Goal: Task Accomplishment & Management: Manage account settings

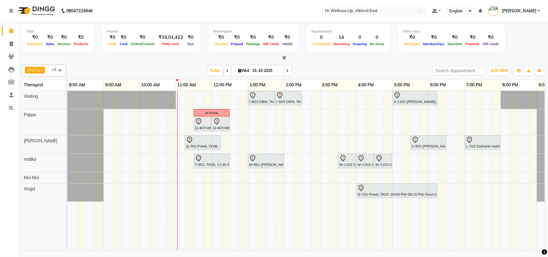
click at [268, 189] on div "I-503 DIEN, TK02, 01:00 PM-01:45 PM, Srub Manicure I-503 DIEN, TK02, 01:45 PM-0…" at bounding box center [319, 170] width 505 height 159
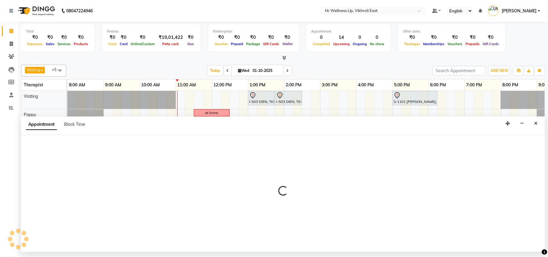
select select "88109"
select select "810"
select select "tentative"
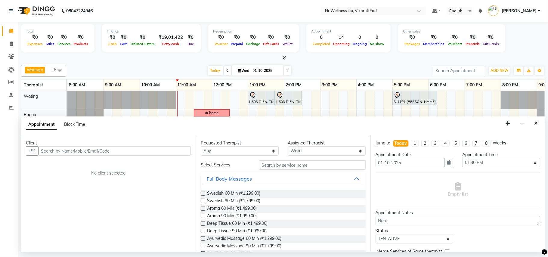
click at [126, 155] on input "text" at bounding box center [114, 150] width 152 height 9
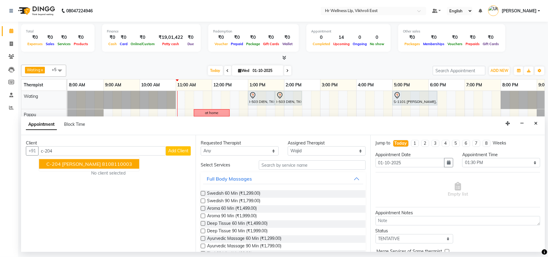
click at [71, 162] on span "C-204 [PERSON_NAME]" at bounding box center [73, 164] width 54 height 6
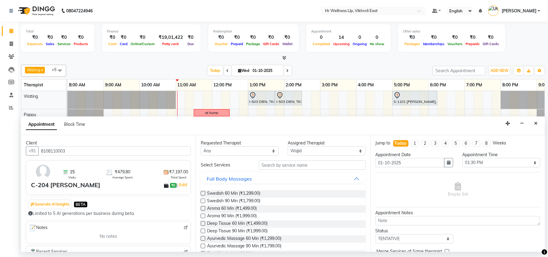
type input "8108110003"
click at [270, 166] on input "text" at bounding box center [312, 164] width 107 height 9
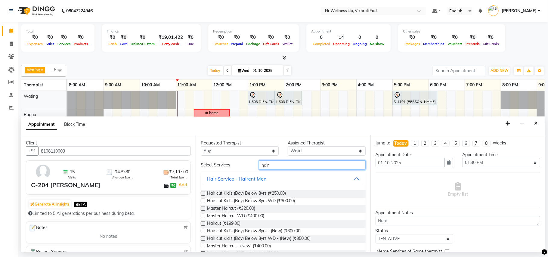
click at [334, 164] on input "hair" at bounding box center [312, 164] width 107 height 9
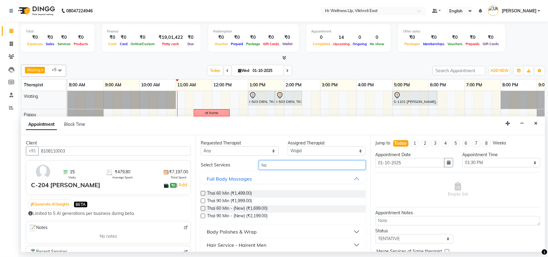
type input "h"
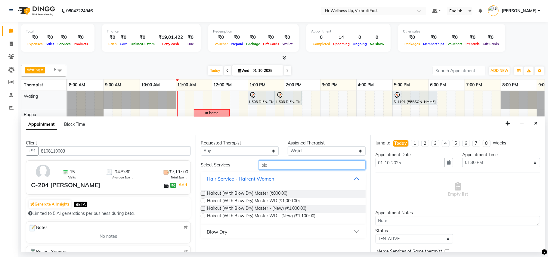
type input "blo"
click at [226, 232] on div "Blow Dry" at bounding box center [217, 231] width 21 height 7
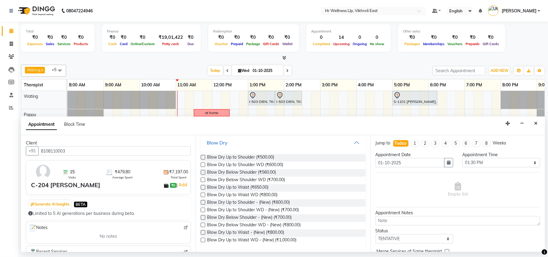
scroll to position [91, 0]
click at [269, 217] on span "Blow Dry Below Shoulder - (New) (₹700.00)" at bounding box center [249, 216] width 84 height 8
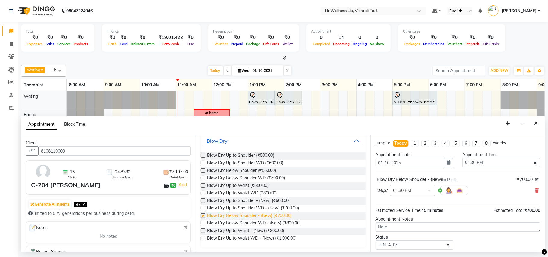
checkbox input "false"
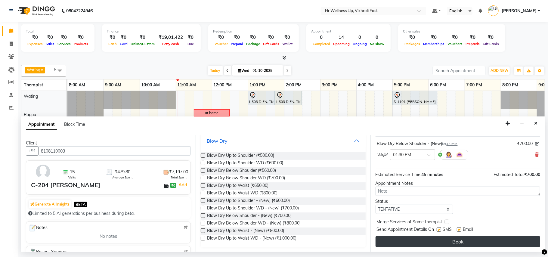
click at [468, 240] on button "Book" at bounding box center [457, 241] width 164 height 11
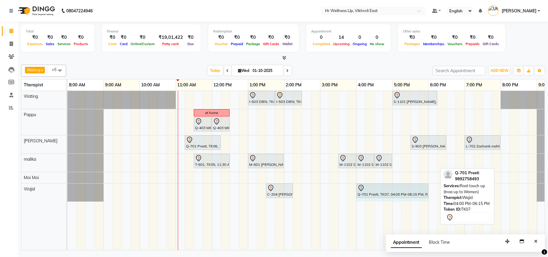
drag, startPoint x: 436, startPoint y: 189, endPoint x: 428, endPoint y: 189, distance: 7.8
click at [67, 189] on div "C-204 [PERSON_NAME], TK11, 01:30 PM-02:15 PM, Blow Dry Below Shoulder - (New) Q…" at bounding box center [67, 192] width 0 height 18
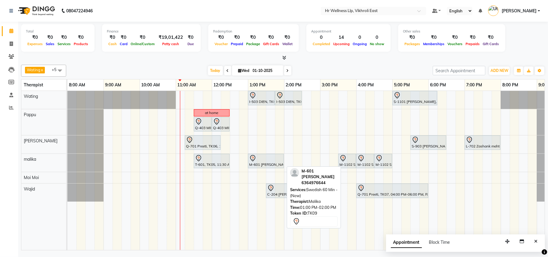
click at [272, 163] on div "M-601 [PERSON_NAME], TK09, 01:00 PM-02:00 PM, Swedish 60 Min - (New)" at bounding box center [265, 161] width 35 height 13
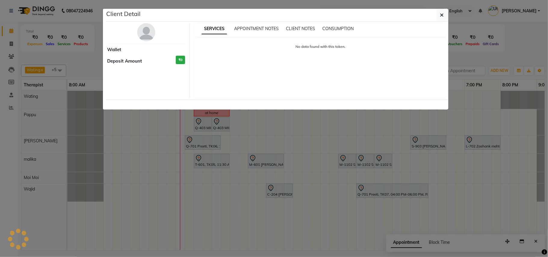
select select "7"
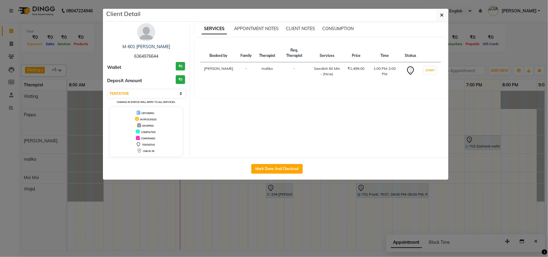
click at [299, 206] on ngb-modal-window "Client Detail M-601 [PERSON_NAME] 6364976644 Wallet ₹0 Deposit Amount ₹0 Select…" at bounding box center [274, 128] width 548 height 257
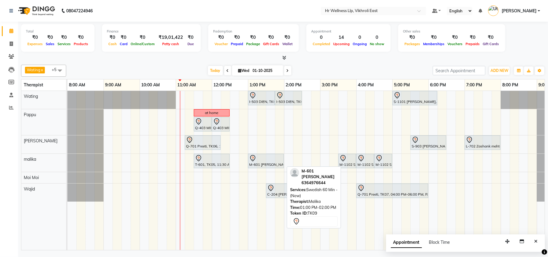
click at [269, 161] on div at bounding box center [265, 158] width 33 height 7
select select "7"
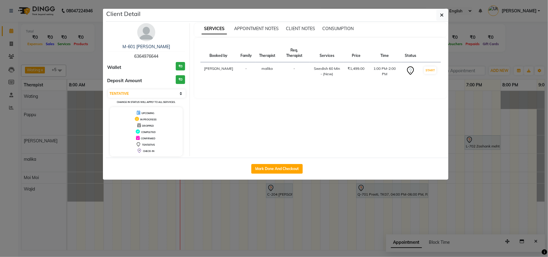
click at [219, 202] on ngb-modal-window "Client Detail M-601 [PERSON_NAME] 6364976644 Wallet ₹0 Deposit Amount ₹0 Select…" at bounding box center [274, 128] width 548 height 257
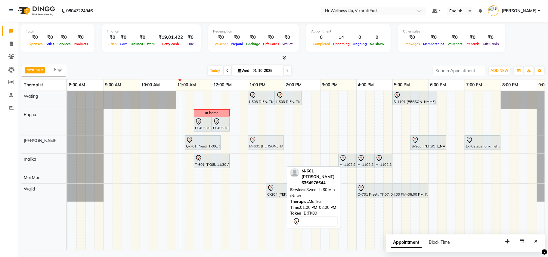
drag, startPoint x: 254, startPoint y: 164, endPoint x: 254, endPoint y: 149, distance: 14.1
click at [254, 149] on tbody "I-503 DIEN, TK02, 01:00 PM-01:45 PM, Srub Manicure I-503 DIEN, TK02, 01:45 PM-0…" at bounding box center [319, 146] width 505 height 111
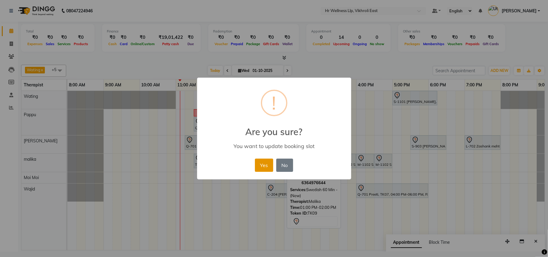
click at [263, 161] on button "Yes" at bounding box center [264, 164] width 18 height 13
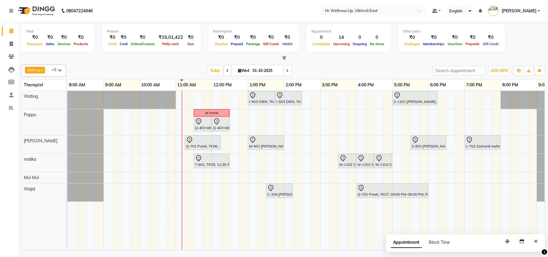
click at [326, 103] on div "I-503 DIEN, TK02, 01:00 PM-01:45 PM, Srub Manicure I-503 DIEN, TK02, 01:45 PM-0…" at bounding box center [319, 170] width 505 height 159
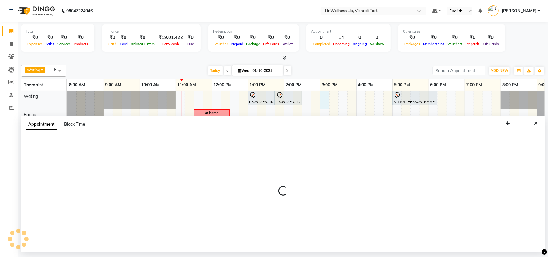
select select "14980"
select select "900"
select select "tentative"
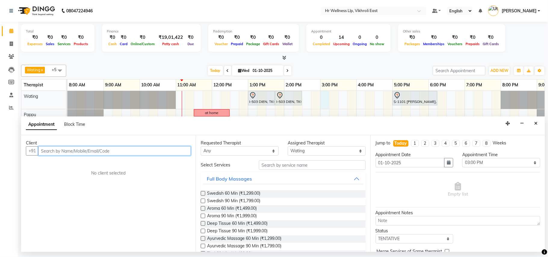
click at [132, 152] on input "text" at bounding box center [114, 150] width 152 height 9
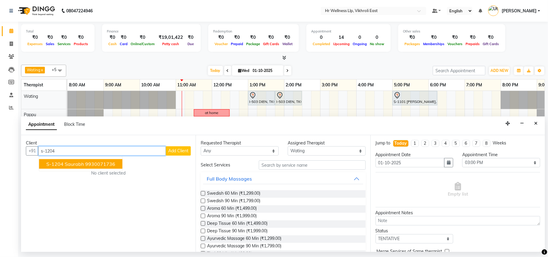
click at [98, 167] on ngb-highlight "9930071736" at bounding box center [100, 164] width 30 height 6
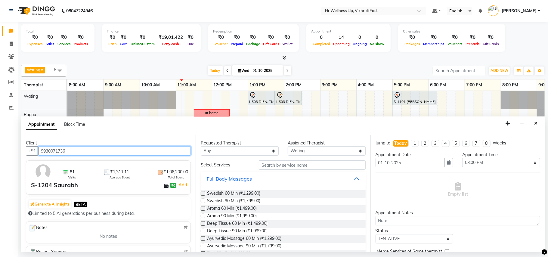
type input "9930071736"
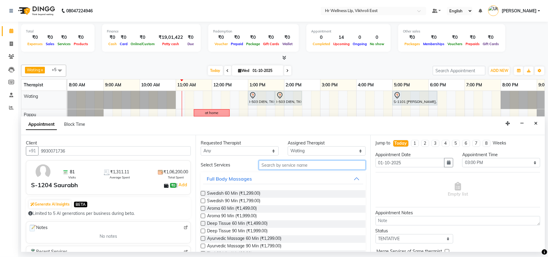
click at [290, 166] on input "text" at bounding box center [312, 164] width 107 height 9
type input "90"
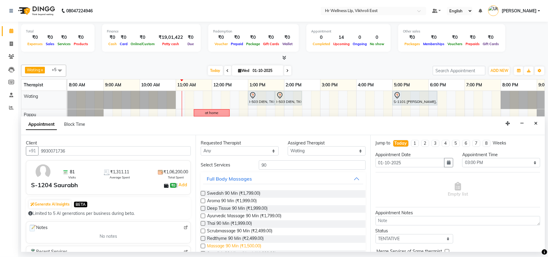
click at [230, 247] on span "Massage 90 Min (₹1,500.00)" at bounding box center [234, 247] width 54 height 8
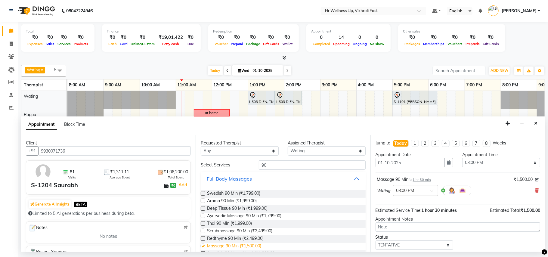
checkbox input "false"
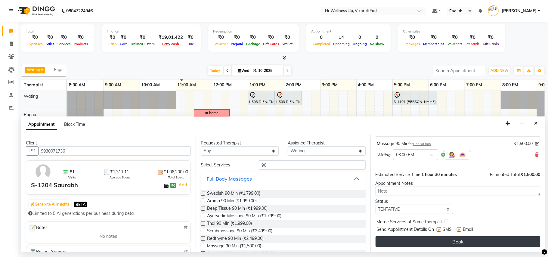
click at [468, 244] on button "Book" at bounding box center [457, 241] width 164 height 11
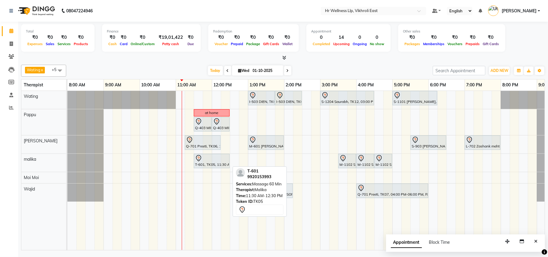
click at [208, 162] on div at bounding box center [211, 158] width 33 height 7
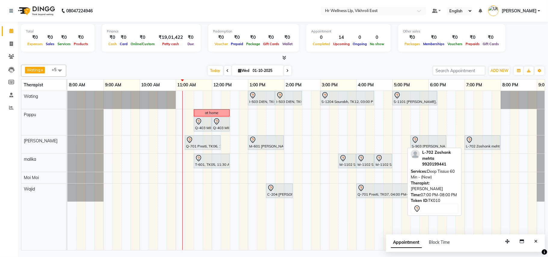
click at [480, 144] on div "L-702 Zashank mehta, TK10, 07:00 PM-08:00 PM, Deep Tissue 60 Min - (New)" at bounding box center [482, 142] width 35 height 13
select select "7"
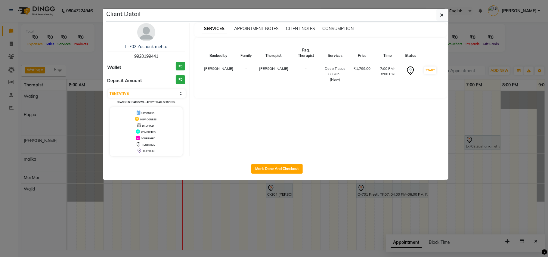
click at [148, 35] on img at bounding box center [146, 32] width 18 height 18
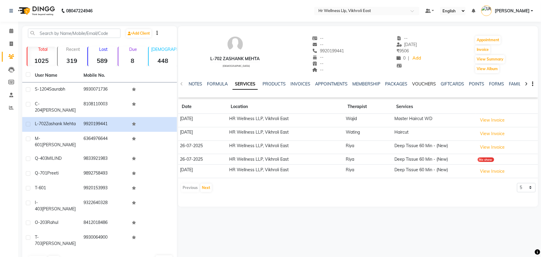
click at [424, 84] on link "VOUCHERS" at bounding box center [425, 83] width 24 height 5
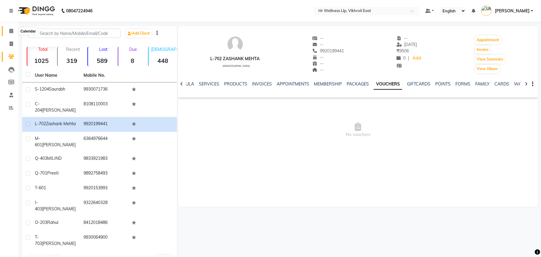
click at [11, 30] on icon at bounding box center [11, 31] width 4 height 5
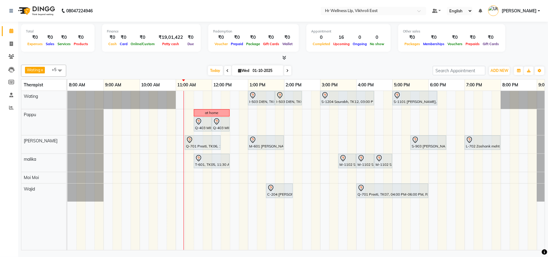
click at [226, 70] on icon at bounding box center [227, 71] width 2 height 4
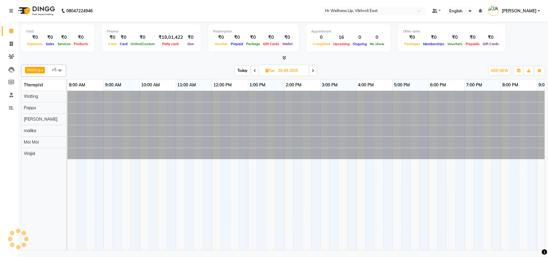
scroll to position [0, 28]
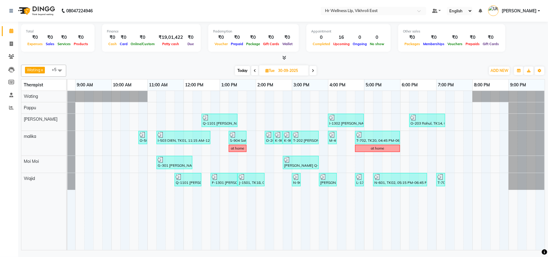
click at [246, 70] on span "Today" at bounding box center [242, 70] width 15 height 9
type input "01-10-2025"
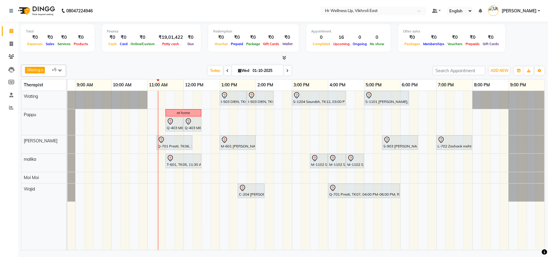
click at [278, 145] on div "I-503 DIEN, TK02, 01:00 PM-01:45 PM, Srub Manicure I-503 DIEN, TK02, 01:45 PM-0…" at bounding box center [291, 170] width 505 height 159
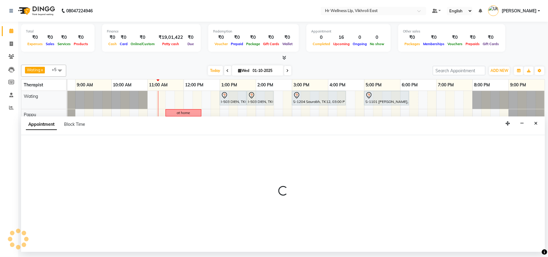
select select "88716"
select select "870"
select select "tentative"
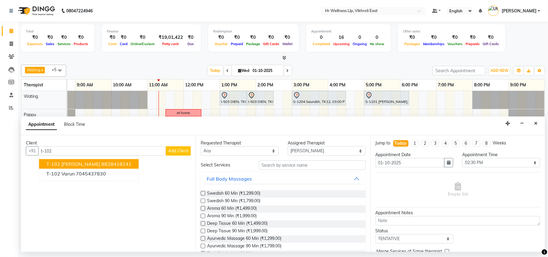
click at [69, 163] on span "T-102 [PERSON_NAME]" at bounding box center [73, 164] width 54 height 6
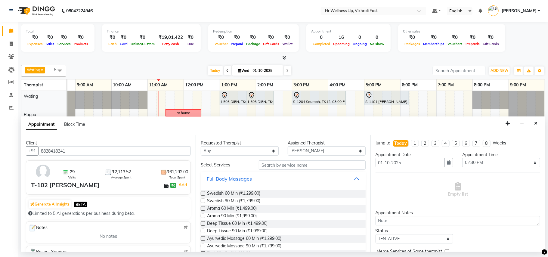
type input "8828418241"
click at [281, 166] on input "text" at bounding box center [312, 164] width 107 height 9
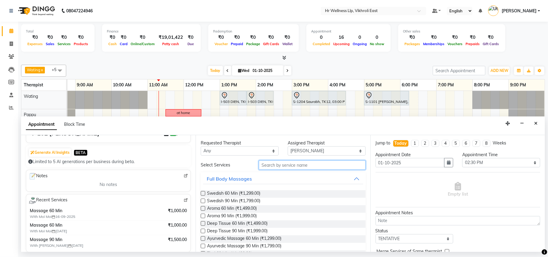
scroll to position [0, 0]
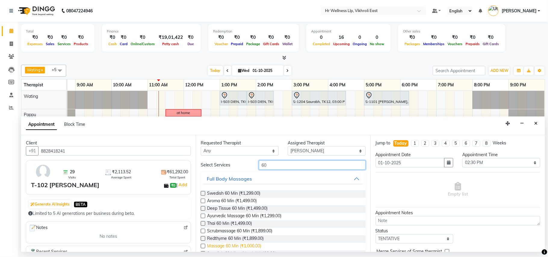
type input "60"
click at [240, 245] on span "Massage 60 Min (₹1,000.00)" at bounding box center [234, 247] width 54 height 8
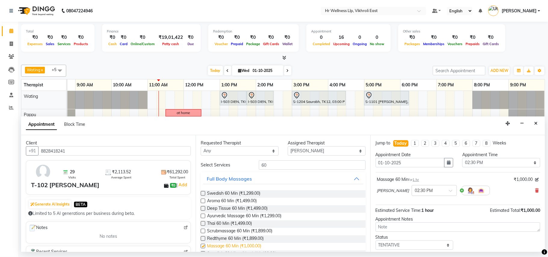
checkbox input "false"
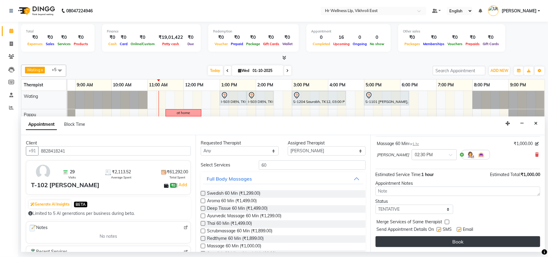
click at [478, 243] on button "Book" at bounding box center [457, 241] width 164 height 11
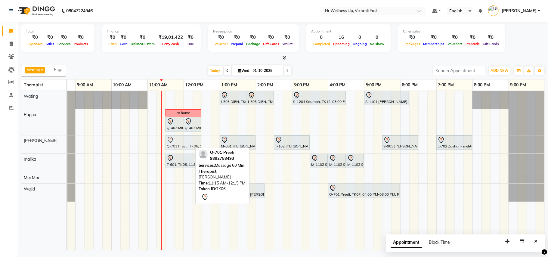
drag, startPoint x: 171, startPoint y: 142, endPoint x: 177, endPoint y: 144, distance: 6.2
click at [39, 144] on div "Q-701 Preeti, TK06, 11:15 AM-12:15 PM, Massage 60 Min M-601 [PERSON_NAME], TK09…" at bounding box center [39, 144] width 0 height 18
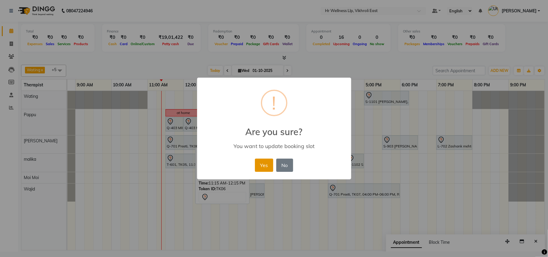
click at [260, 162] on button "Yes" at bounding box center [264, 164] width 18 height 13
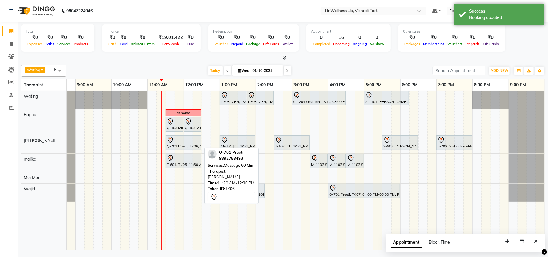
click at [196, 147] on div "Q-701 Preeti, TK06, 11:30 AM-12:30 PM, Massage 60 Min" at bounding box center [183, 142] width 35 height 13
select select "7"
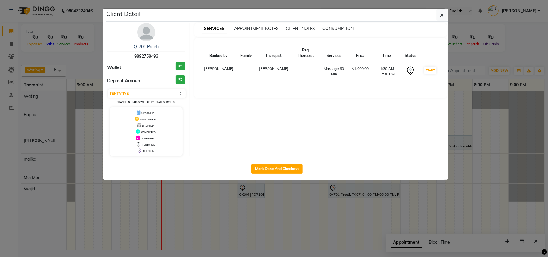
click at [144, 32] on img at bounding box center [146, 32] width 18 height 18
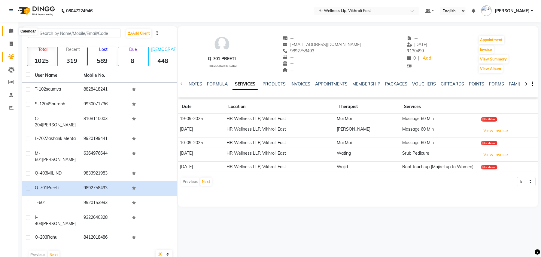
click at [13, 31] on span at bounding box center [11, 31] width 11 height 7
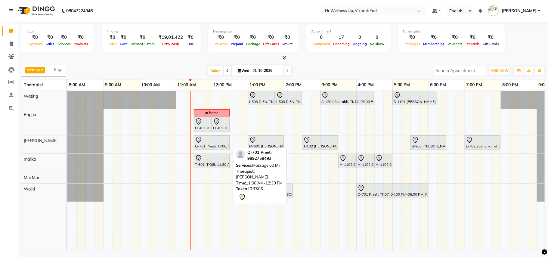
click at [213, 149] on div "Q-701 Preeti, TK06, 11:30 AM-12:30 PM, Massage 60 Min" at bounding box center [211, 142] width 35 height 13
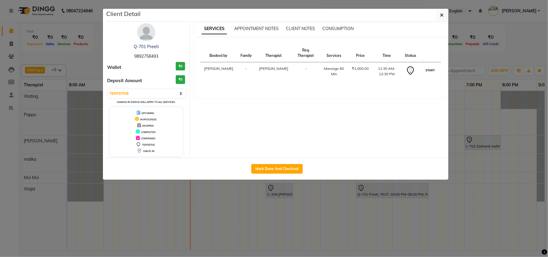
click at [428, 72] on button "START" at bounding box center [430, 70] width 12 height 8
select select "1"
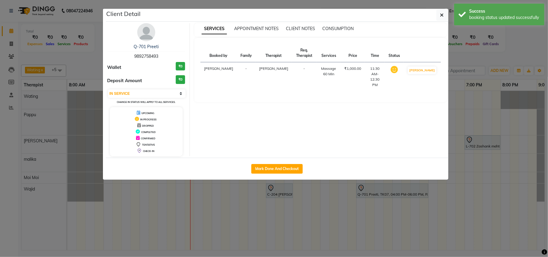
click at [480, 90] on ngb-modal-window "Client Detail Q-701 Preeti 9892758493 Wallet ₹0 Deposit Amount ₹0 Select IN SER…" at bounding box center [274, 128] width 548 height 257
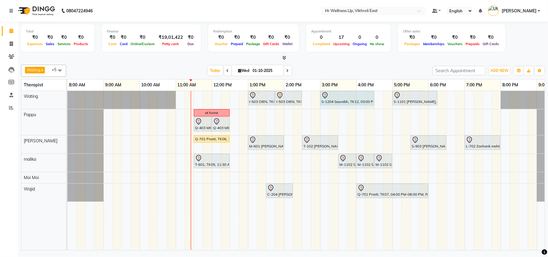
drag, startPoint x: 322, startPoint y: 108, endPoint x: 367, endPoint y: 107, distance: 45.4
click at [367, 107] on div "I-503 DIEN, TK02, 01:00 PM-01:45 PM, Srub Manicure I-503 DIEN, TK02, 01:45 PM-0…" at bounding box center [319, 170] width 505 height 159
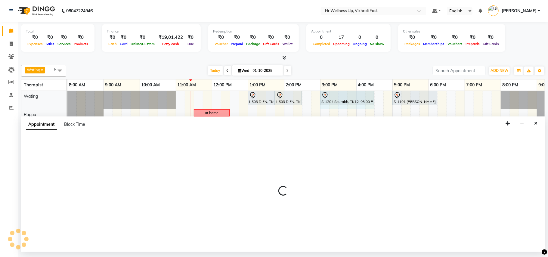
select select "14980"
select select "900"
select select "tentative"
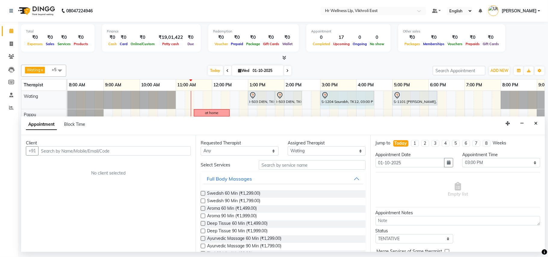
click at [97, 153] on input "text" at bounding box center [114, 150] width 152 height 9
click at [82, 126] on span "Block Time" at bounding box center [74, 123] width 21 height 5
select select "14980"
select select "900"
select select "990"
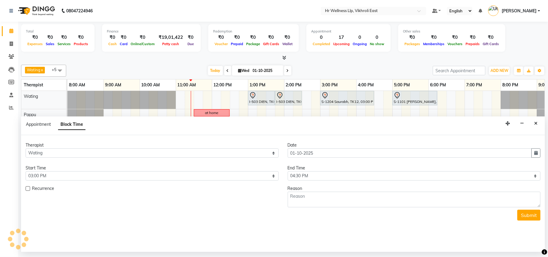
scroll to position [0, 28]
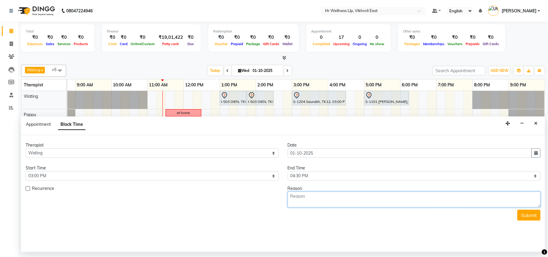
click at [302, 198] on textarea at bounding box center [413, 200] width 253 height 16
type textarea "out side therapist"
click at [525, 217] on button "Submit" at bounding box center [528, 215] width 23 height 11
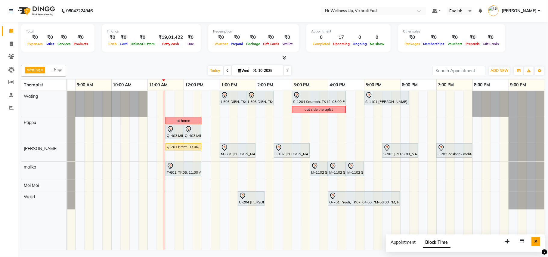
click at [534, 243] on icon "Close" at bounding box center [535, 241] width 3 height 4
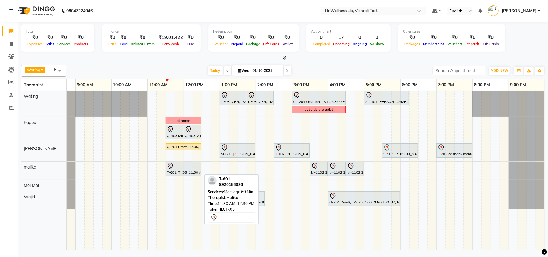
click at [181, 174] on div "T-601, TK05, 11:30 AM-12:30 PM, Massage 60 Min" at bounding box center [183, 168] width 35 height 13
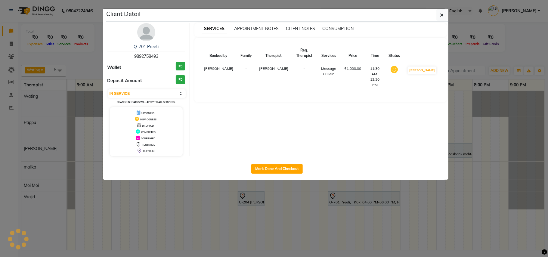
select select "7"
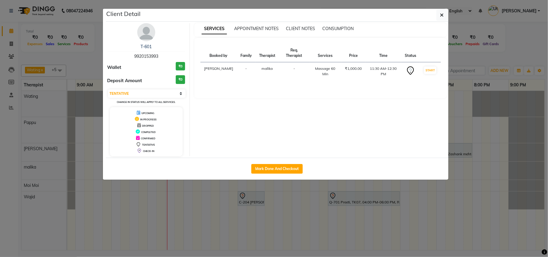
click at [219, 207] on ngb-modal-window "Client Detail T-601 9920153993 Wallet ₹0 Deposit Amount ₹0 Select IN SERVICE CO…" at bounding box center [274, 128] width 548 height 257
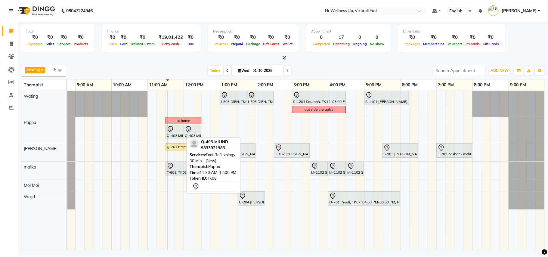
click at [180, 132] on div at bounding box center [174, 129] width 15 height 7
select select "7"
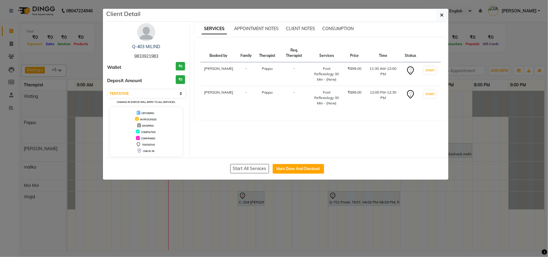
click at [205, 205] on ngb-modal-window "Client Detail Q-403 MILIND 9833921983 Wallet ₹0 Deposit Amount ₹0 Select IN SER…" at bounding box center [274, 128] width 548 height 257
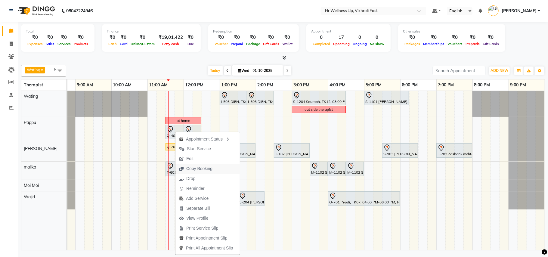
click at [200, 164] on span "Copy Booking" at bounding box center [195, 169] width 41 height 10
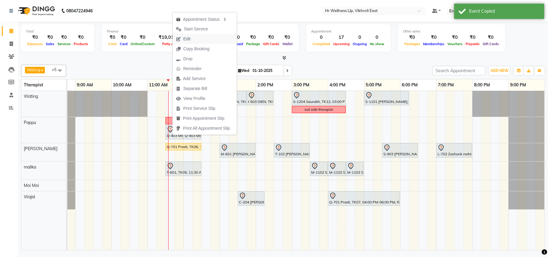
click at [194, 38] on button "Edit" at bounding box center [204, 39] width 64 height 10
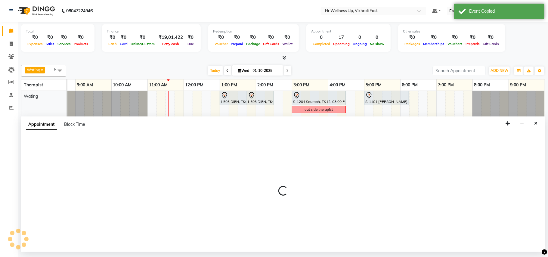
select select "tentative"
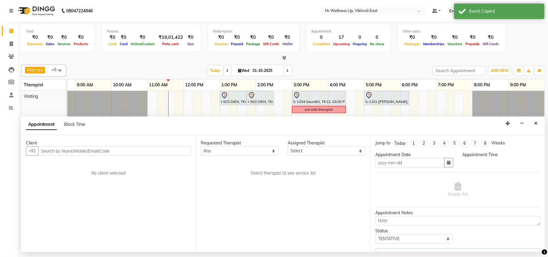
type input "01-10-2025"
select select "690"
select select "50978"
select select "1327"
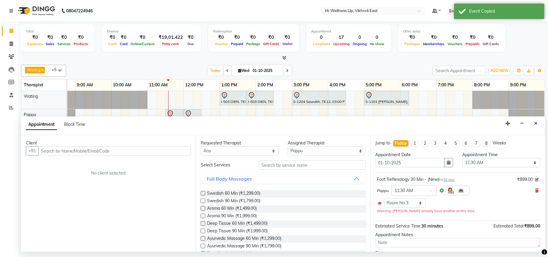
select select "1327"
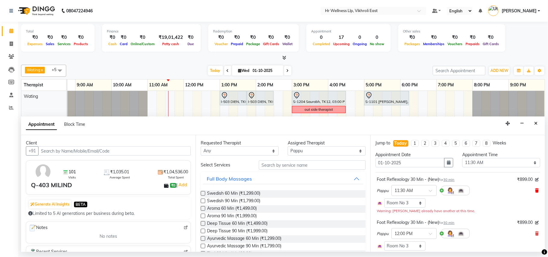
click at [535, 191] on icon at bounding box center [537, 190] width 4 height 4
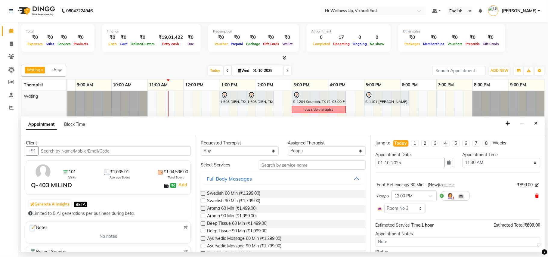
click at [535, 196] on icon at bounding box center [537, 196] width 4 height 4
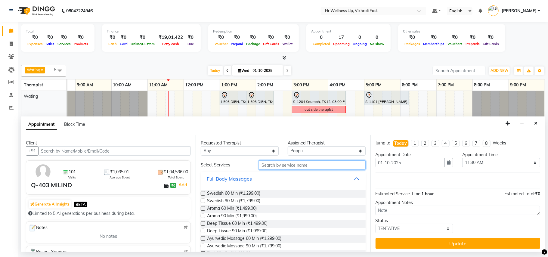
click at [317, 164] on input "text" at bounding box center [312, 164] width 107 height 9
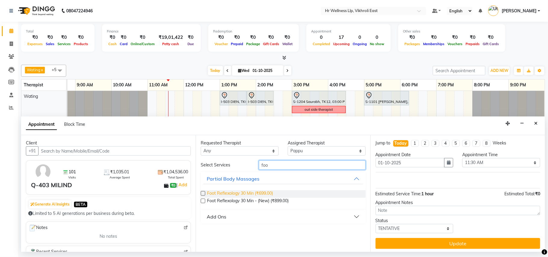
type input "foo"
click at [253, 194] on span "Foot Reflexology 30 Min (₹699.00)" at bounding box center [240, 194] width 66 height 8
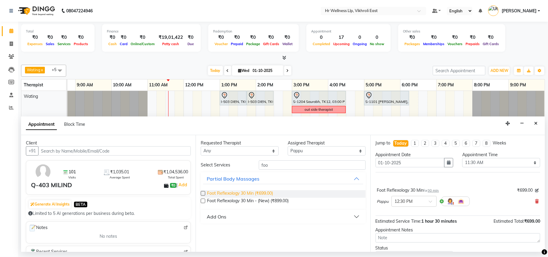
click at [253, 194] on span "Foot Reflexology 30 Min (₹699.00)" at bounding box center [240, 194] width 66 height 8
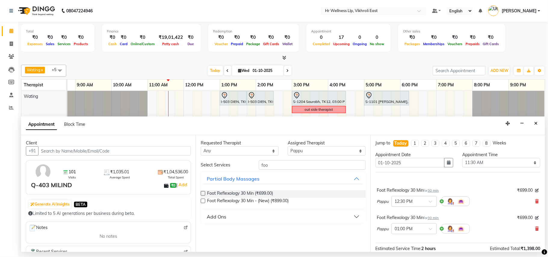
click at [428, 200] on div at bounding box center [413, 201] width 44 height 6
click at [535, 229] on icon at bounding box center [537, 228] width 4 height 4
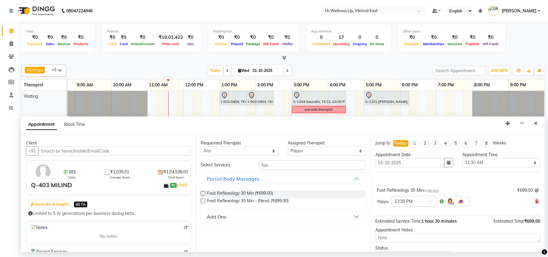
click at [422, 201] on div at bounding box center [413, 201] width 44 height 6
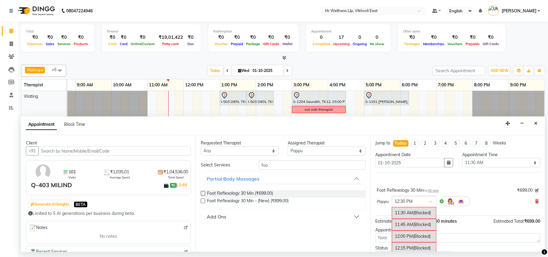
scroll to position [95, 0]
click at [407, 229] on div "11:30 AM (Blocked)" at bounding box center [413, 229] width 44 height 12
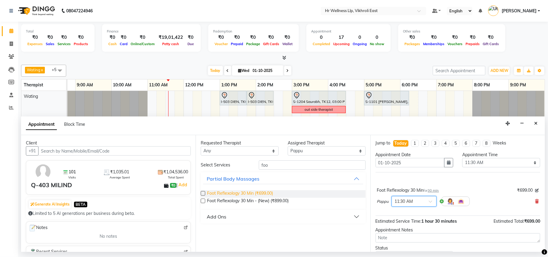
click at [269, 191] on span "Foot Reflexology 30 Min (₹699.00)" at bounding box center [240, 194] width 66 height 8
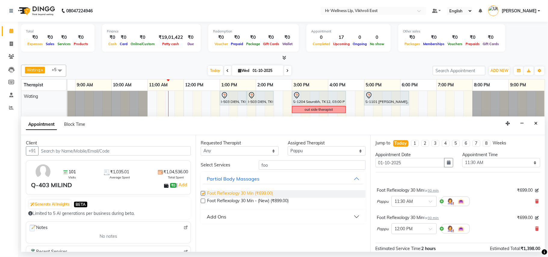
checkbox input "false"
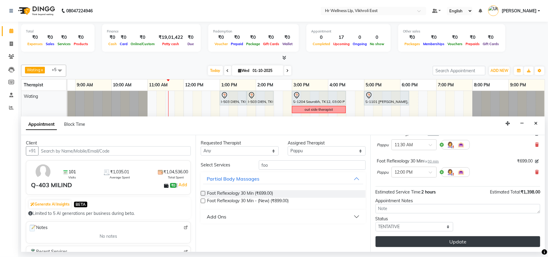
click at [469, 239] on button "Update" at bounding box center [457, 241] width 164 height 11
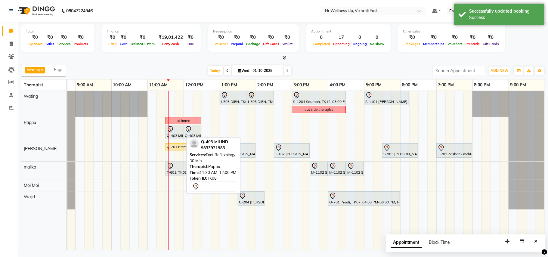
click at [170, 134] on div "Q-403 MILIND, TK08, 11:30 AM-12:00 PM, Foot Reflexology 30 Min" at bounding box center [174, 132] width 17 height 13
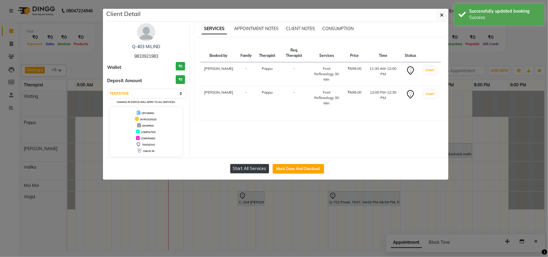
click at [247, 167] on button "Start All Services" at bounding box center [249, 168] width 39 height 9
select select "1"
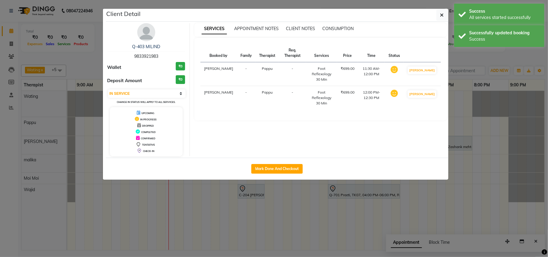
click at [437, 191] on ngb-modal-window "Client Detail Q-403 MILIND 9833921983 Wallet ₹0 Deposit Amount ₹0 Select IN SER…" at bounding box center [274, 128] width 548 height 257
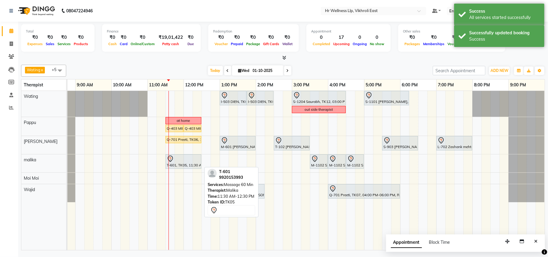
click at [172, 164] on div "T-601, TK05, 11:30 AM-12:30 PM, Massage 60 Min" at bounding box center [183, 161] width 35 height 13
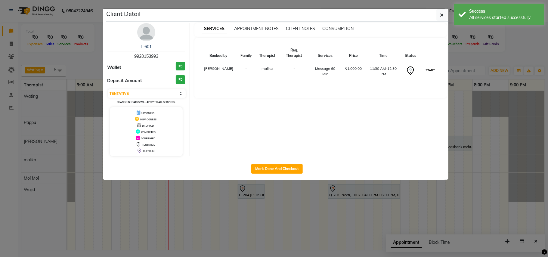
click at [434, 69] on button "START" at bounding box center [430, 70] width 12 height 8
select select "1"
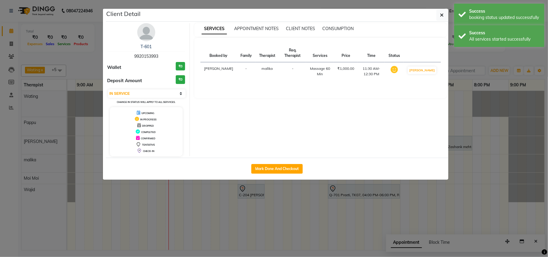
click at [491, 77] on ngb-modal-window "Client Detail T-601 9920153993 Wallet ₹0 Deposit Amount ₹0 Select IN SERVICE CO…" at bounding box center [274, 128] width 548 height 257
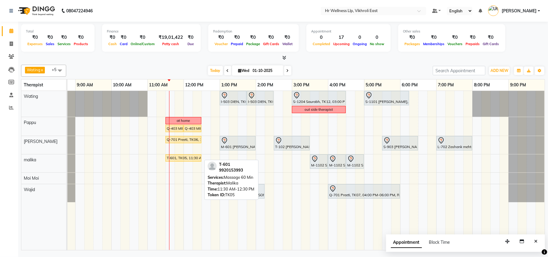
click at [186, 158] on div "T-601, TK05, 11:30 AM-12:30 PM, Massage 60 Min" at bounding box center [183, 157] width 35 height 5
select select "1"
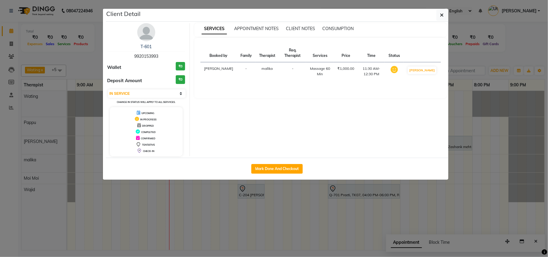
click at [146, 29] on img at bounding box center [146, 32] width 18 height 18
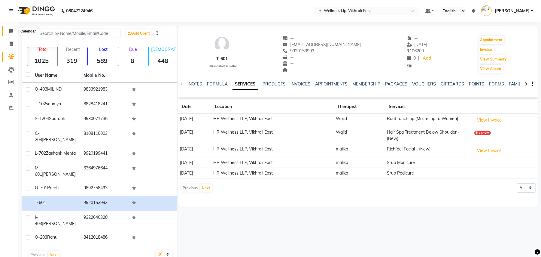
click at [10, 29] on icon at bounding box center [11, 31] width 4 height 5
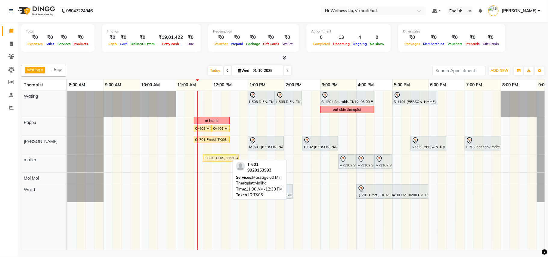
drag, startPoint x: 206, startPoint y: 160, endPoint x: 210, endPoint y: 160, distance: 4.5
click at [67, 160] on div "T-601, TK05, 11:30 AM-12:30 PM, Massage 60 Min M-[GEOGRAPHIC_DATA], 03:30 PM-04…" at bounding box center [67, 163] width 0 height 18
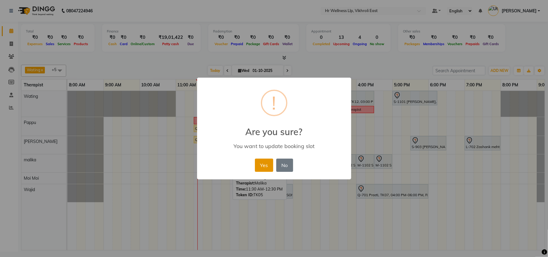
click at [262, 167] on button "Yes" at bounding box center [264, 164] width 18 height 13
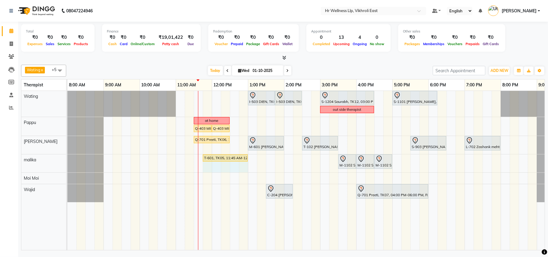
drag, startPoint x: 238, startPoint y: 159, endPoint x: 246, endPoint y: 159, distance: 7.2
click at [67, 159] on div "T-601, TK05, 11:45 AM-12:45 PM, Massage 60 Min M-1102 Shruti, TK01, 03:30 PM-04…" at bounding box center [67, 163] width 0 height 18
click at [268, 161] on div "I-503 DIEN, TK02, 01:00 PM-01:45 PM, Srub Manicure I-503 DIEN, TK02, 01:45 PM-0…" at bounding box center [319, 170] width 505 height 159
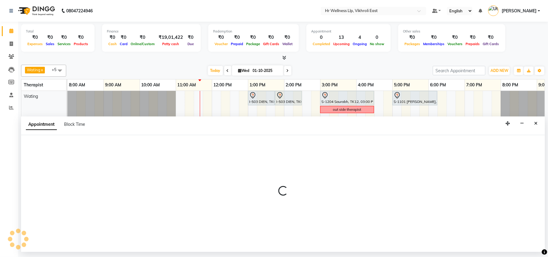
select select "86532"
select select "810"
select select "tentative"
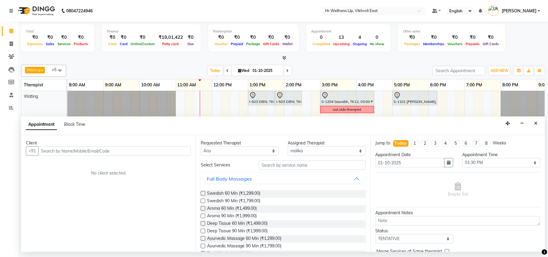
click at [63, 148] on input "text" at bounding box center [114, 150] width 152 height 9
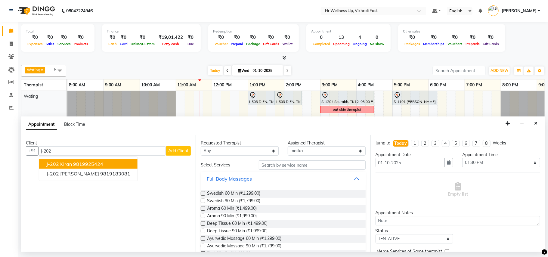
click at [62, 165] on span "J-202 Kiran" at bounding box center [59, 164] width 26 height 6
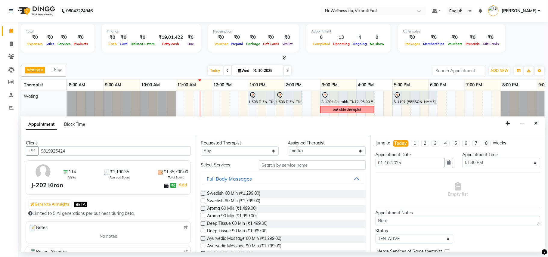
type input "9819925424"
click at [290, 164] on input "text" at bounding box center [312, 164] width 107 height 9
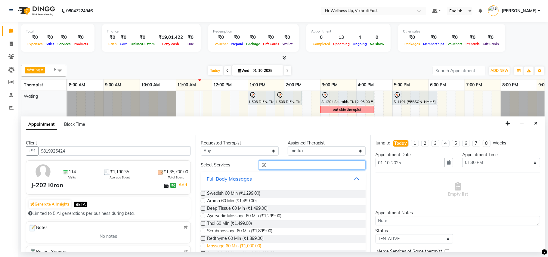
type input "60"
click at [230, 248] on span "Massage 60 Min (₹1,000.00)" at bounding box center [234, 247] width 54 height 8
checkbox input "false"
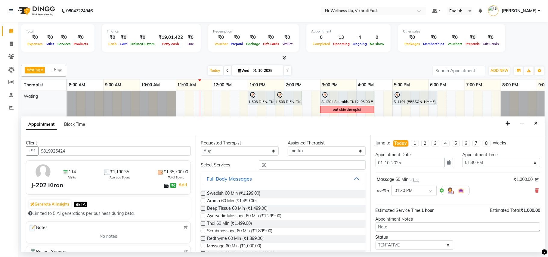
scroll to position [36, 0]
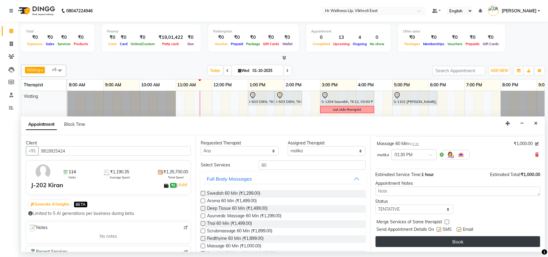
click at [462, 241] on button "Book" at bounding box center [457, 241] width 164 height 11
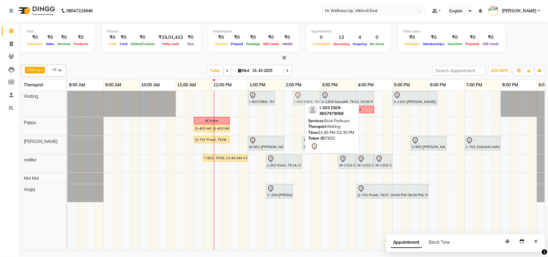
drag, startPoint x: 280, startPoint y: 100, endPoint x: 297, endPoint y: 100, distance: 17.4
click at [67, 100] on div "I-503 DIEN, TK02, 01:00 PM-01:45 PM, Srub Manicure I-503 DIEN, TK02, 01:45 PM-0…" at bounding box center [67, 104] width 0 height 26
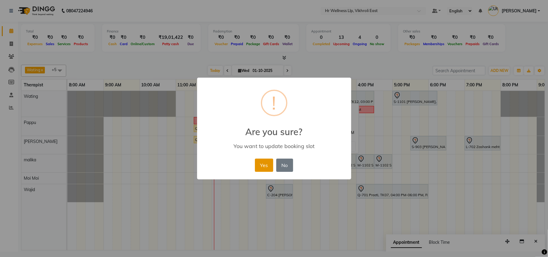
click at [264, 161] on button "Yes" at bounding box center [264, 164] width 18 height 13
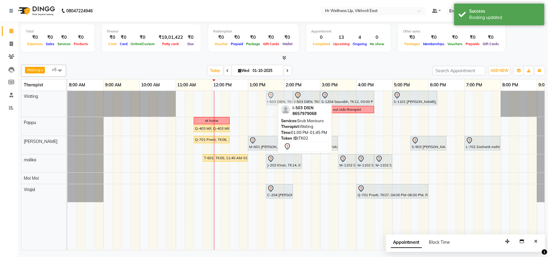
drag, startPoint x: 265, startPoint y: 100, endPoint x: 281, endPoint y: 100, distance: 15.9
click at [67, 100] on div "I-503 DIEN, TK02, 01:00 PM-01:45 PM, Srub Manicure I-503 DIEN, TK02, 02:15 PM-0…" at bounding box center [67, 104] width 0 height 26
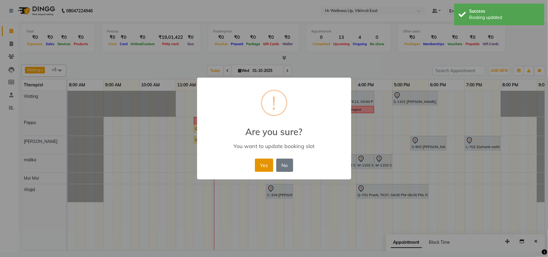
click at [260, 165] on button "Yes" at bounding box center [264, 164] width 18 height 13
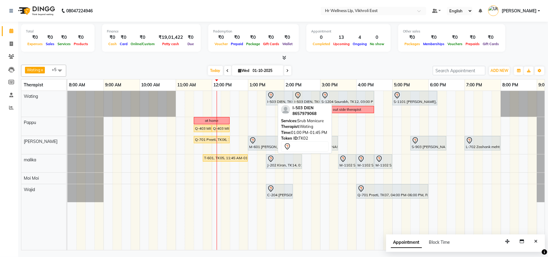
click at [223, 191] on div "I-503 DIEN, TK02, 01:30 PM-02:15 PM, Srub Manicure I-503 DIEN, TK02, 02:15 PM-0…" at bounding box center [319, 170] width 505 height 159
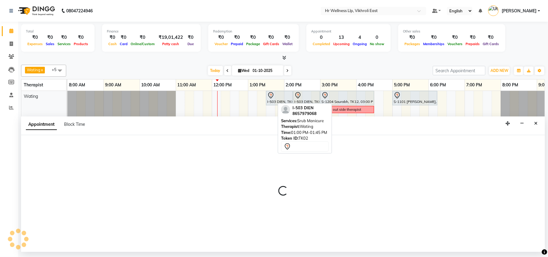
select select "88109"
select select "735"
select select "tentative"
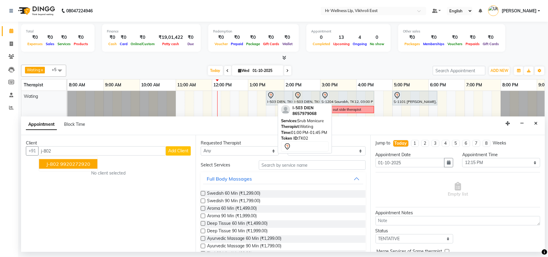
click at [81, 162] on ngb-highlight "9920272920" at bounding box center [75, 164] width 30 height 6
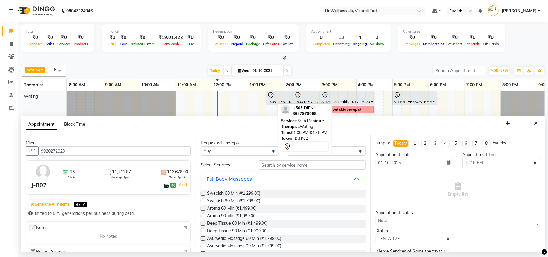
type input "9920272920"
click at [272, 165] on input "text" at bounding box center [312, 164] width 107 height 9
type input "h"
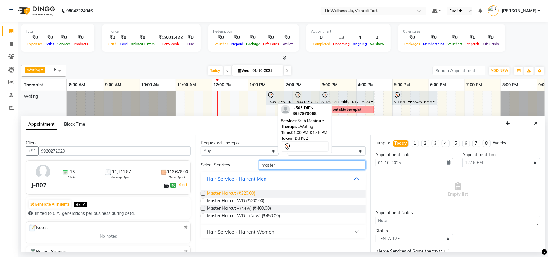
type input "master"
click at [224, 193] on span "Master Haircut (₹320.00)" at bounding box center [231, 194] width 48 height 8
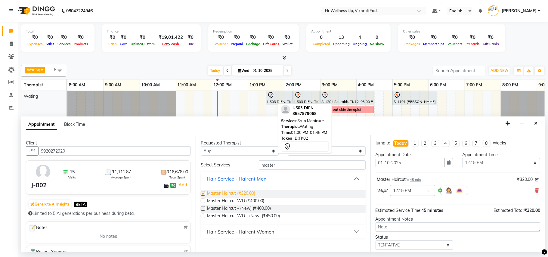
checkbox input "false"
click at [293, 165] on input "master" at bounding box center [312, 164] width 107 height 9
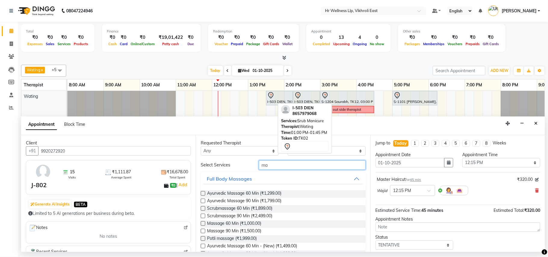
type input "m"
type input "beard"
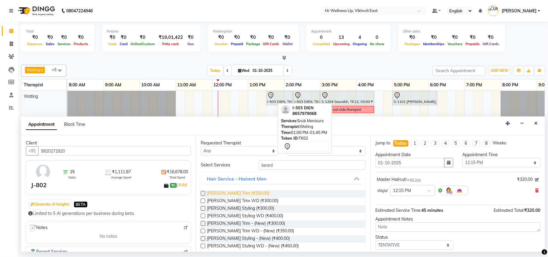
click at [236, 196] on span "[PERSON_NAME] Trim (₹250.00)" at bounding box center [238, 194] width 62 height 8
checkbox input "false"
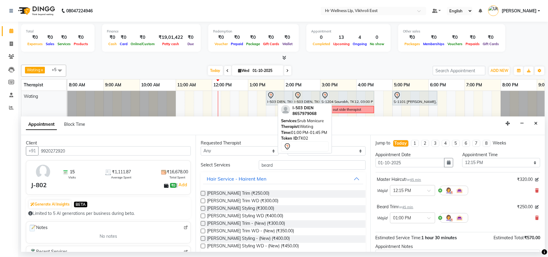
scroll to position [64, 0]
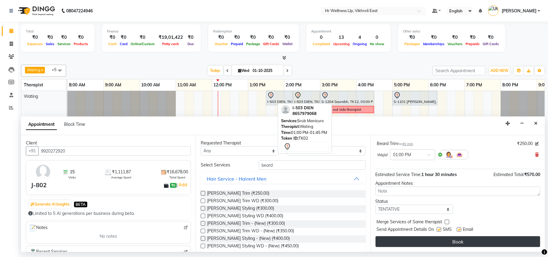
click at [457, 240] on button "Book" at bounding box center [457, 241] width 164 height 11
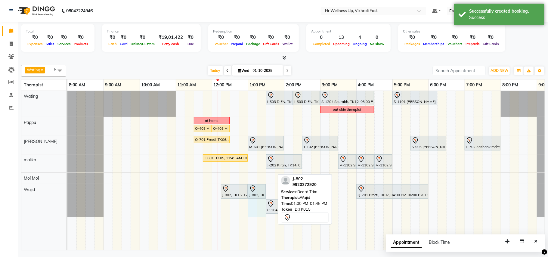
drag, startPoint x: 273, startPoint y: 192, endPoint x: 263, endPoint y: 192, distance: 9.9
click at [67, 192] on div "J-802, TK15, 12:15 PM-01:00 PM, Master Haircut J-802, TK15, 01:00 PM-01:45 PM, …" at bounding box center [67, 200] width 0 height 33
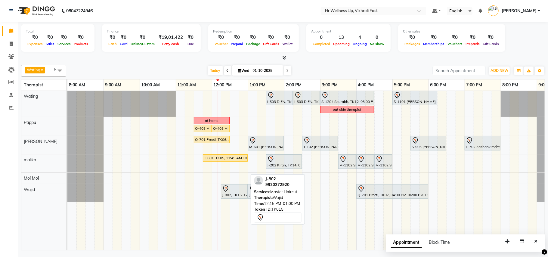
click at [232, 191] on div at bounding box center [234, 188] width 24 height 7
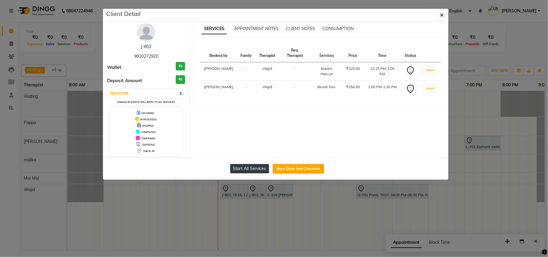
click at [259, 172] on button "Start All Services" at bounding box center [249, 168] width 39 height 9
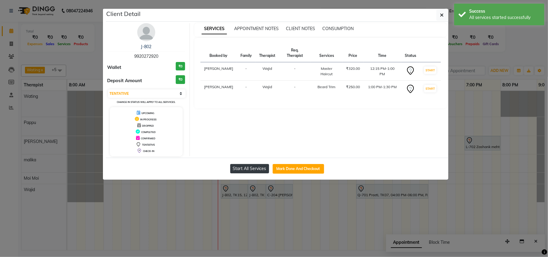
select select "1"
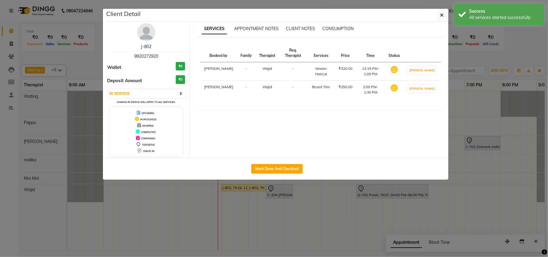
click at [263, 201] on ngb-modal-window "Client Detail J-802 9920272920 Wallet ₹0 Deposit Amount ₹0 Select IN SERVICE CO…" at bounding box center [274, 128] width 548 height 257
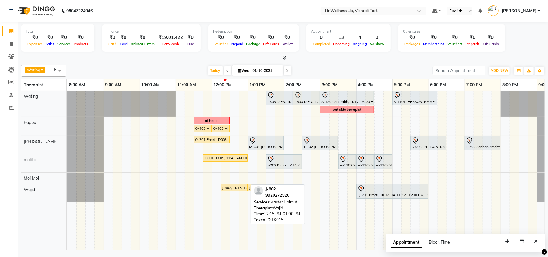
click at [238, 186] on div "J-802, TK15, 12:15 PM-01:00 PM, Master Haircut" at bounding box center [234, 187] width 26 height 5
select select "1"
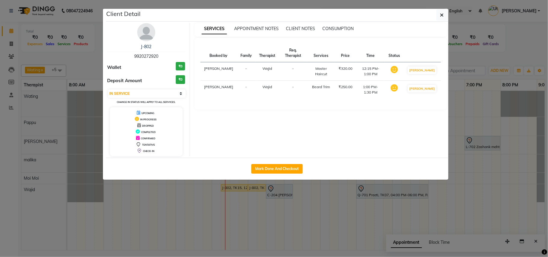
click at [149, 33] on img at bounding box center [146, 32] width 18 height 18
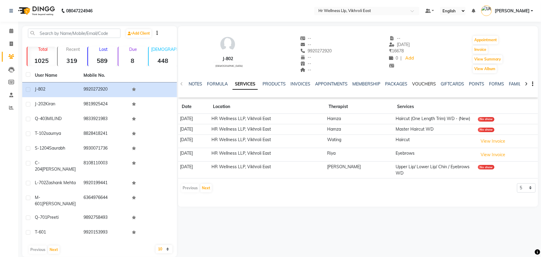
click at [417, 82] on link "VOUCHERS" at bounding box center [425, 83] width 24 height 5
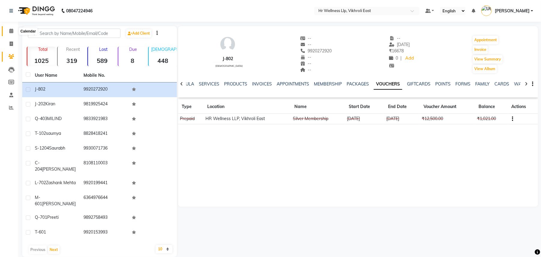
click at [11, 30] on icon at bounding box center [11, 31] width 4 height 5
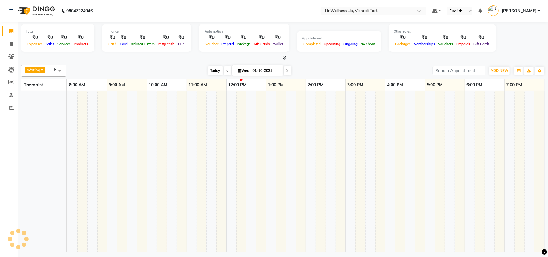
click at [212, 70] on span "Today" at bounding box center [215, 70] width 15 height 9
click at [213, 72] on span "Today" at bounding box center [215, 70] width 15 height 9
click at [213, 69] on span "Today" at bounding box center [215, 70] width 15 height 9
click at [213, 72] on span "Today" at bounding box center [215, 70] width 15 height 9
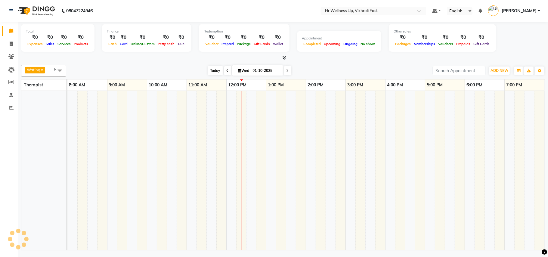
click at [213, 72] on span "Today" at bounding box center [215, 70] width 15 height 9
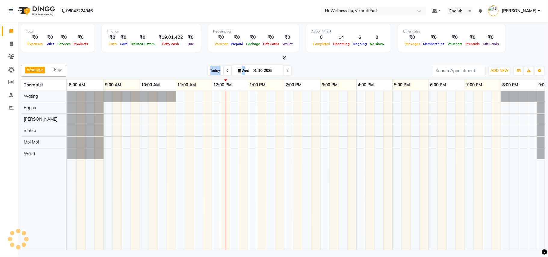
scroll to position [0, 28]
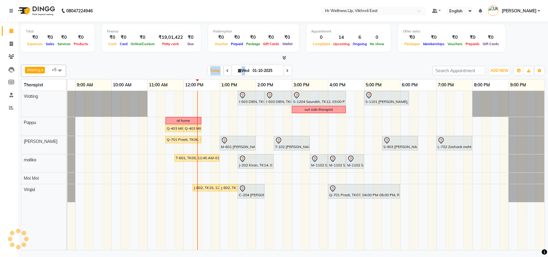
click at [180, 65] on div "Wating x Pappu x [PERSON_NAME] x [PERSON_NAME] x Moi Moi x Wajid x +5 Select Al…" at bounding box center [282, 71] width 523 height 12
click at [286, 72] on icon at bounding box center [287, 71] width 2 height 4
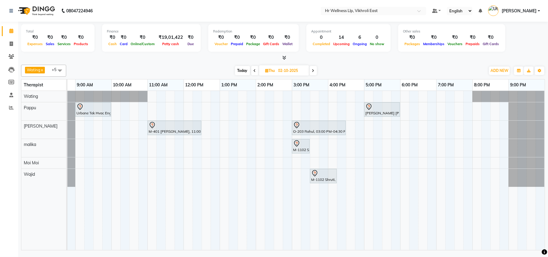
click at [244, 70] on span "Today" at bounding box center [242, 70] width 15 height 9
type input "01-10-2025"
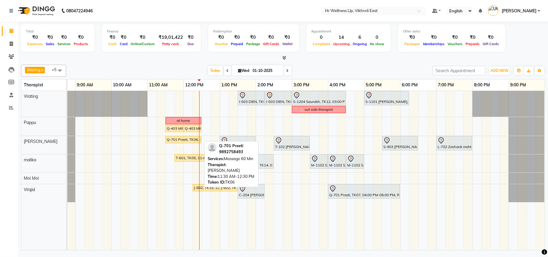
click at [170, 142] on div "Q-701 Preeti, TK06, 11:30 AM-12:30 PM, Massage 60 Min" at bounding box center [183, 139] width 35 height 5
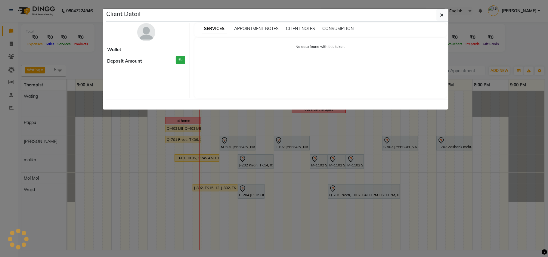
select select "1"
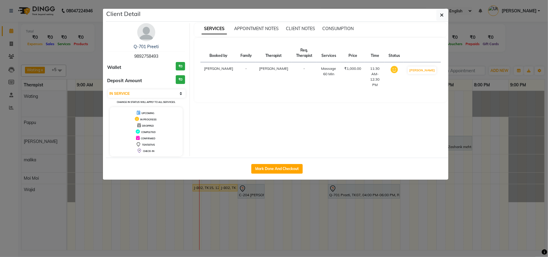
click at [144, 32] on img at bounding box center [146, 32] width 18 height 18
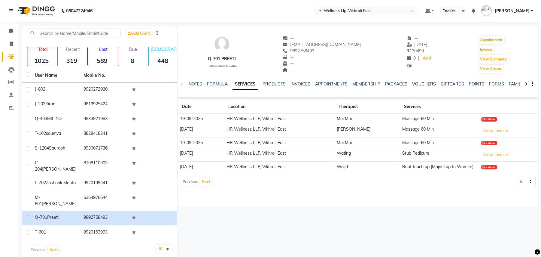
click at [430, 83] on link "VOUCHERS" at bounding box center [425, 83] width 24 height 5
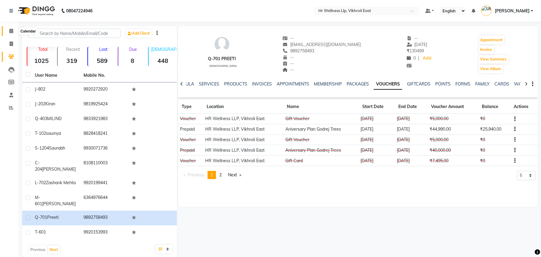
click at [12, 29] on icon at bounding box center [11, 31] width 4 height 5
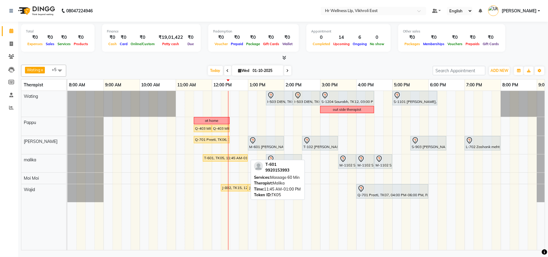
click at [237, 158] on div "T-601, TK05, 11:45 AM-01:00 PM, Massage 60 Min" at bounding box center [225, 157] width 44 height 5
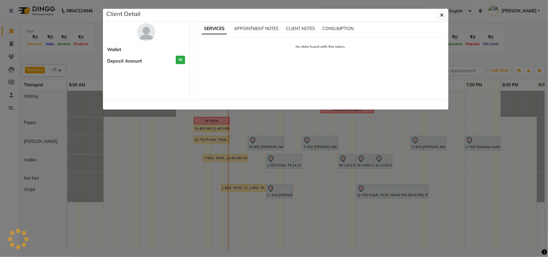
select select "1"
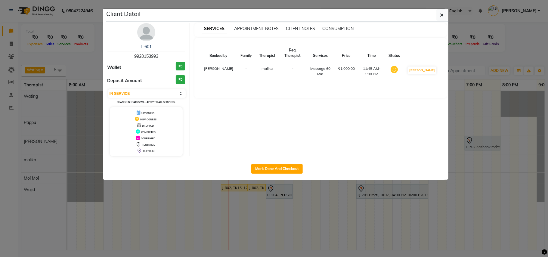
click at [147, 34] on img at bounding box center [146, 32] width 18 height 18
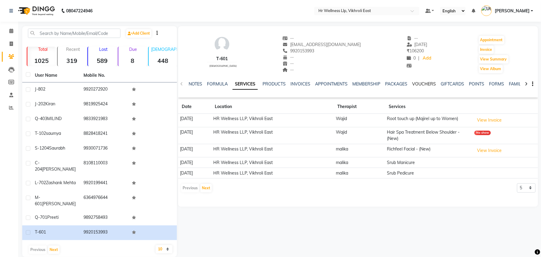
click at [423, 84] on link "VOUCHERS" at bounding box center [425, 83] width 24 height 5
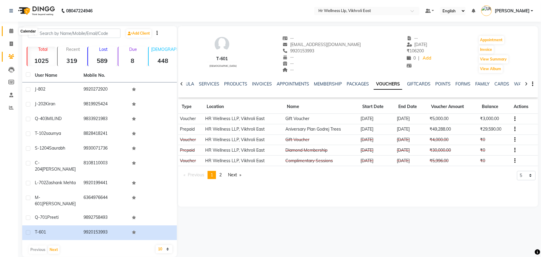
click at [8, 30] on span at bounding box center [11, 31] width 11 height 7
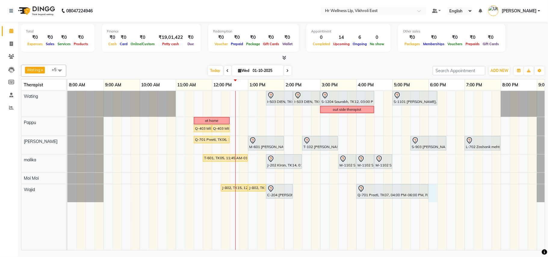
click at [434, 193] on div "I-503 DIEN, TK02, 01:30 PM-02:15 PM, Srub Manicure I-503 DIEN, TK02, 02:15 PM-0…" at bounding box center [319, 170] width 505 height 159
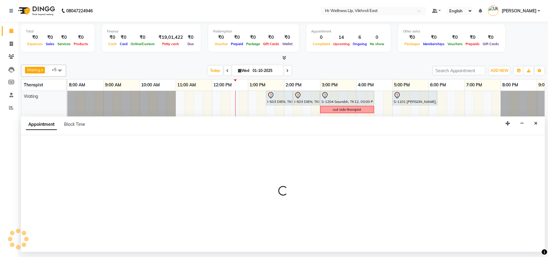
select select "88109"
select select "1080"
select select "tentative"
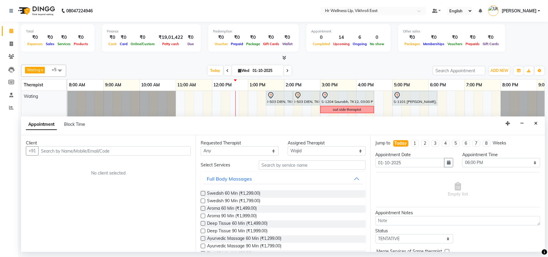
click at [154, 150] on input "text" at bounding box center [114, 150] width 152 height 9
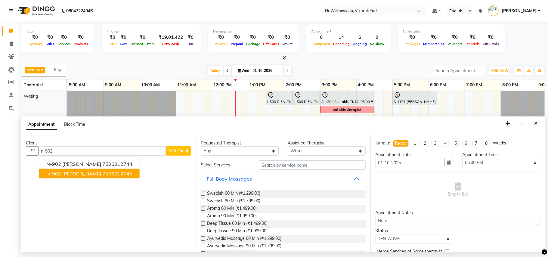
click at [76, 175] on span "N-902 [PERSON_NAME]" at bounding box center [73, 173] width 55 height 6
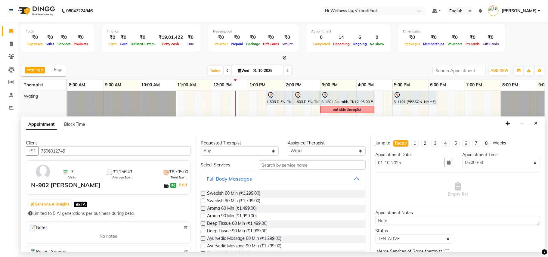
type input "7506012745"
click at [331, 165] on input "text" at bounding box center [312, 164] width 107 height 9
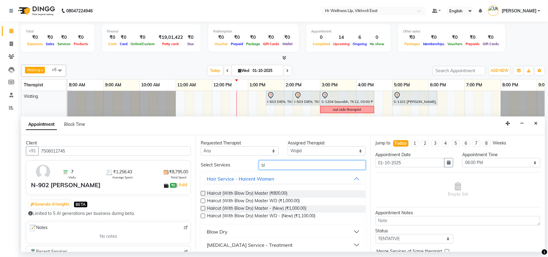
type input "bl"
click at [256, 232] on button "Blow Dry" at bounding box center [283, 231] width 160 height 11
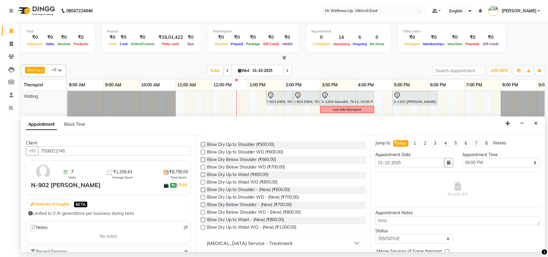
scroll to position [104, 0]
click at [270, 201] on span "Blow Dry Below Shoulder - (New) (₹700.00)" at bounding box center [249, 203] width 84 height 8
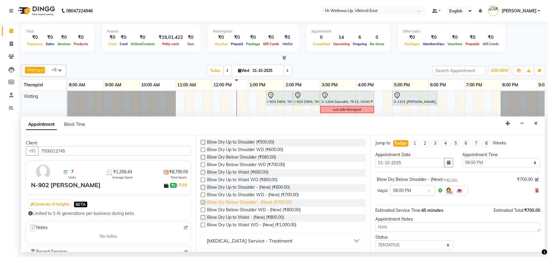
checkbox input "false"
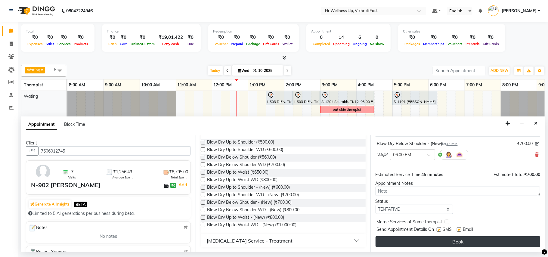
click at [478, 240] on button "Book" at bounding box center [457, 241] width 164 height 11
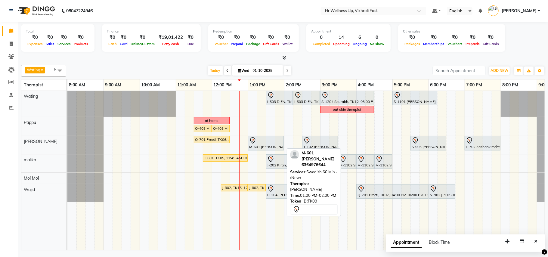
click at [263, 145] on div "M-601 [PERSON_NAME], TK09, 01:00 PM-02:00 PM, Swedish 60 Min - (New)" at bounding box center [265, 143] width 35 height 13
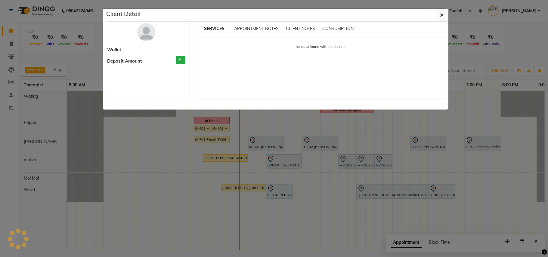
select select "7"
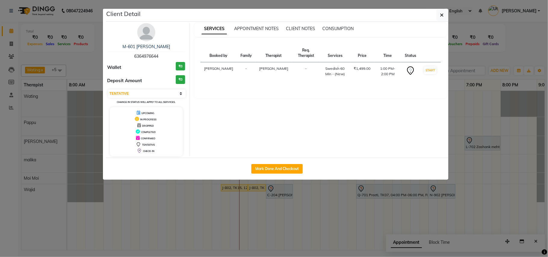
click at [143, 32] on img at bounding box center [146, 32] width 18 height 18
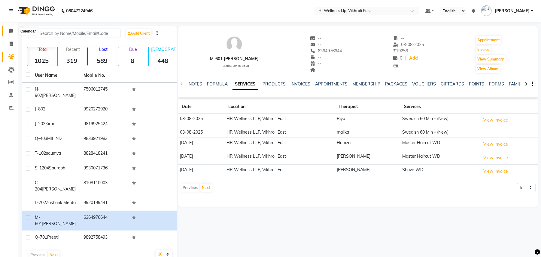
click at [11, 32] on icon at bounding box center [11, 31] width 4 height 5
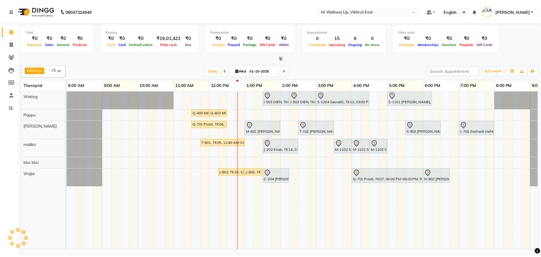
scroll to position [0, 28]
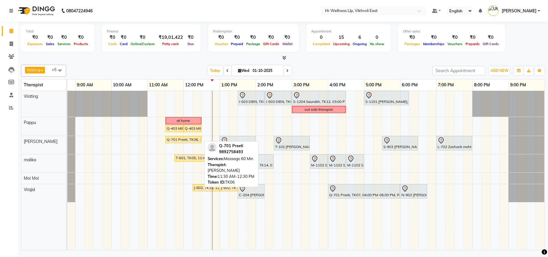
click at [188, 141] on div "Q-701 Preeti, TK06, 11:30 AM-12:30 PM, Massage 60 Min" at bounding box center [183, 139] width 35 height 5
select select "1"
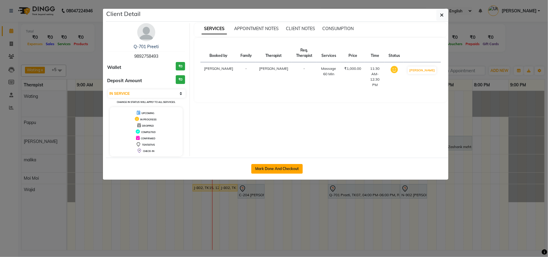
click at [302, 171] on button "Mark Done And Checkout" at bounding box center [276, 169] width 51 height 10
select select "service"
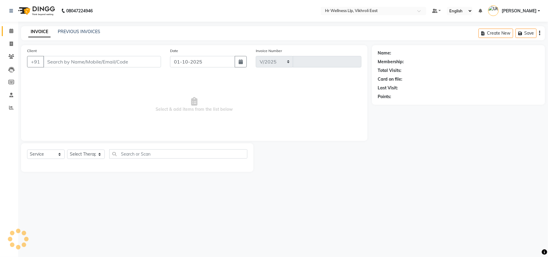
select select "915"
type input "2819"
type input "9892758493"
select select "88716"
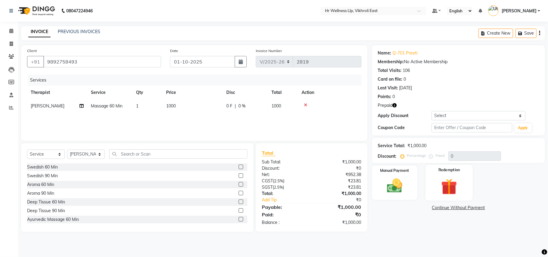
click at [466, 183] on div "Redemption" at bounding box center [448, 182] width 47 height 35
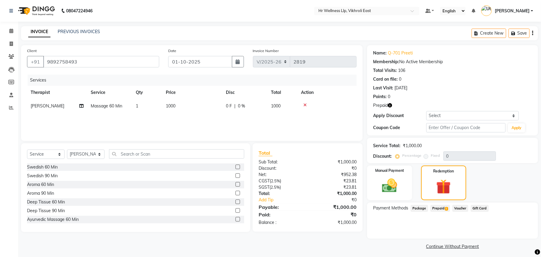
click at [439, 206] on span "Prepaid 1" at bounding box center [441, 208] width 20 height 7
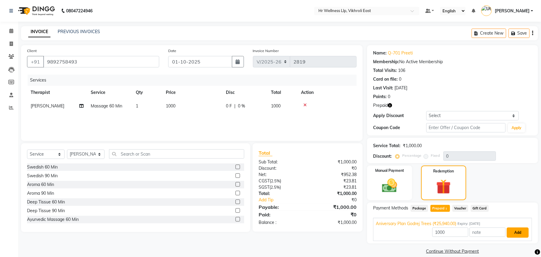
click at [515, 234] on button "Add" at bounding box center [518, 232] width 22 height 10
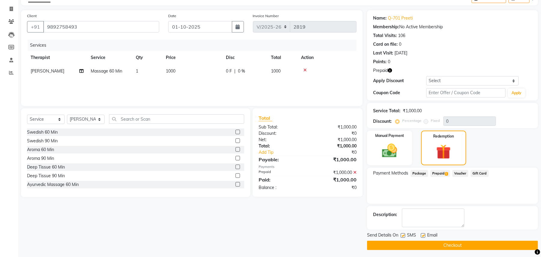
scroll to position [37, 0]
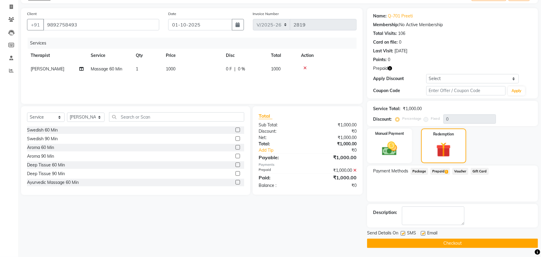
click at [434, 241] on button "Checkout" at bounding box center [452, 242] width 171 height 9
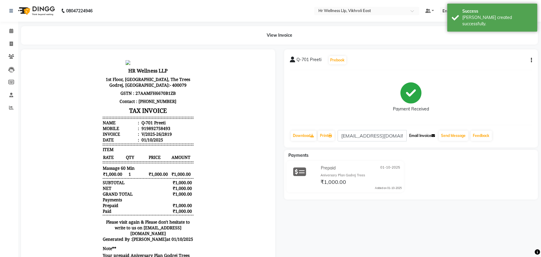
click at [420, 134] on button "Email Invoice" at bounding box center [422, 135] width 31 height 10
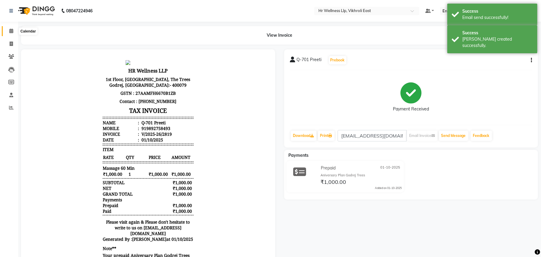
click at [11, 31] on icon at bounding box center [11, 31] width 4 height 5
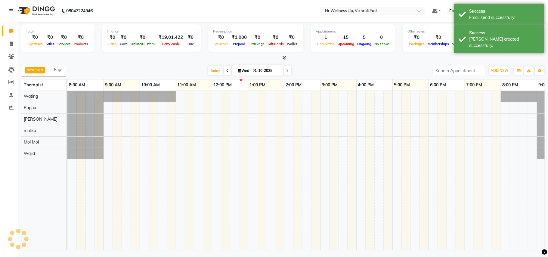
scroll to position [0, 28]
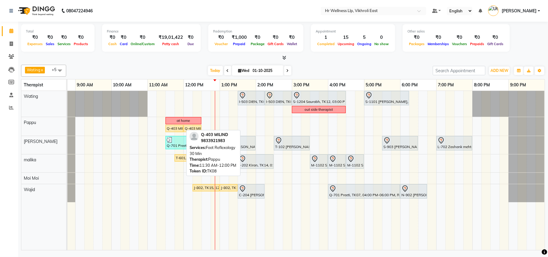
click at [174, 128] on div "Q-403 MILIND, TK08, 11:30 AM-12:00 PM, Foot Reflexology 30 Min" at bounding box center [174, 128] width 17 height 5
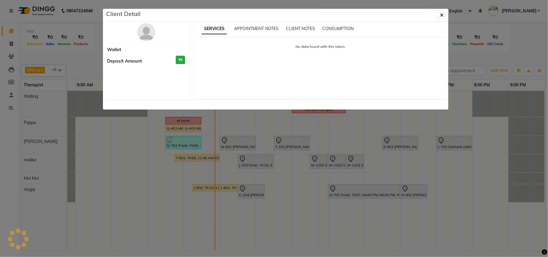
select select "1"
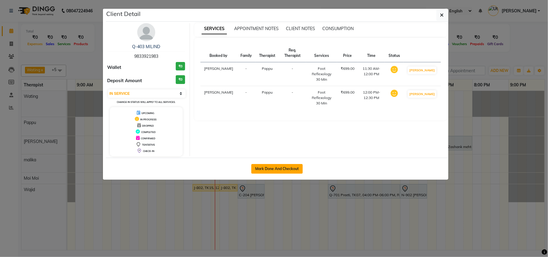
click at [279, 167] on button "Mark Done And Checkout" at bounding box center [276, 169] width 51 height 10
select select "service"
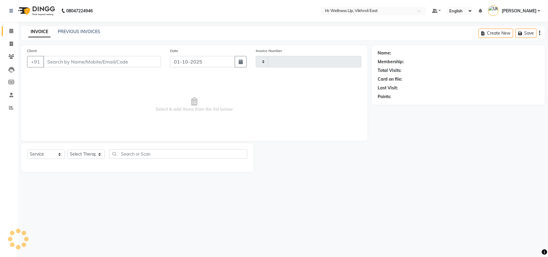
type input "2820"
select select "915"
type input "9833921983"
select select "50978"
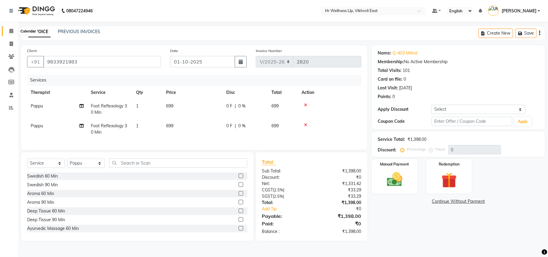
click at [10, 32] on icon at bounding box center [11, 31] width 4 height 5
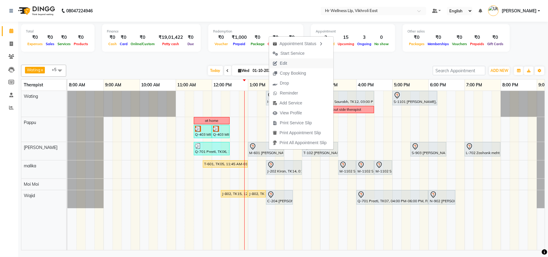
click at [285, 63] on span "Edit" at bounding box center [283, 63] width 7 height 6
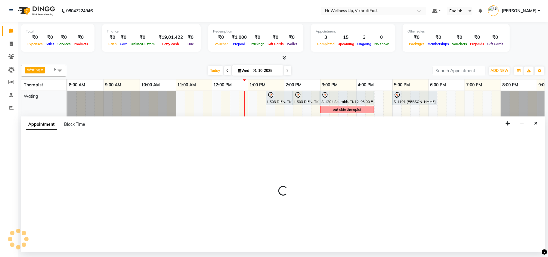
select select "tentative"
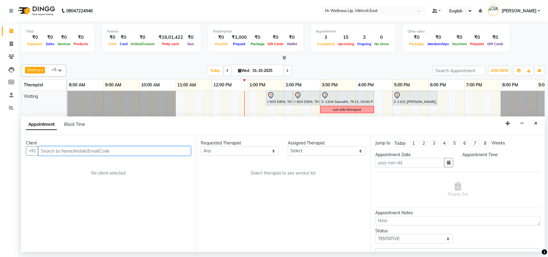
type input "01-10-2025"
select select "88716"
select select "780"
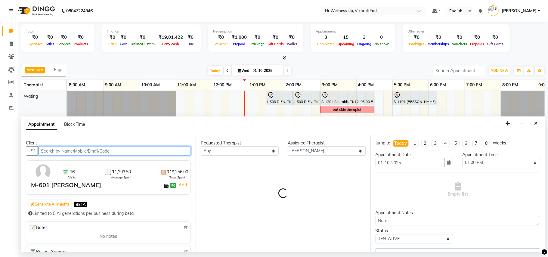
select select "1326"
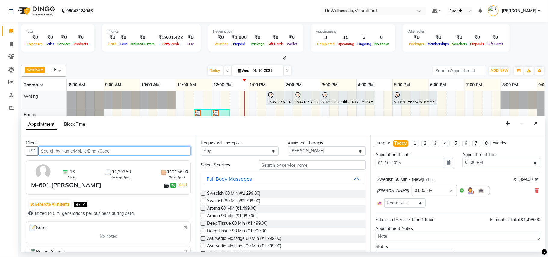
scroll to position [0, 28]
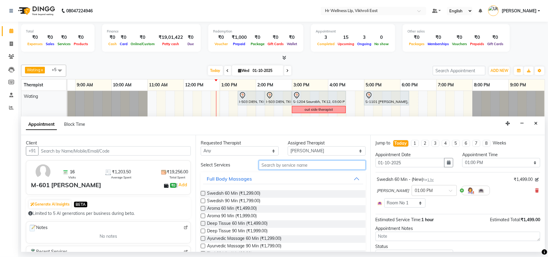
click at [290, 167] on input "text" at bounding box center [312, 164] width 107 height 9
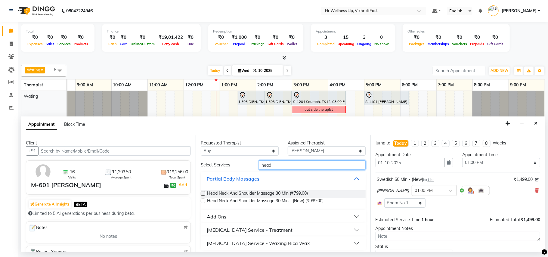
type input "head"
click at [219, 218] on div "Add Ons" at bounding box center [217, 216] width 20 height 7
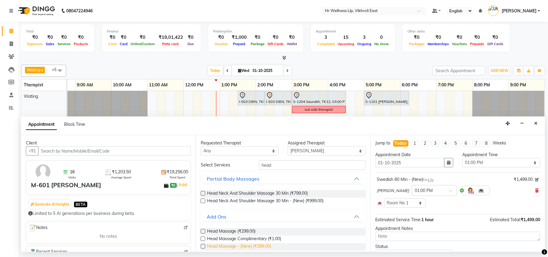
click at [223, 248] on span "Head Massage - (New) (₹399.00)" at bounding box center [239, 247] width 64 height 8
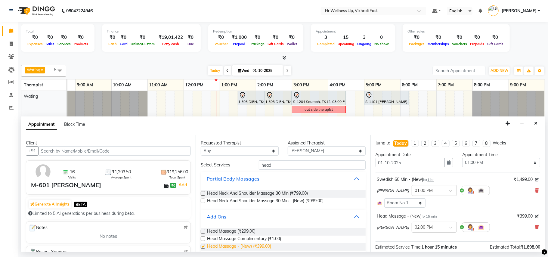
checkbox input "false"
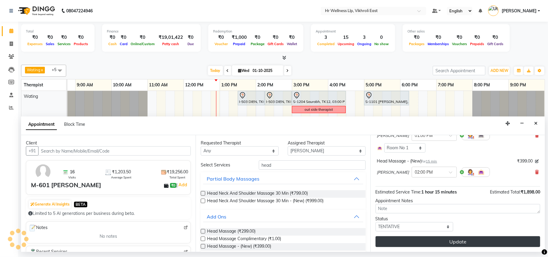
click at [476, 238] on button "Update" at bounding box center [457, 241] width 164 height 11
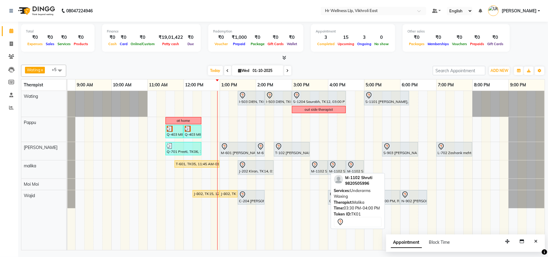
click at [321, 171] on div "M-1102 Shruti, TK01, 03:30 PM-04:00 PM, Underarms Waxing" at bounding box center [318, 167] width 17 height 13
select select "7"
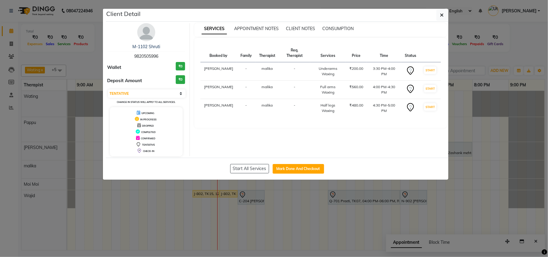
click at [150, 33] on img at bounding box center [146, 32] width 18 height 18
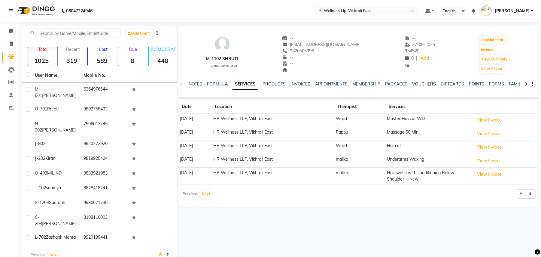
click at [431, 84] on link "VOUCHERS" at bounding box center [425, 83] width 24 height 5
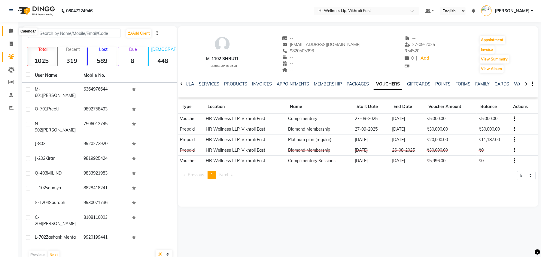
click at [10, 31] on icon at bounding box center [11, 31] width 4 height 5
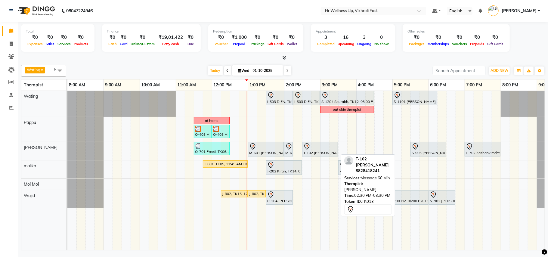
click at [331, 153] on div "T-102 [PERSON_NAME], TK13, 02:30 PM-03:30 PM, Massage 60 Min" at bounding box center [319, 149] width 35 height 13
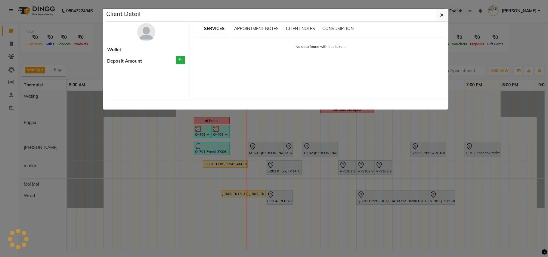
select select "7"
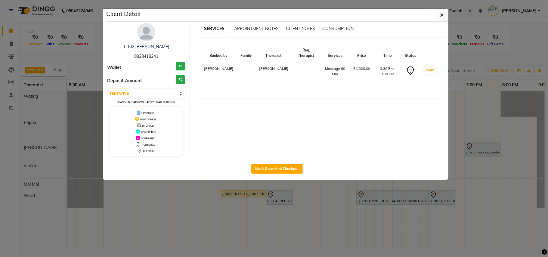
click at [142, 27] on img at bounding box center [146, 32] width 18 height 18
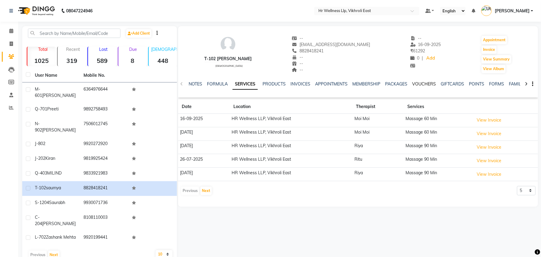
click at [421, 85] on link "VOUCHERS" at bounding box center [425, 83] width 24 height 5
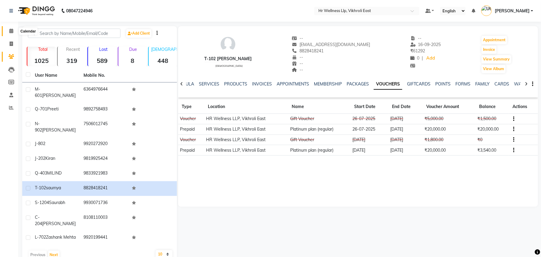
click at [10, 32] on icon at bounding box center [11, 31] width 4 height 5
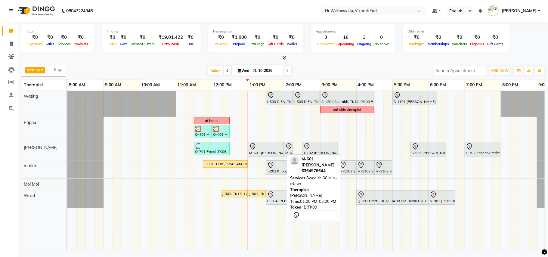
click at [256, 148] on icon at bounding box center [252, 146] width 7 height 7
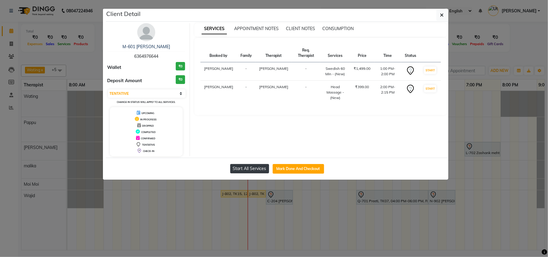
click at [264, 167] on button "Start All Services" at bounding box center [249, 168] width 39 height 9
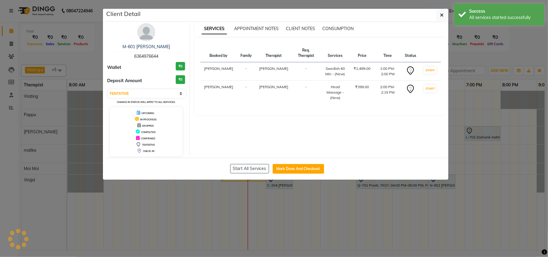
select select "1"
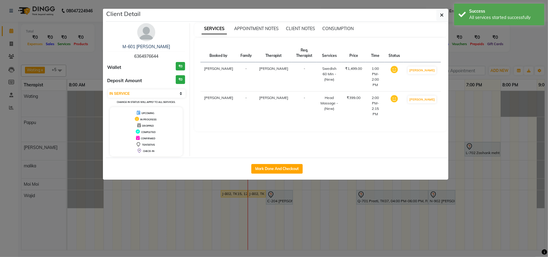
click at [282, 195] on ngb-modal-window "Client Detail M-601 [PERSON_NAME] 6364976644 Wallet ₹0 Deposit Amount ₹0 Select…" at bounding box center [274, 128] width 548 height 257
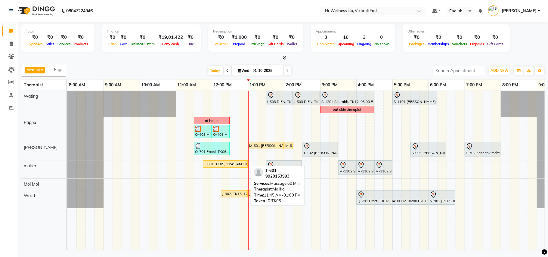
click at [235, 163] on div "T-601, TK05, 11:45 AM-01:00 PM, Massage 60 Min" at bounding box center [225, 163] width 44 height 5
select select "1"
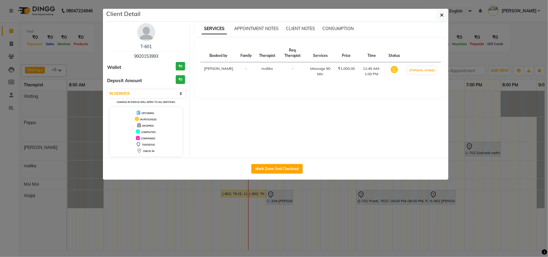
click at [199, 201] on ngb-modal-window "Client Detail T-601 9920153993 Wallet ₹0 Deposit Amount ₹0 Select IN SERVICE CO…" at bounding box center [274, 128] width 548 height 257
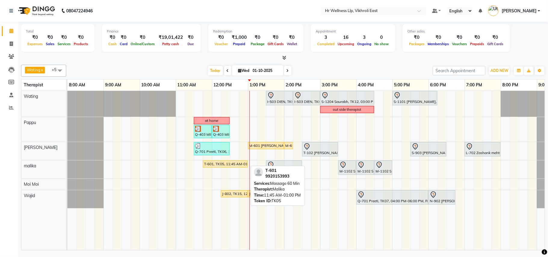
click at [227, 165] on div "T-601, TK05, 11:45 AM-01:00 PM, Massage 60 Min" at bounding box center [225, 163] width 44 height 5
select select "1"
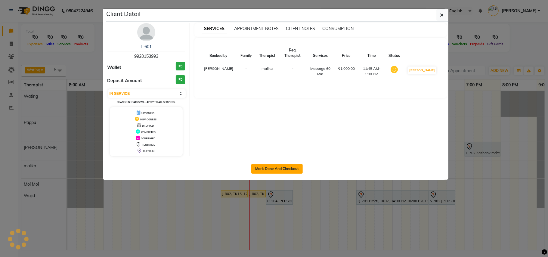
click at [275, 170] on button "Mark Done And Checkout" at bounding box center [276, 169] width 51 height 10
select select "service"
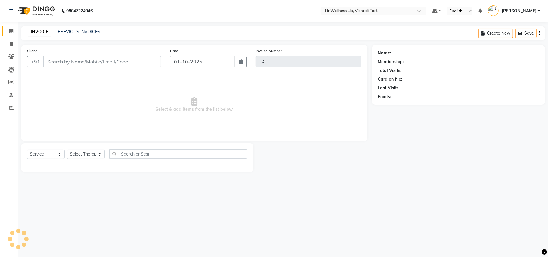
type input "2820"
select select "915"
type input "9920153993"
select select "86532"
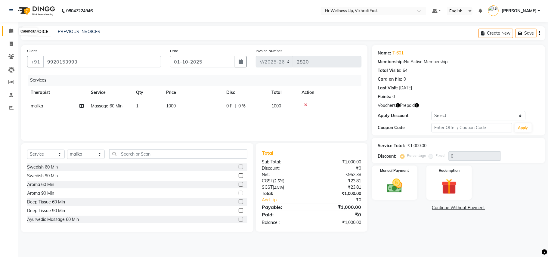
click at [10, 29] on icon at bounding box center [11, 31] width 4 height 5
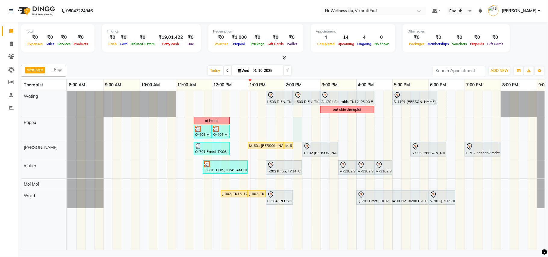
click at [296, 122] on div "I-503 DIEN, TK02, 01:30 PM-02:15 PM, Srub Manicure I-503 DIEN, TK02, 02:15 PM-0…" at bounding box center [319, 170] width 505 height 159
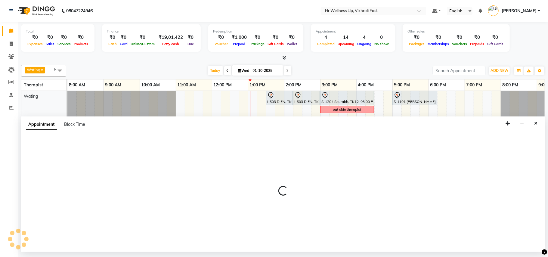
select select "50978"
select select "tentative"
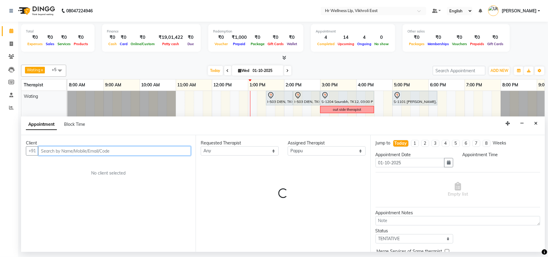
select select "855"
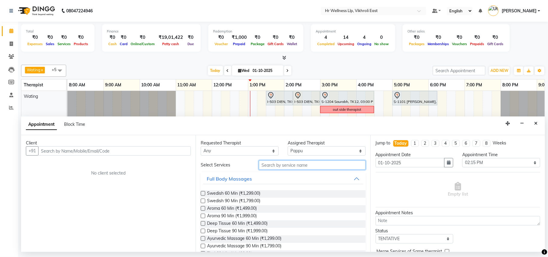
click at [275, 166] on input "text" at bounding box center [312, 164] width 107 height 9
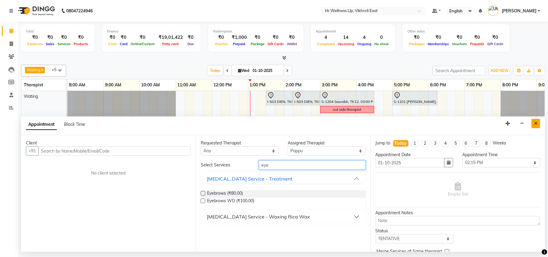
type input "eye"
click at [538, 124] on button "Close" at bounding box center [535, 123] width 9 height 9
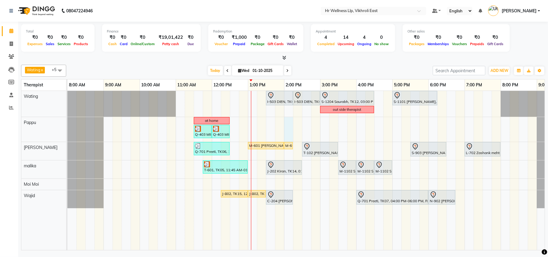
click at [293, 129] on div "I-503 DIEN, TK02, 01:30 PM-02:15 PM, Srub Manicure I-503 DIEN, TK02, 02:15 PM-0…" at bounding box center [319, 170] width 505 height 159
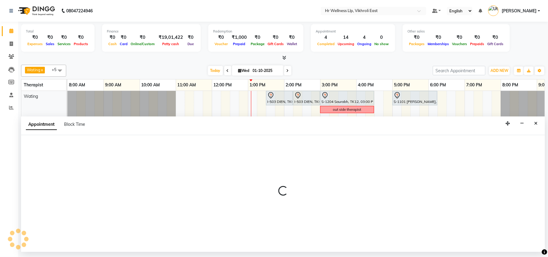
select select "50978"
select select "840"
select select "tentative"
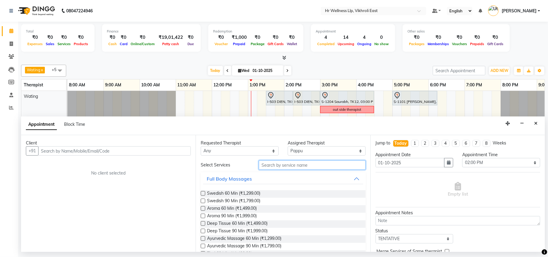
click at [272, 164] on input "text" at bounding box center [312, 164] width 107 height 9
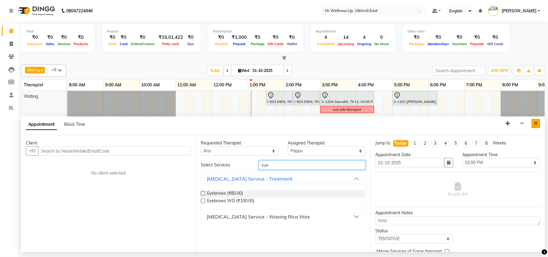
type input "eye"
click at [535, 121] on button "Close" at bounding box center [535, 123] width 9 height 9
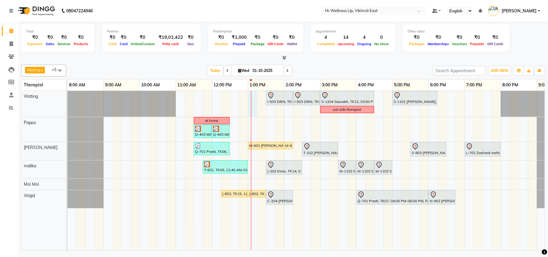
click at [251, 105] on div at bounding box center [251, 170] width 0 height 159
select select "14980"
select select "780"
select select "tentative"
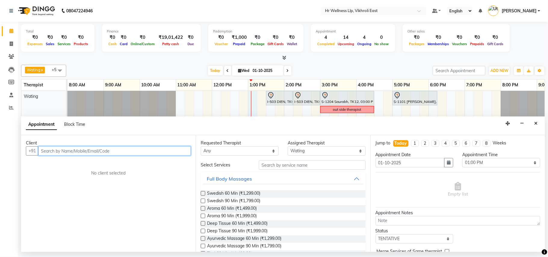
click at [155, 154] on input "text" at bounding box center [114, 150] width 152 height 9
click at [108, 150] on input "j-" at bounding box center [114, 150] width 152 height 9
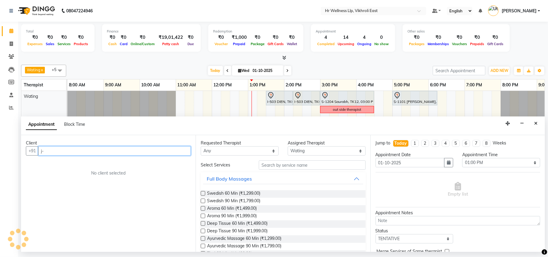
type input "j"
type input "j-"
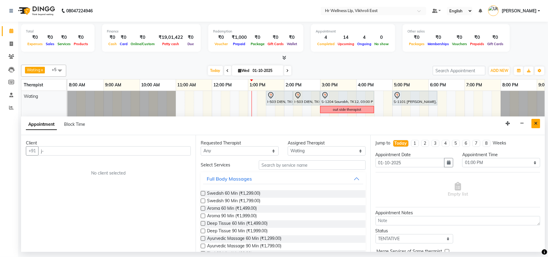
click at [534, 122] on icon "Close" at bounding box center [535, 123] width 3 height 4
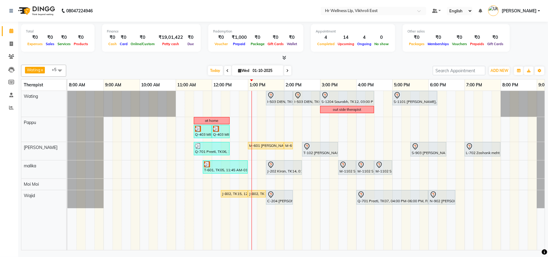
click at [252, 95] on div "I-503 DIEN, TK02, 01:30 PM-02:15 PM, Srub Manicure I-503 DIEN, TK02, 02:15 PM-0…" at bounding box center [319, 170] width 505 height 159
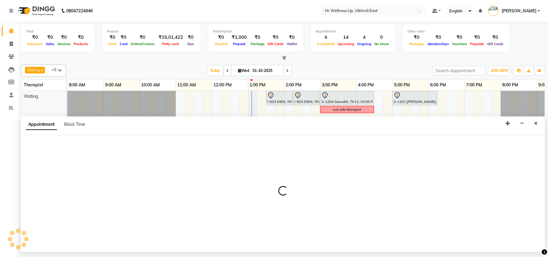
select select "14980"
select select "tentative"
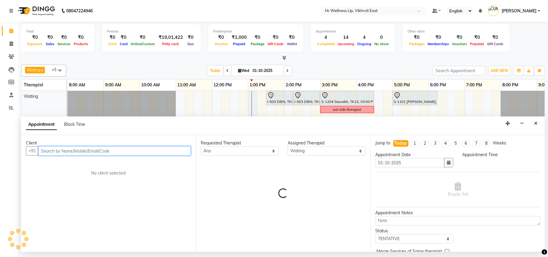
select select "780"
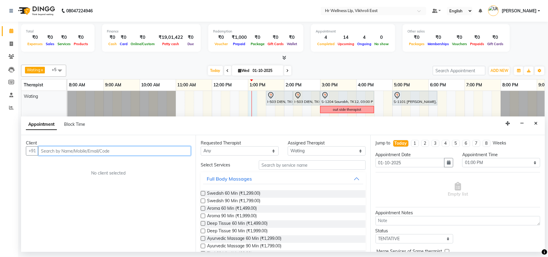
click at [101, 149] on input "text" at bounding box center [114, 150] width 152 height 9
click at [100, 153] on input "text" at bounding box center [114, 150] width 152 height 9
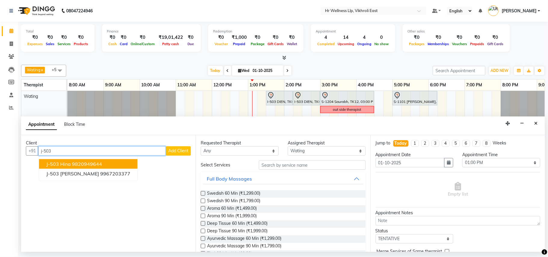
click at [80, 166] on ngb-highlight "9820949644" at bounding box center [87, 164] width 30 height 6
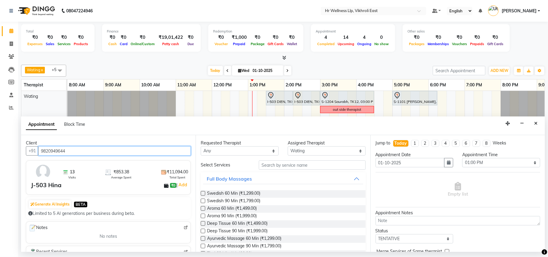
type input "9820949644"
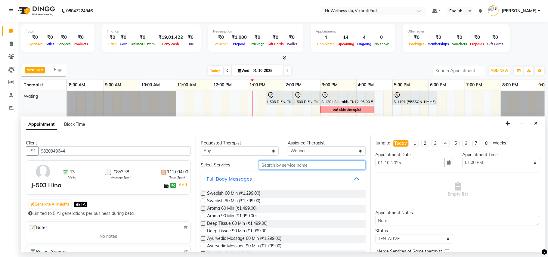
click at [300, 162] on input "text" at bounding box center [312, 164] width 107 height 9
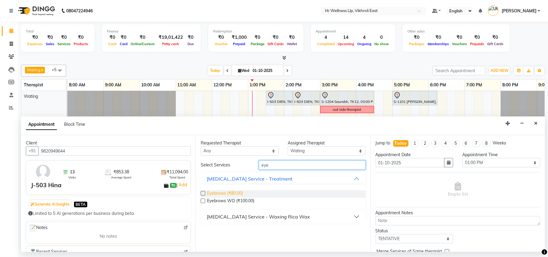
type input "eye"
click at [231, 191] on span "Eyebrows (₹80.00)" at bounding box center [225, 194] width 36 height 8
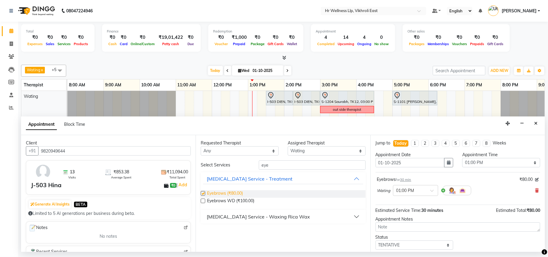
checkbox input "false"
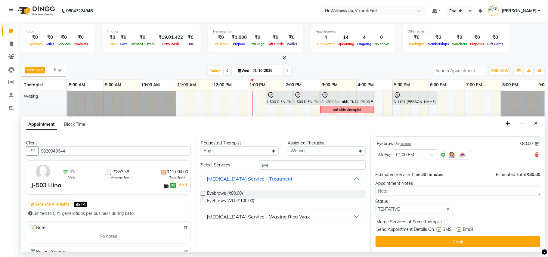
click at [440, 230] on label at bounding box center [438, 229] width 5 height 5
click at [440, 230] on input "checkbox" at bounding box center [438, 230] width 4 height 4
checkbox input "false"
click at [458, 231] on label at bounding box center [458, 229] width 5 height 5
click at [458, 231] on input "checkbox" at bounding box center [458, 230] width 4 height 4
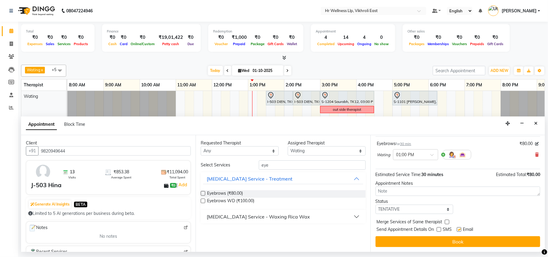
checkbox input "false"
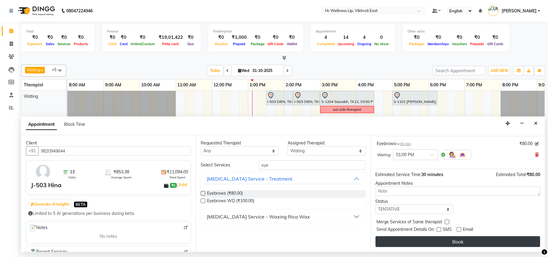
click at [457, 242] on button "Book" at bounding box center [457, 241] width 164 height 11
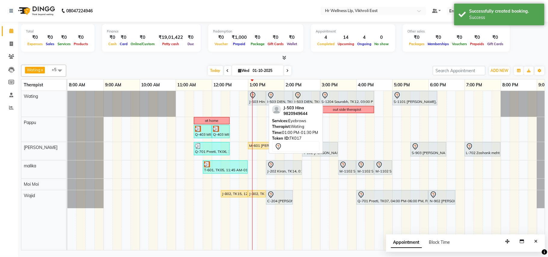
click at [260, 100] on div "J-503 Hina, TK17, 01:00 PM-01:30 PM, Eyebrows" at bounding box center [256, 98] width 17 height 13
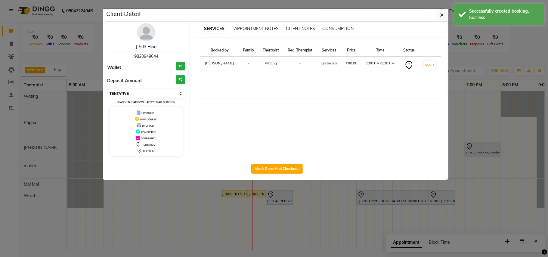
click at [173, 93] on select "Select IN SERVICE CONFIRMED TENTATIVE CHECK IN MARK DONE DROPPED UPCOMING" at bounding box center [147, 93] width 78 height 8
select select "2"
click at [108, 90] on select "Select IN SERVICE CONFIRMED TENTATIVE CHECK IN MARK DONE DROPPED UPCOMING" at bounding box center [147, 93] width 78 height 8
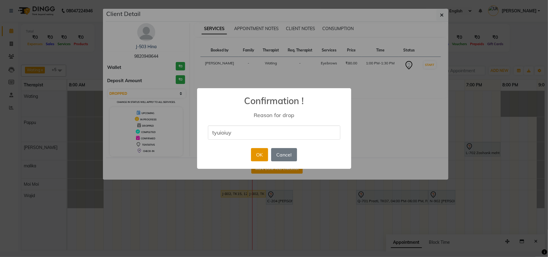
type input "tyuioiuy"
click at [259, 156] on button "OK" at bounding box center [259, 154] width 17 height 13
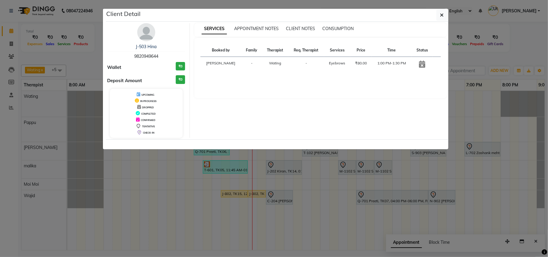
click at [202, 209] on ngb-modal-window "Client Detail J-503 Hina 9820949644 Wallet ₹0 Deposit Amount ₹0 UPCOMING IN PRO…" at bounding box center [274, 128] width 548 height 257
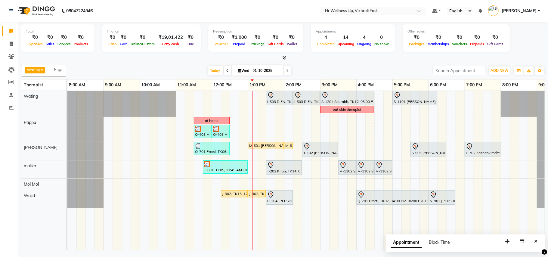
click at [255, 100] on div "I-503 DIEN, TK02, 01:30 PM-02:15 PM, Srub Manicure I-503 DIEN, TK02, 02:15 PM-0…" at bounding box center [319, 170] width 505 height 159
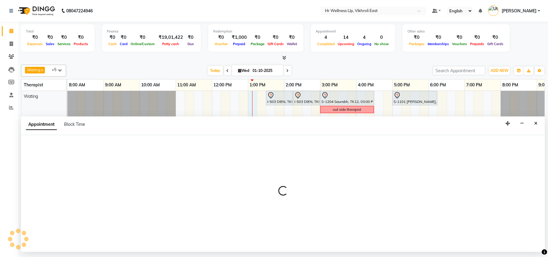
select select "14980"
select select "780"
select select "tentative"
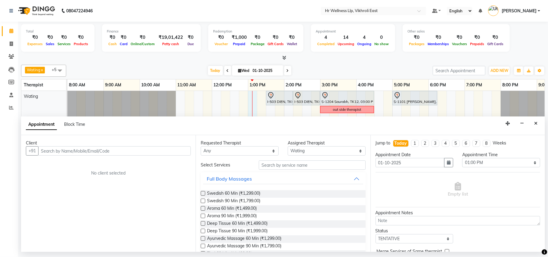
click at [120, 152] on input "text" at bounding box center [114, 150] width 152 height 9
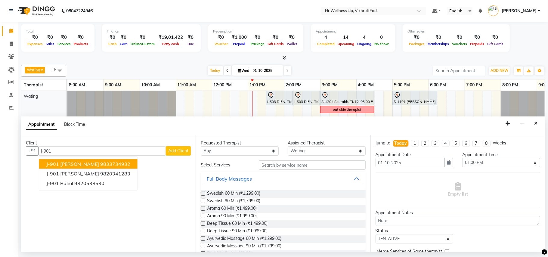
click at [100, 165] on ngb-highlight "9833734932" at bounding box center [115, 164] width 30 height 6
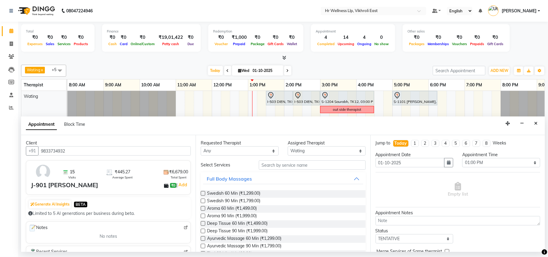
type input "9833734932"
click at [268, 165] on input "text" at bounding box center [312, 164] width 107 height 9
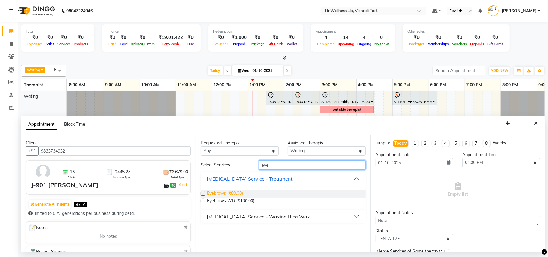
type input "eye"
click at [219, 193] on span "Eyebrows (₹80.00)" at bounding box center [225, 194] width 36 height 8
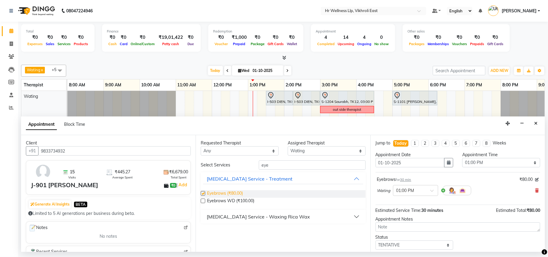
checkbox input "false"
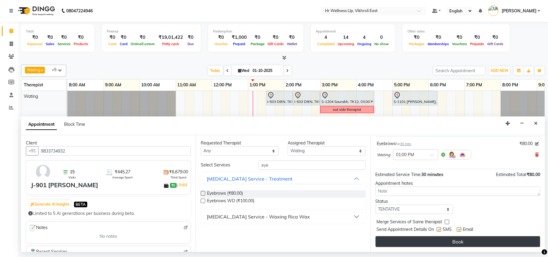
click at [443, 244] on button "Book" at bounding box center [457, 241] width 164 height 11
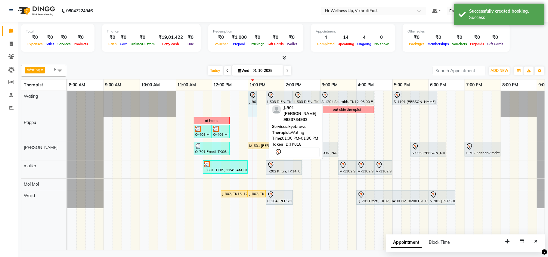
drag, startPoint x: 265, startPoint y: 95, endPoint x: 256, endPoint y: 95, distance: 9.6
click at [67, 95] on div "J-901 [PERSON_NAME], TK18, 01:00 PM-01:30 PM, Eyebrows I-503 DIEN, TK02, 01:30 …" at bounding box center [67, 104] width 0 height 26
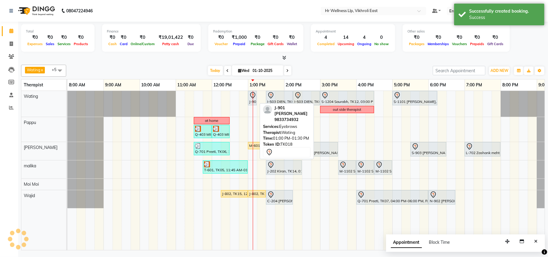
click at [253, 99] on div at bounding box center [253, 170] width 0 height 159
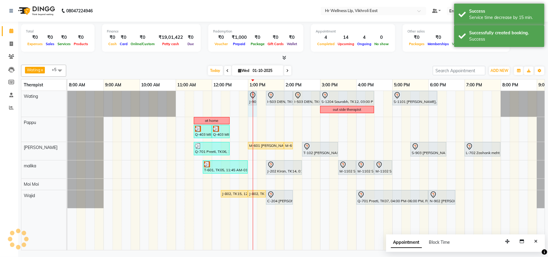
select select "14980"
select select "780"
select select "tentative"
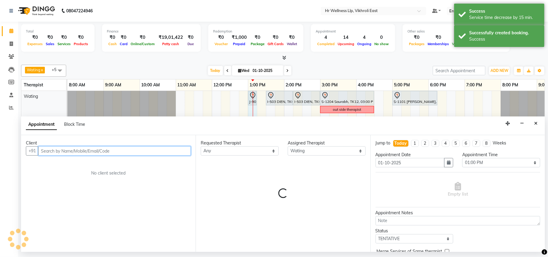
click at [253, 99] on div at bounding box center [253, 170] width 0 height 159
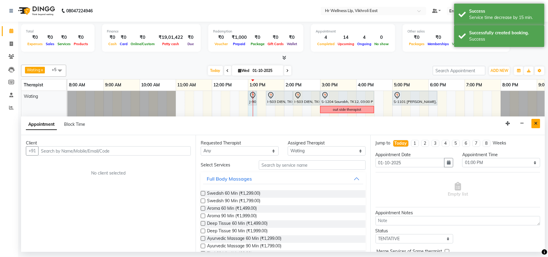
click at [535, 122] on icon "Close" at bounding box center [535, 123] width 3 height 4
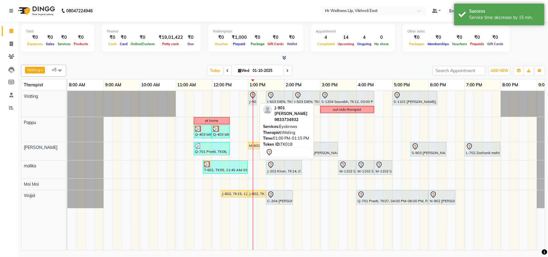
click at [254, 100] on div "J-901 [PERSON_NAME], TK18, 01:00 PM-01:15 PM, Eyebrows" at bounding box center [252, 98] width 8 height 13
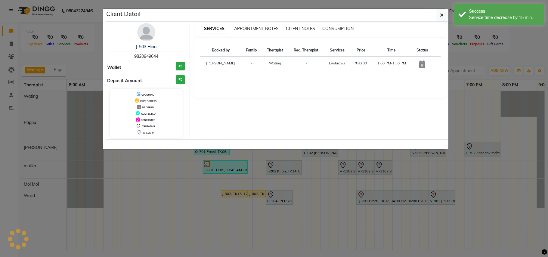
select select "7"
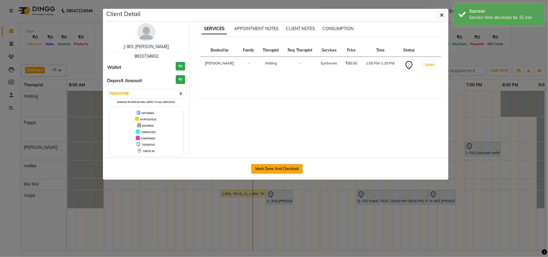
click at [285, 168] on button "Mark Done And Checkout" at bounding box center [276, 169] width 51 height 10
select select "service"
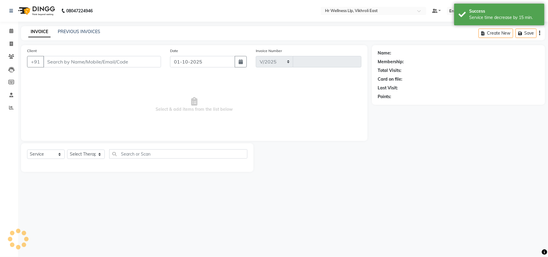
select select "915"
type input "2820"
type input "9833734932"
select select "14980"
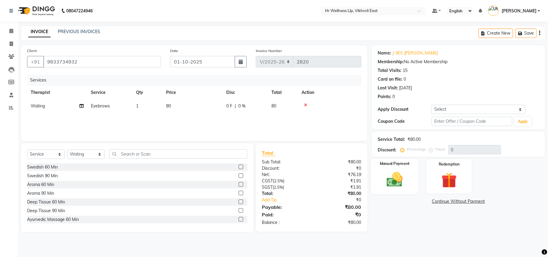
click at [392, 173] on img at bounding box center [394, 179] width 26 height 19
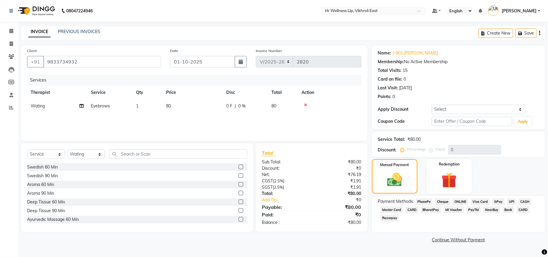
click at [526, 200] on span "CASH" at bounding box center [524, 201] width 13 height 7
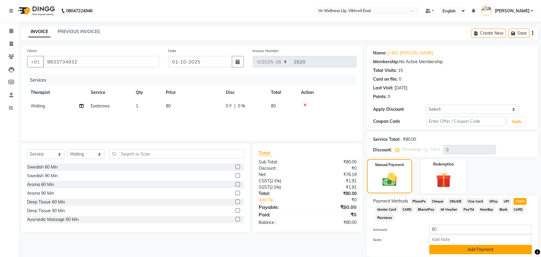
click at [466, 249] on button "Add Payment" at bounding box center [481, 249] width 103 height 9
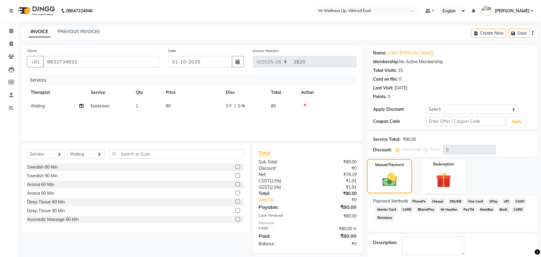
scroll to position [30, 0]
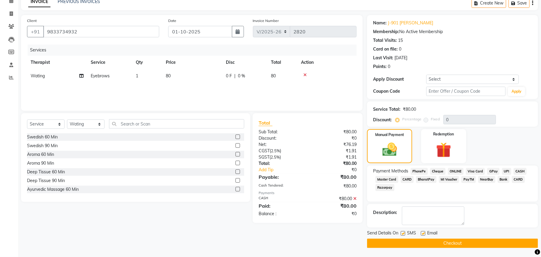
click at [452, 242] on button "Checkout" at bounding box center [452, 242] width 171 height 9
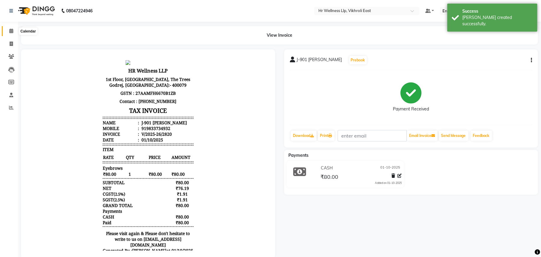
click at [11, 29] on icon at bounding box center [11, 31] width 4 height 5
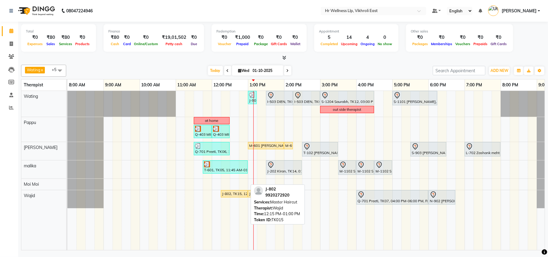
click at [230, 195] on div "J-802, TK15, 12:15 PM-01:00 PM, Master Haircut" at bounding box center [234, 193] width 26 height 5
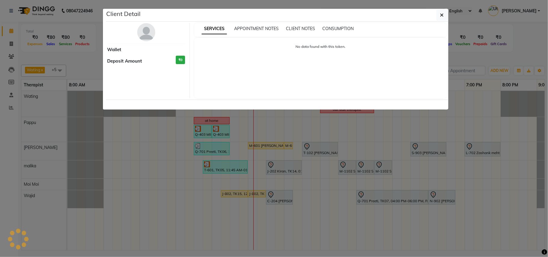
select select "1"
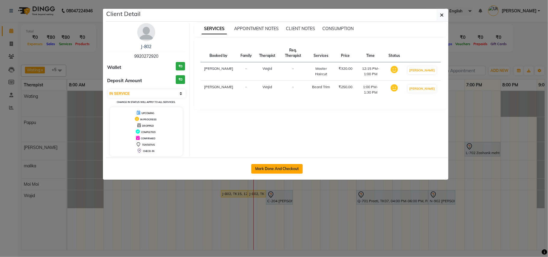
click at [284, 169] on button "Mark Done And Checkout" at bounding box center [276, 169] width 51 height 10
select select "service"
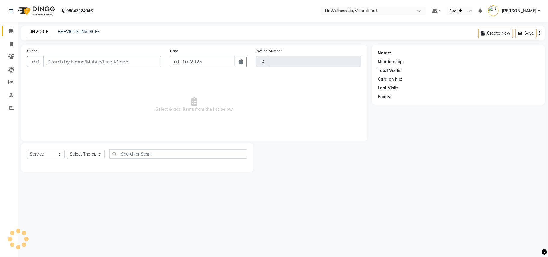
type input "2821"
select select "915"
type input "9920272920"
select select "88109"
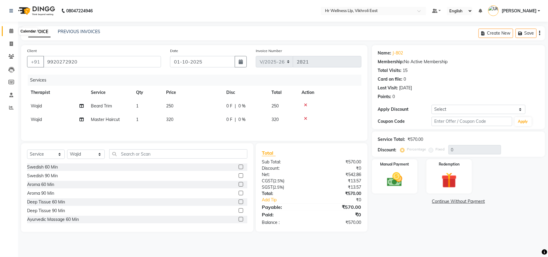
click at [10, 31] on icon at bounding box center [11, 31] width 4 height 5
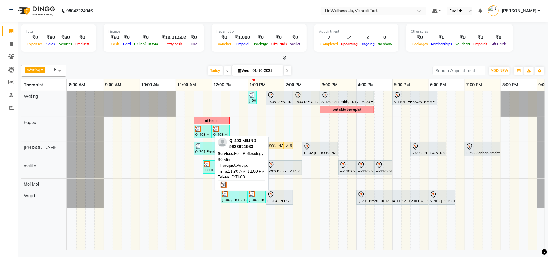
click at [204, 132] on div at bounding box center [202, 129] width 15 height 6
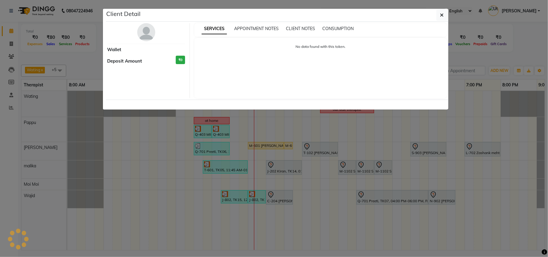
select select "3"
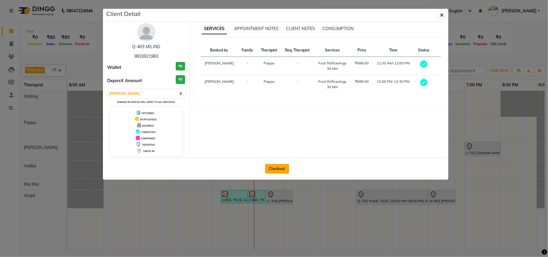
click at [275, 170] on button "Checkout" at bounding box center [277, 169] width 24 height 10
select select "service"
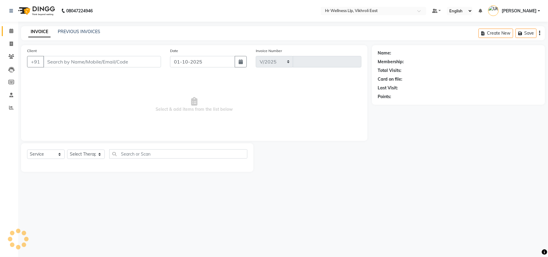
select select "915"
type input "2821"
type input "9833921983"
select select "50978"
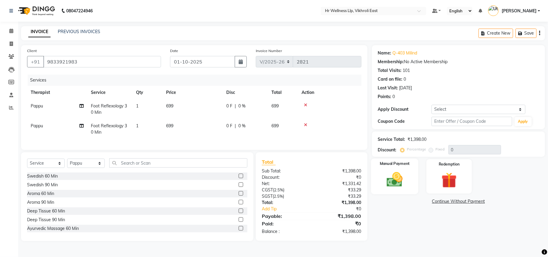
click at [393, 177] on img at bounding box center [394, 179] width 26 height 19
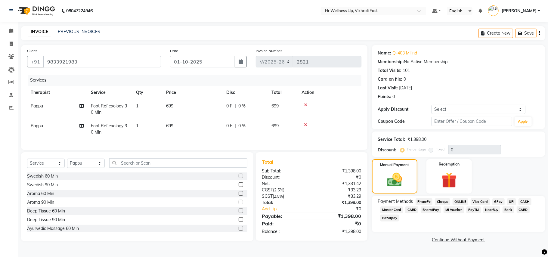
click at [422, 201] on span "PhonePe" at bounding box center [423, 201] width 17 height 7
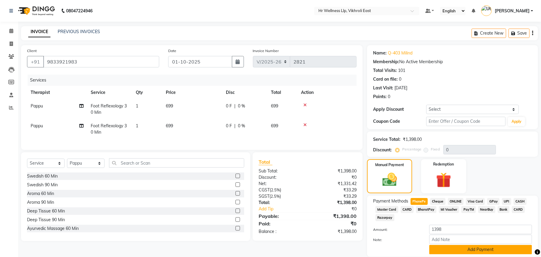
click at [477, 250] on button "Add Payment" at bounding box center [481, 249] width 103 height 9
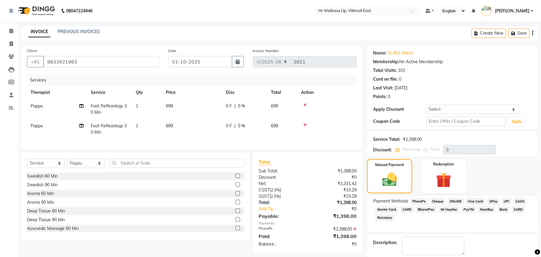
scroll to position [30, 0]
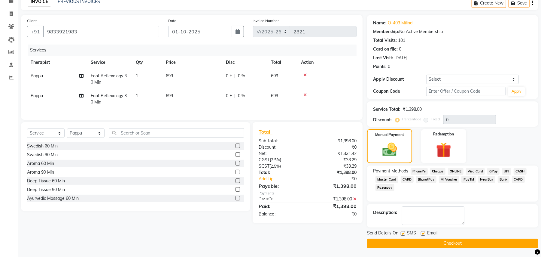
click at [452, 241] on button "Checkout" at bounding box center [452, 242] width 171 height 9
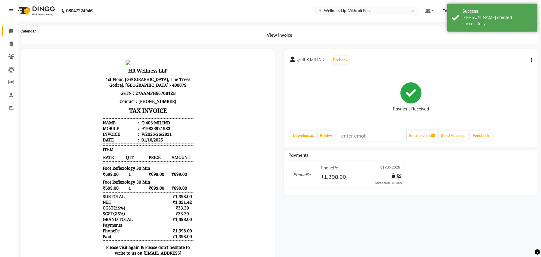
click at [12, 29] on icon at bounding box center [11, 31] width 4 height 5
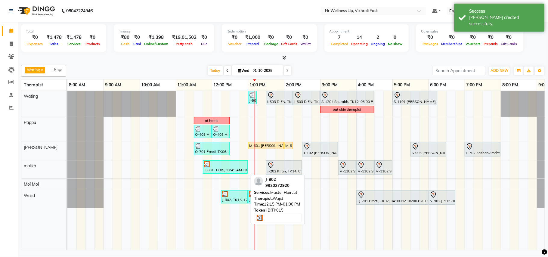
click at [245, 196] on div at bounding box center [234, 194] width 24 height 6
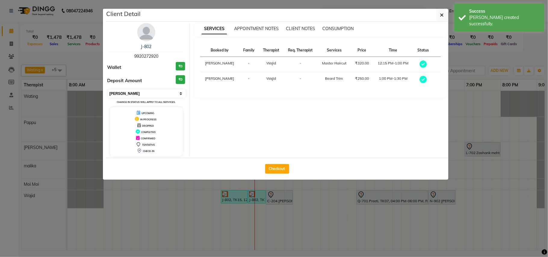
click at [153, 92] on select "Select MARK DONE UPCOMING" at bounding box center [147, 93] width 78 height 8
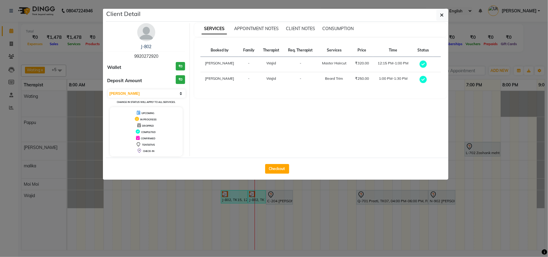
select select "5"
click at [108, 90] on select "Select MARK DONE UPCOMING" at bounding box center [147, 93] width 78 height 8
click at [242, 207] on ngb-modal-window "Client Detail J-802 9920272920 Wallet ₹0 Deposit Amount ₹0 Select MARK DONE UPC…" at bounding box center [274, 128] width 548 height 257
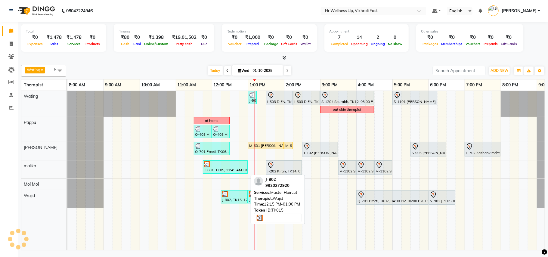
click at [238, 199] on div "J-802, TK15, 12:15 PM-01:00 PM, Master Haircut" at bounding box center [234, 196] width 26 height 11
select select "5"
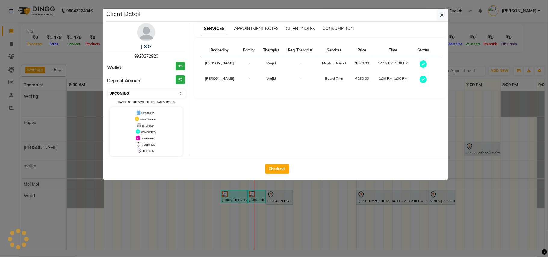
click at [143, 93] on select "Select MARK DONE UPCOMING" at bounding box center [147, 93] width 78 height 8
click at [108, 90] on select "Select MARK DONE UPCOMING" at bounding box center [147, 93] width 78 height 8
click at [189, 224] on ngb-modal-window "Client Detail J-802 9920272920 Wallet ₹0 Deposit Amount ₹0 Select MARK DONE UPC…" at bounding box center [274, 128] width 548 height 257
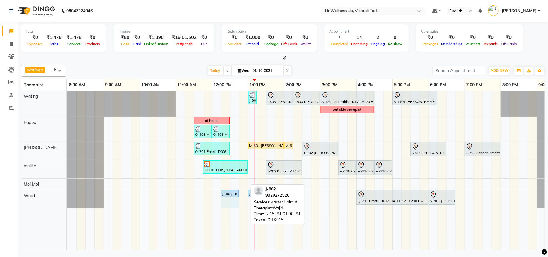
drag, startPoint x: 246, startPoint y: 194, endPoint x: 238, endPoint y: 193, distance: 7.5
click at [67, 193] on div "J-802, TK15, 12:15 PM-01:00 PM, Master Haircut J-802, TK15, 01:00 PM-01:30 PM, …" at bounding box center [67, 199] width 0 height 18
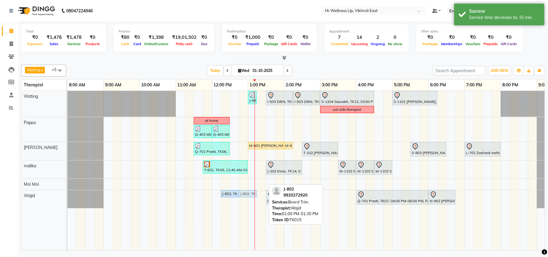
drag, startPoint x: 250, startPoint y: 194, endPoint x: 242, endPoint y: 194, distance: 7.8
click at [67, 194] on div "J-802, TK15, 12:15 PM-12:45 PM, Master Haircut J-802, TK15, 01:00 PM-01:30 PM, …" at bounding box center [67, 199] width 0 height 18
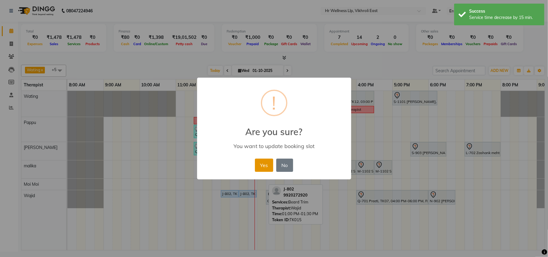
click at [266, 170] on button "Yes" at bounding box center [264, 164] width 18 height 13
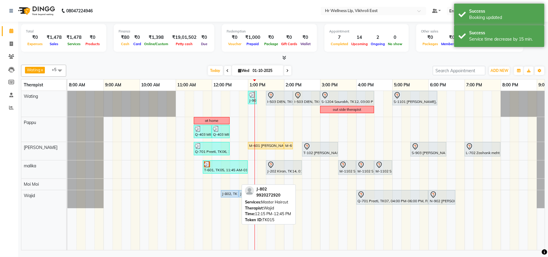
click at [230, 193] on div "J-802, TK15, 12:15 PM-12:45 PM, Master Haircut" at bounding box center [229, 193] width 17 height 5
select select "5"
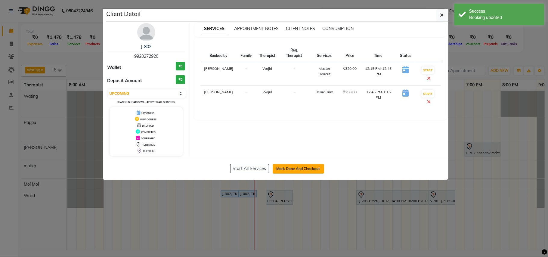
click at [289, 168] on button "Mark Done And Checkout" at bounding box center [297, 169] width 51 height 10
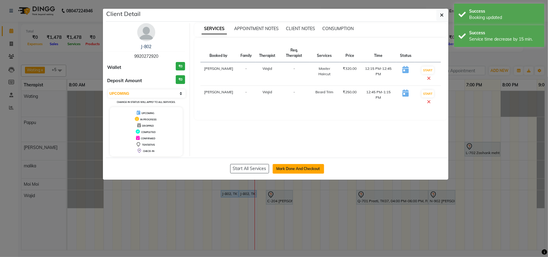
select select "service"
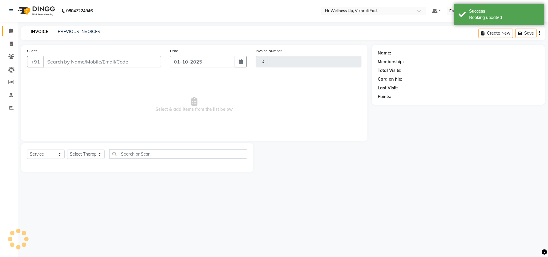
type input "2822"
select select "915"
type input "9920272920"
select select "88109"
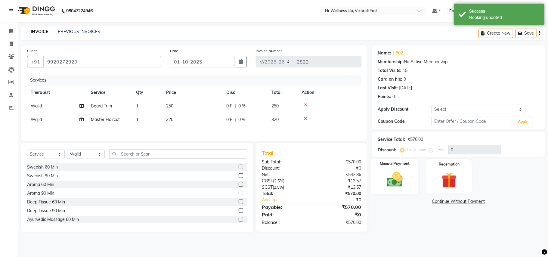
click at [405, 176] on img at bounding box center [394, 179] width 26 height 19
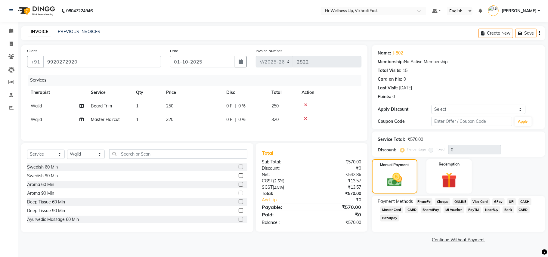
click at [420, 202] on span "PhonePe" at bounding box center [423, 201] width 17 height 7
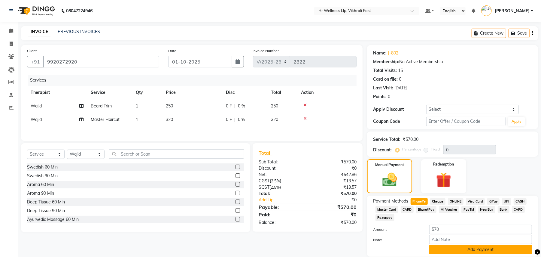
click at [484, 249] on button "Add Payment" at bounding box center [481, 249] width 103 height 9
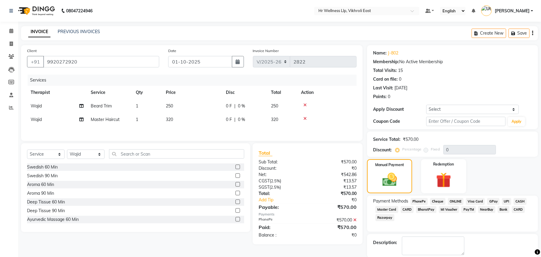
scroll to position [30, 0]
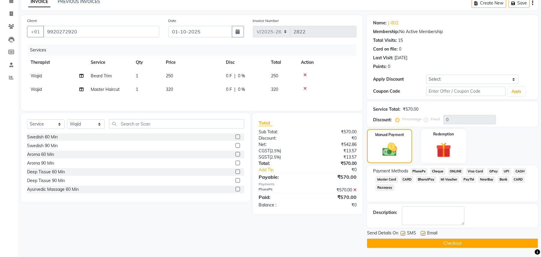
click at [445, 243] on button "Checkout" at bounding box center [452, 242] width 171 height 9
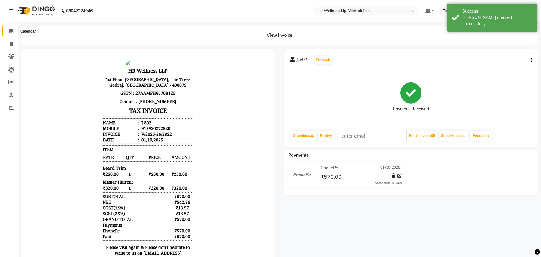
click at [10, 29] on icon at bounding box center [11, 31] width 4 height 5
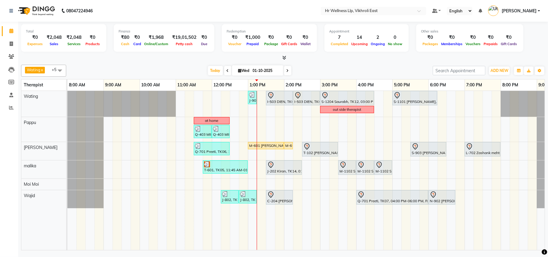
click at [449, 99] on div "J-901 [PERSON_NAME], TK18, 01:00 PM-01:15 PM, Eyebrows I-503 DIEN, TK02, 01:30 …" at bounding box center [319, 170] width 505 height 159
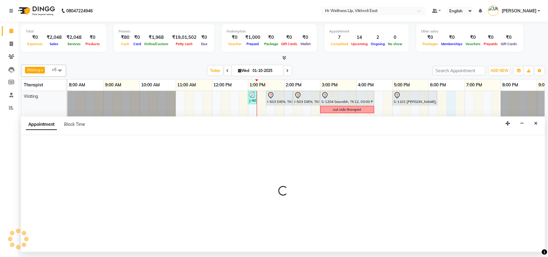
select select "1110"
select select "tentative"
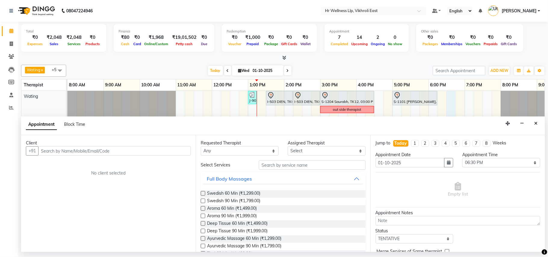
click at [103, 151] on input "text" at bounding box center [114, 150] width 152 height 9
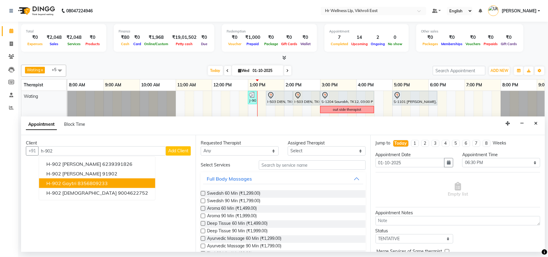
click at [56, 183] on span "H-902 gaytri" at bounding box center [61, 183] width 30 height 6
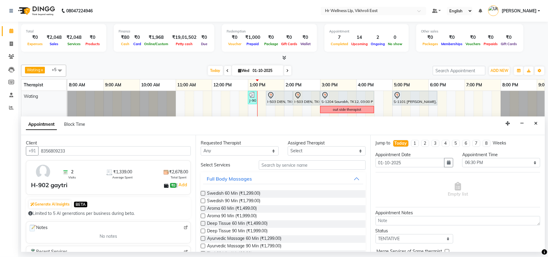
type input "8356809233"
click at [292, 166] on input "text" at bounding box center [312, 164] width 107 height 9
click at [538, 123] on button "Close" at bounding box center [535, 123] width 9 height 9
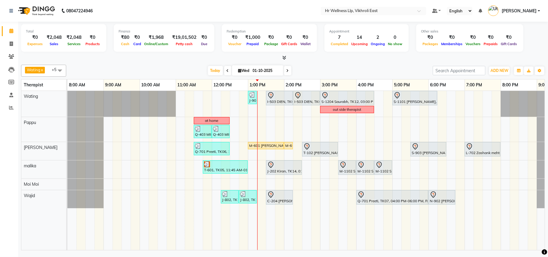
click at [451, 99] on div "J-901 [PERSON_NAME], TK18, 01:00 PM-01:15 PM, Eyebrows I-503 DIEN, TK02, 01:30 …" at bounding box center [319, 170] width 505 height 159
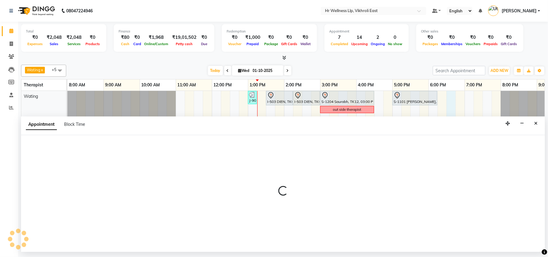
select select "14980"
select select "1110"
select select "tentative"
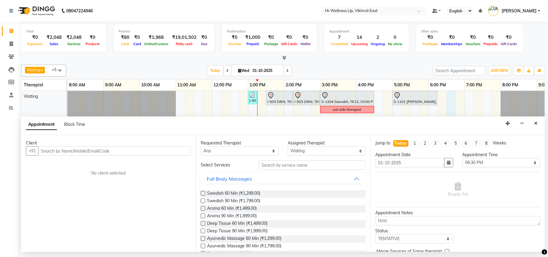
click at [69, 149] on input "text" at bounding box center [114, 150] width 152 height 9
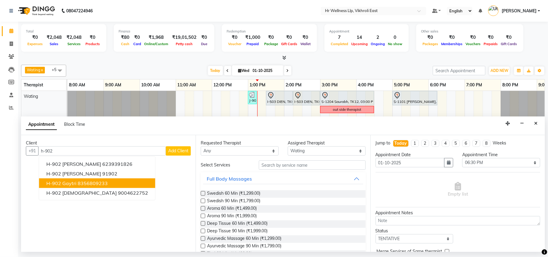
click at [64, 182] on span "H-902 gaytri" at bounding box center [61, 183] width 30 height 6
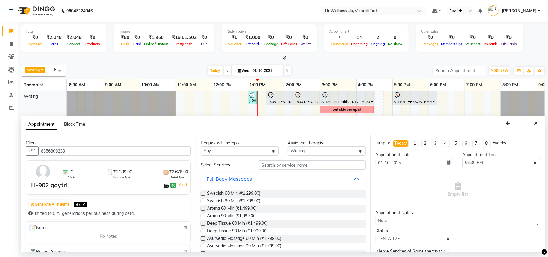
type input "8356809233"
click at [274, 167] on input "text" at bounding box center [312, 164] width 107 height 9
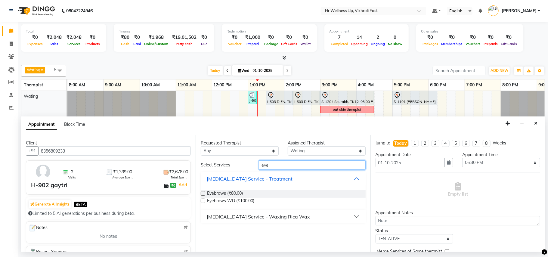
type input "eye"
click at [237, 218] on div "[MEDICAL_DATA] Service - Waxing Rica Wax" at bounding box center [258, 216] width 103 height 7
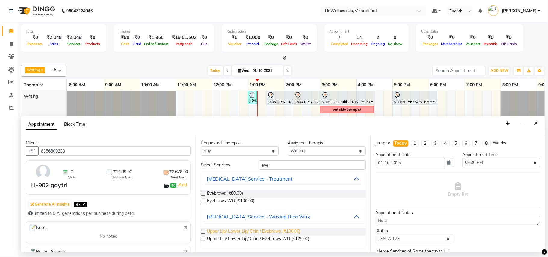
click at [235, 231] on span "Upper Lip/ Lower Lip/ Chin / Eyebrows (₹100.00)" at bounding box center [253, 232] width 93 height 8
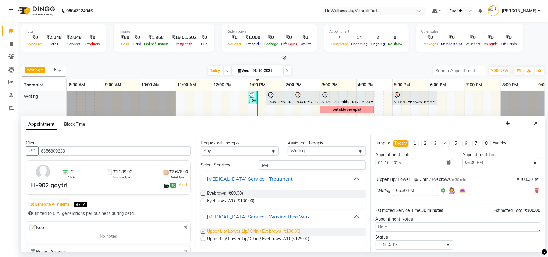
checkbox input "false"
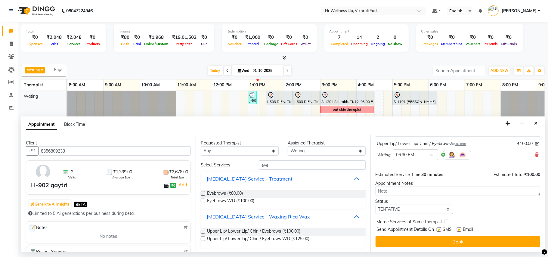
scroll to position [36, 0]
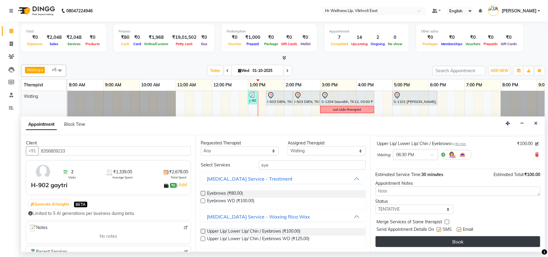
click at [481, 237] on button "Book" at bounding box center [457, 241] width 164 height 11
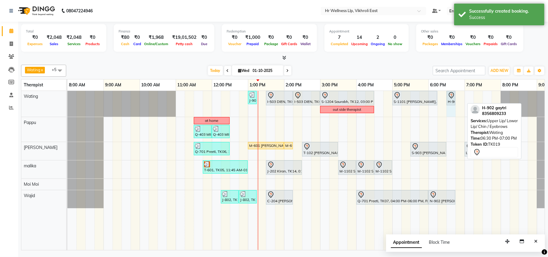
drag, startPoint x: 464, startPoint y: 94, endPoint x: 452, endPoint y: 97, distance: 11.7
click at [67, 97] on div "J-901 [PERSON_NAME], TK18, 01:00 PM-01:15 PM, Eyebrows I-503 DIEN, TK02, 01:30 …" at bounding box center [67, 104] width 0 height 26
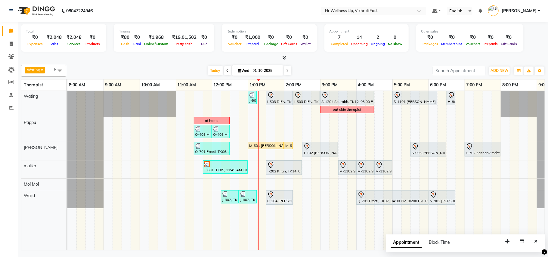
click at [255, 70] on input "01-10-2025" at bounding box center [266, 70] width 30 height 9
select select "10"
select select "2025"
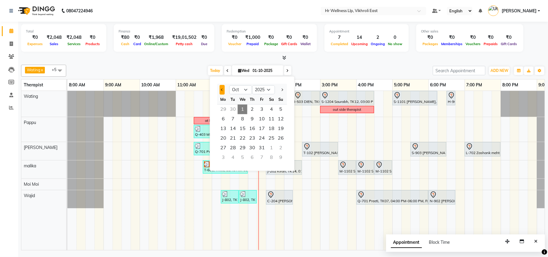
click at [224, 89] on button "Previous month" at bounding box center [221, 90] width 5 height 10
select select "9"
click at [283, 137] on span "28" at bounding box center [281, 138] width 10 height 10
type input "28-09-2025"
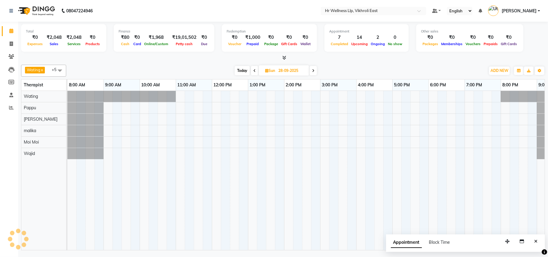
scroll to position [0, 28]
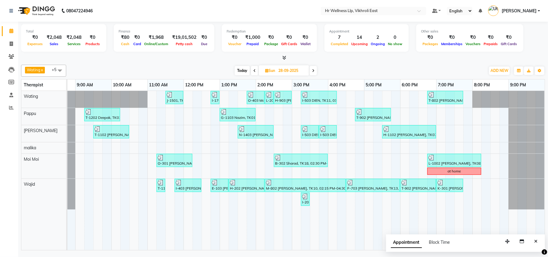
click at [272, 71] on span "Sun" at bounding box center [269, 70] width 13 height 5
select select "9"
select select "2025"
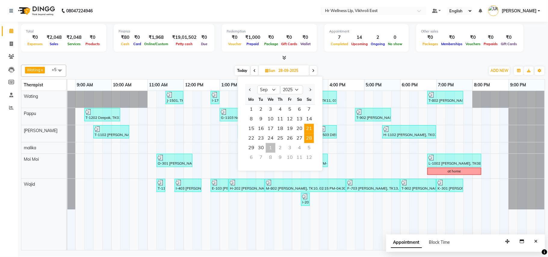
click at [311, 126] on span "21" at bounding box center [309, 129] width 10 height 10
type input "[DATE]"
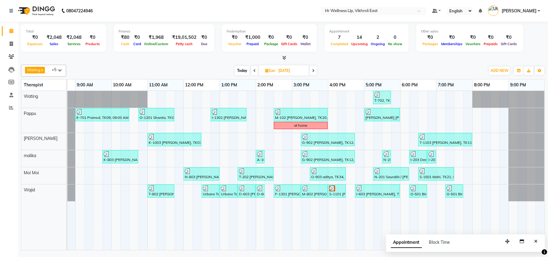
click at [276, 70] on span "Sun" at bounding box center [269, 70] width 13 height 5
select select "9"
select select "2025"
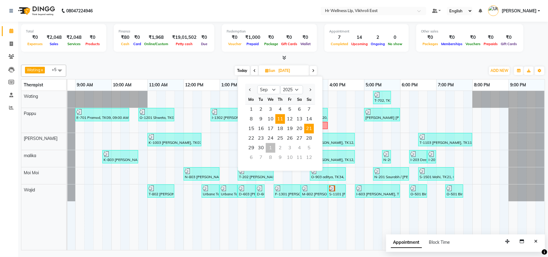
click at [279, 122] on span "11" at bounding box center [280, 119] width 10 height 10
type input "[DATE]"
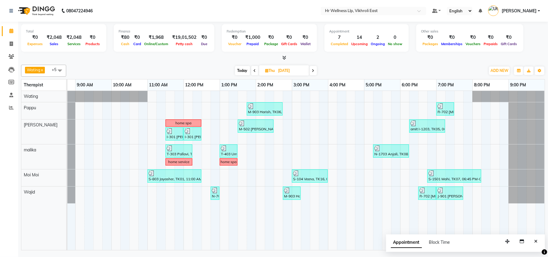
click at [278, 69] on input "[DATE]" at bounding box center [291, 70] width 30 height 9
select select "9"
select select "2025"
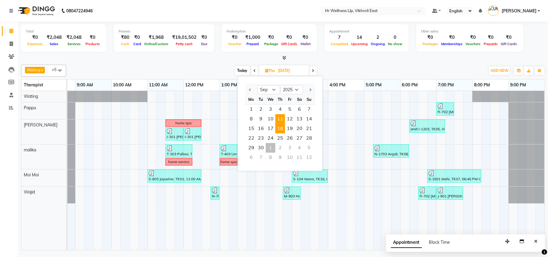
click at [283, 129] on span "18" at bounding box center [280, 129] width 10 height 10
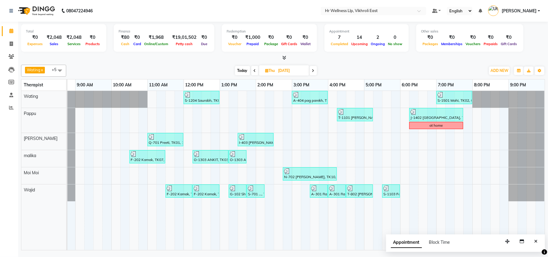
click at [239, 72] on span "Today" at bounding box center [242, 70] width 15 height 9
type input "01-10-2025"
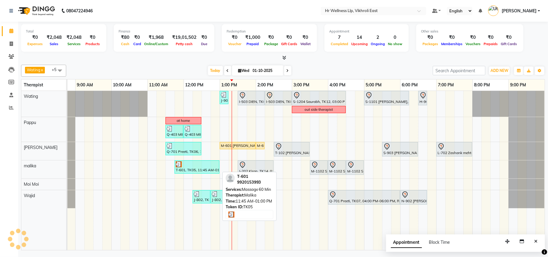
click at [201, 169] on div "T-601, TK05, 11:45 AM-01:00 PM, Massage 60 Min" at bounding box center [197, 166] width 44 height 11
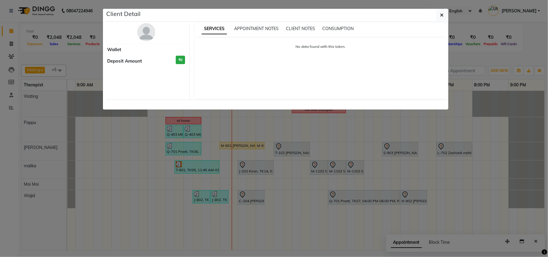
select select "3"
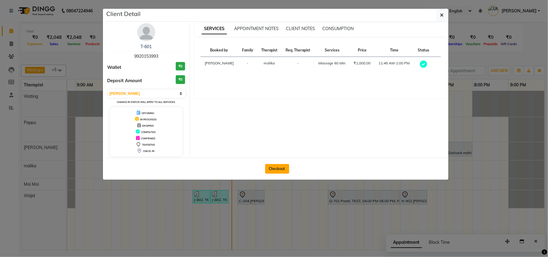
click at [283, 165] on button "Checkout" at bounding box center [277, 169] width 24 height 10
select select "service"
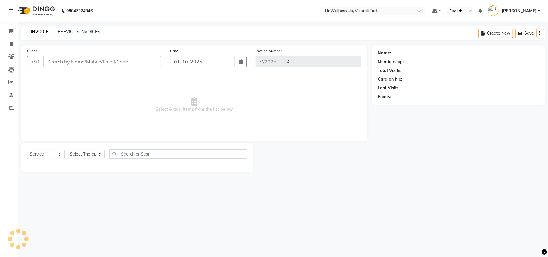
select select "915"
type input "2823"
type input "9920153993"
select select "86532"
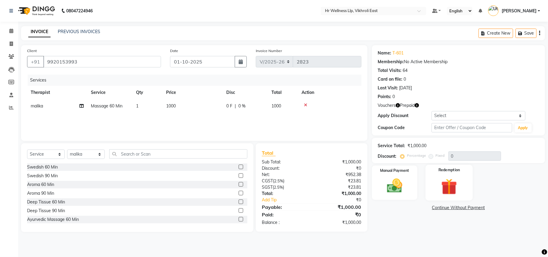
click at [459, 179] on img at bounding box center [449, 186] width 26 height 20
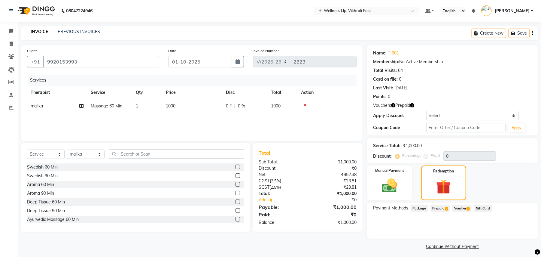
click at [456, 210] on span "Voucher 1" at bounding box center [462, 208] width 19 height 7
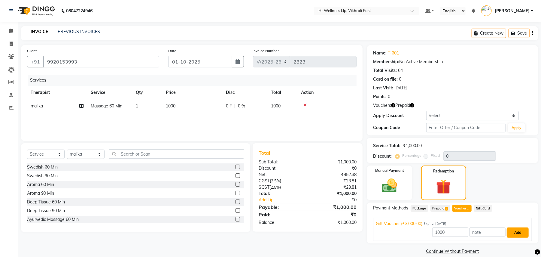
click at [511, 234] on button "Add" at bounding box center [518, 232] width 22 height 10
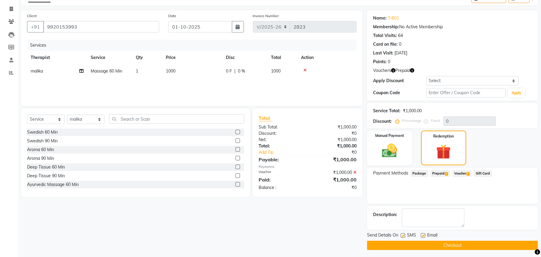
scroll to position [36, 0]
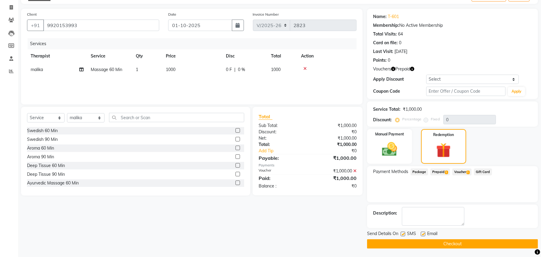
click at [468, 244] on button "Checkout" at bounding box center [452, 243] width 171 height 9
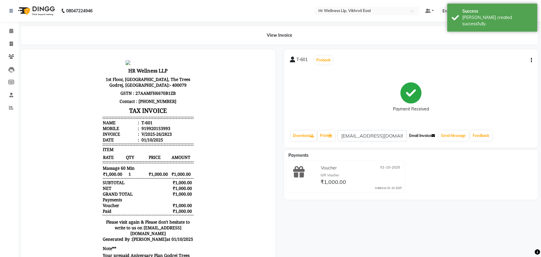
click at [426, 137] on button "Email Invoice" at bounding box center [422, 135] width 31 height 10
click at [11, 30] on icon at bounding box center [11, 31] width 4 height 5
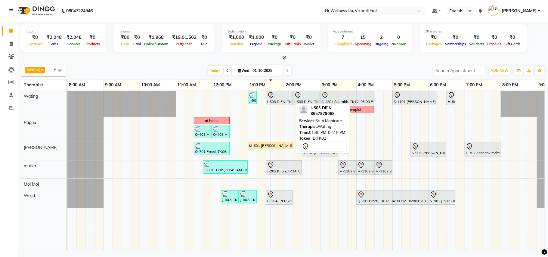
click at [278, 97] on div at bounding box center [279, 95] width 24 height 7
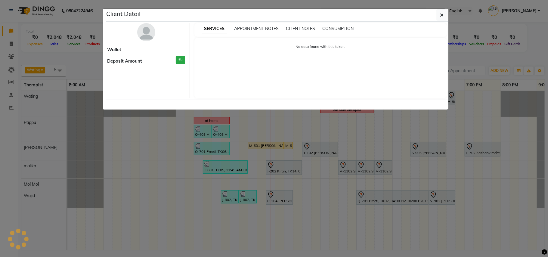
select select "7"
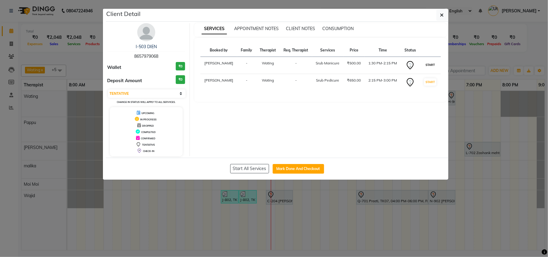
click at [428, 64] on button "START" at bounding box center [430, 65] width 12 height 8
click at [428, 82] on button "START" at bounding box center [430, 82] width 12 height 8
click at [467, 87] on ngb-modal-window "Client Detail I-503 DIEN 8657979068 Wallet ₹0 Deposit Amount ₹0 Select IN SERVI…" at bounding box center [274, 128] width 548 height 257
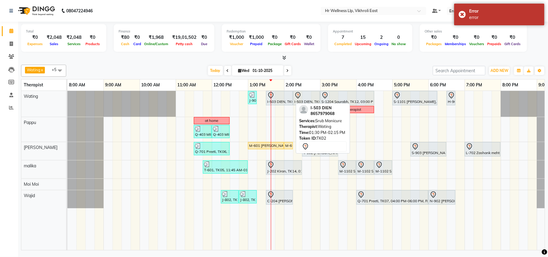
click at [282, 99] on div at bounding box center [279, 95] width 24 height 7
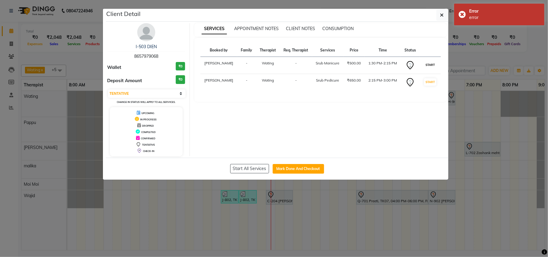
click at [426, 64] on button "START" at bounding box center [430, 65] width 12 height 8
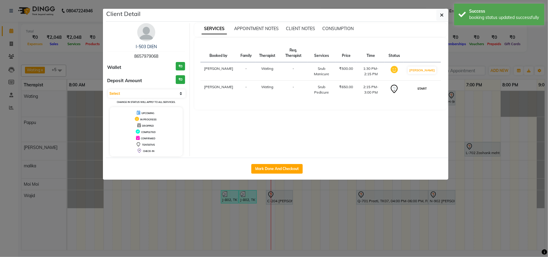
click at [423, 92] on button "START" at bounding box center [422, 89] width 12 height 8
select select "1"
click at [508, 88] on ngb-modal-window "Client Detail I-503 DIEN 8657979068 Wallet ₹0 Deposit Amount ₹0 Select IN SERVI…" at bounding box center [274, 128] width 548 height 257
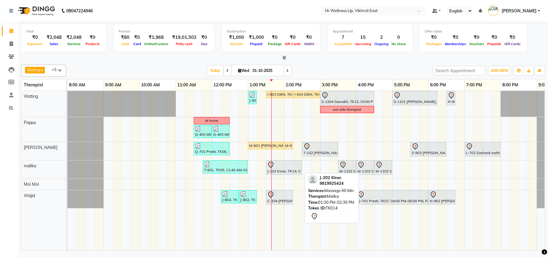
click at [273, 167] on icon at bounding box center [270, 164] width 7 height 7
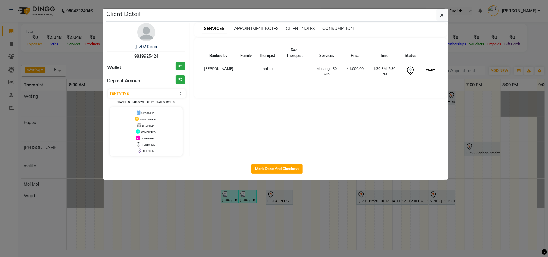
click at [431, 71] on button "START" at bounding box center [430, 70] width 12 height 8
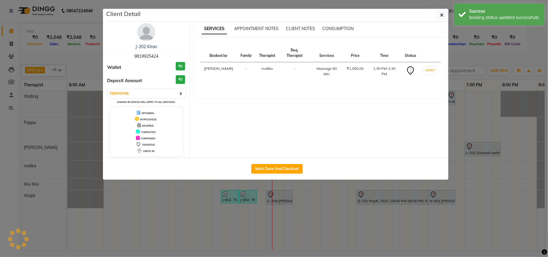
select select "1"
click at [468, 74] on ngb-modal-window "Client Detail J-202 Kiran 9819925424 Wallet ₹0 Deposit Amount ₹0 Select IN SERV…" at bounding box center [274, 128] width 548 height 257
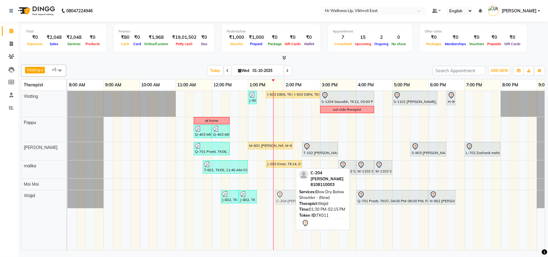
drag, startPoint x: 268, startPoint y: 197, endPoint x: 275, endPoint y: 198, distance: 6.6
click at [67, 198] on div "J-802, TK15, 12:15 PM-12:45 PM, Master Haircut J-802, TK15, 12:45 PM-01:15 PM, …" at bounding box center [67, 199] width 0 height 18
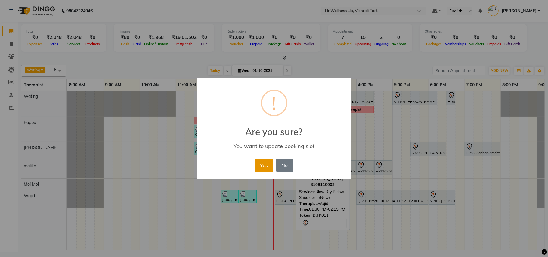
click at [265, 167] on button "Yes" at bounding box center [264, 164] width 18 height 13
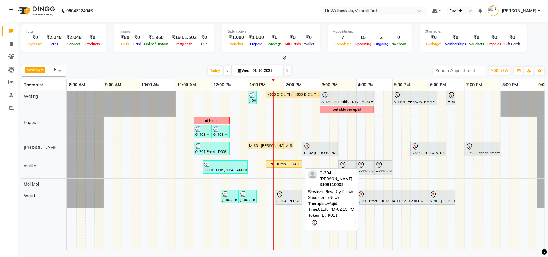
click at [289, 201] on div "C-204 [PERSON_NAME], TK11, 01:30 PM-02:15 PM, Blow Dry Below Shoulder - (New)" at bounding box center [288, 197] width 26 height 13
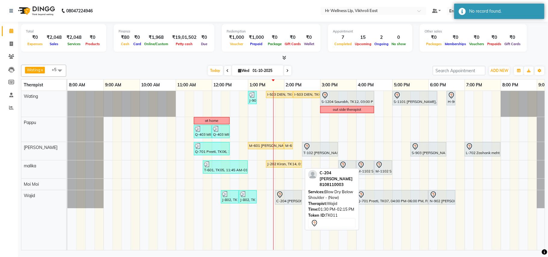
click at [289, 201] on div "C-204 [PERSON_NAME], TK11, 01:30 PM-02:15 PM, Blow Dry Below Shoulder - (New)" at bounding box center [288, 197] width 26 height 13
select select "1"
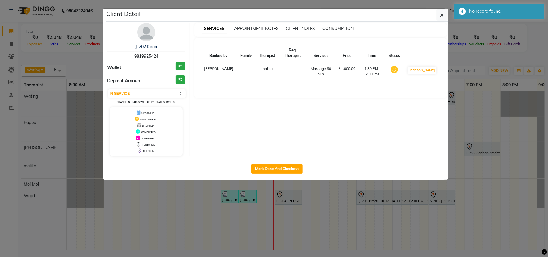
click at [265, 209] on ngb-modal-window "Client Detail J-202 Kiran 9819925424 Wallet ₹0 Deposit Amount ₹0 Select IN SERV…" at bounding box center [274, 128] width 548 height 257
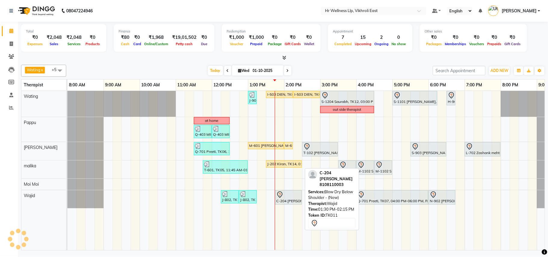
click at [290, 197] on div at bounding box center [288, 194] width 24 height 7
select select "1"
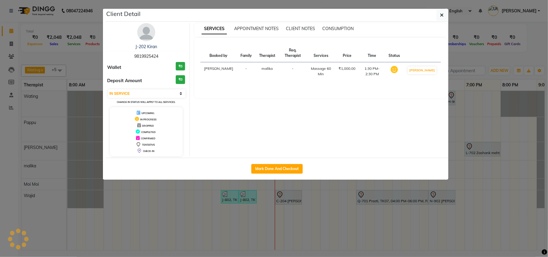
click at [377, 203] on ngb-modal-window "Client Detail J-202 Kiran 9819925424 Wallet ₹0 Deposit Amount ₹0 Select IN SERV…" at bounding box center [274, 128] width 548 height 257
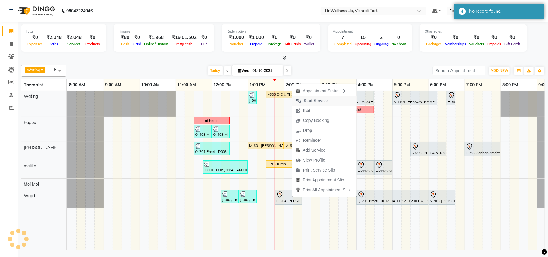
click at [315, 97] on span "Start Service" at bounding box center [315, 100] width 24 height 6
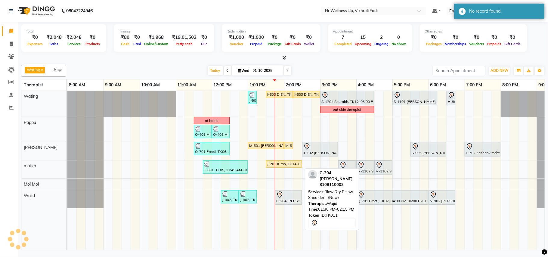
click at [295, 202] on div "C-204 [PERSON_NAME], TK11, 01:30 PM-02:15 PM, Blow Dry Below Shoulder - (New)" at bounding box center [288, 197] width 26 height 13
select select "1"
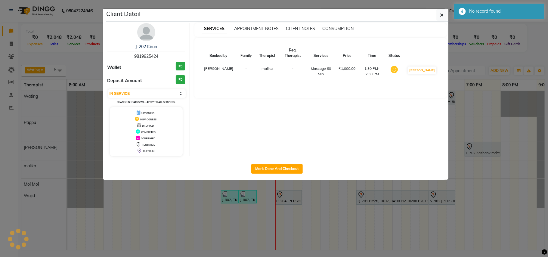
click at [462, 124] on ngb-modal-window "Client Detail J-202 Kiran 9819925424 Wallet ₹0 Deposit Amount ₹0 Select IN SERV…" at bounding box center [274, 128] width 548 height 257
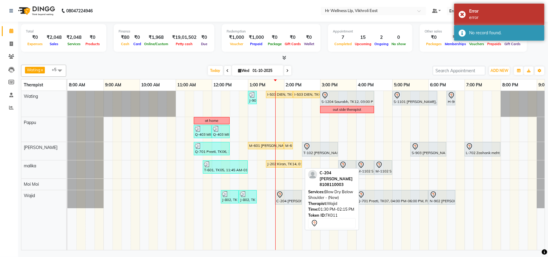
click at [286, 198] on div at bounding box center [288, 194] width 24 height 7
select select "1"
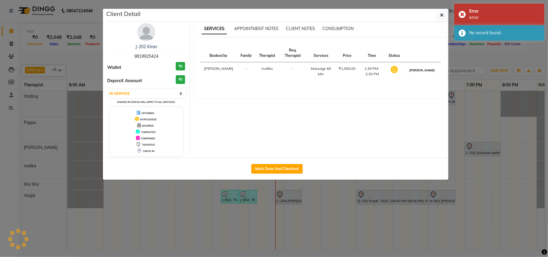
click at [427, 74] on button "[PERSON_NAME]" at bounding box center [421, 70] width 29 height 8
click at [441, 17] on icon "button" at bounding box center [442, 15] width 4 height 5
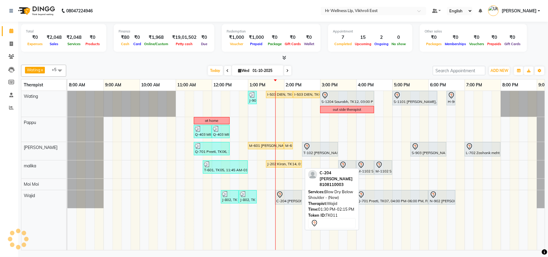
click at [287, 204] on div "C-204 [PERSON_NAME], TK11, 01:30 PM-02:15 PM, Blow Dry Below Shoulder - (New)" at bounding box center [288, 197] width 26 height 13
select select "1"
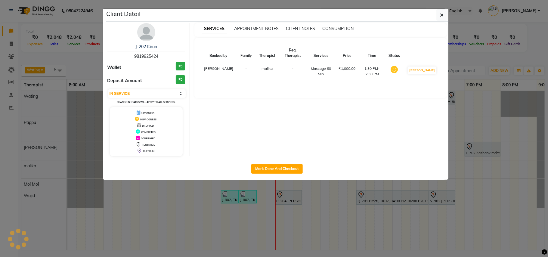
click at [239, 183] on ngb-modal-window "Client Detail J-202 Kiran 9819925424 Wallet ₹0 Deposit Amount ₹0 Select IN SERV…" at bounding box center [274, 128] width 548 height 257
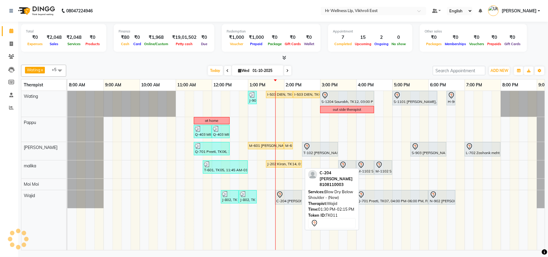
click at [280, 200] on div "C-204 [PERSON_NAME], TK11, 01:30 PM-02:15 PM, Blow Dry Below Shoulder - (New)" at bounding box center [288, 197] width 26 height 13
select select "1"
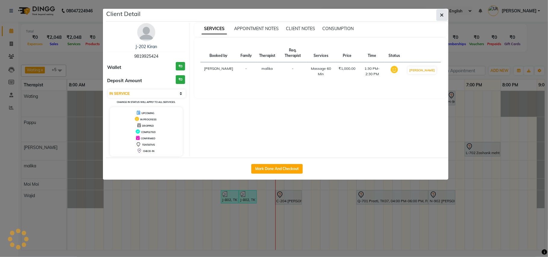
click at [443, 17] on button "button" at bounding box center [441, 14] width 11 height 11
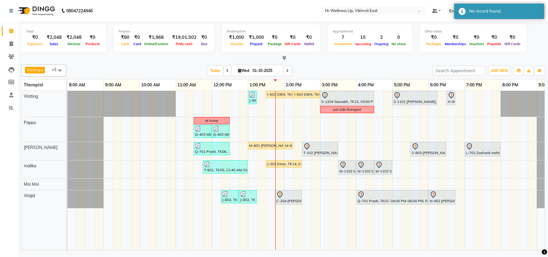
click at [356, 68] on div "[DATE] [DATE]" at bounding box center [249, 70] width 360 height 9
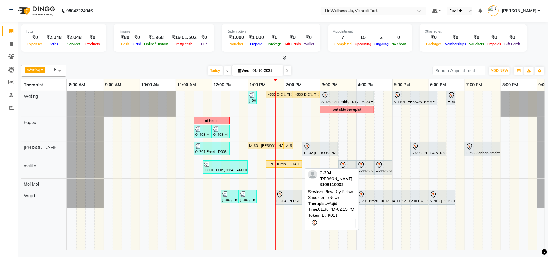
click at [294, 204] on link "C-204 [PERSON_NAME], TK11, 01:30 PM-02:15 PM, Blow Dry Below Shoulder - (New)" at bounding box center [288, 197] width 27 height 14
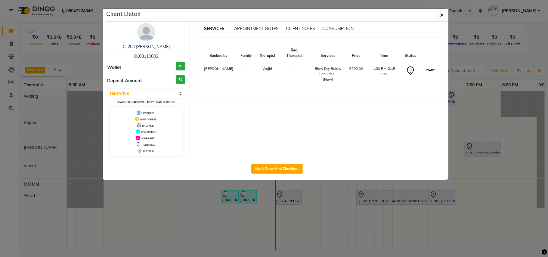
click at [434, 67] on button "START" at bounding box center [430, 70] width 12 height 8
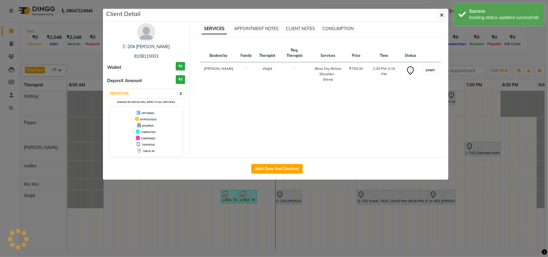
select select "1"
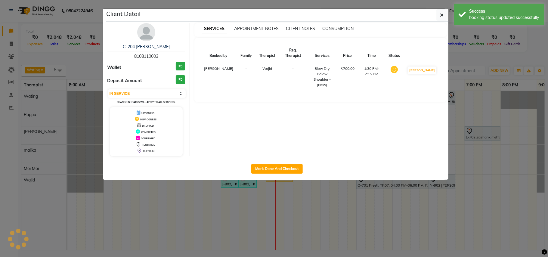
click at [461, 66] on ngb-modal-window "Client Detail C-204 [PERSON_NAME] 8108110003 Wallet ₹0 Deposit Amount ₹0 Select…" at bounding box center [274, 128] width 548 height 257
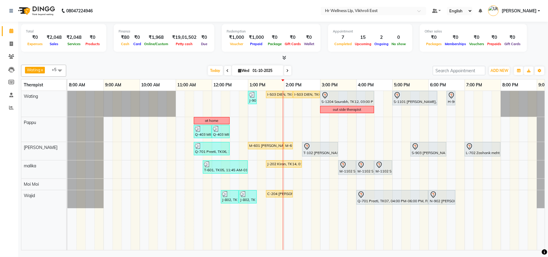
click at [266, 71] on input "01-10-2025" at bounding box center [266, 70] width 30 height 9
select select "10"
select select "2025"
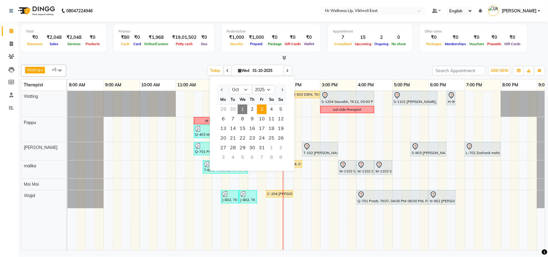
click at [264, 109] on span "3" at bounding box center [262, 109] width 10 height 10
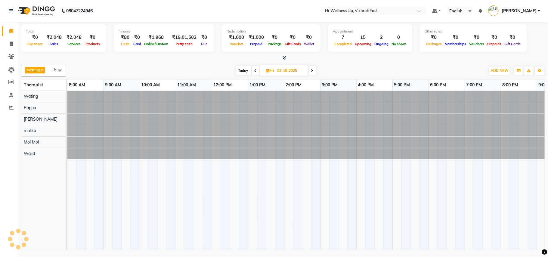
scroll to position [0, 28]
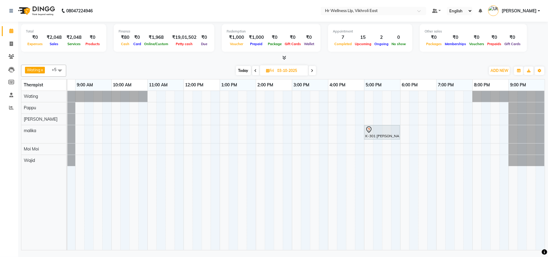
click at [151, 98] on div "K-301 [PERSON_NAME], 05:00 PM-06:00 PM, Massage 60 Min" at bounding box center [291, 170] width 505 height 159
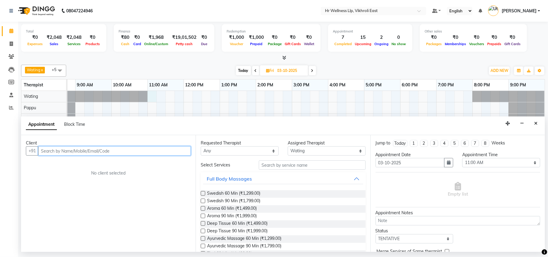
click at [140, 149] on input "text" at bounding box center [114, 150] width 152 height 9
click at [132, 148] on input "text" at bounding box center [114, 150] width 152 height 9
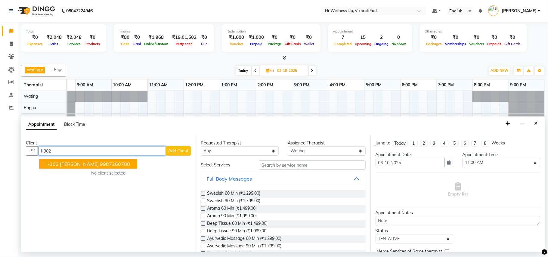
click at [83, 164] on span "I-302 [PERSON_NAME]" at bounding box center [72, 164] width 52 height 6
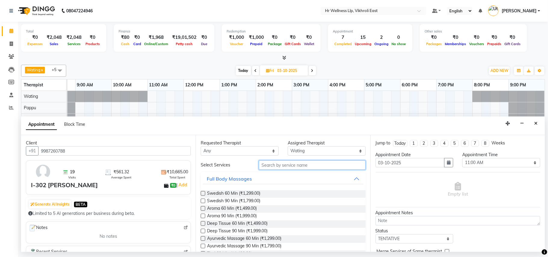
click at [284, 166] on input "text" at bounding box center [312, 164] width 107 height 9
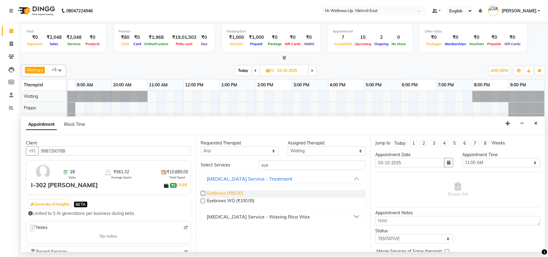
click at [238, 193] on span "Eyebrows (₹80.00)" at bounding box center [225, 194] width 36 height 8
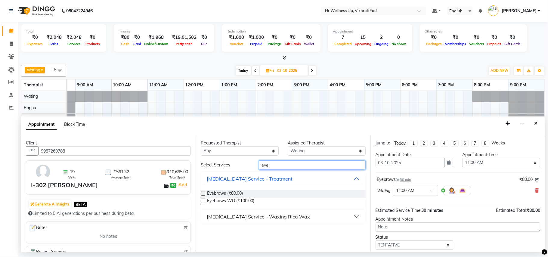
click at [283, 167] on input "eye" at bounding box center [312, 164] width 107 height 9
click at [296, 149] on select "Select [PERSON_NAME] [PERSON_NAME] Moi Moi Pappu Ritu [PERSON_NAME]" at bounding box center [326, 150] width 78 height 9
click at [287, 147] on select "Select [PERSON_NAME] [PERSON_NAME] Moi Moi Pappu Ritu [PERSON_NAME]" at bounding box center [326, 150] width 78 height 9
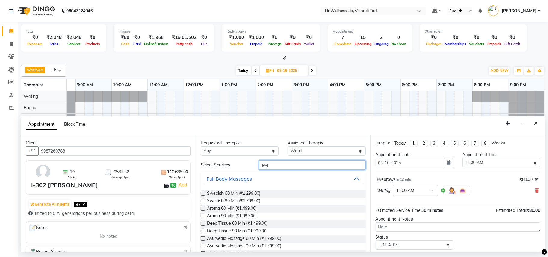
click at [289, 170] on input "eye" at bounding box center [312, 164] width 107 height 9
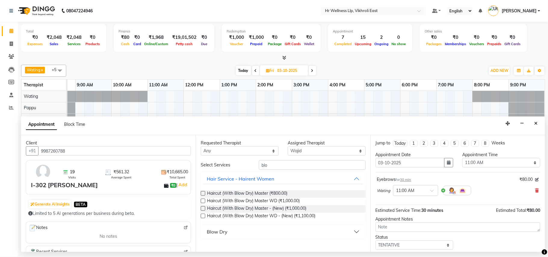
click at [219, 232] on div "Blow Dry" at bounding box center [217, 231] width 21 height 7
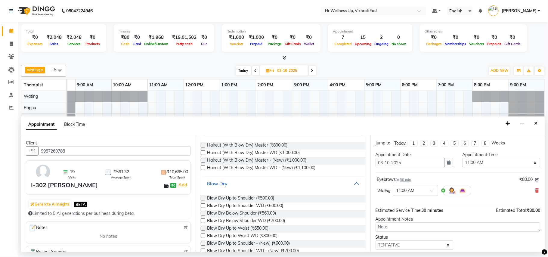
scroll to position [64, 0]
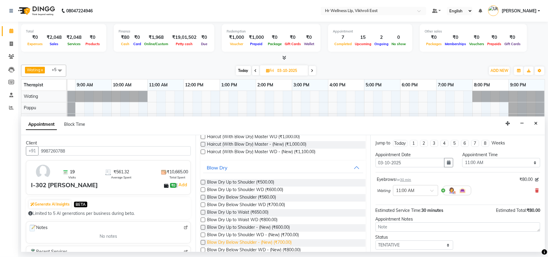
click at [274, 241] on span "Blow Dry Below Shoulder - (New) (₹700.00)" at bounding box center [249, 243] width 84 height 8
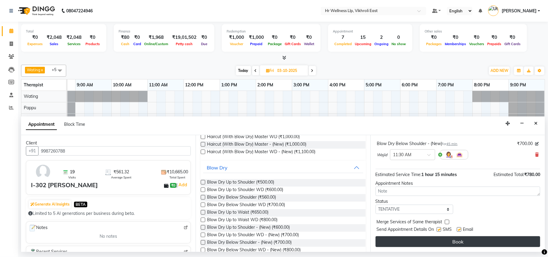
click at [440, 240] on button "Book" at bounding box center [457, 241] width 164 height 11
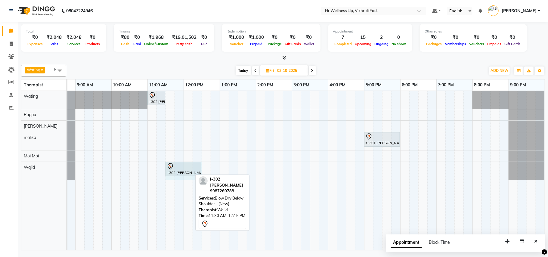
click at [39, 170] on div "I-302 [PERSON_NAME], 11:30 AM-12:15 PM, Blow Dry Below Shoulder - (New) I-302 […" at bounding box center [39, 171] width 0 height 18
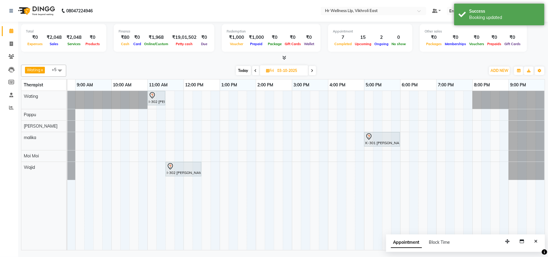
click at [243, 72] on span "Today" at bounding box center [243, 70] width 15 height 9
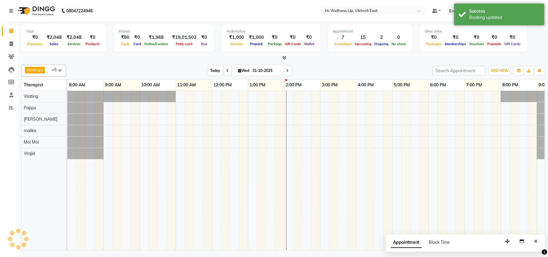
scroll to position [0, 28]
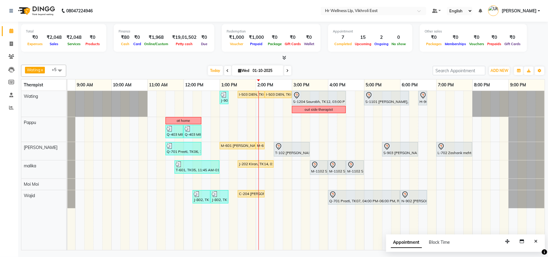
click at [286, 69] on span at bounding box center [287, 70] width 7 height 9
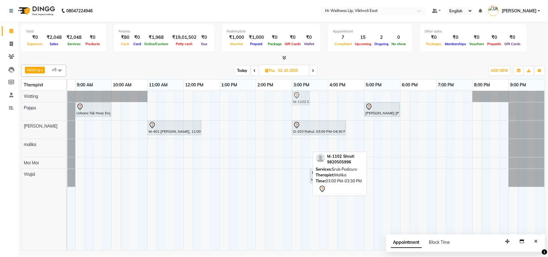
drag, startPoint x: 302, startPoint y: 153, endPoint x: 306, endPoint y: 107, distance: 46.1
click at [306, 107] on div "M-1102 Shruti, 03:00 PM-03:30 PM, Srub Pedicure Urbane Tek Hvac Eng PVT LTD D-7…" at bounding box center [291, 170] width 505 height 159
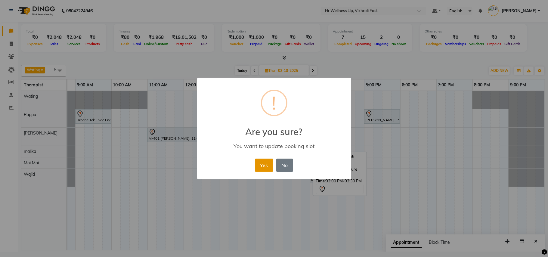
click at [263, 162] on button "Yes" at bounding box center [264, 164] width 18 height 13
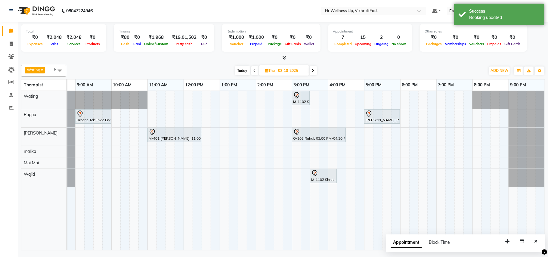
click at [244, 69] on span "Today" at bounding box center [242, 70] width 15 height 9
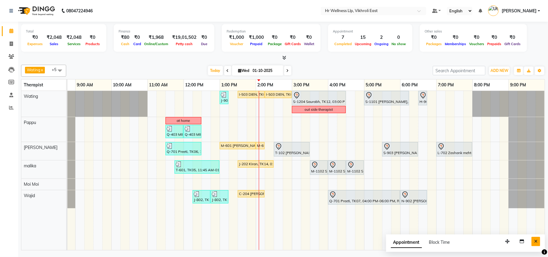
click at [535, 242] on icon "Close" at bounding box center [535, 241] width 3 height 4
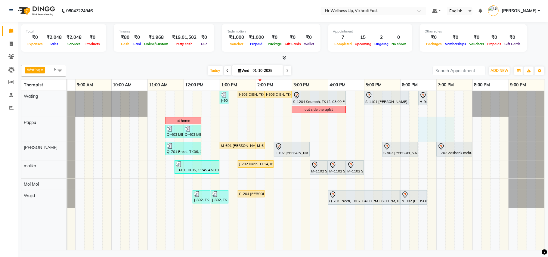
drag, startPoint x: 420, startPoint y: 129, endPoint x: 454, endPoint y: 128, distance: 33.4
click at [454, 128] on div "J-901 [PERSON_NAME], TK18, 01:00 PM-01:15 PM, Eyebrows I-503 DIEN, TK02, 01:30 …" at bounding box center [291, 170] width 505 height 159
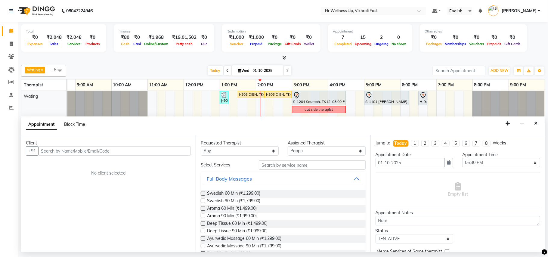
click at [80, 123] on span "Block Time" at bounding box center [74, 123] width 21 height 5
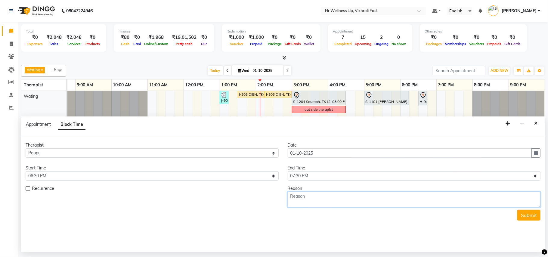
click at [327, 201] on textarea at bounding box center [413, 200] width 253 height 16
click at [529, 216] on button "Submit" at bounding box center [528, 215] width 23 height 11
click at [307, 197] on textarea "for traning" at bounding box center [413, 200] width 253 height 16
click at [325, 196] on textarea "for traning" at bounding box center [413, 200] width 253 height 16
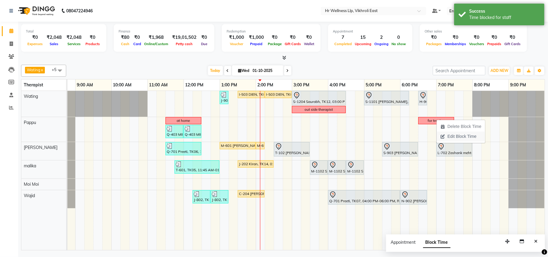
click at [459, 137] on span "Edit Block Time" at bounding box center [461, 136] width 29 height 6
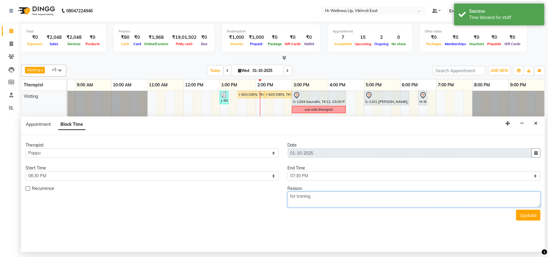
click at [317, 198] on textarea "for traning" at bounding box center [413, 200] width 253 height 16
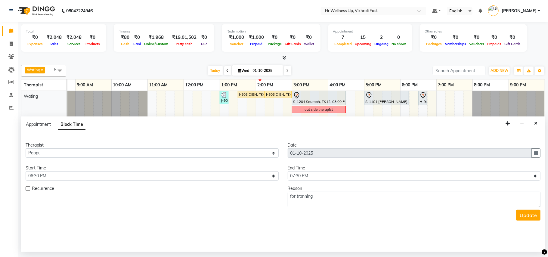
click at [369, 226] on div "Therapist Select [PERSON_NAME] [PERSON_NAME] Moi Moi [PERSON_NAME] Wating Date …" at bounding box center [282, 193] width 523 height 117
click at [308, 196] on textarea "for tranning" at bounding box center [413, 200] width 253 height 16
click at [319, 199] on textarea "for tranning" at bounding box center [413, 200] width 253 height 16
click at [529, 215] on button "Update" at bounding box center [528, 215] width 24 height 11
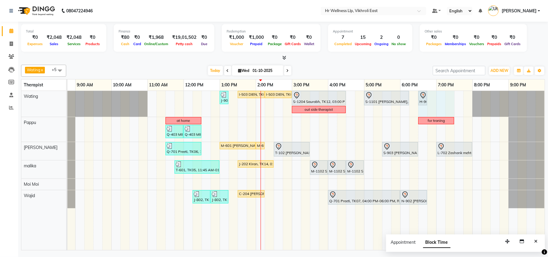
drag, startPoint x: 420, startPoint y: 111, endPoint x: 449, endPoint y: 112, distance: 28.3
click at [449, 112] on div "J-901 [PERSON_NAME], TK18, 01:00 PM-01:15 PM, Eyebrows I-503 DIEN, TK02, 01:30 …" at bounding box center [291, 170] width 505 height 159
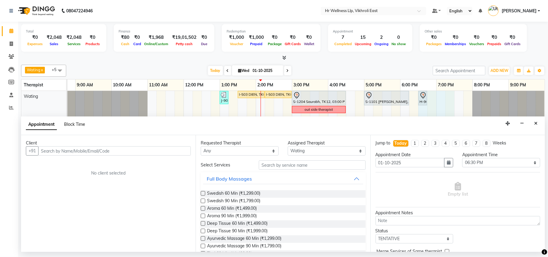
click at [78, 125] on span "Block Time" at bounding box center [74, 123] width 21 height 5
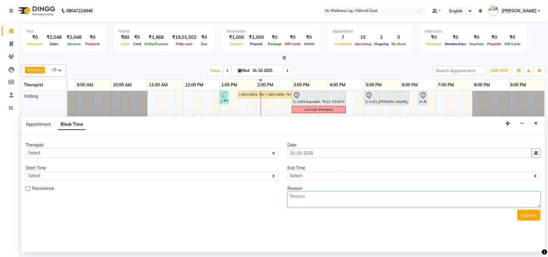
click at [319, 199] on textarea at bounding box center [413, 200] width 253 height 16
click at [535, 123] on icon "Close" at bounding box center [535, 123] width 3 height 4
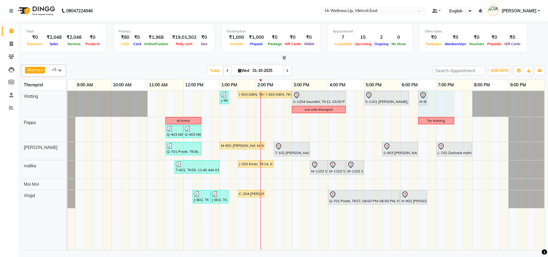
drag, startPoint x: 420, startPoint y: 113, endPoint x: 448, endPoint y: 111, distance: 27.7
click at [448, 111] on div "J-901 [PERSON_NAME], TK18, 01:00 PM-01:15 PM, Eyebrows I-503 DIEN, TK02, 01:30 …" at bounding box center [291, 170] width 505 height 159
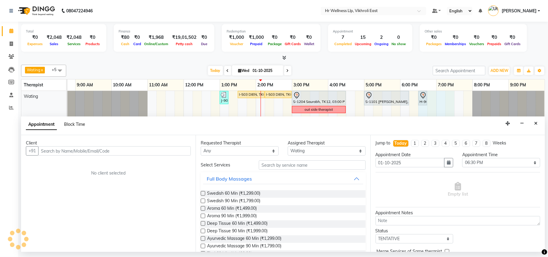
click at [78, 124] on span "Block Time" at bounding box center [74, 123] width 21 height 5
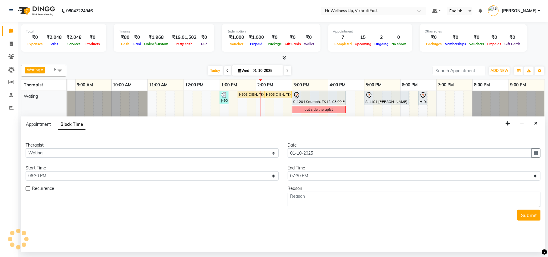
scroll to position [0, 0]
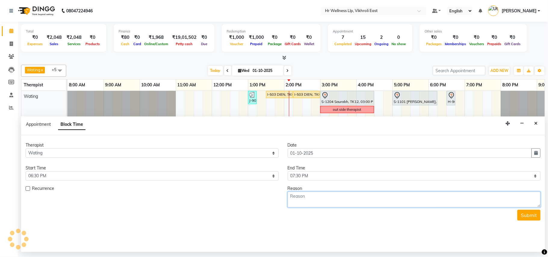
click at [296, 199] on textarea at bounding box center [413, 200] width 253 height 16
click at [533, 219] on button "Submit" at bounding box center [528, 215] width 23 height 11
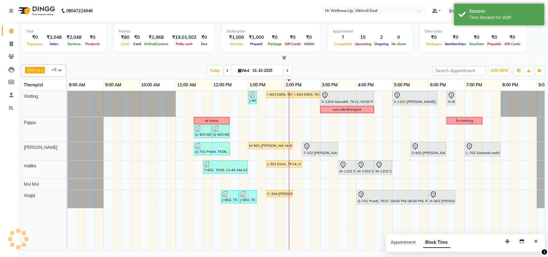
scroll to position [0, 28]
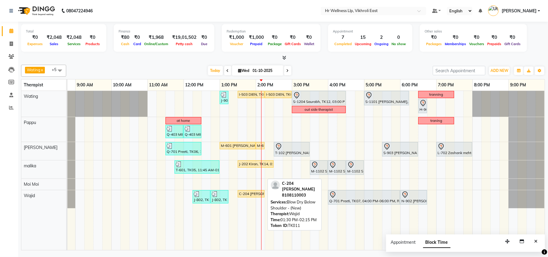
click at [241, 196] on div "C-204 [PERSON_NAME], TK11, 01:30 PM-02:15 PM, Blow Dry Below Shoulder - (New)" at bounding box center [251, 193] width 26 height 5
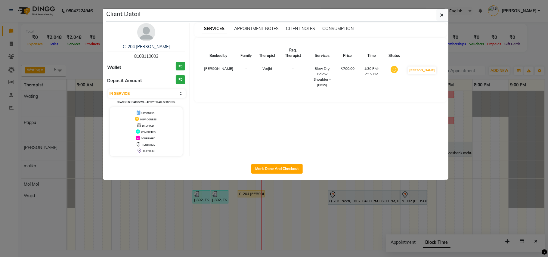
click at [151, 31] on img at bounding box center [146, 32] width 18 height 18
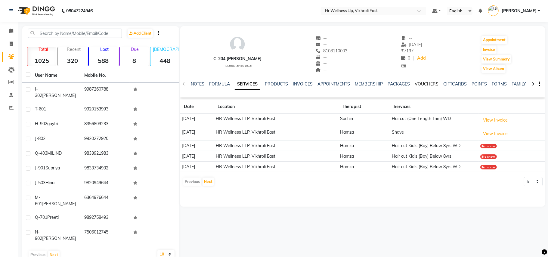
click at [420, 84] on link "VOUCHERS" at bounding box center [426, 83] width 24 height 5
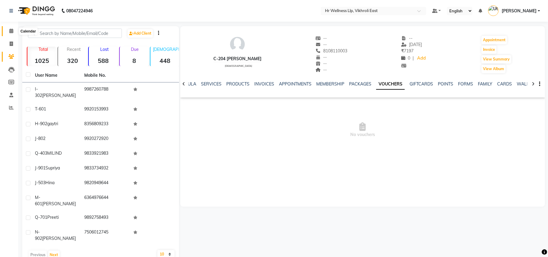
click at [13, 29] on icon at bounding box center [11, 31] width 4 height 5
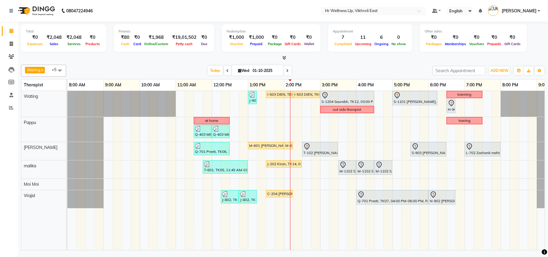
click at [286, 70] on icon at bounding box center [287, 71] width 2 height 4
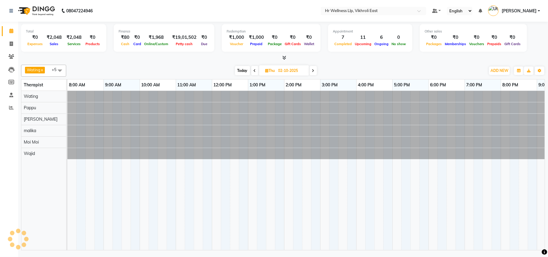
click at [241, 69] on span "Today" at bounding box center [242, 70] width 15 height 9
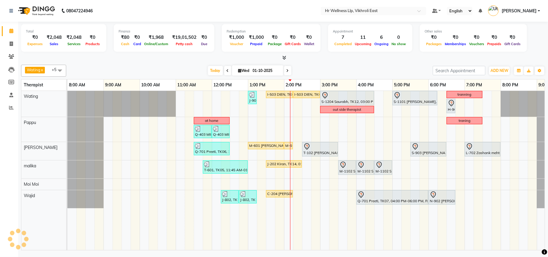
click at [286, 71] on icon at bounding box center [287, 71] width 2 height 4
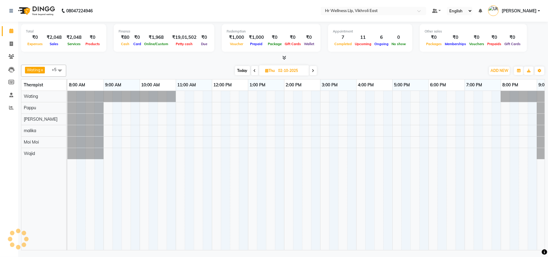
scroll to position [0, 28]
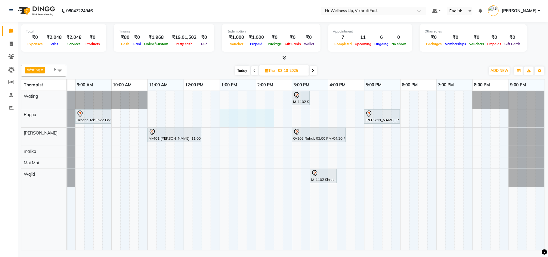
drag, startPoint x: 220, startPoint y: 120, endPoint x: 266, endPoint y: 120, distance: 46.0
click at [266, 120] on div "M-1102 Shruti, 03:00 PM-03:30 PM, Srub Pedicure Urbane Tek Hvac Eng PVT LTD D-7…" at bounding box center [291, 170] width 505 height 159
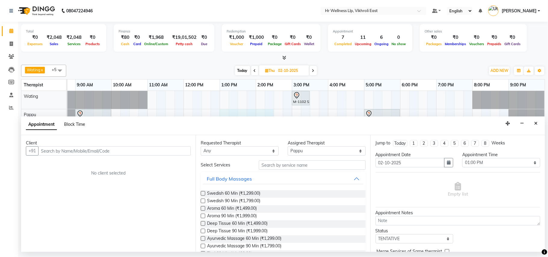
click at [70, 126] on span "Block Time" at bounding box center [74, 123] width 21 height 5
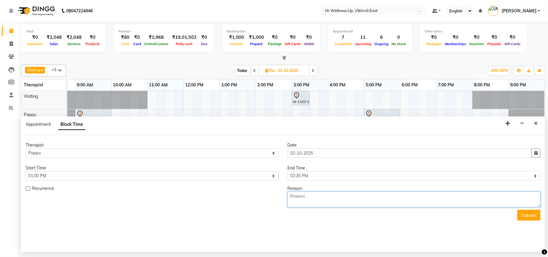
click at [308, 202] on textarea at bounding box center [413, 200] width 253 height 16
click at [531, 218] on button "Submit" at bounding box center [528, 215] width 23 height 11
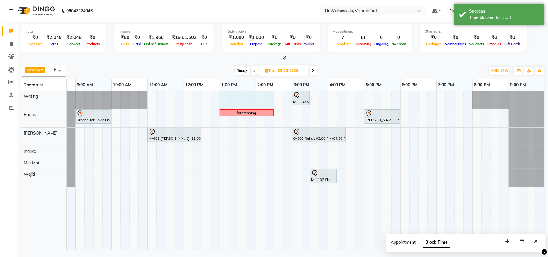
drag, startPoint x: 222, startPoint y: 98, endPoint x: 268, endPoint y: 102, distance: 46.4
click at [268, 102] on div "M-1102 Shruti, 03:00 PM-03:30 PM, Srub Pedicure Urbane Tek Hvac Eng PVT LTD D-7…" at bounding box center [291, 170] width 505 height 159
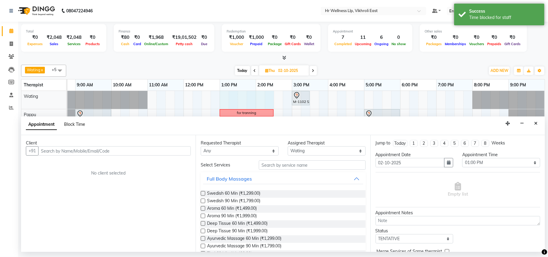
click at [70, 124] on span "Block Time" at bounding box center [74, 123] width 21 height 5
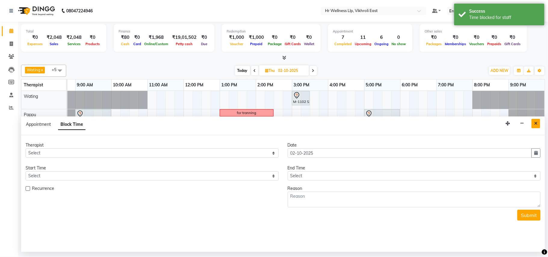
click at [536, 124] on icon "Close" at bounding box center [535, 123] width 3 height 4
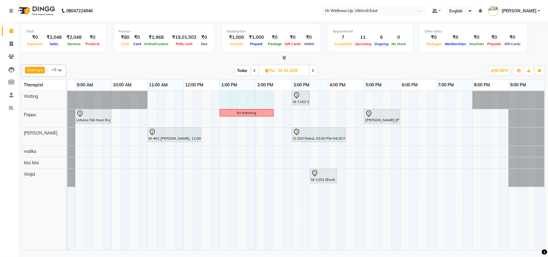
drag, startPoint x: 222, startPoint y: 100, endPoint x: 266, endPoint y: 103, distance: 44.0
click at [266, 103] on div "M-1102 Shruti, 03:00 PM-03:30 PM, Srub Pedicure Urbane Tek Hvac Eng PVT LTD D-7…" at bounding box center [291, 170] width 505 height 159
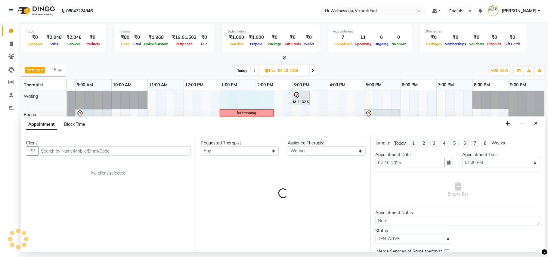
click at [78, 124] on span "Block Time" at bounding box center [74, 123] width 21 height 5
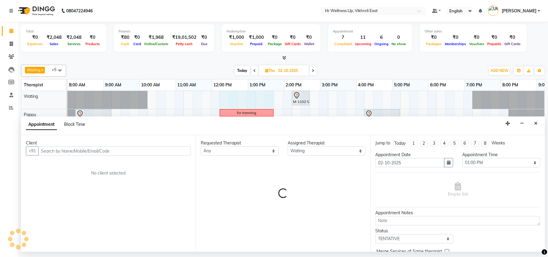
scroll to position [0, 0]
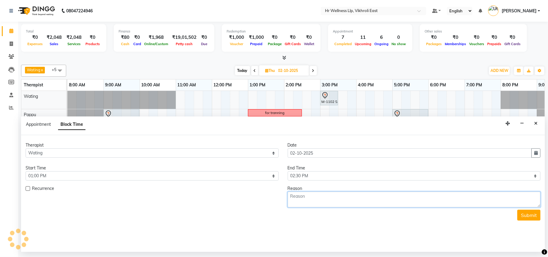
click at [303, 200] on textarea at bounding box center [413, 200] width 253 height 16
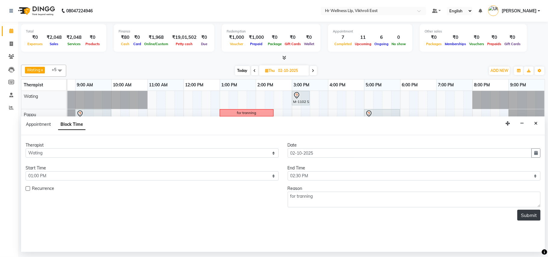
click at [524, 214] on button "Submit" at bounding box center [528, 215] width 23 height 11
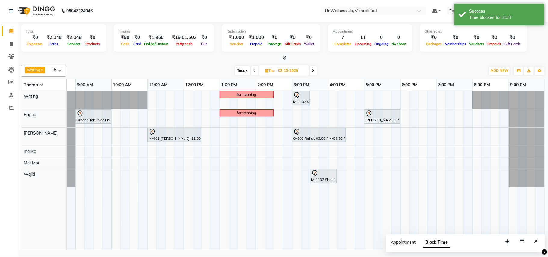
click at [239, 72] on span "Today" at bounding box center [242, 70] width 15 height 9
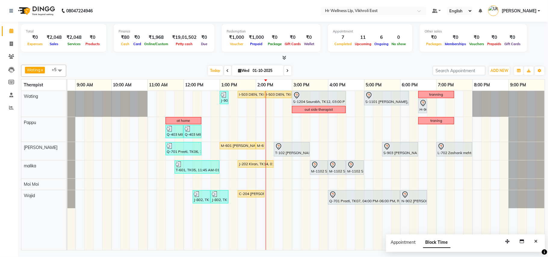
click at [287, 72] on span at bounding box center [287, 70] width 7 height 9
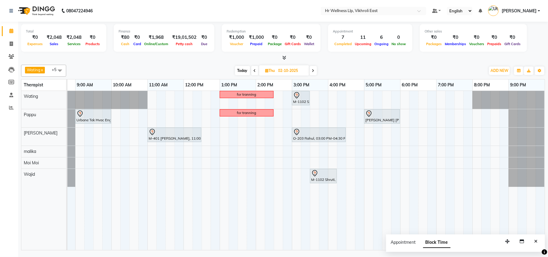
click at [242, 74] on span "Today" at bounding box center [242, 70] width 15 height 9
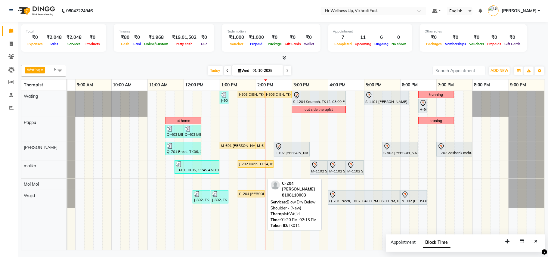
click at [247, 195] on div "C-204 [PERSON_NAME], TK11, 01:30 PM-02:15 PM, Blow Dry Below Shoulder - (New)" at bounding box center [251, 193] width 26 height 5
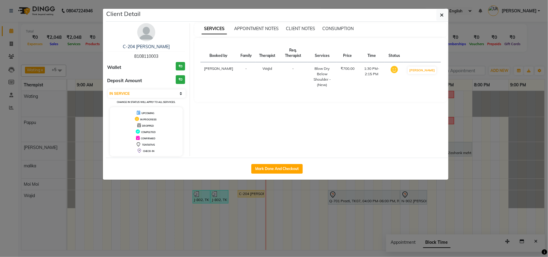
click at [73, 50] on ngb-modal-window "Client Detail C-204 [PERSON_NAME] 8108110003 Wallet ₹0 Deposit Amount ₹0 Select…" at bounding box center [274, 128] width 548 height 257
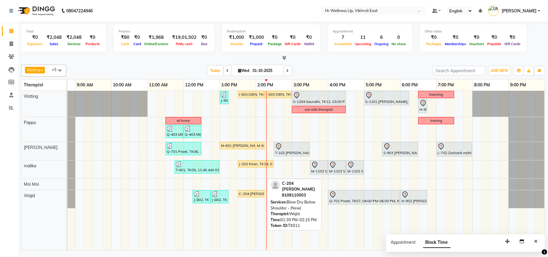
click at [242, 196] on div "C-204 [PERSON_NAME], TK11, 01:30 PM-02:15 PM, Blow Dry Below Shoulder - (New)" at bounding box center [251, 193] width 26 height 5
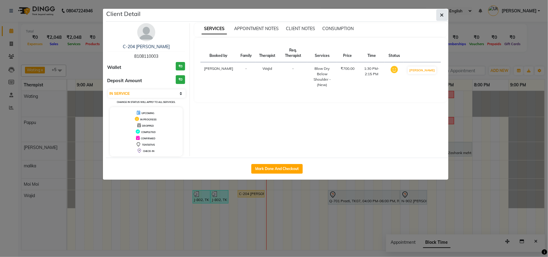
click at [441, 14] on icon "button" at bounding box center [442, 15] width 4 height 5
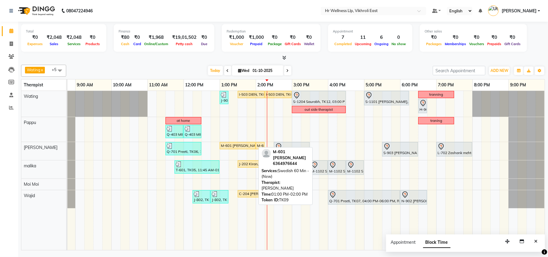
click at [244, 147] on div "M-601 [PERSON_NAME], TK09, 01:00 PM-02:00 PM, Swedish 60 Min - (New)" at bounding box center [237, 145] width 35 height 5
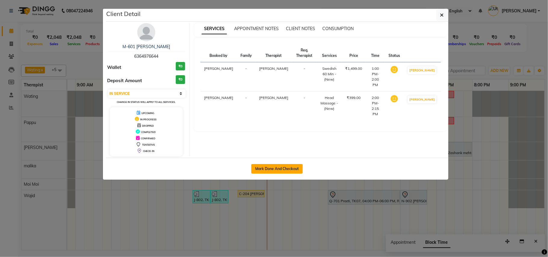
click at [278, 172] on button "Mark Done And Checkout" at bounding box center [276, 169] width 51 height 10
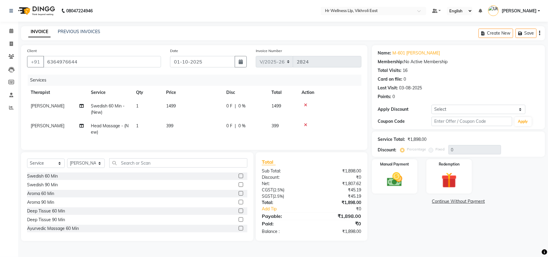
click at [107, 105] on span "Swedish 60 Min - (New)" at bounding box center [108, 109] width 34 height 12
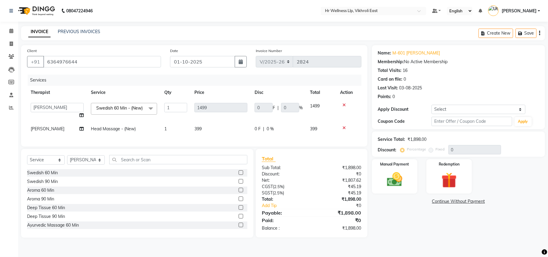
click at [118, 111] on span "Swedish 60 Min - (New) x" at bounding box center [121, 108] width 52 height 6
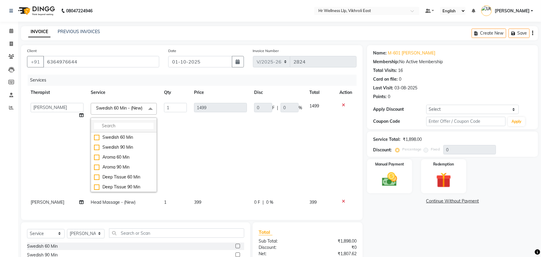
click at [116, 129] on input "multiselect-search" at bounding box center [124, 126] width 60 height 6
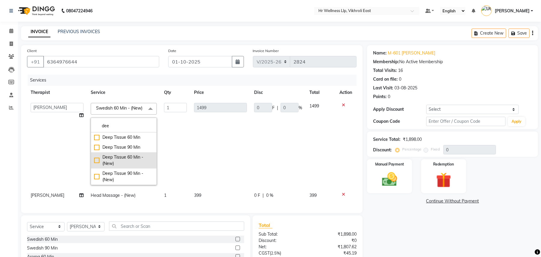
click at [115, 166] on div "Deep Tissue 60 Min - (New)" at bounding box center [124, 160] width 60 height 13
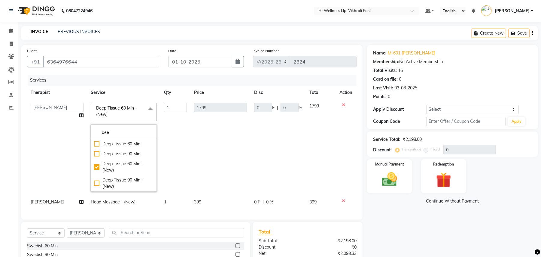
click at [176, 164] on td "1" at bounding box center [176, 147] width 30 height 96
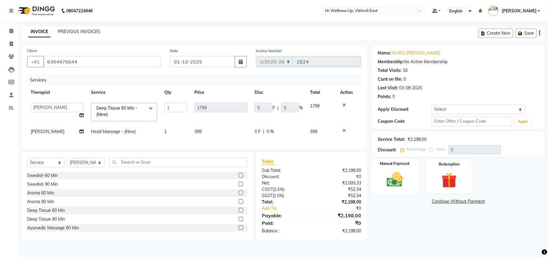
click at [391, 185] on img at bounding box center [394, 179] width 26 height 19
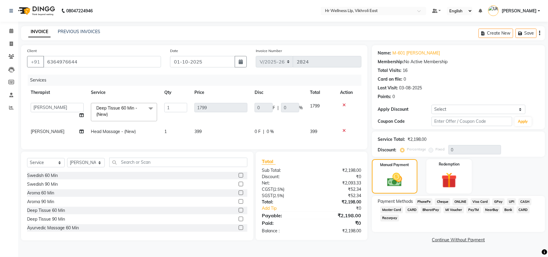
click at [424, 202] on span "PhonePe" at bounding box center [423, 201] width 17 height 7
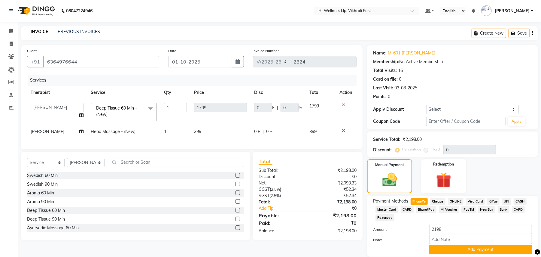
scroll to position [22, 0]
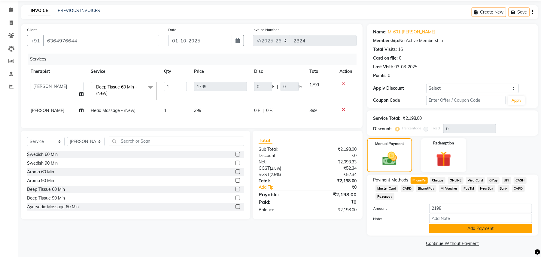
click at [479, 232] on button "Add Payment" at bounding box center [481, 228] width 103 height 9
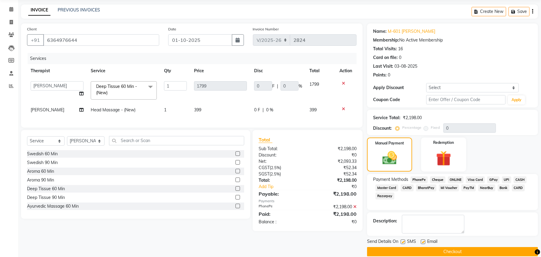
scroll to position [30, 0]
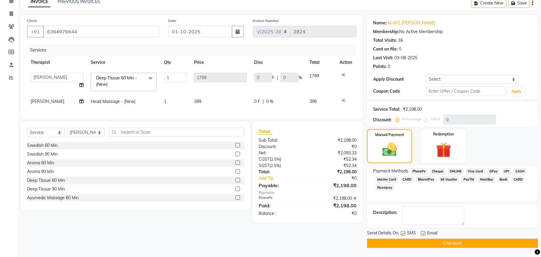
click at [455, 243] on button "Checkout" at bounding box center [452, 242] width 171 height 9
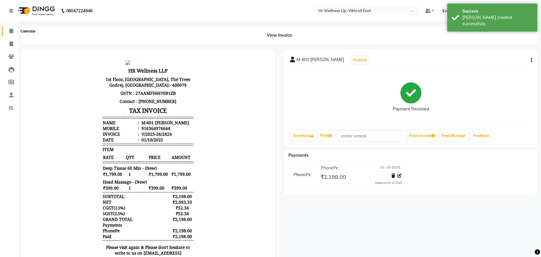
click at [10, 28] on span at bounding box center [11, 31] width 11 height 7
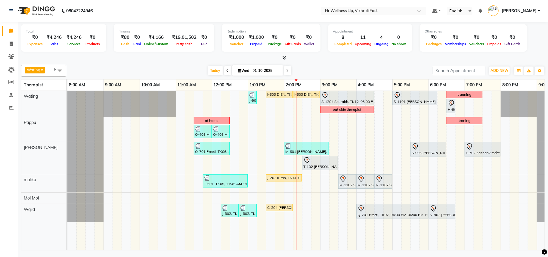
click at [287, 71] on span at bounding box center [287, 70] width 7 height 9
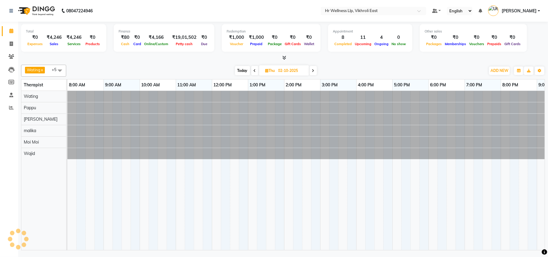
scroll to position [0, 28]
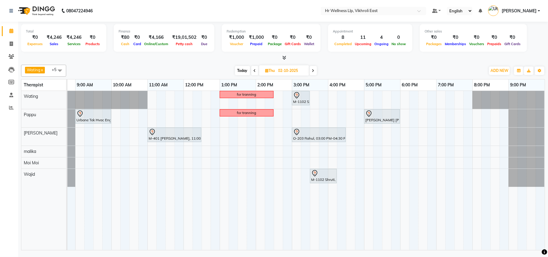
click at [244, 70] on span "Today" at bounding box center [242, 70] width 15 height 9
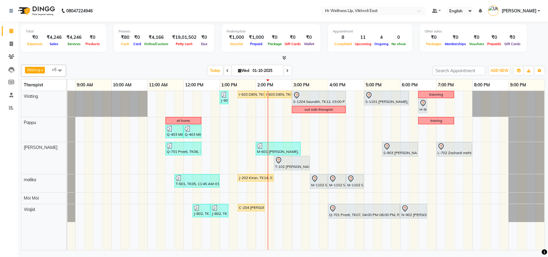
click at [286, 71] on icon at bounding box center [287, 71] width 2 height 4
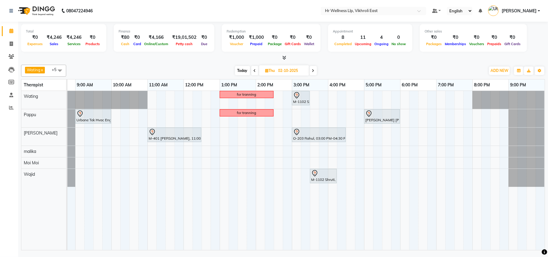
click at [236, 70] on span "Today" at bounding box center [242, 70] width 15 height 9
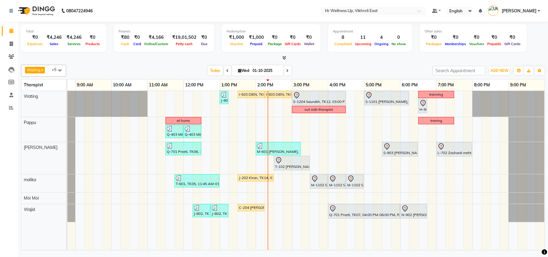
click at [286, 72] on icon at bounding box center [287, 71] width 2 height 4
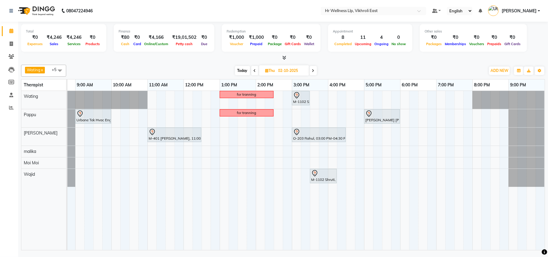
click at [242, 71] on span "Today" at bounding box center [242, 70] width 15 height 9
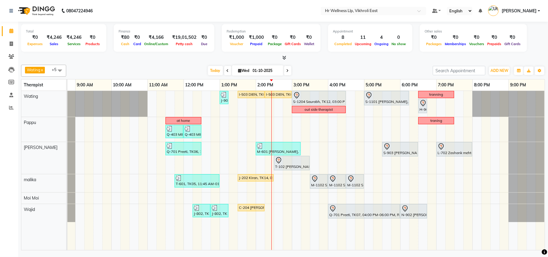
click at [262, 72] on input "01-10-2025" at bounding box center [266, 70] width 30 height 9
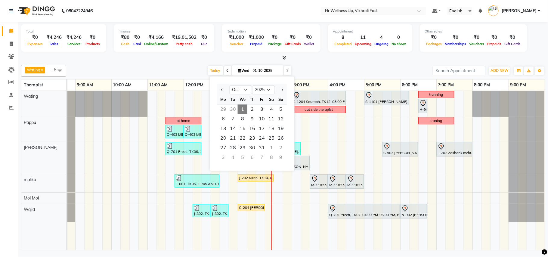
click at [350, 64] on div "Wating x Pappu x [PERSON_NAME] x [PERSON_NAME] x Moi Moi x Wajid x +5 Select Al…" at bounding box center [282, 156] width 523 height 188
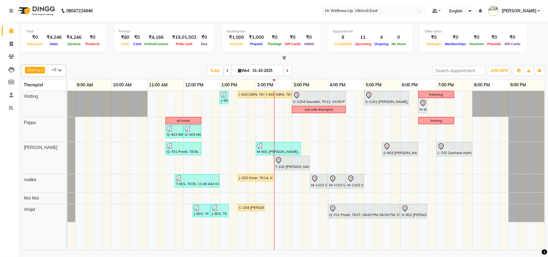
click at [286, 72] on icon at bounding box center [287, 71] width 2 height 4
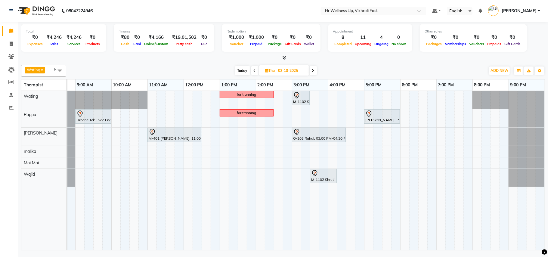
click at [244, 69] on span "Today" at bounding box center [242, 70] width 15 height 9
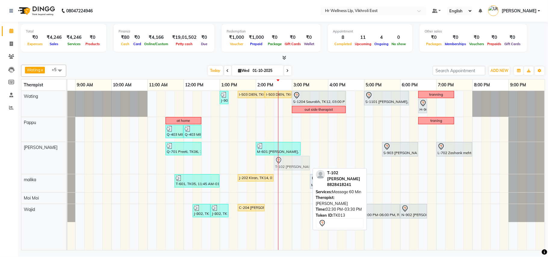
click at [39, 168] on div "Q-701 Preeti, TK06, 11:30 AM-12:30 PM, Massage 60 Min M-601 [PERSON_NAME], TK09…" at bounding box center [39, 158] width 0 height 32
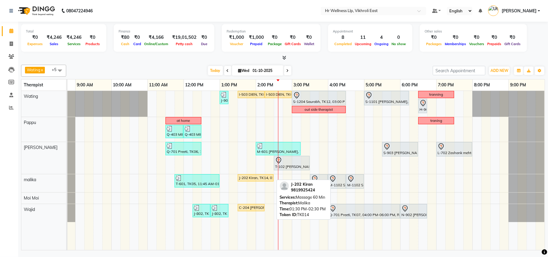
click at [253, 178] on div "J-202 Kiran, TK14, 01:30 PM-02:30 PM, Massage 60 Min" at bounding box center [255, 177] width 35 height 5
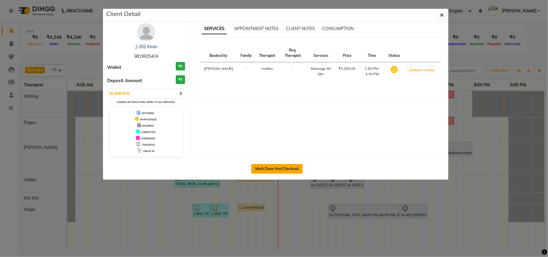
click at [284, 168] on button "Mark Done And Checkout" at bounding box center [276, 169] width 51 height 10
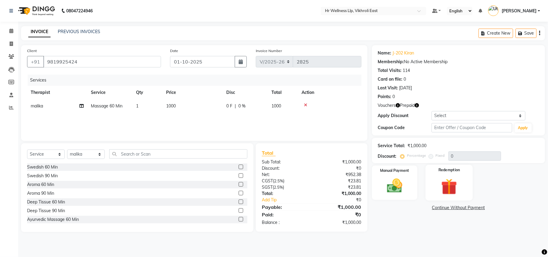
click at [457, 185] on img at bounding box center [449, 186] width 26 height 20
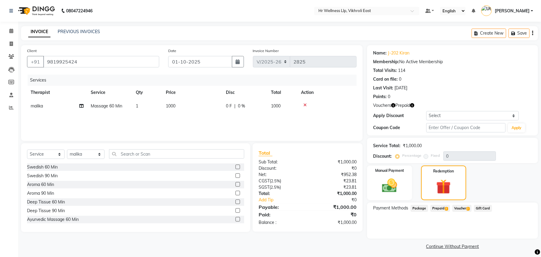
click at [459, 206] on span "Voucher 2" at bounding box center [462, 208] width 19 height 7
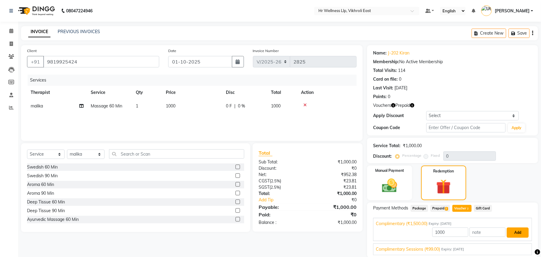
click at [518, 232] on button "Add" at bounding box center [518, 232] width 22 height 10
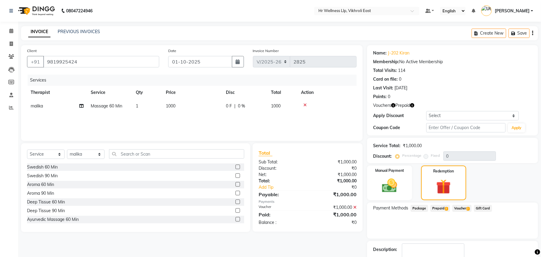
click at [355, 207] on icon at bounding box center [355, 207] width 3 height 4
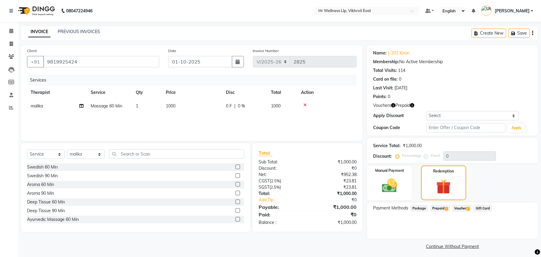
click at [436, 206] on span "Prepaid 2" at bounding box center [441, 208] width 20 height 7
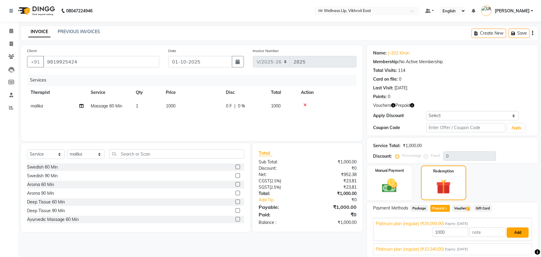
click at [516, 229] on button "Add" at bounding box center [518, 232] width 22 height 10
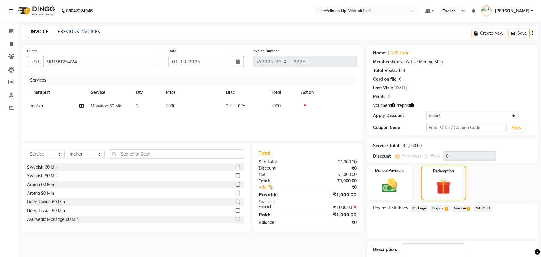
click at [441, 209] on span "Prepaid 2" at bounding box center [441, 208] width 20 height 7
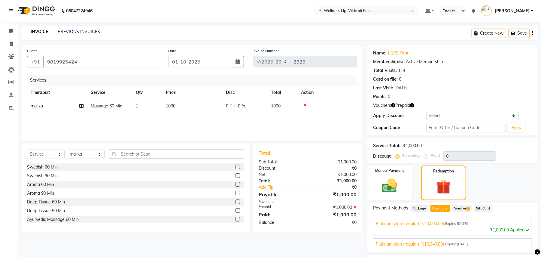
click at [355, 205] on icon at bounding box center [355, 207] width 3 height 4
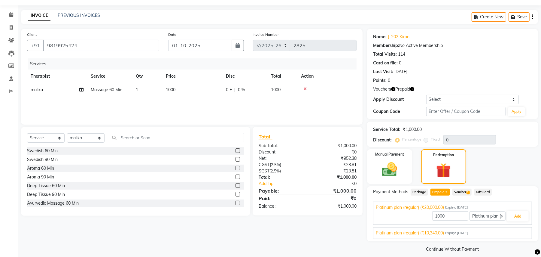
scroll to position [22, 0]
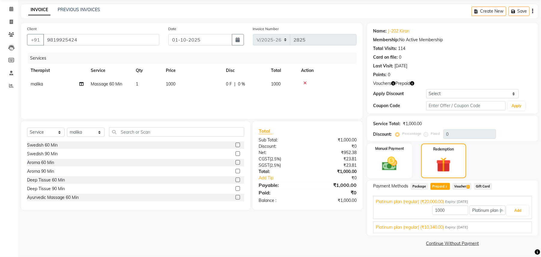
click at [409, 227] on span "Platinum plan (regular) (₹10,340.00)" at bounding box center [410, 227] width 68 height 6
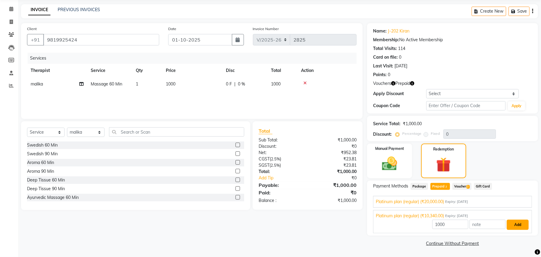
click at [519, 223] on button "Add" at bounding box center [518, 224] width 22 height 10
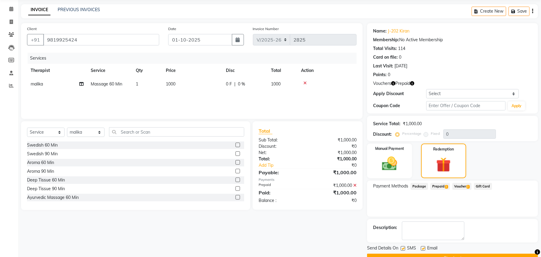
scroll to position [37, 0]
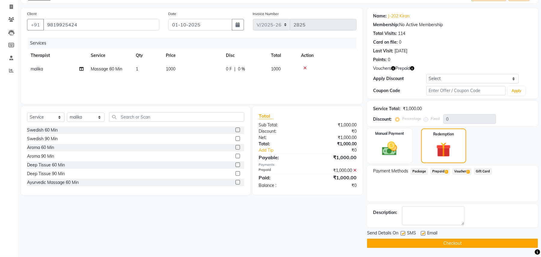
click at [457, 242] on button "Checkout" at bounding box center [452, 242] width 171 height 9
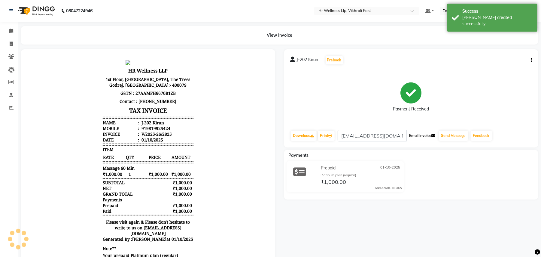
click at [420, 134] on button "Email Invoice" at bounding box center [422, 135] width 31 height 10
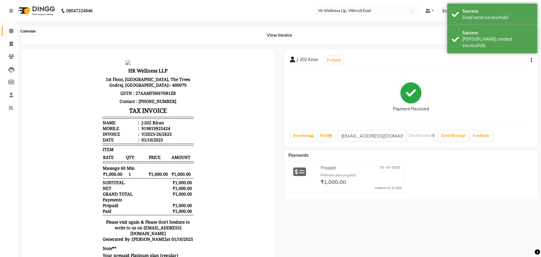
click at [11, 30] on icon at bounding box center [11, 31] width 4 height 5
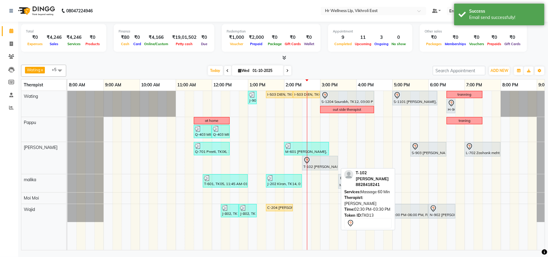
click at [311, 161] on div at bounding box center [319, 160] width 33 height 7
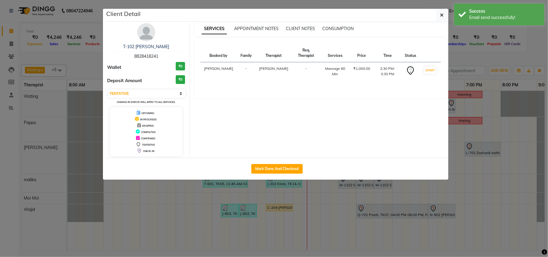
click at [456, 176] on ngb-modal-window "Client Detail T-102 [PERSON_NAME] 8828418241 Wallet ₹0 Deposit Amount ₹0 Select…" at bounding box center [274, 128] width 548 height 257
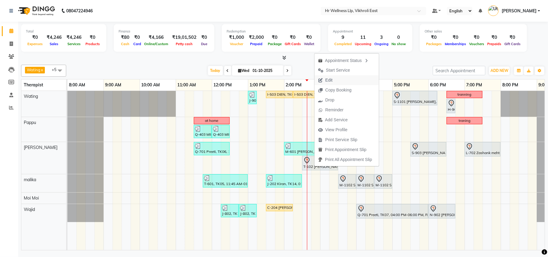
click at [334, 80] on span "Edit" at bounding box center [325, 80] width 22 height 10
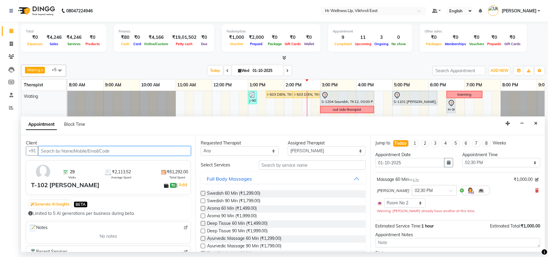
scroll to position [0, 28]
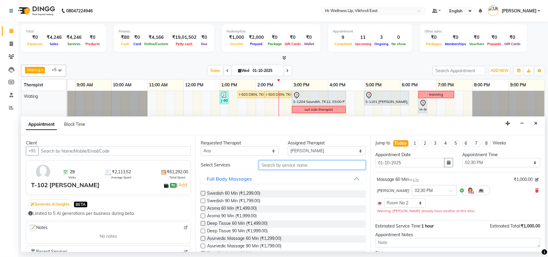
click at [278, 164] on input "text" at bounding box center [312, 164] width 107 height 9
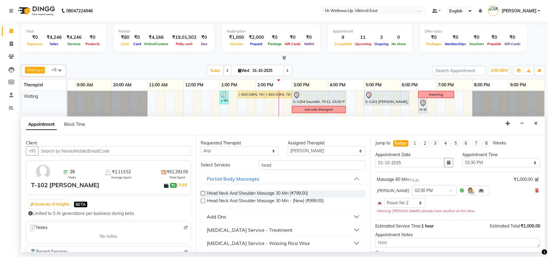
click at [216, 218] on div "Add Ons" at bounding box center [217, 216] width 20 height 7
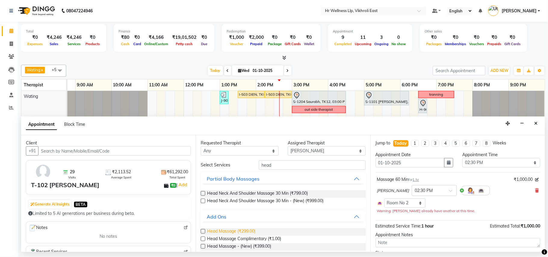
click at [229, 231] on span "Head Massage (₹299.00)" at bounding box center [231, 232] width 48 height 8
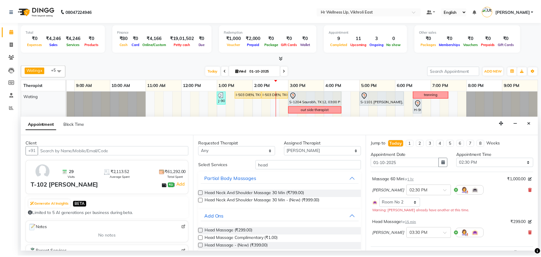
scroll to position [60, 0]
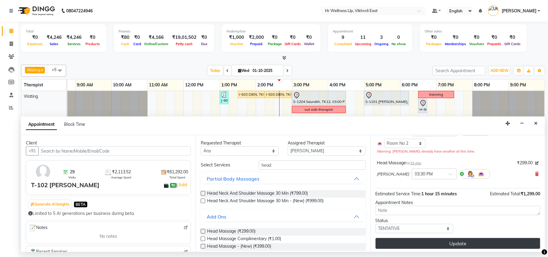
click at [458, 244] on button "Update" at bounding box center [457, 243] width 164 height 11
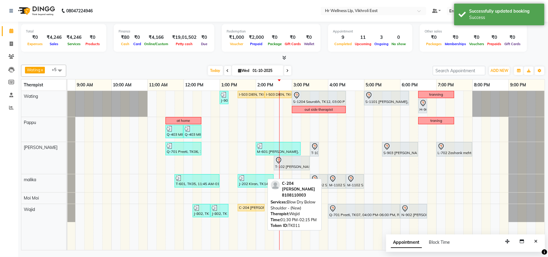
click at [254, 210] on div "C-204 [PERSON_NAME], TK11, 01:30 PM-02:15 PM, Blow Dry Below Shoulder - (New)" at bounding box center [251, 207] width 26 height 5
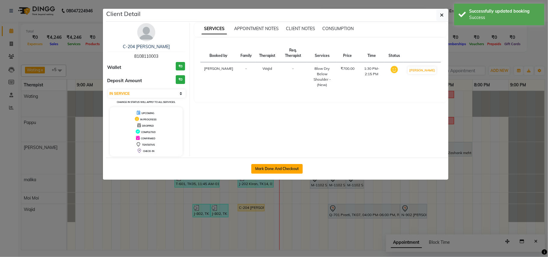
click at [275, 169] on button "Mark Done And Checkout" at bounding box center [276, 169] width 51 height 10
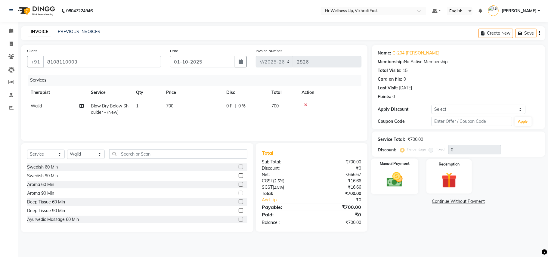
click at [382, 166] on label "Manual Payment" at bounding box center [394, 164] width 30 height 6
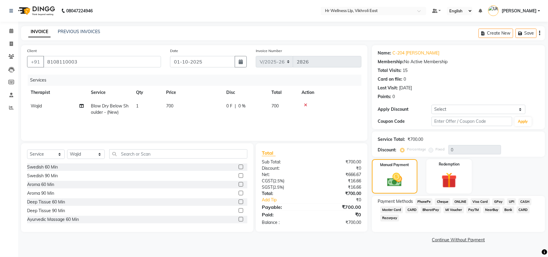
click at [424, 201] on span "PhonePe" at bounding box center [423, 201] width 17 height 7
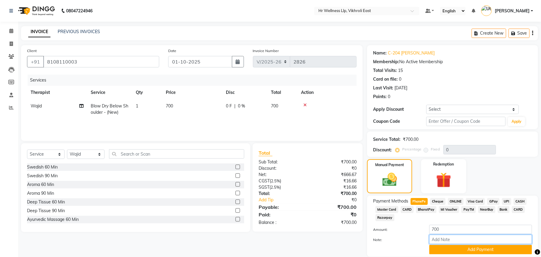
click at [508, 244] on input "Note:" at bounding box center [481, 239] width 103 height 9
click at [508, 246] on button "Add Payment" at bounding box center [481, 249] width 103 height 9
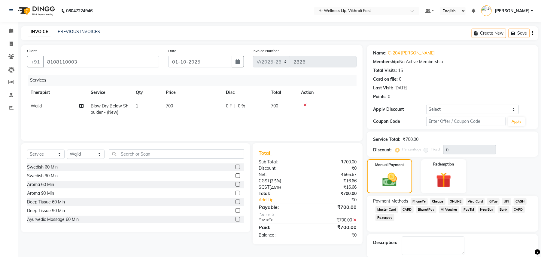
scroll to position [30, 0]
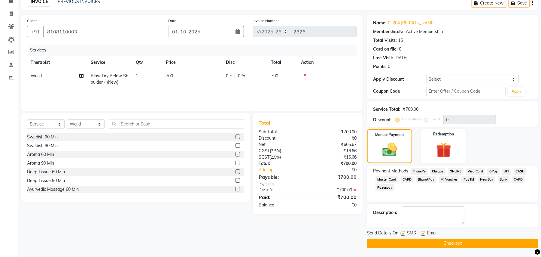
click at [461, 242] on button "Checkout" at bounding box center [452, 242] width 171 height 9
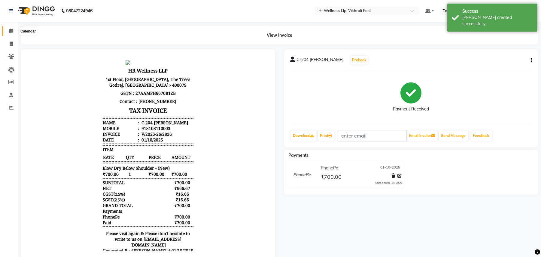
click at [11, 32] on icon at bounding box center [11, 31] width 4 height 5
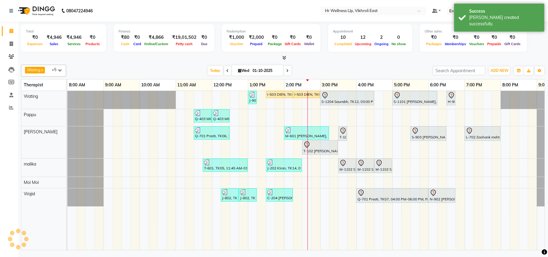
scroll to position [0, 28]
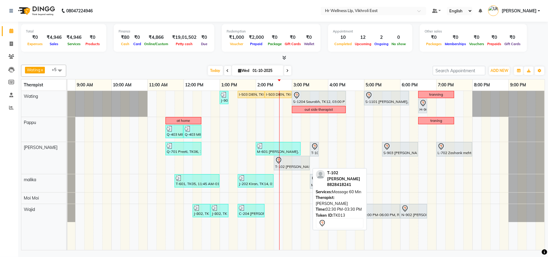
click at [293, 162] on div at bounding box center [291, 160] width 33 height 7
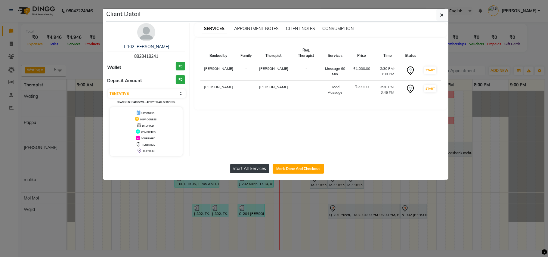
click at [254, 170] on button "Start All Services" at bounding box center [249, 168] width 39 height 9
click at [301, 193] on ngb-modal-window "Client Detail T-102 [PERSON_NAME] 8828418241 Wallet ₹0 Deposit Amount ₹0 Select…" at bounding box center [274, 128] width 548 height 257
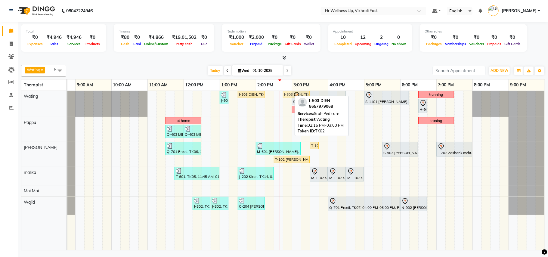
drag, startPoint x: 272, startPoint y: 95, endPoint x: 286, endPoint y: 95, distance: 13.5
click at [39, 95] on div "J-901 [PERSON_NAME], TK18, 01:00 PM-01:15 PM, Eyebrows I-503 DIEN, TK02, 01:30 …" at bounding box center [39, 104] width 0 height 26
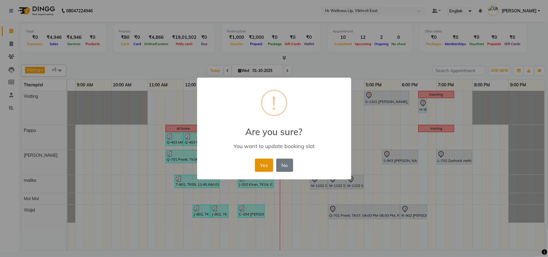
click at [269, 165] on button "Yes" at bounding box center [264, 164] width 18 height 13
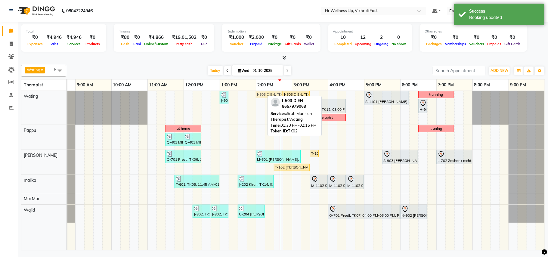
drag, startPoint x: 260, startPoint y: 98, endPoint x: 275, endPoint y: 96, distance: 15.5
click at [275, 96] on div "Wating x Pappu x [PERSON_NAME] x [PERSON_NAME] x Moi Moi x Wajid x +5 Select Al…" at bounding box center [282, 156] width 523 height 188
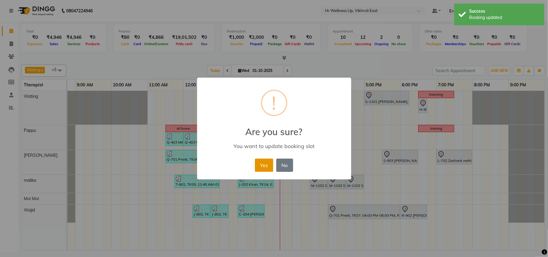
click at [268, 164] on button "Yes" at bounding box center [264, 164] width 18 height 13
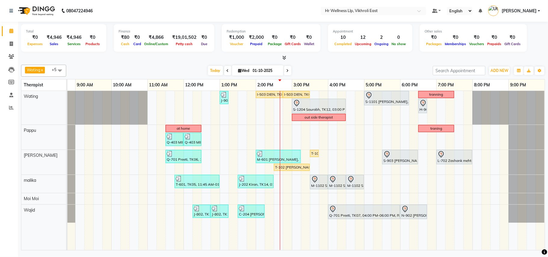
click at [284, 70] on span at bounding box center [287, 70] width 7 height 9
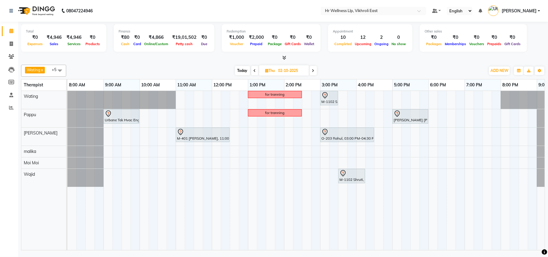
scroll to position [0, 28]
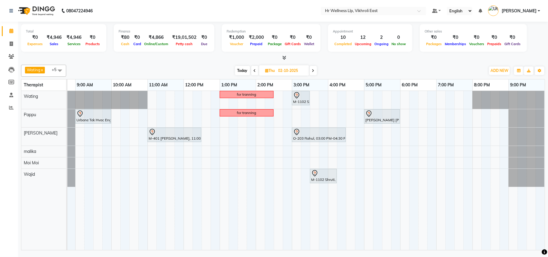
click at [242, 68] on span "Today" at bounding box center [242, 70] width 15 height 9
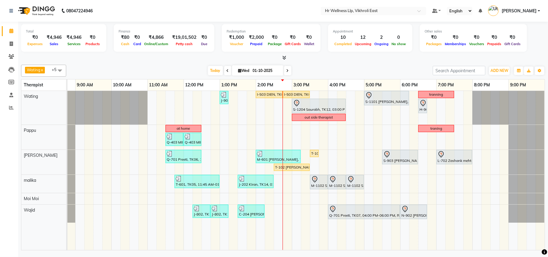
click at [286, 70] on icon at bounding box center [287, 71] width 2 height 4
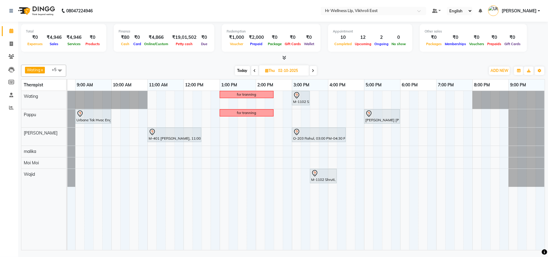
click at [313, 73] on span at bounding box center [312, 70] width 7 height 9
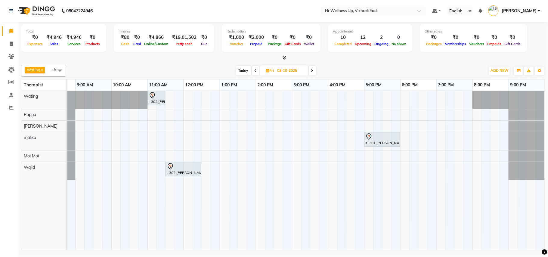
click at [255, 71] on icon at bounding box center [255, 71] width 2 height 4
type input "02-10-2025"
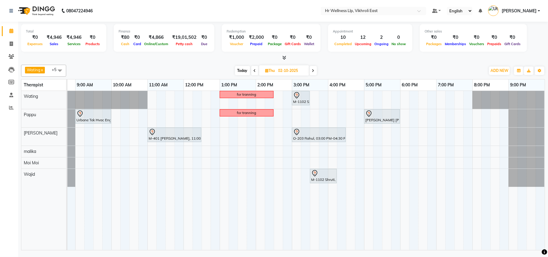
click at [147, 171] on div "for tranning M-1102 Shruti, 03:00 PM-03:30 PM, Srub Pedicure Urbane Tek Hvac En…" at bounding box center [291, 170] width 505 height 159
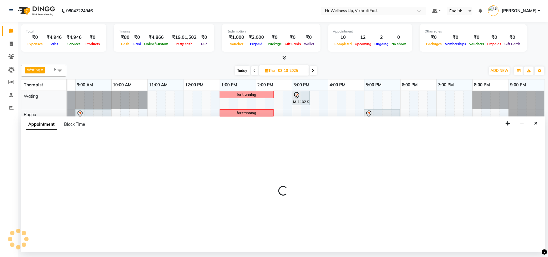
select select "88109"
select select "tentative"
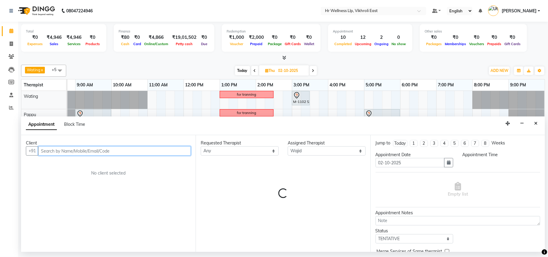
select select "660"
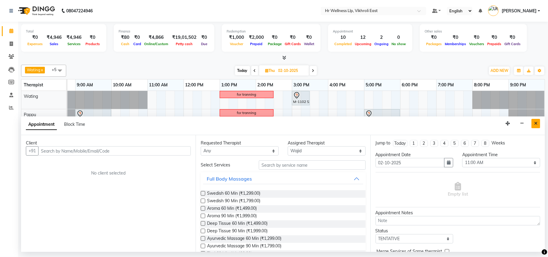
click at [534, 123] on icon "Close" at bounding box center [535, 123] width 3 height 4
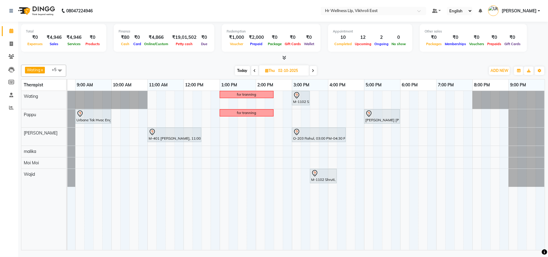
click at [241, 69] on span "Today" at bounding box center [242, 70] width 15 height 9
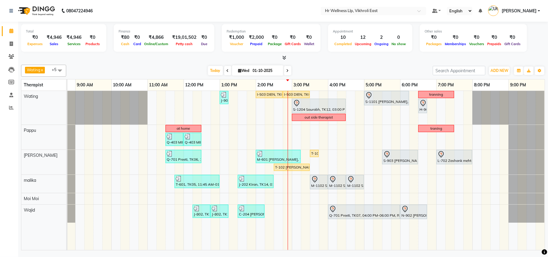
click at [286, 71] on icon at bounding box center [287, 71] width 2 height 4
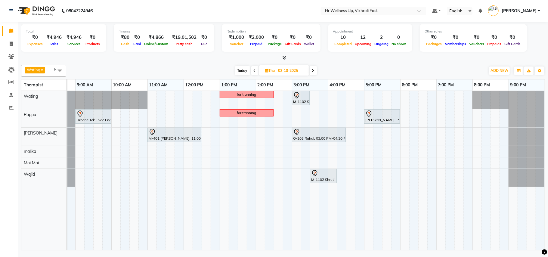
click at [242, 69] on span "Today" at bounding box center [242, 70] width 15 height 9
type input "01-10-2025"
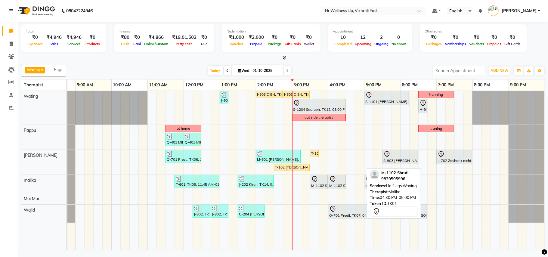
drag, startPoint x: 357, startPoint y: 183, endPoint x: 377, endPoint y: 180, distance: 20.5
click at [377, 180] on div "Wating x Pappu x Jenny x malika x Moi Moi x Wajid x +5 Select All Wating Ritu R…" at bounding box center [282, 156] width 523 height 188
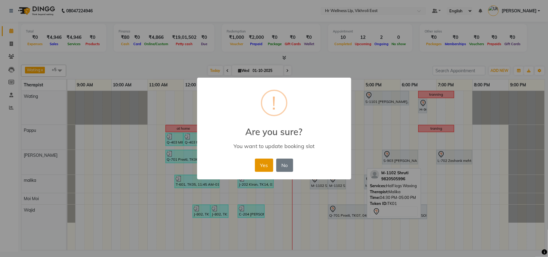
click at [259, 167] on button "Yes" at bounding box center [264, 164] width 18 height 13
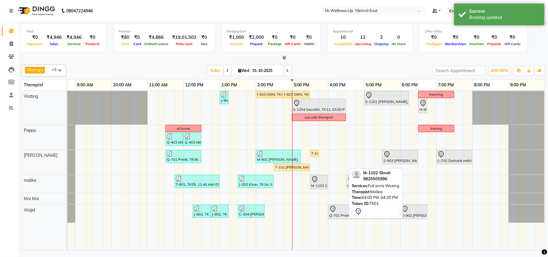
drag, startPoint x: 333, startPoint y: 184, endPoint x: 353, endPoint y: 182, distance: 19.7
click at [353, 182] on div "Wating x Pappu x Jenny x malika x Moi Moi x Wajid x +5 Select All Wating Ritu R…" at bounding box center [282, 156] width 523 height 188
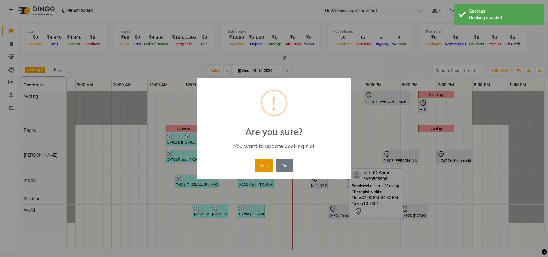
click at [264, 165] on button "Yes" at bounding box center [264, 164] width 18 height 13
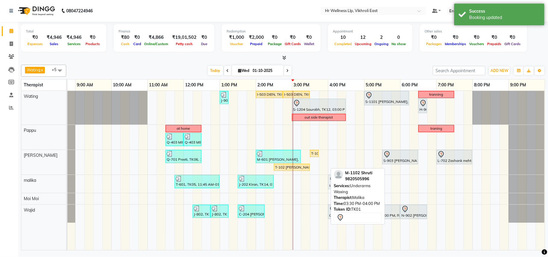
drag, startPoint x: 319, startPoint y: 182, endPoint x: 336, endPoint y: 181, distance: 17.2
click at [336, 181] on div "Wating x Pappu x Jenny x malika x Moi Moi x Wajid x +5 Select All Wating Ritu R…" at bounding box center [282, 156] width 523 height 188
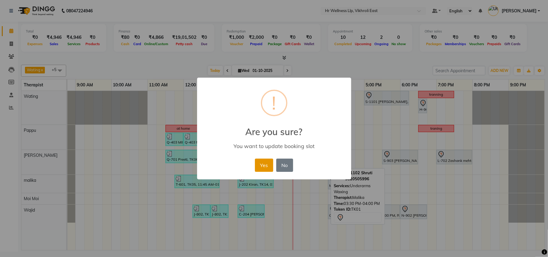
click at [261, 164] on button "Yes" at bounding box center [264, 164] width 18 height 13
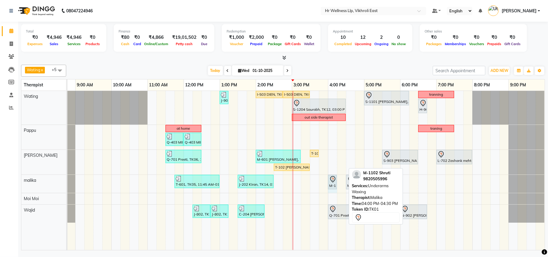
drag, startPoint x: 344, startPoint y: 182, endPoint x: 334, endPoint y: 182, distance: 10.2
click at [39, 182] on div "T-601, TK05, 11:45 AM-01:00 PM, Massage 60 Min J-202 Kiran, TK14, 01:30 PM-02:3…" at bounding box center [39, 184] width 0 height 18
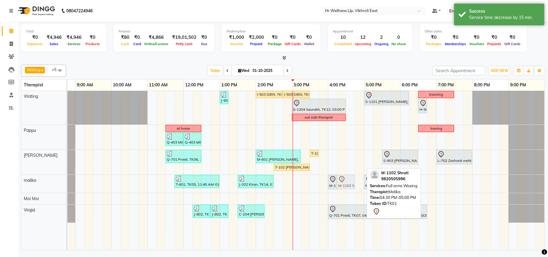
drag, startPoint x: 354, startPoint y: 182, endPoint x: 346, endPoint y: 182, distance: 7.5
click at [39, 182] on div "T-601, TK05, 11:45 AM-01:00 PM, Massage 60 Min J-202 Kiran, TK14, 01:30 PM-02:3…" at bounding box center [39, 184] width 0 height 18
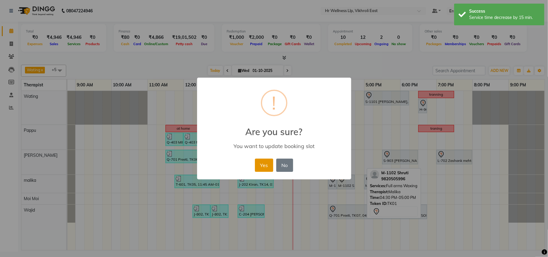
click at [271, 160] on button "Yes" at bounding box center [264, 164] width 18 height 13
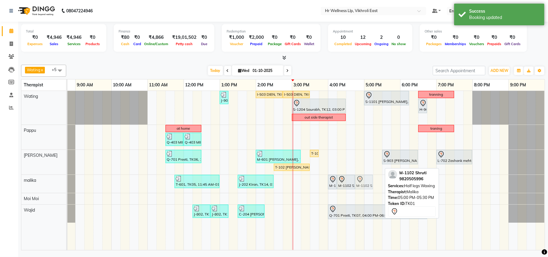
drag, startPoint x: 371, startPoint y: 181, endPoint x: 366, endPoint y: 181, distance: 5.1
click at [39, 181] on div "T-601, TK05, 11:45 AM-01:00 PM, Massage 60 Min J-202 Kiran, TK14, 01:30 PM-02:3…" at bounding box center [39, 184] width 0 height 18
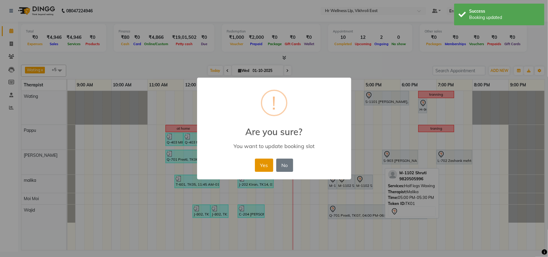
click at [263, 160] on button "Yes" at bounding box center [264, 164] width 18 height 13
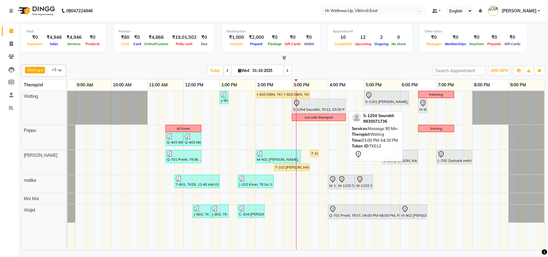
click at [327, 111] on div "S-1204 Saurabh, TK12, 03:00 PM-04:30 PM, Massage 90 Min" at bounding box center [318, 106] width 53 height 13
click at [321, 107] on div at bounding box center [318, 103] width 51 height 7
select select "7"
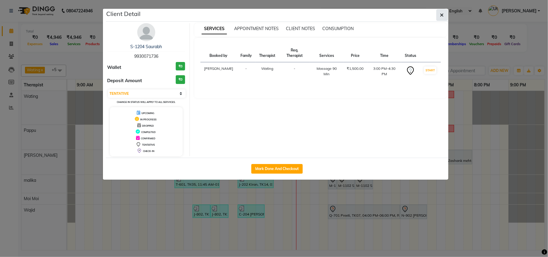
click at [444, 15] on button "button" at bounding box center [441, 14] width 11 height 11
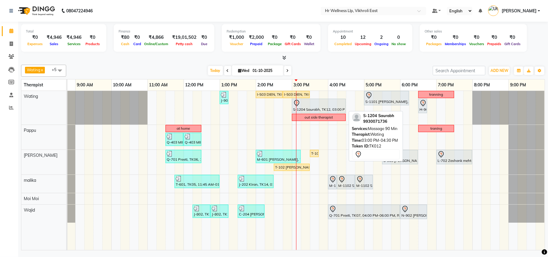
click at [323, 106] on div at bounding box center [318, 103] width 51 height 7
select select "7"
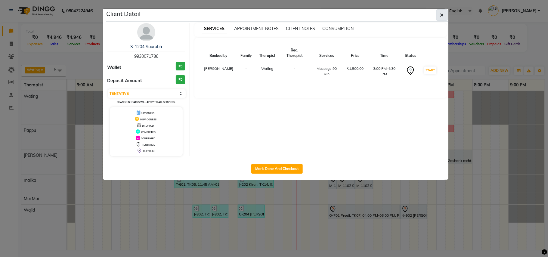
click at [441, 14] on icon "button" at bounding box center [442, 15] width 4 height 5
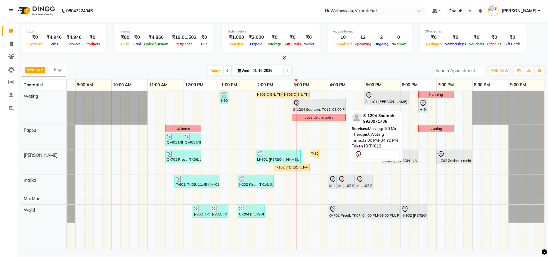
click at [331, 105] on div at bounding box center [318, 103] width 51 height 7
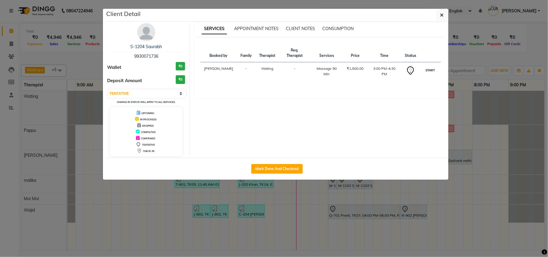
click at [431, 70] on button "START" at bounding box center [430, 70] width 12 height 8
select select "1"
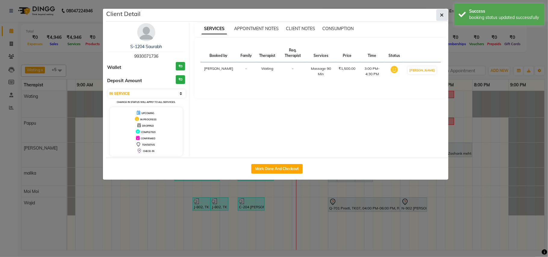
click at [441, 14] on icon "button" at bounding box center [442, 15] width 4 height 5
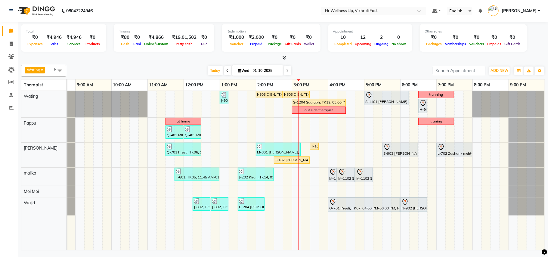
click at [286, 72] on icon at bounding box center [287, 71] width 2 height 4
type input "02-10-2025"
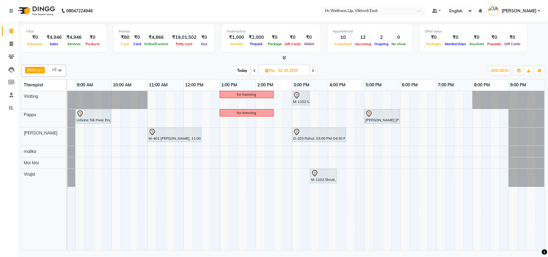
click at [151, 162] on div "for tranning M-1102 Shruti, 03:00 PM-03:30 PM, Srub Pedicure Urbane Tek Hvac En…" at bounding box center [291, 170] width 505 height 159
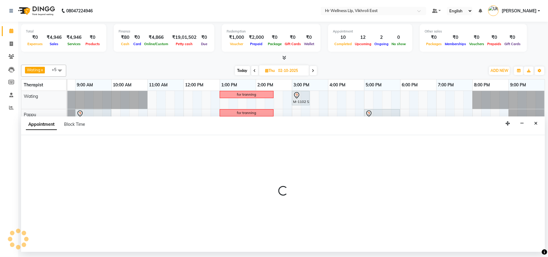
select select "88715"
select select "660"
select select "tentative"
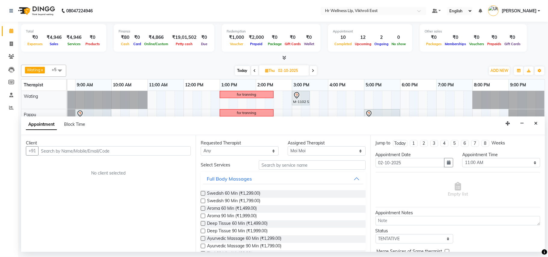
click at [103, 149] on input "text" at bounding box center [114, 150] width 152 height 9
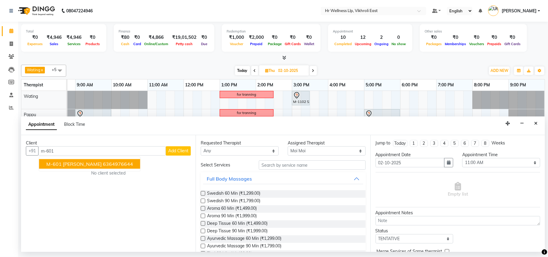
click at [103, 166] on ngb-highlight "6364976644" at bounding box center [118, 164] width 30 height 6
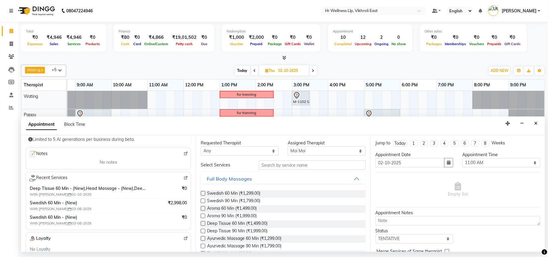
scroll to position [0, 0]
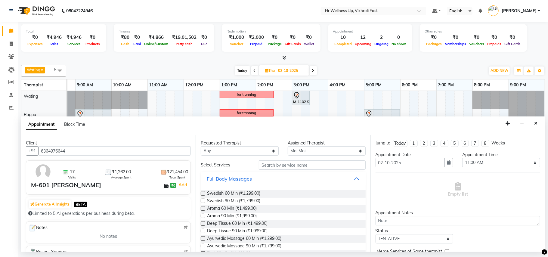
type input "6364976644"
click at [268, 164] on input "text" at bounding box center [312, 164] width 107 height 9
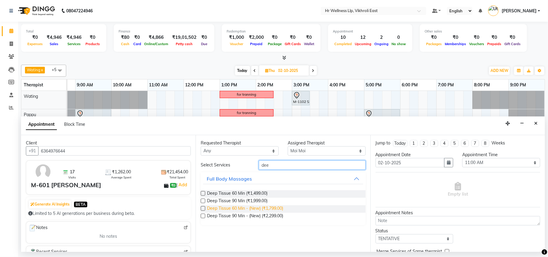
type input "dee"
click at [247, 210] on span "Deep Tissue 60 Min - (New) (₹1,799.00)" at bounding box center [245, 209] width 76 height 8
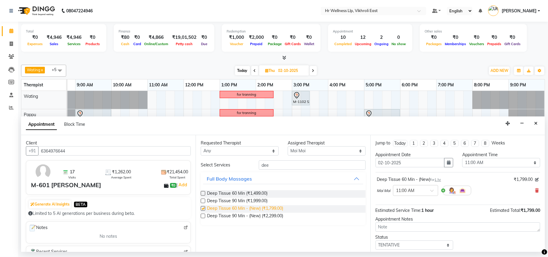
checkbox input "false"
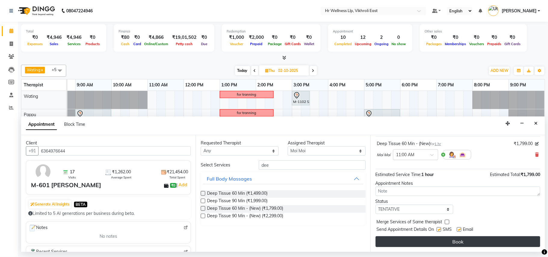
click at [450, 245] on button "Book" at bounding box center [457, 241] width 164 height 11
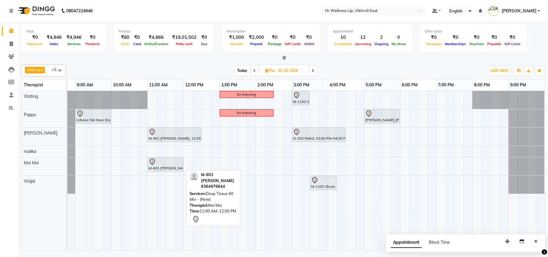
click at [170, 160] on div at bounding box center [165, 161] width 33 height 7
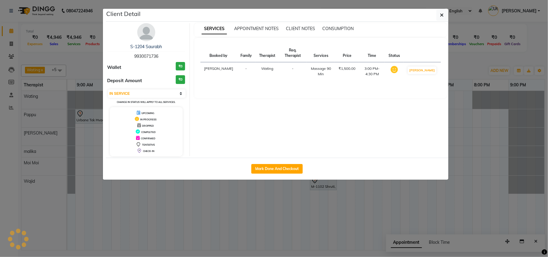
select select "7"
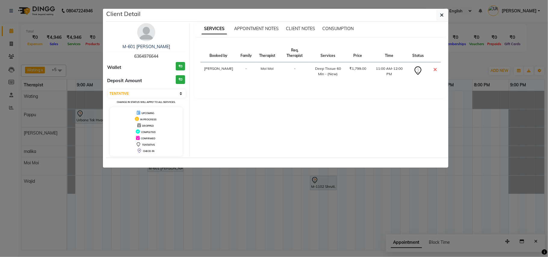
click at [146, 34] on img at bounding box center [146, 32] width 18 height 18
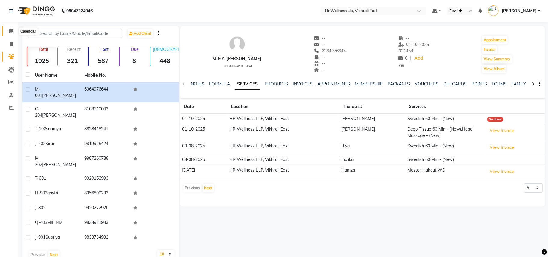
click at [12, 30] on icon at bounding box center [11, 31] width 4 height 5
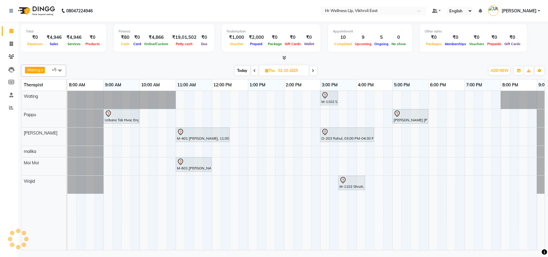
scroll to position [0, 28]
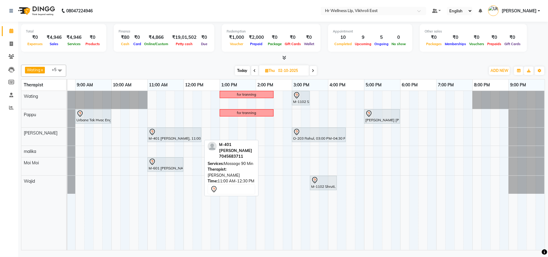
click at [194, 133] on div at bounding box center [174, 131] width 51 height 7
select select "7"
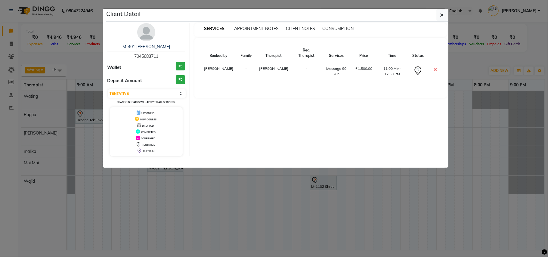
click at [150, 32] on img at bounding box center [146, 32] width 18 height 18
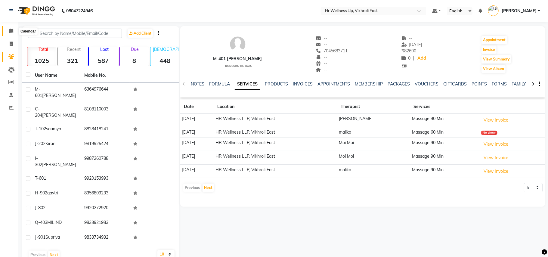
click at [12, 31] on icon at bounding box center [11, 31] width 4 height 5
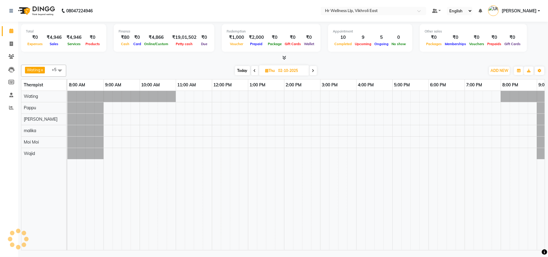
scroll to position [0, 28]
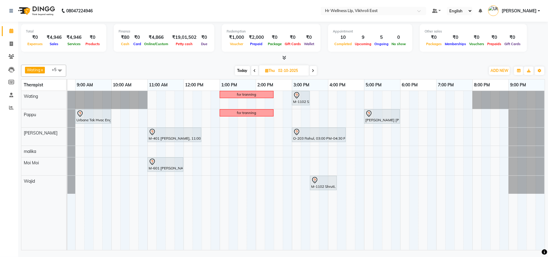
click at [244, 72] on span "Today" at bounding box center [242, 70] width 15 height 9
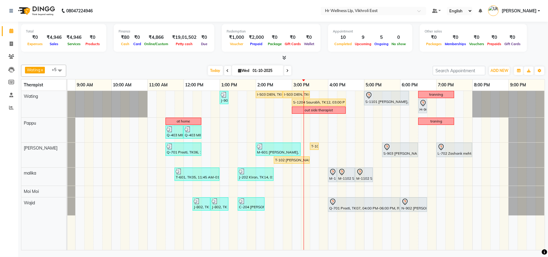
click at [286, 71] on icon at bounding box center [287, 71] width 2 height 4
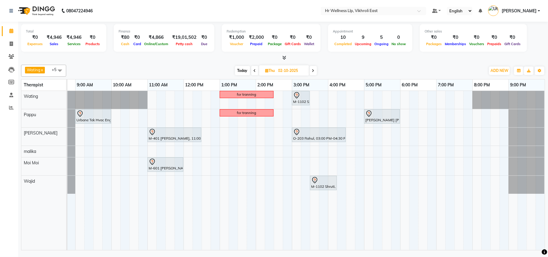
click at [238, 69] on span "Today" at bounding box center [242, 70] width 15 height 9
type input "01-10-2025"
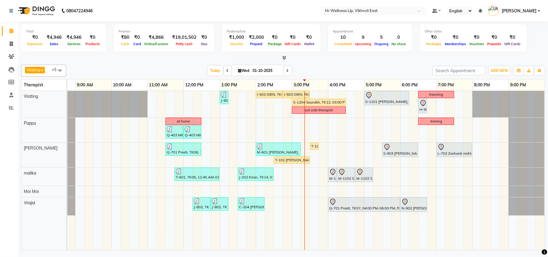
click at [330, 95] on div "J-901 Supriya, TK18, 01:00 PM-01:15 PM, Eyebrows I-503 DIEN, TK02, 02:00 PM-02:…" at bounding box center [291, 170] width 505 height 159
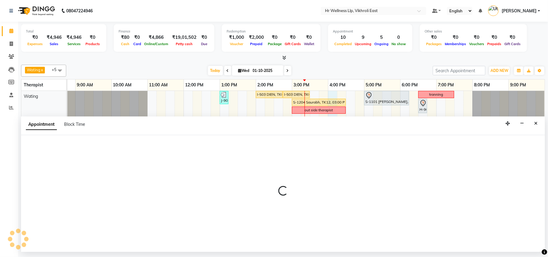
select select "14980"
select select "tentative"
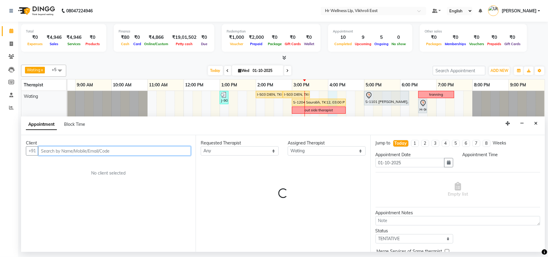
select select "960"
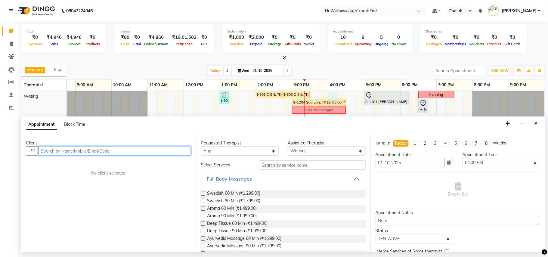
click at [95, 152] on input "text" at bounding box center [114, 150] width 152 height 9
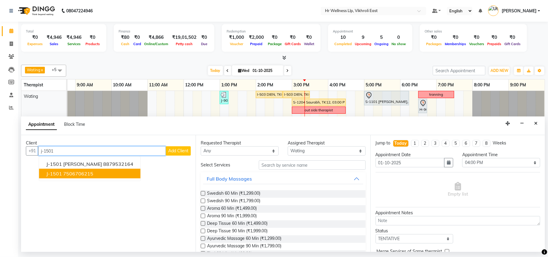
click at [76, 174] on ngb-highlight "7506706215" at bounding box center [78, 173] width 30 height 6
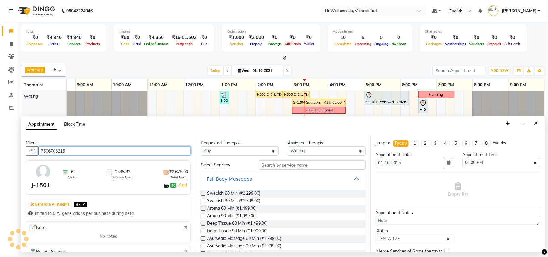
type input "7506706215"
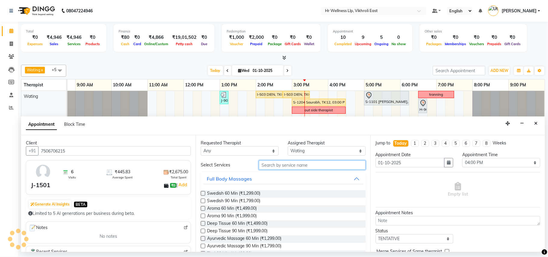
click at [270, 164] on input "text" at bounding box center [312, 164] width 107 height 9
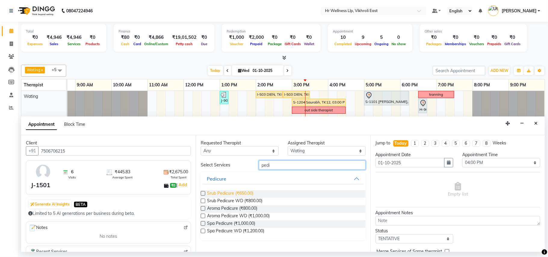
type input "pedi"
click at [235, 193] on span "Srub Pedicure (₹650.00)" at bounding box center [230, 194] width 46 height 8
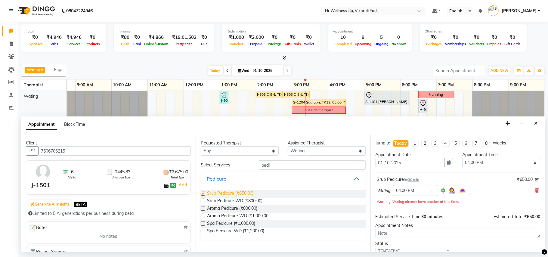
checkbox input "false"
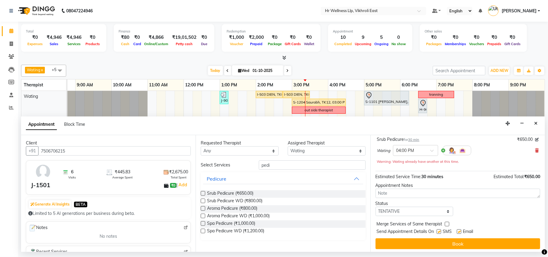
scroll to position [43, 0]
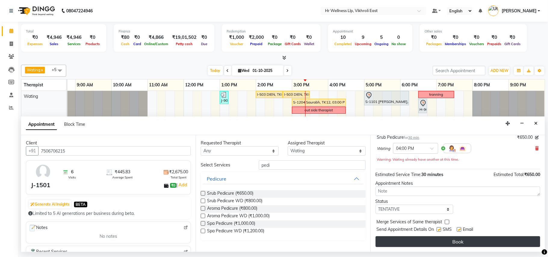
click at [457, 240] on button "Book" at bounding box center [457, 241] width 164 height 11
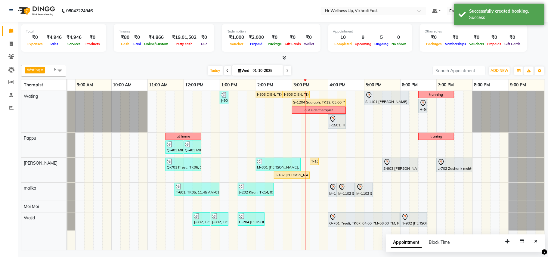
click at [288, 71] on span at bounding box center [287, 70] width 7 height 9
type input "02-10-2025"
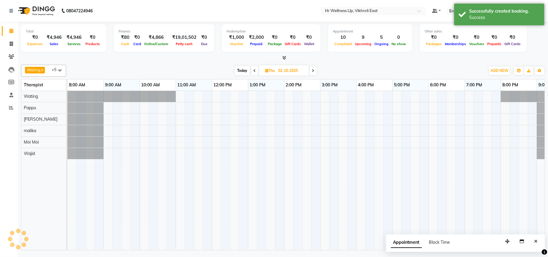
scroll to position [0, 28]
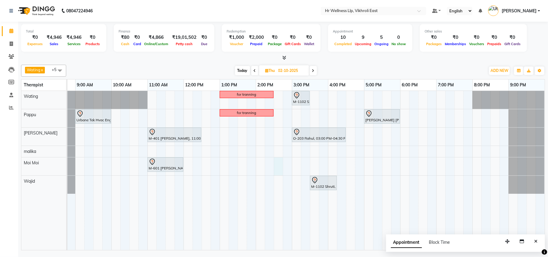
click at [277, 165] on div "for tranning M-1102 Shruti, 03:00 PM-03:30 PM, Srub Pedicure Urbane Tek Hvac En…" at bounding box center [291, 170] width 505 height 159
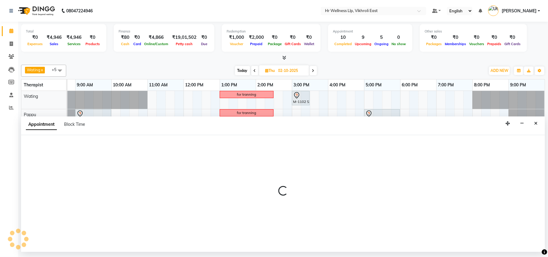
select select "88715"
select select "870"
select select "tentative"
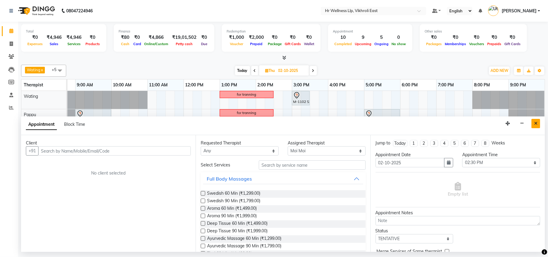
click at [533, 123] on button "Close" at bounding box center [535, 123] width 9 height 9
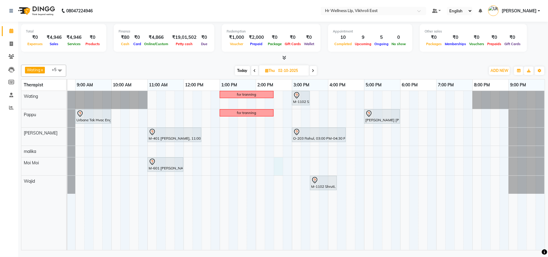
click at [278, 171] on div "for tranning M-1102 Shruti, 03:00 PM-03:30 PM, Srub Pedicure Urbane Tek Hvac En…" at bounding box center [291, 170] width 505 height 159
select select "88715"
select select "870"
select select "tentative"
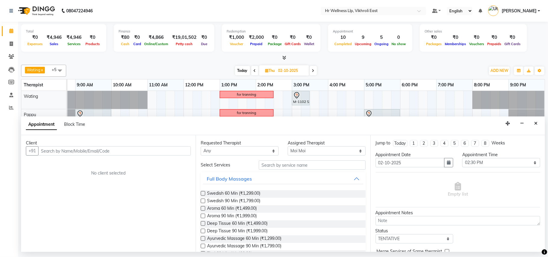
click at [175, 150] on input "text" at bounding box center [114, 150] width 152 height 9
click at [140, 153] on input "9987347474" at bounding box center [101, 150] width 127 height 9
type input "9"
click at [147, 152] on input "text" at bounding box center [114, 150] width 152 height 9
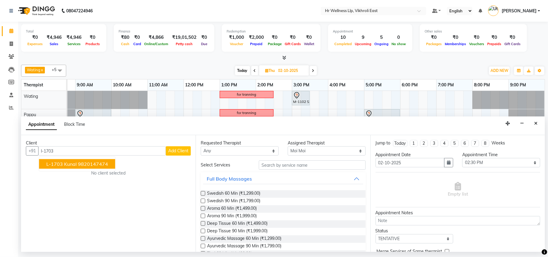
click at [75, 164] on span "L-1703 Kunal" at bounding box center [61, 164] width 30 height 6
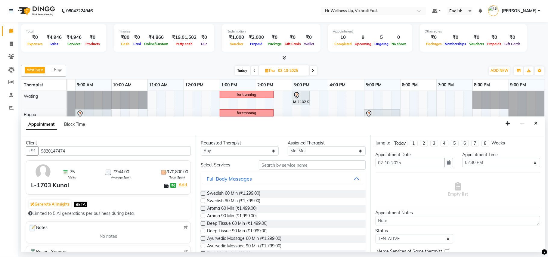
type input "9820147474"
click at [329, 165] on input "text" at bounding box center [312, 164] width 107 height 9
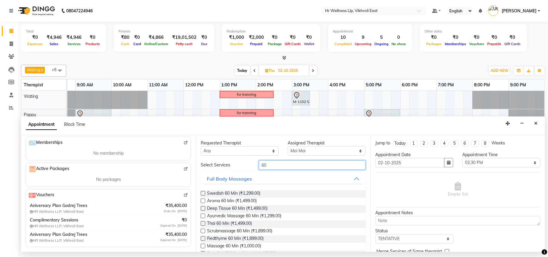
scroll to position [0, 0]
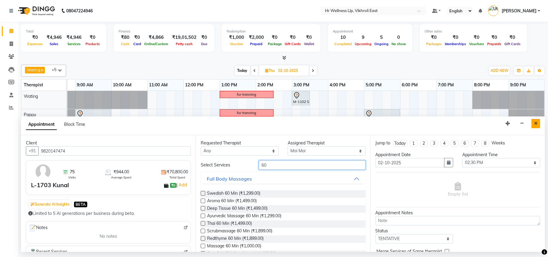
type input "60"
click at [535, 122] on icon "Close" at bounding box center [535, 123] width 3 height 4
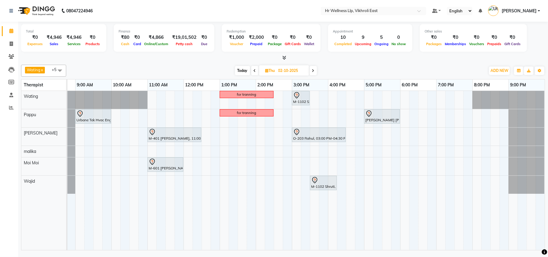
click at [255, 69] on span at bounding box center [254, 70] width 7 height 9
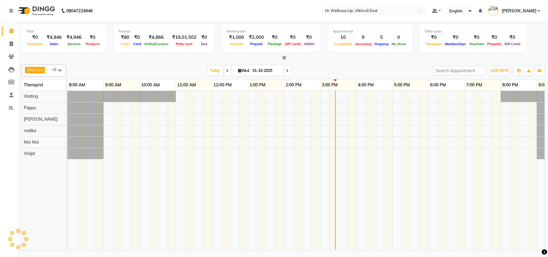
scroll to position [0, 28]
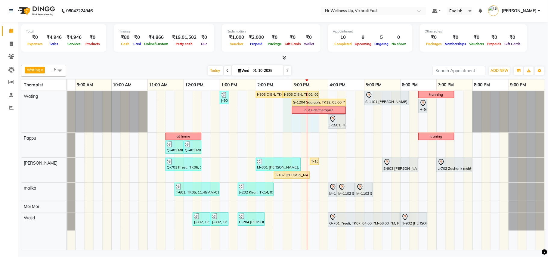
drag, startPoint x: 310, startPoint y: 94, endPoint x: 320, endPoint y: 94, distance: 10.5
click at [320, 94] on div "J-901 Supriya, TK18, 01:00 PM-01:15 PM, Eyebrows I-503 DIEN, TK02, 02:00 PM-02:…" at bounding box center [291, 170] width 505 height 159
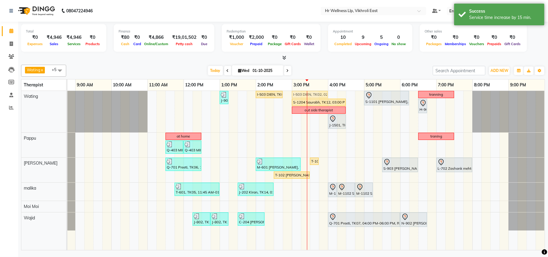
drag, startPoint x: 305, startPoint y: 93, endPoint x: 312, endPoint y: 94, distance: 7.6
click at [39, 94] on div "J-901 Supriya, TK18, 01:00 PM-01:15 PM, Eyebrows I-503 DIEN, TK02, 02:00 PM-02:…" at bounding box center [39, 111] width 0 height 41
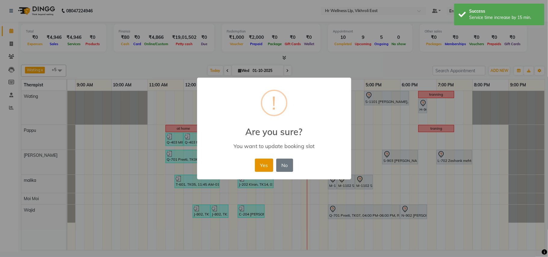
click at [269, 165] on button "Yes" at bounding box center [264, 164] width 18 height 13
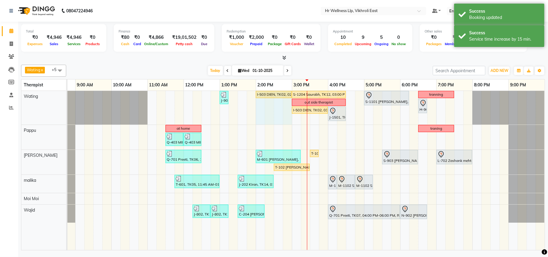
drag, startPoint x: 282, startPoint y: 94, endPoint x: 285, endPoint y: 94, distance: 3.6
click at [39, 94] on div "J-901 Supriya, TK18, 01:00 PM-01:15 PM, Eyebrows I-503 DIEN, TK02, 02:00 PM-02:…" at bounding box center [39, 108] width 0 height 34
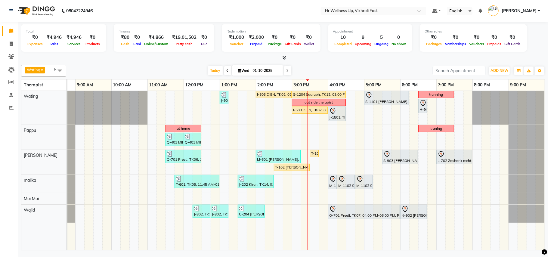
click at [286, 71] on icon at bounding box center [287, 71] width 2 height 4
type input "02-10-2025"
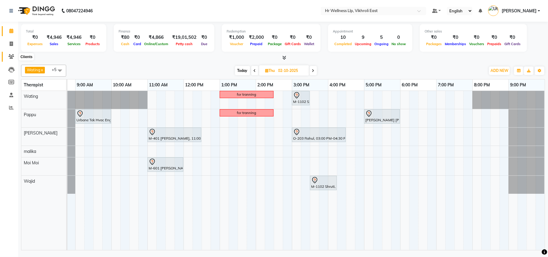
click at [11, 54] on icon at bounding box center [11, 56] width 6 height 5
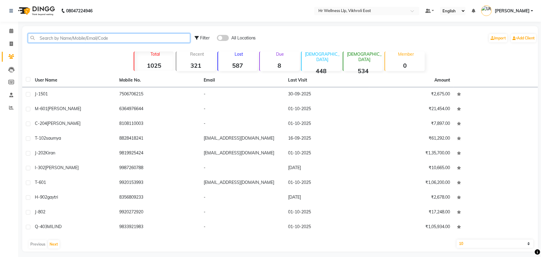
click at [72, 37] on input "text" at bounding box center [109, 37] width 162 height 9
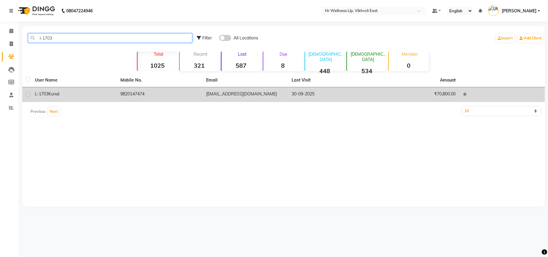
type input "l-1703"
click at [58, 92] on span "Kunal" at bounding box center [53, 93] width 11 height 5
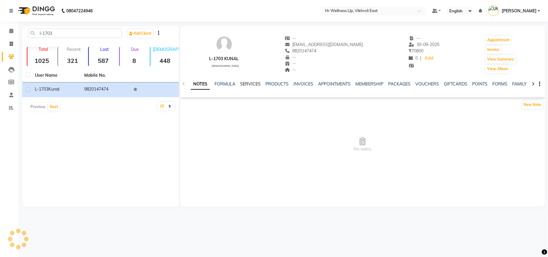
click at [253, 84] on link "SERVICES" at bounding box center [250, 83] width 20 height 5
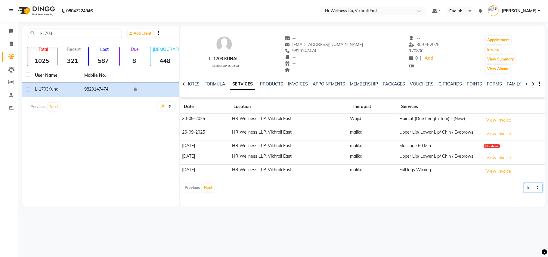
click at [531, 188] on select "5 10 50 100 500" at bounding box center [532, 187] width 19 height 9
select select "100"
click at [523, 184] on select "5 10 50 100 500" at bounding box center [532, 187] width 19 height 9
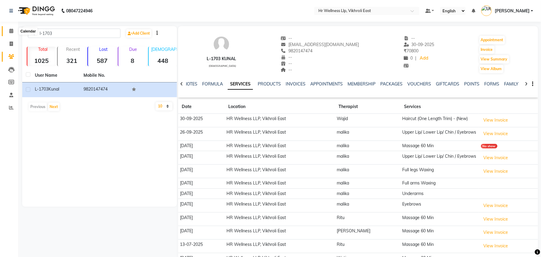
click at [11, 29] on icon at bounding box center [11, 31] width 4 height 5
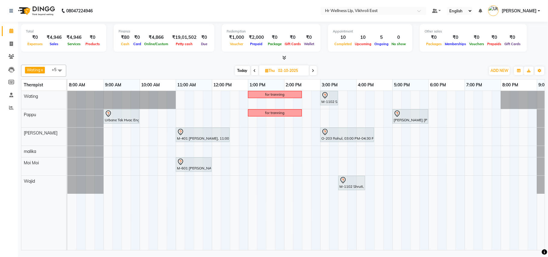
click at [306, 163] on div "for tranning M-1102 Shruti, 03:00 PM-03:30 PM, Srub Pedicure Urbane Tek Hvac En…" at bounding box center [319, 170] width 505 height 159
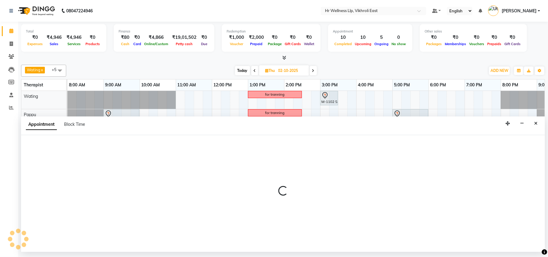
select select "88715"
select select "tentative"
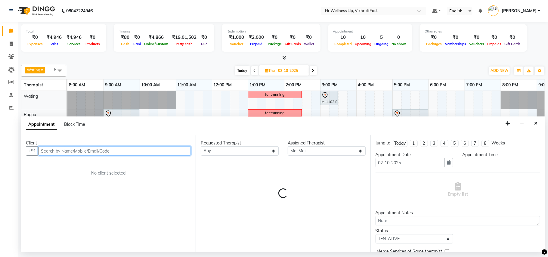
select select "870"
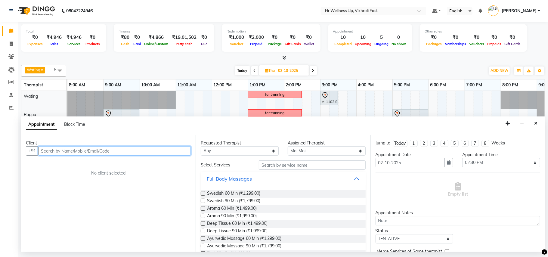
click at [97, 152] on input "text" at bounding box center [114, 150] width 152 height 9
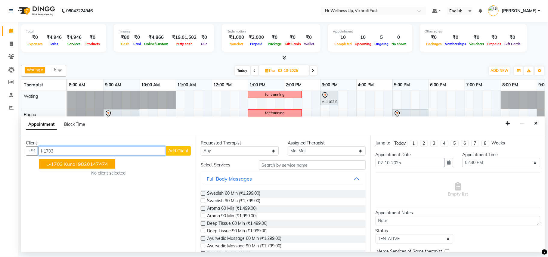
click at [69, 167] on span "L-1703 Kunal" at bounding box center [61, 164] width 30 height 6
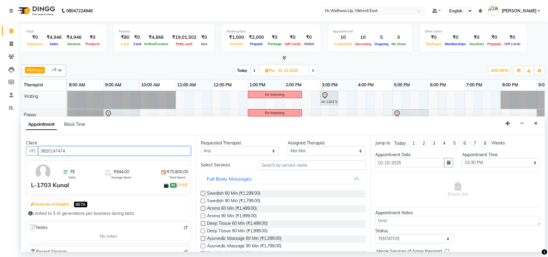
type input "9820147474"
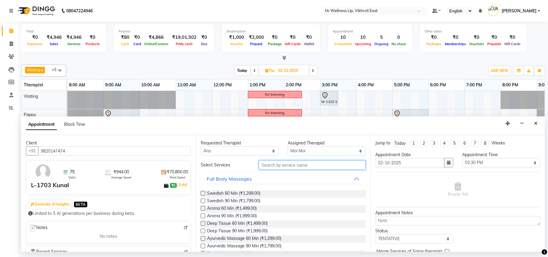
click at [268, 166] on input "text" at bounding box center [312, 164] width 107 height 9
type input "60"
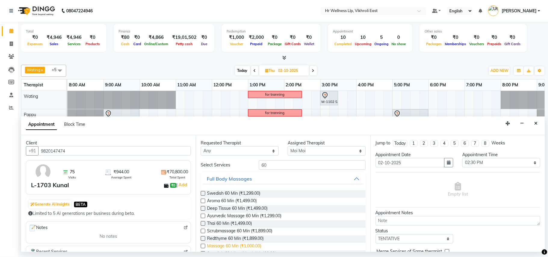
click at [234, 243] on span "Massage 60 Min (₹1,000.00)" at bounding box center [234, 247] width 54 height 8
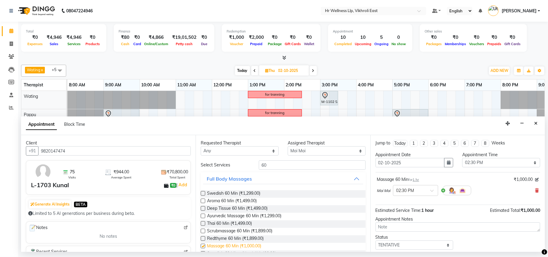
checkbox input "false"
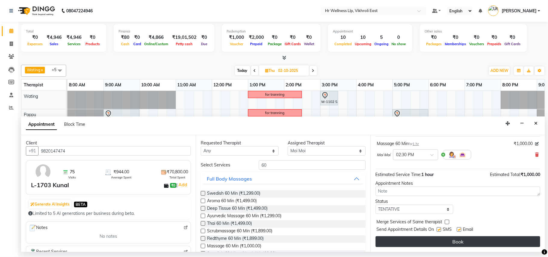
click at [462, 242] on button "Book" at bounding box center [457, 241] width 164 height 11
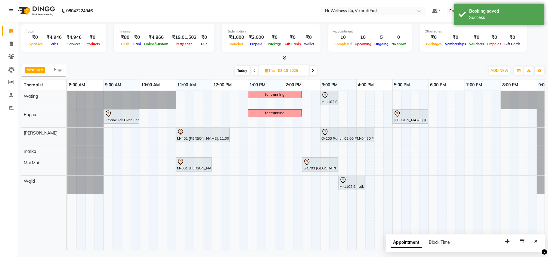
click at [240, 69] on span "Today" at bounding box center [242, 70] width 15 height 9
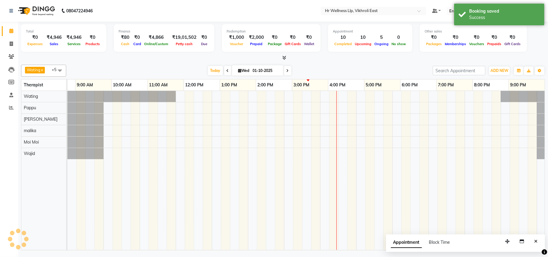
scroll to position [0, 28]
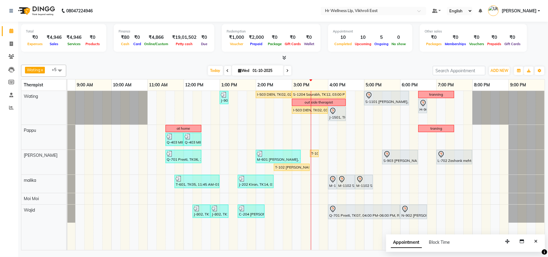
click at [286, 70] on icon at bounding box center [287, 71] width 2 height 4
type input "02-10-2025"
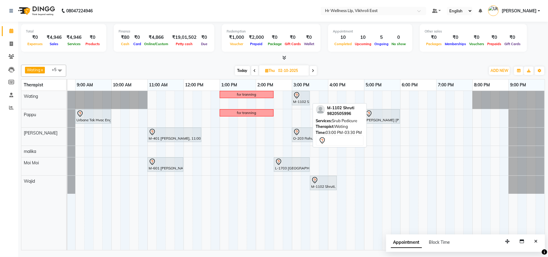
click at [300, 94] on icon at bounding box center [296, 95] width 7 height 7
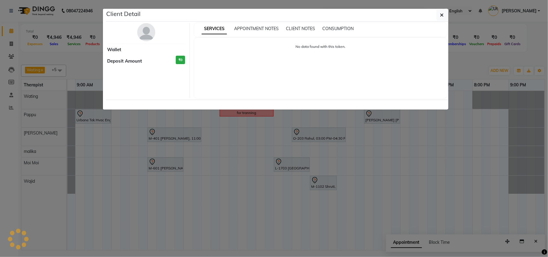
select select "7"
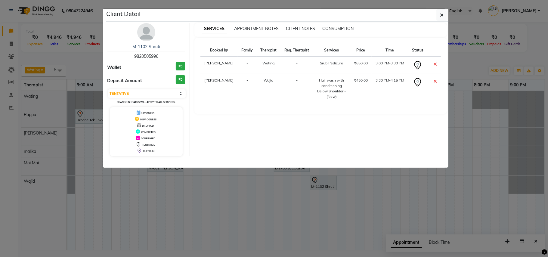
click at [439, 8] on div "Client Detail M-1102 Shruti 9820505996 Wallet ₹0 Deposit Amount ₹0 Select CONFI…" at bounding box center [274, 87] width 343 height 159
click at [438, 14] on button "button" at bounding box center [441, 14] width 11 height 11
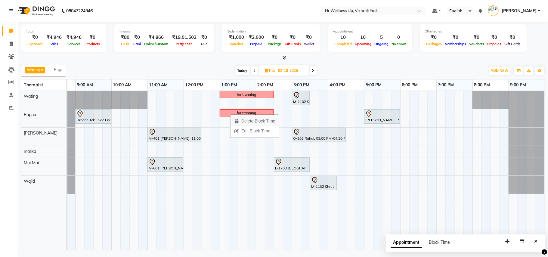
click at [247, 122] on span "Delete Block Time" at bounding box center [258, 121] width 34 height 6
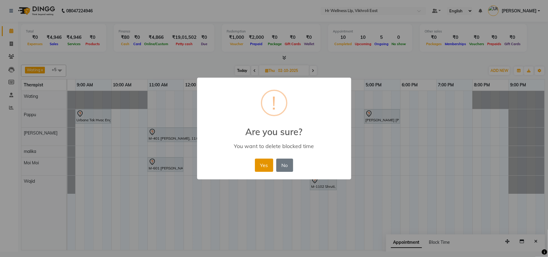
click at [265, 166] on button "Yes" at bounding box center [264, 164] width 18 height 13
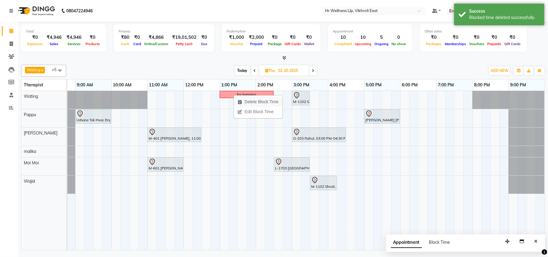
click at [248, 101] on span "Delete Block Time" at bounding box center [261, 102] width 34 height 6
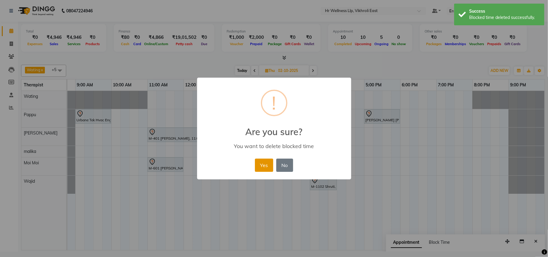
click at [265, 167] on button "Yes" at bounding box center [264, 164] width 18 height 13
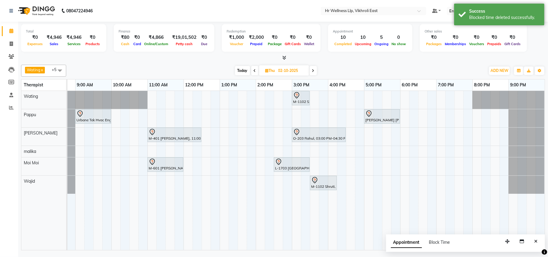
click at [222, 124] on div "M-1102 Shruti, 03:00 PM-03:30 PM, Srub Pedicure Urbane Tek Hvac Eng PVT LTD D-7…" at bounding box center [291, 170] width 505 height 159
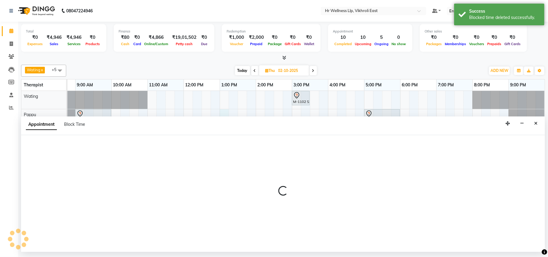
select select "50978"
select select "780"
select select "tentative"
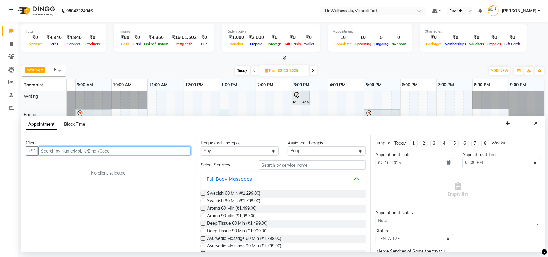
click at [94, 153] on input "text" at bounding box center [114, 150] width 152 height 9
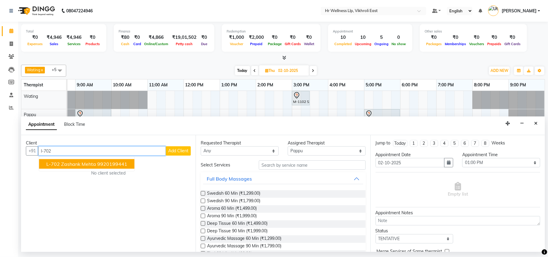
click at [87, 163] on span "L-702 Zashank mehta" at bounding box center [71, 164] width 50 height 6
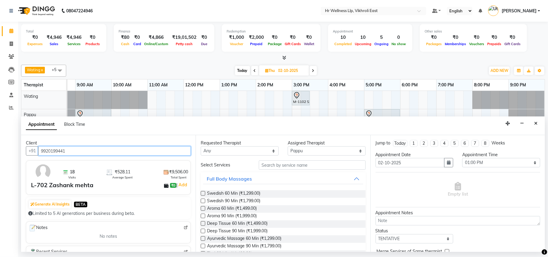
type input "9920199441"
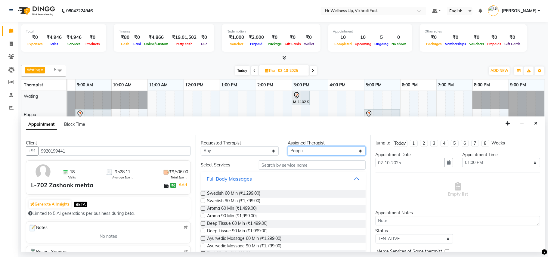
click at [297, 153] on select "Select [PERSON_NAME] [PERSON_NAME] Moi Moi Pappu Ritu [PERSON_NAME]" at bounding box center [326, 150] width 78 height 9
select select "88716"
click at [287, 147] on select "Select [PERSON_NAME] [PERSON_NAME] Moi Moi Pappu Ritu [PERSON_NAME]" at bounding box center [326, 150] width 78 height 9
click at [266, 165] on input "text" at bounding box center [312, 164] width 107 height 9
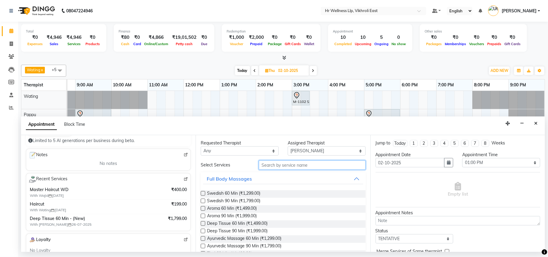
scroll to position [78, 0]
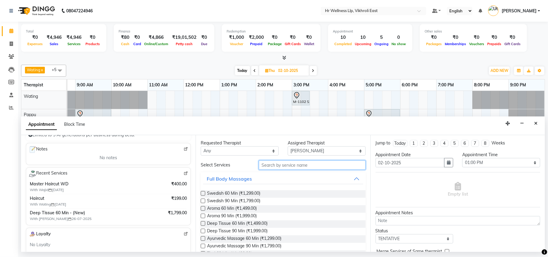
click at [292, 166] on input "text" at bounding box center [312, 164] width 107 height 9
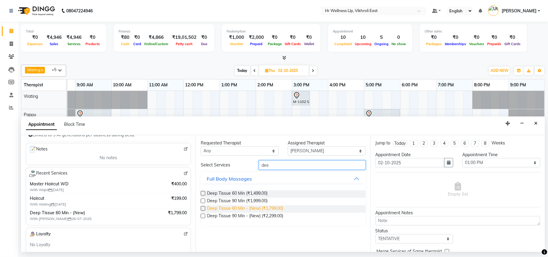
type input "dee"
click at [256, 208] on span "Deep Tissue 60 Min - (New) (₹1,799.00)" at bounding box center [245, 209] width 76 height 8
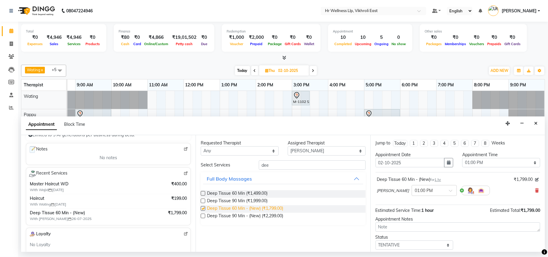
checkbox input "false"
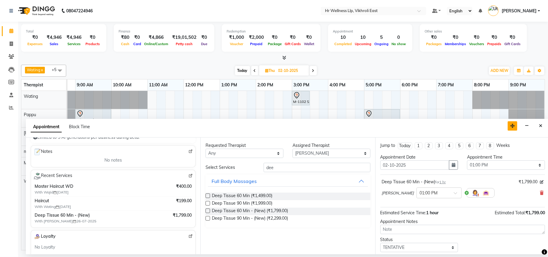
drag, startPoint x: 502, startPoint y: 121, endPoint x: 508, endPoint y: 105, distance: 16.6
click at [508, 121] on button "button" at bounding box center [512, 125] width 10 height 9
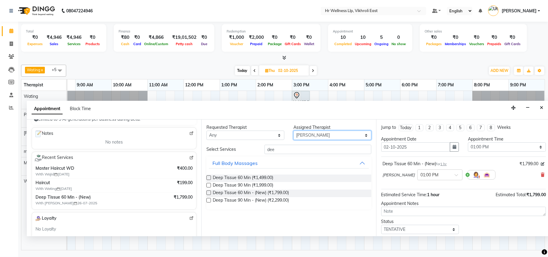
click at [315, 135] on select "Select [PERSON_NAME] [PERSON_NAME] Moi Moi Pappu Ritu [PERSON_NAME]" at bounding box center [332, 134] width 78 height 9
select select "50978"
click at [293, 131] on select "Select [PERSON_NAME] [PERSON_NAME] Moi Moi Pappu Ritu [PERSON_NAME]" at bounding box center [332, 134] width 78 height 9
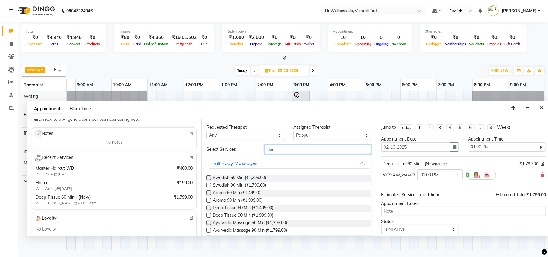
click at [316, 152] on input "dee" at bounding box center [317, 149] width 107 height 9
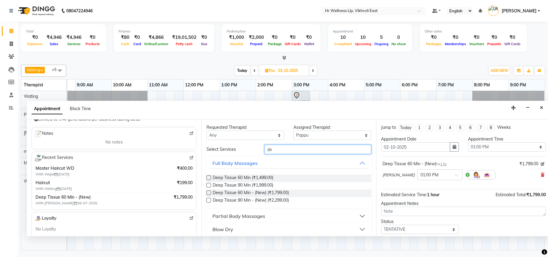
type input "d"
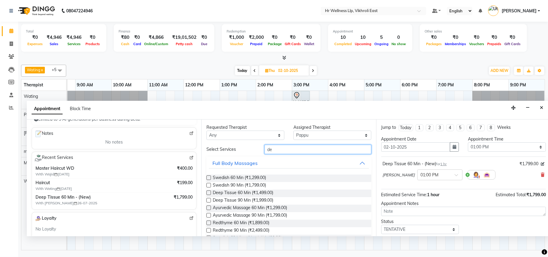
type input "dee"
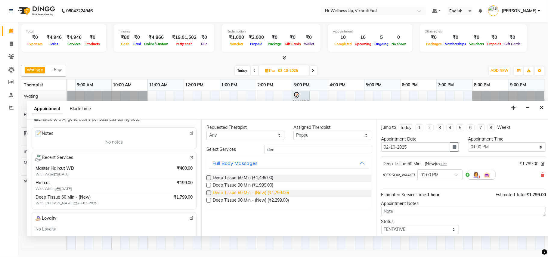
click at [270, 193] on span "Deep Tissue 60 Min - (New) (₹1,799.00)" at bounding box center [251, 193] width 76 height 8
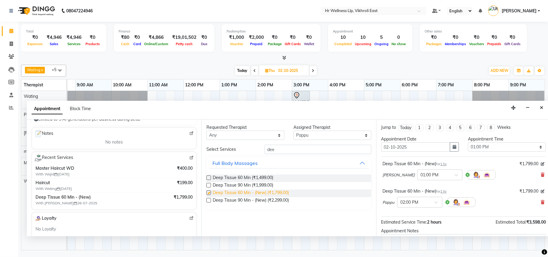
checkbox input "false"
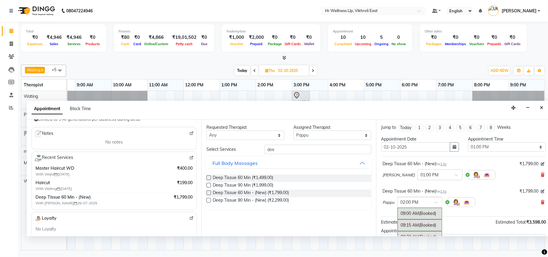
click at [434, 201] on span at bounding box center [438, 204] width 8 height 6
click at [418, 217] on div "01:00 PM" at bounding box center [419, 215] width 44 height 11
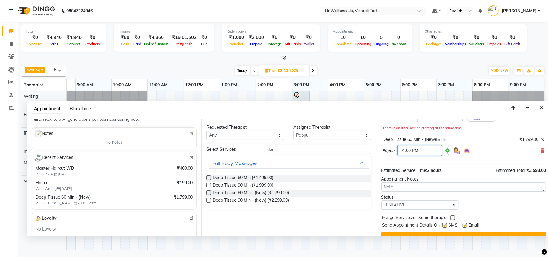
scroll to position [70, 0]
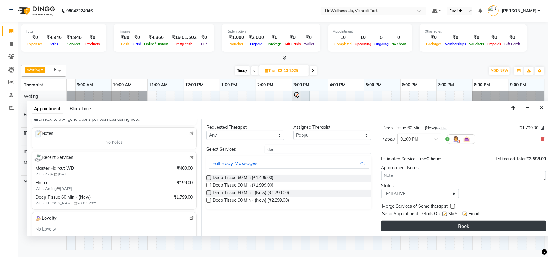
click at [461, 223] on button "Book" at bounding box center [463, 225] width 164 height 11
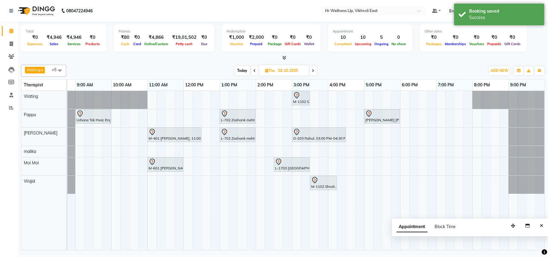
click at [242, 70] on span "Today" at bounding box center [242, 70] width 15 height 9
type input "01-10-2025"
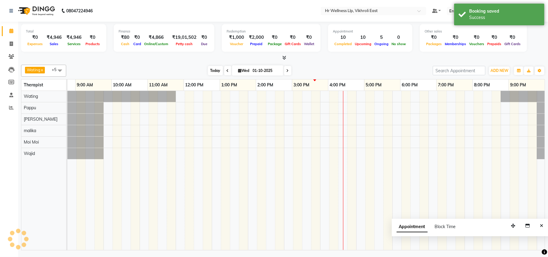
scroll to position [0, 28]
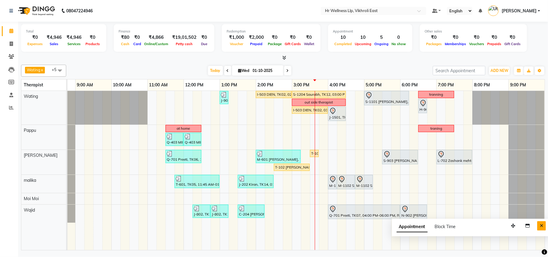
click at [539, 224] on icon "Close" at bounding box center [540, 225] width 3 height 4
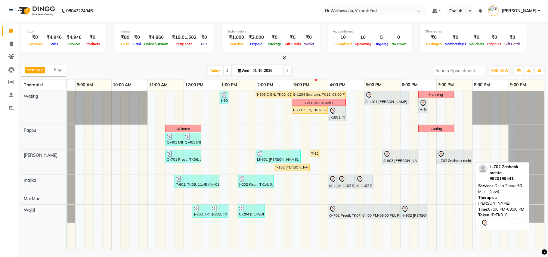
click at [449, 158] on div at bounding box center [453, 154] width 33 height 7
select select "7"
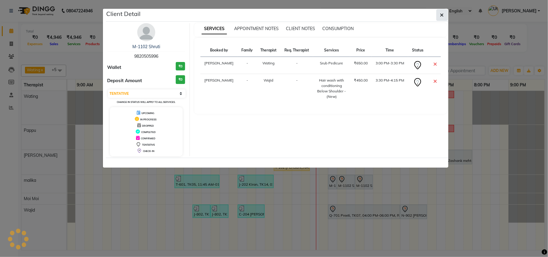
click at [444, 13] on button "button" at bounding box center [441, 14] width 11 height 11
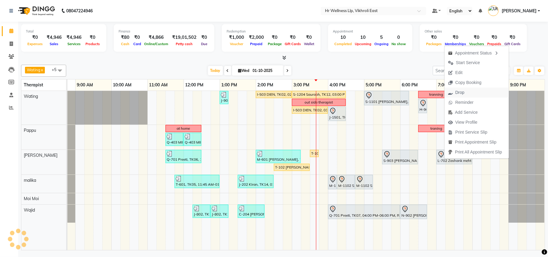
click at [458, 92] on span "Drop" at bounding box center [459, 92] width 9 height 6
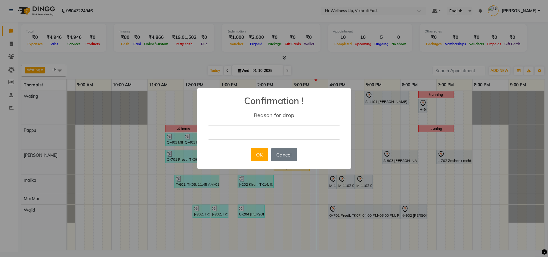
click at [320, 135] on input "text" at bounding box center [274, 132] width 132 height 14
type input "edrvtbynumi"
click at [255, 157] on button "OK" at bounding box center [259, 154] width 17 height 13
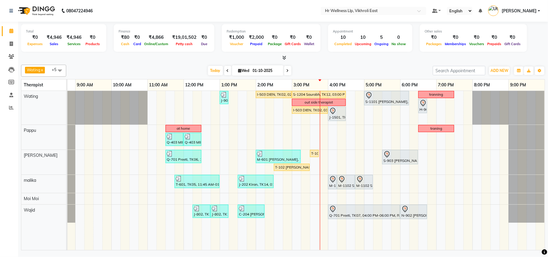
click at [438, 139] on div "J-901 Supriya, TK18, 01:00 PM-01:15 PM, Eyebrows I-503 DIEN, TK02, 02:00 PM-03:…" at bounding box center [291, 170] width 505 height 159
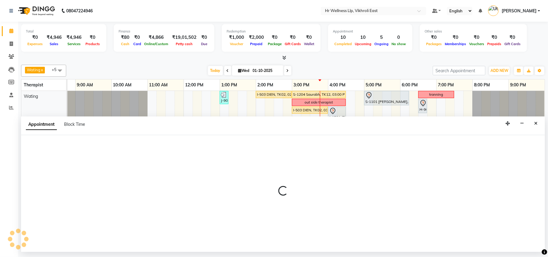
select select "50978"
select select "1140"
select select "tentative"
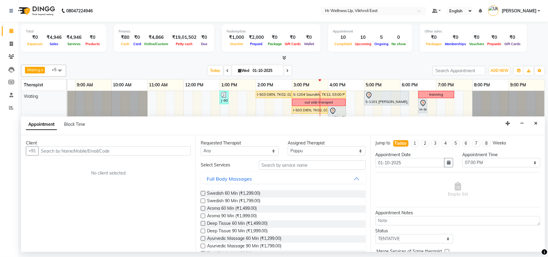
click at [153, 150] on input "text" at bounding box center [114, 150] width 152 height 9
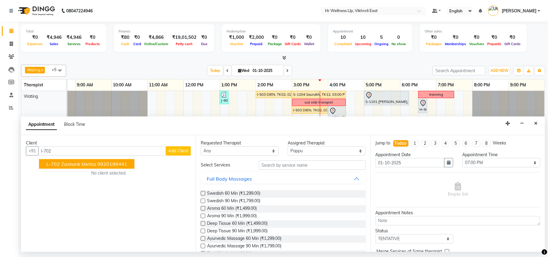
click at [93, 165] on span "L-702 Zashank mehta" at bounding box center [71, 164] width 50 height 6
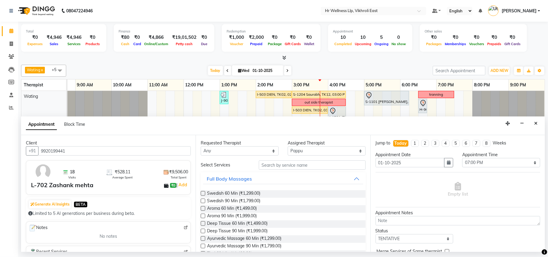
type input "9920199441"
click at [295, 165] on input "text" at bounding box center [312, 164] width 107 height 9
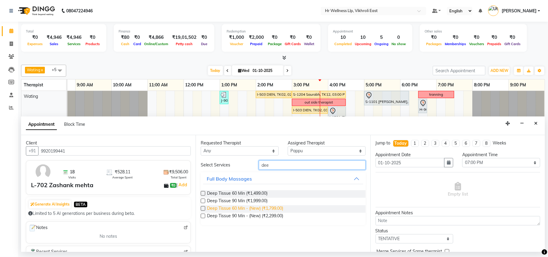
type input "dee"
click at [226, 210] on span "Deep Tissue 60 Min - (New) (₹1,799.00)" at bounding box center [245, 209] width 76 height 8
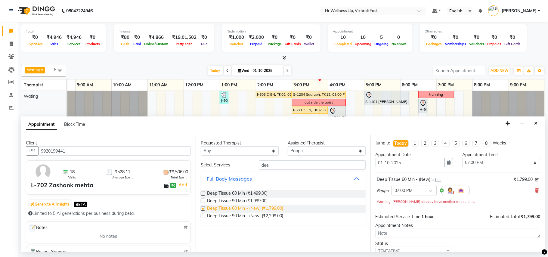
checkbox input "false"
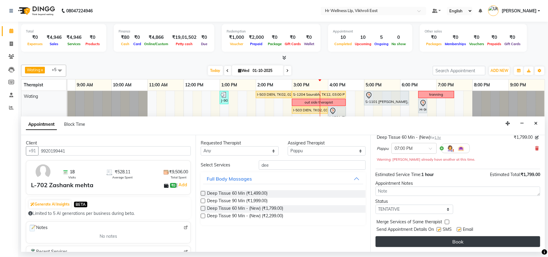
click at [456, 241] on button "Book" at bounding box center [457, 241] width 164 height 11
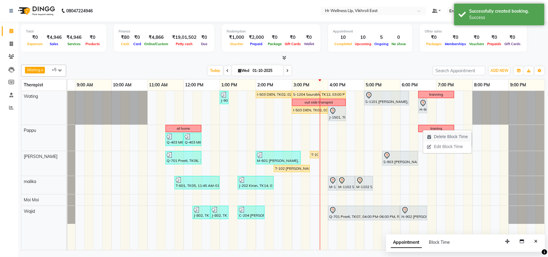
click at [438, 136] on span "Delete Block Time" at bounding box center [451, 136] width 34 height 6
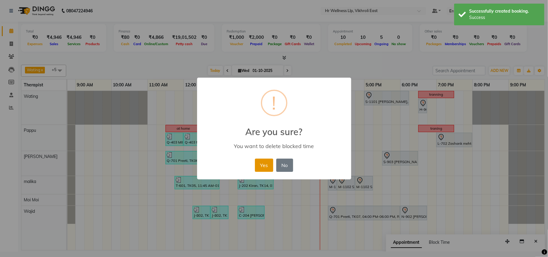
click at [264, 163] on button "Yes" at bounding box center [264, 164] width 18 height 13
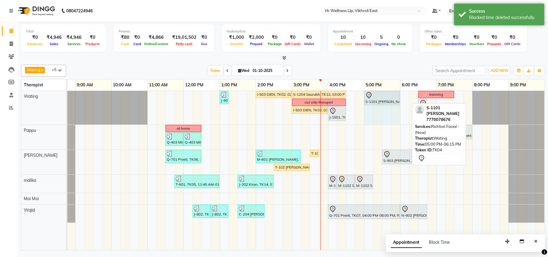
drag, startPoint x: 408, startPoint y: 95, endPoint x: 399, endPoint y: 97, distance: 8.9
click at [39, 97] on div "J-901 Supriya, TK18, 01:00 PM-01:15 PM, Eyebrows I-503 DIEN, TK02, 02:00 PM-03:…" at bounding box center [39, 108] width 0 height 34
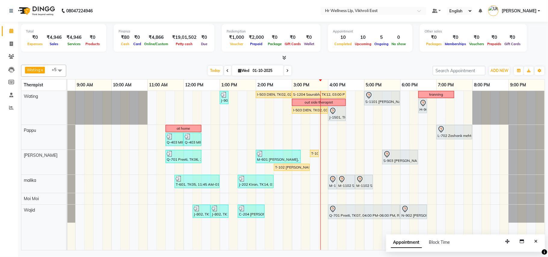
click at [286, 69] on span at bounding box center [287, 70] width 7 height 9
type input "02-10-2025"
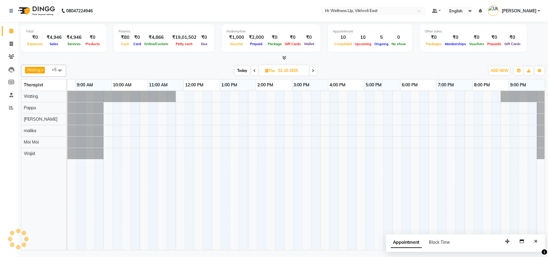
scroll to position [0, 28]
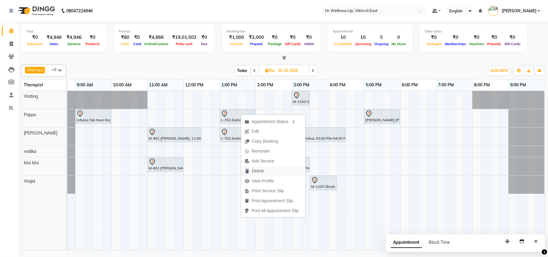
click at [255, 170] on span "Delete" at bounding box center [258, 171] width 12 height 6
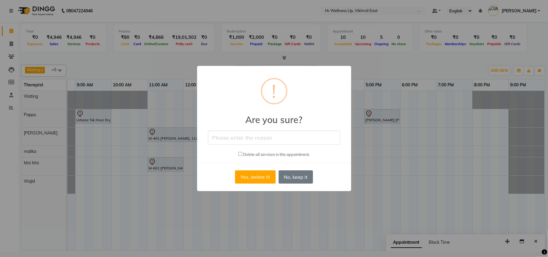
click at [244, 138] on input "text" at bounding box center [274, 137] width 132 height 14
type input "DRGY"
click at [256, 177] on button "Yes, delete it!" at bounding box center [255, 176] width 40 height 13
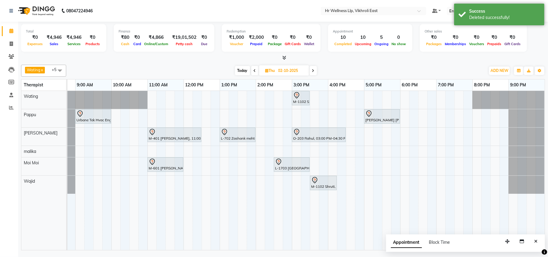
click at [366, 132] on div "M-1102 Shruti, 03:00 PM-03:30 PM, Srub Pedicure Urbane Tek Hvac Eng PVT LTD D-7…" at bounding box center [291, 170] width 505 height 159
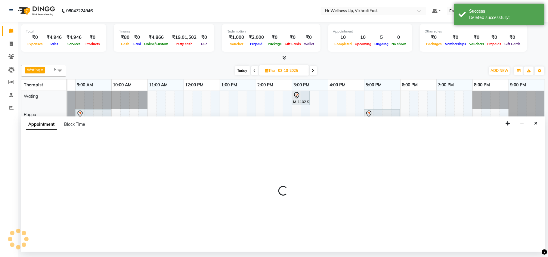
select select "88716"
select select "1020"
select select "tentative"
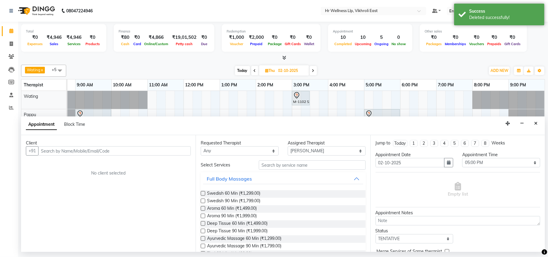
click at [132, 150] on input "text" at bounding box center [114, 150] width 152 height 9
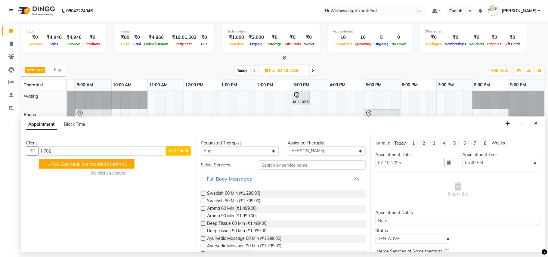
click at [77, 166] on span "L-702 Zashank mehta" at bounding box center [71, 164] width 50 height 6
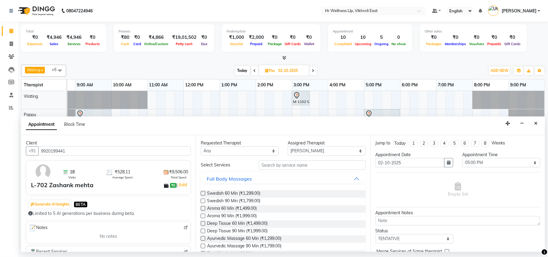
type input "9920199441"
click at [269, 165] on input "text" at bounding box center [312, 164] width 107 height 9
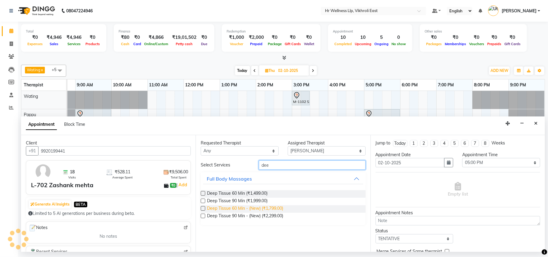
type input "dee"
click at [231, 211] on span "Deep Tissue 60 Min - (New) (₹1,799.00)" at bounding box center [245, 209] width 76 height 8
checkbox input "false"
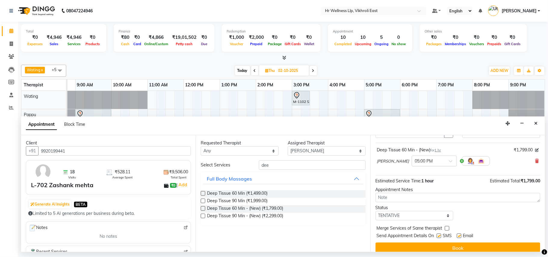
scroll to position [36, 0]
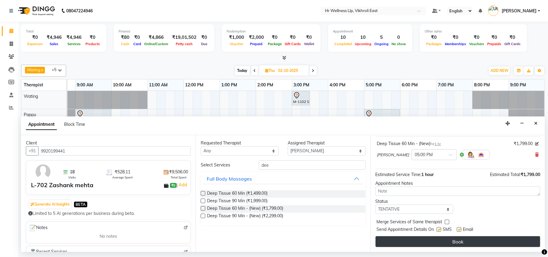
click at [462, 238] on button "Book" at bounding box center [457, 241] width 164 height 11
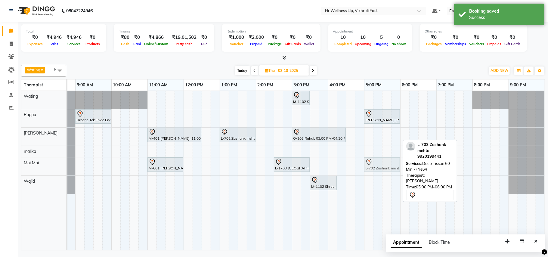
drag, startPoint x: 385, startPoint y: 136, endPoint x: 386, endPoint y: 160, distance: 23.8
click at [386, 160] on tbody "M-1102 Shruti, 03:00 PM-03:30 PM, Srub Pedicure Urbane Tek Hvac Eng PVT LTD D-7…" at bounding box center [291, 142] width 505 height 103
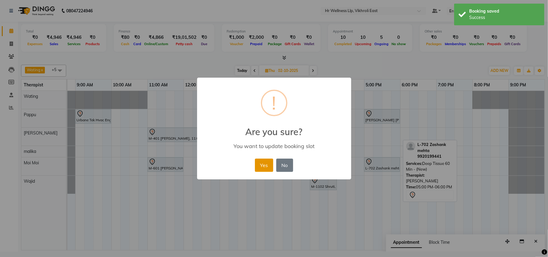
click at [265, 170] on button "Yes" at bounding box center [264, 164] width 18 height 13
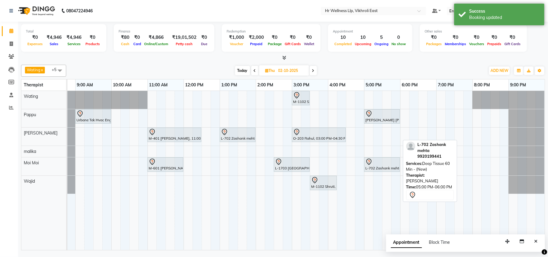
click at [241, 69] on span "Today" at bounding box center [242, 70] width 15 height 9
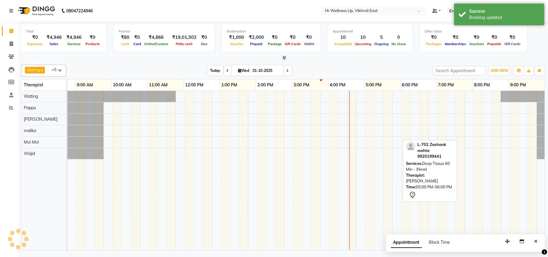
scroll to position [0, 28]
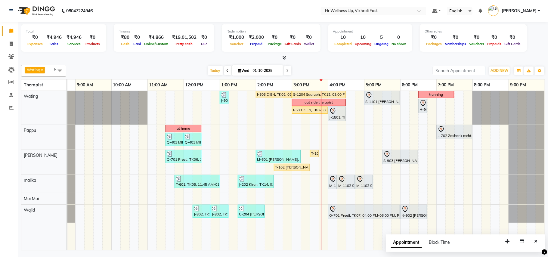
click at [286, 70] on icon at bounding box center [287, 71] width 2 height 4
type input "02-10-2025"
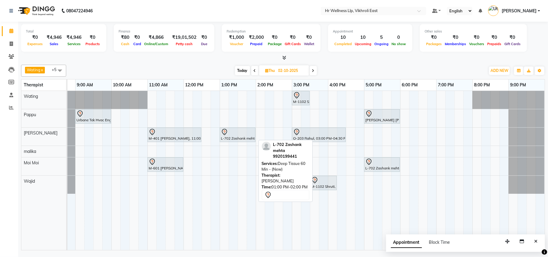
click at [235, 134] on div at bounding box center [237, 131] width 33 height 7
select select "7"
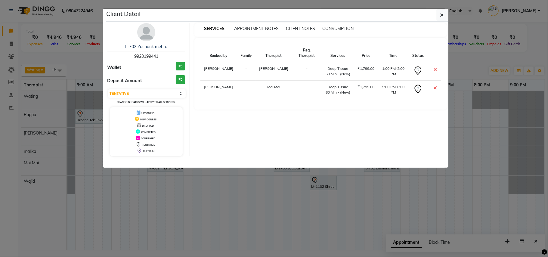
click at [145, 27] on img at bounding box center [146, 32] width 18 height 18
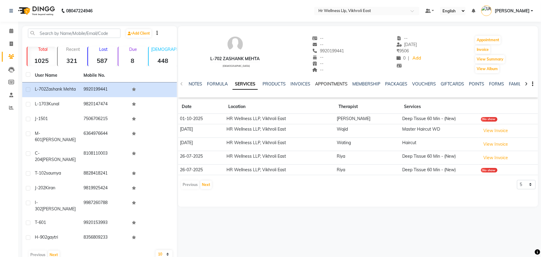
click at [319, 82] on link "APPOINTMENTS" at bounding box center [331, 83] width 32 height 5
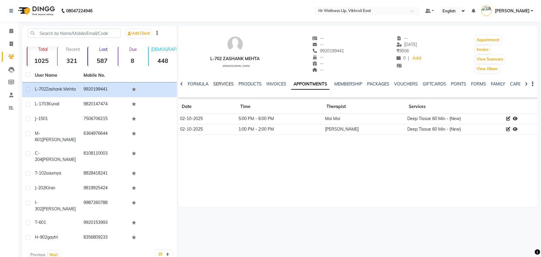
click at [216, 82] on link "SERVICES" at bounding box center [223, 83] width 20 height 5
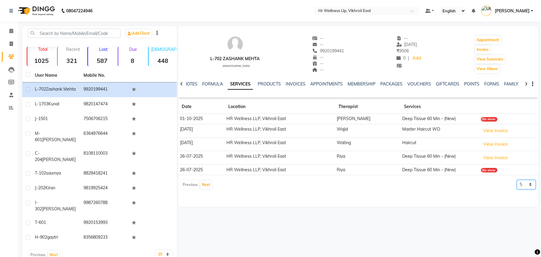
click at [531, 184] on select "5 10 50 100 500" at bounding box center [526, 184] width 19 height 9
select select "100"
click at [517, 181] on select "5 10 50 100 500" at bounding box center [526, 184] width 19 height 9
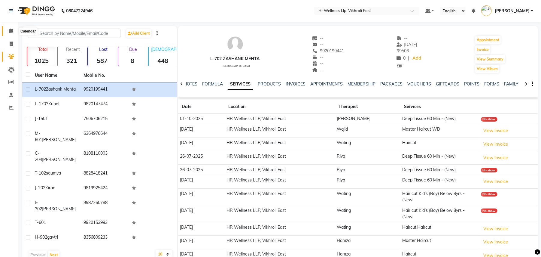
click at [13, 30] on icon at bounding box center [11, 31] width 4 height 5
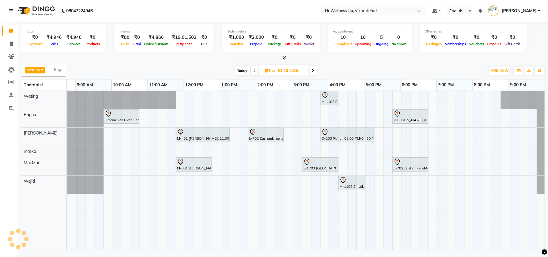
scroll to position [0, 28]
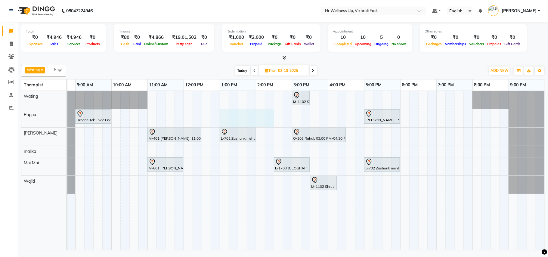
drag, startPoint x: 220, startPoint y: 117, endPoint x: 266, endPoint y: 117, distance: 46.0
click at [266, 117] on div "M-1102 Shruti, 03:00 PM-03:30 PM, Srub Pedicure Urbane Tek Hvac Eng PVT LTD D-7…" at bounding box center [291, 170] width 505 height 159
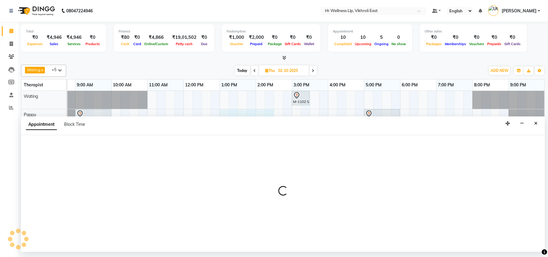
select select "50978"
select select "tentative"
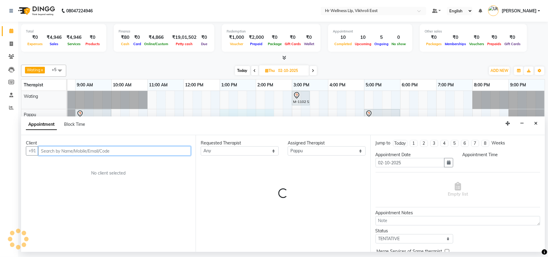
select select "780"
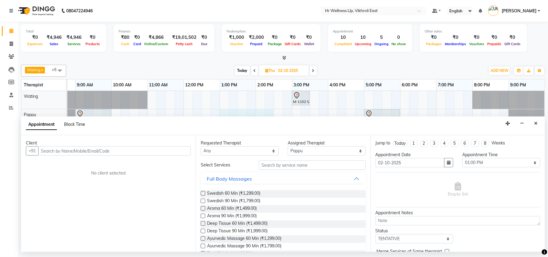
click at [79, 126] on span "Block Time" at bounding box center [74, 123] width 21 height 5
select select "50978"
select select "780"
select select "870"
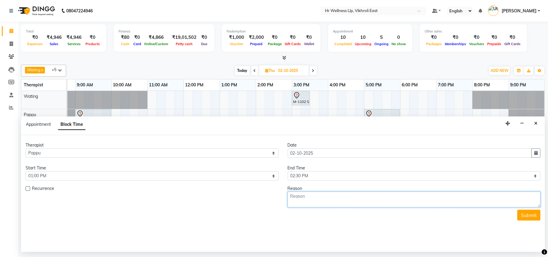
click at [295, 199] on textarea at bounding box center [413, 200] width 253 height 16
type textarea "traning"
click at [527, 219] on button "Submit" at bounding box center [528, 215] width 23 height 11
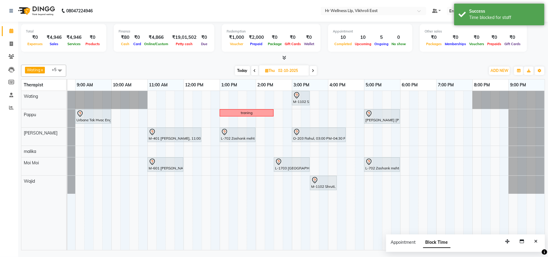
click at [252, 70] on span at bounding box center [254, 70] width 7 height 9
type input "01-10-2025"
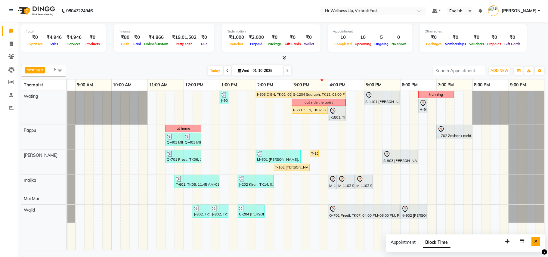
click at [532, 241] on button "Close" at bounding box center [535, 241] width 9 height 9
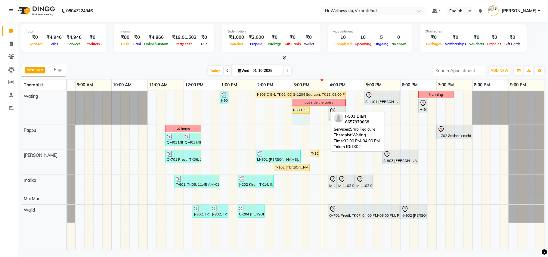
drag, startPoint x: 325, startPoint y: 110, endPoint x: 307, endPoint y: 110, distance: 18.0
click at [39, 110] on div "J-901 Supriya, TK18, 01:00 PM-01:15 PM, Eyebrows I-503 DIEN, TK02, 02:00 PM-03:…" at bounding box center [39, 108] width 0 height 34
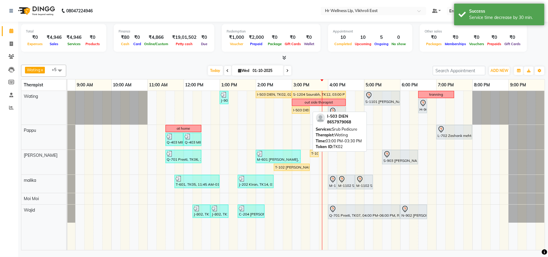
click at [301, 111] on div "I-503 DIEN, TK02, 03:00 PM-03:30 PM, Srub Pedicure" at bounding box center [300, 109] width 17 height 5
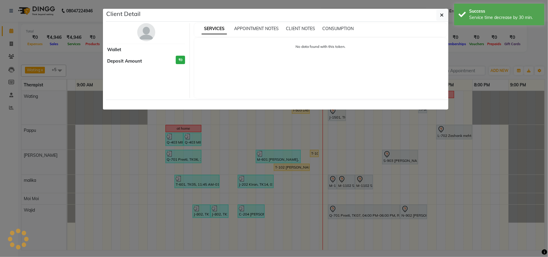
select select "1"
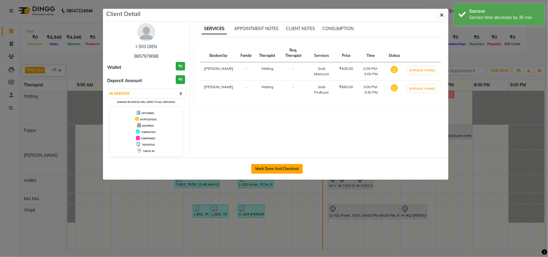
click at [283, 167] on button "Mark Done And Checkout" at bounding box center [276, 169] width 51 height 10
select select "service"
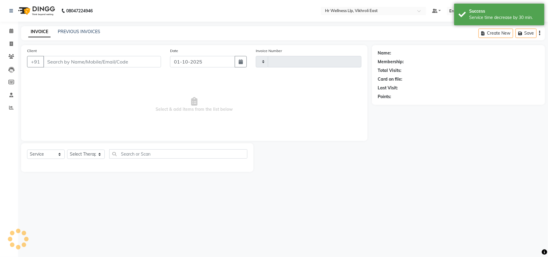
type input "2827"
select select "915"
type input "8657979068"
select select "14980"
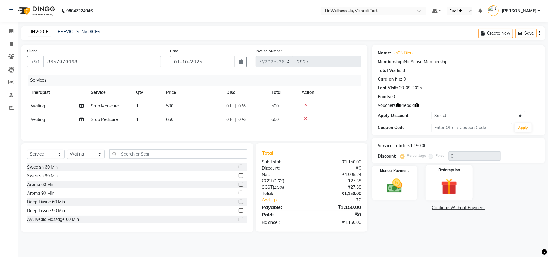
click at [449, 180] on img at bounding box center [449, 186] width 26 height 20
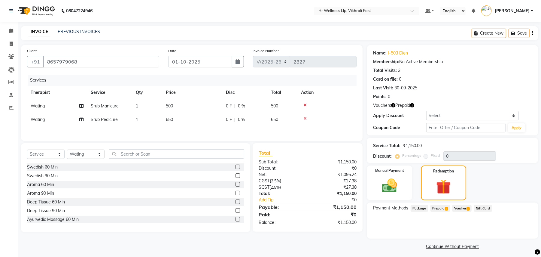
click at [461, 208] on span "Voucher 1" at bounding box center [462, 208] width 19 height 7
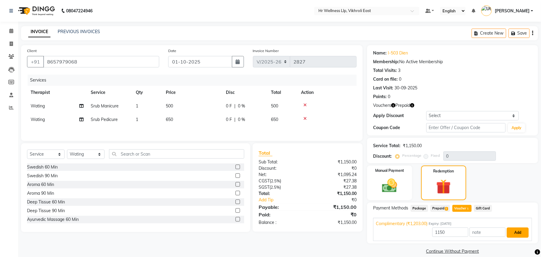
click at [509, 232] on button "Add" at bounding box center [518, 232] width 22 height 10
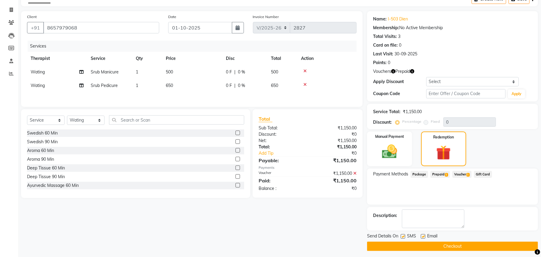
scroll to position [37, 0]
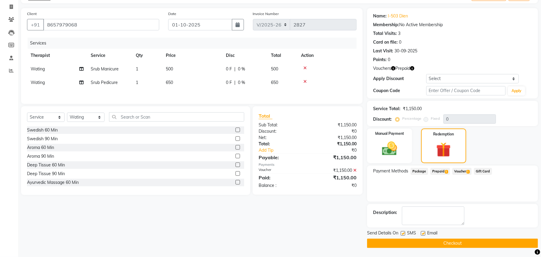
click at [452, 241] on button "Checkout" at bounding box center [452, 242] width 171 height 9
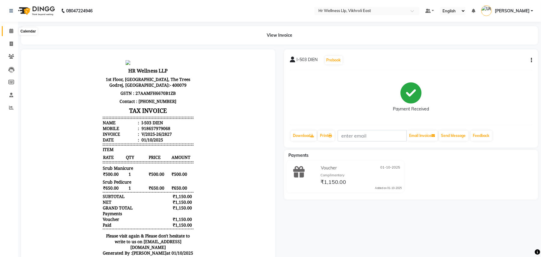
click at [11, 29] on icon at bounding box center [11, 31] width 4 height 5
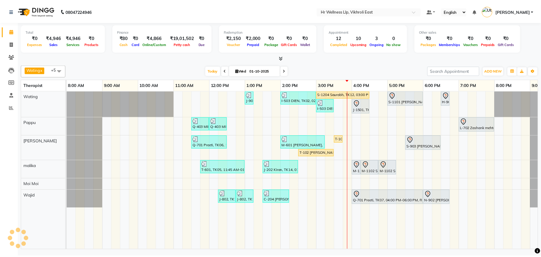
scroll to position [0, 28]
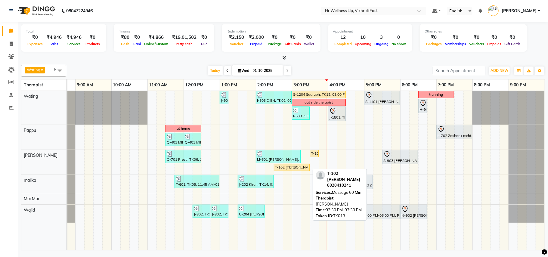
click at [301, 170] on div "T-102 [PERSON_NAME], TK13, 02:30 PM-03:30 PM, Massage 60 Min" at bounding box center [291, 166] width 35 height 5
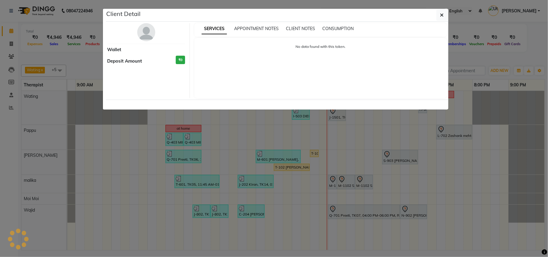
select select "1"
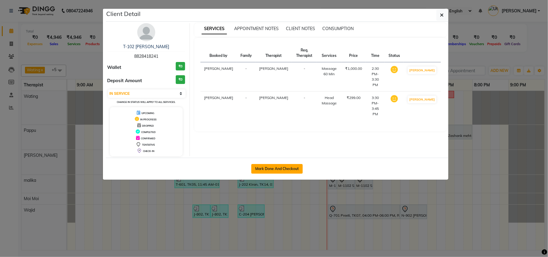
click at [273, 169] on button "Mark Done And Checkout" at bounding box center [276, 169] width 51 height 10
select select "service"
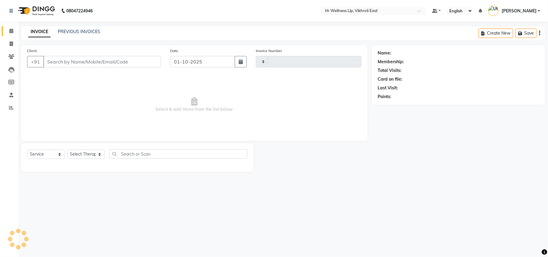
type input "2828"
select select "915"
type input "8828418241"
select select "88716"
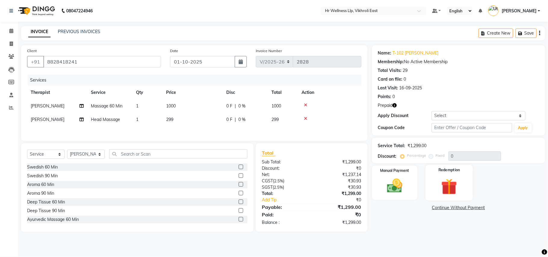
click at [439, 187] on img at bounding box center [449, 186] width 26 height 20
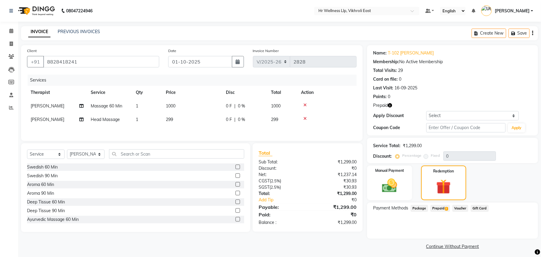
click at [440, 208] on span "Prepaid 2" at bounding box center [441, 208] width 20 height 7
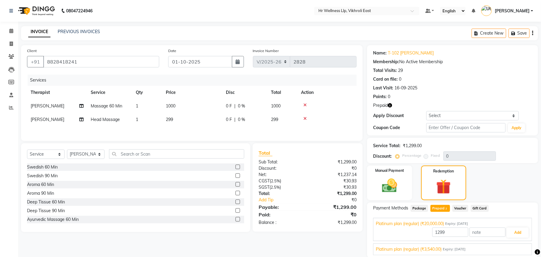
scroll to position [22, 0]
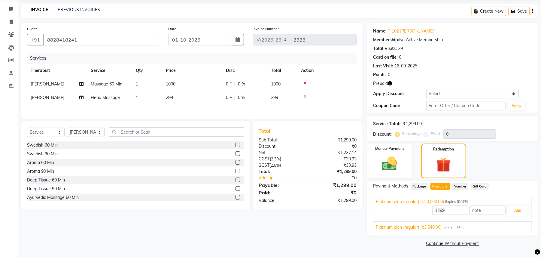
click at [435, 228] on span "Platinum plan (regular) (₹3,540.00)" at bounding box center [409, 227] width 66 height 6
click at [519, 223] on button "Add" at bounding box center [518, 224] width 22 height 10
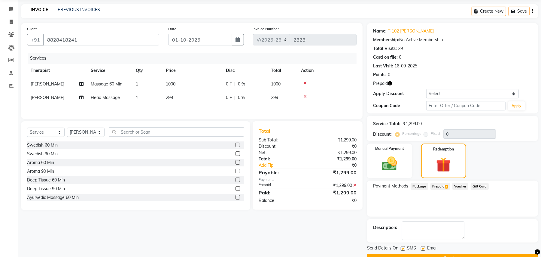
scroll to position [37, 0]
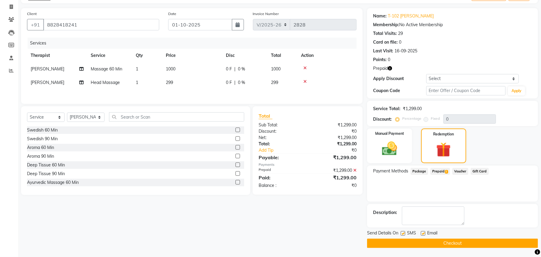
click at [468, 241] on button "Checkout" at bounding box center [452, 242] width 171 height 9
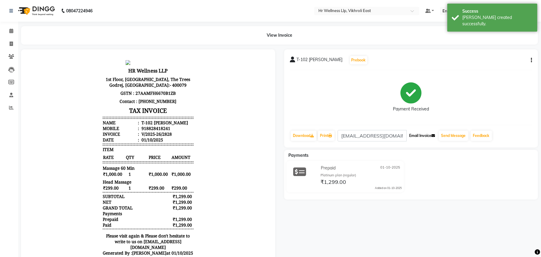
click at [423, 139] on button "Email Invoice" at bounding box center [422, 135] width 31 height 10
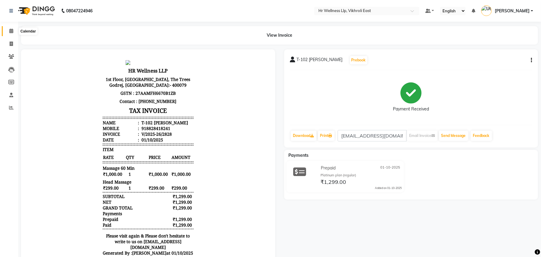
click at [8, 29] on span at bounding box center [11, 31] width 11 height 7
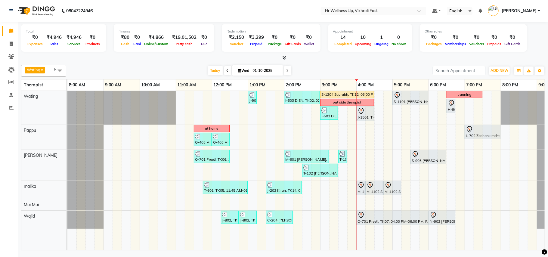
click at [286, 69] on icon at bounding box center [287, 71] width 2 height 4
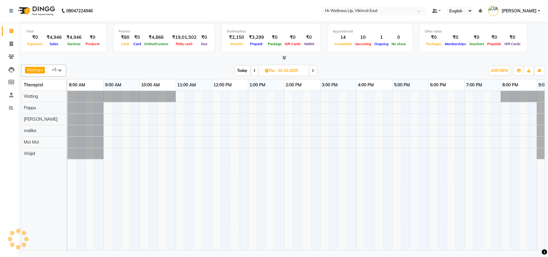
scroll to position [0, 28]
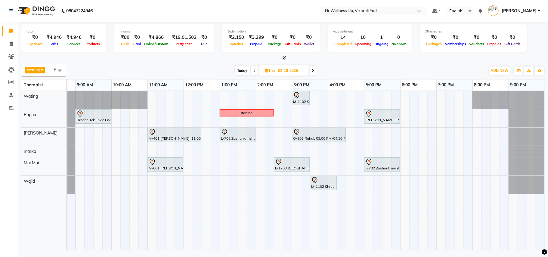
click at [246, 70] on span "Today" at bounding box center [242, 70] width 15 height 9
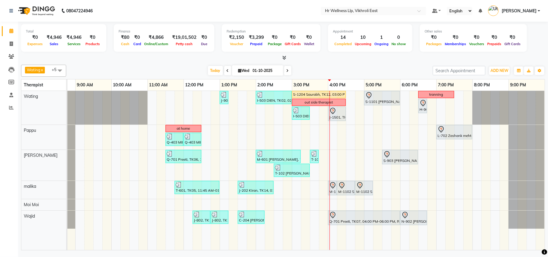
click at [284, 68] on span at bounding box center [287, 70] width 7 height 9
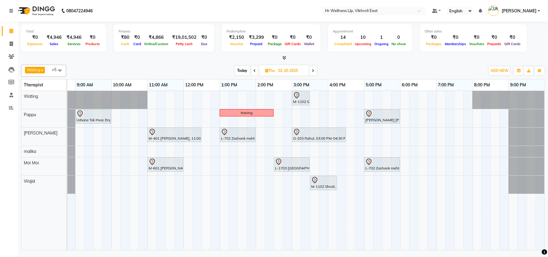
click at [251, 70] on span at bounding box center [254, 70] width 7 height 9
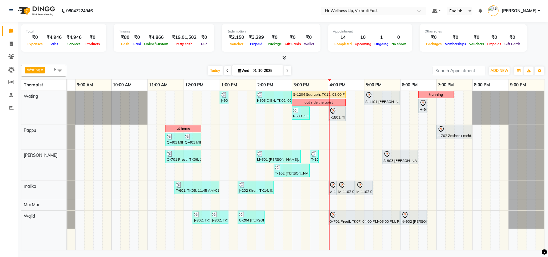
click at [284, 70] on span at bounding box center [287, 70] width 7 height 9
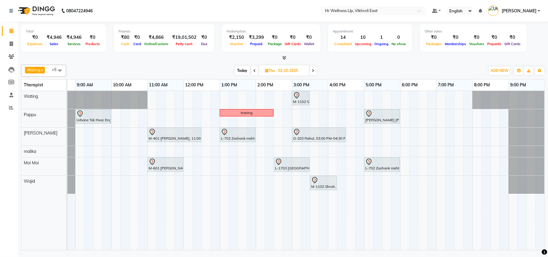
click at [253, 69] on icon at bounding box center [254, 71] width 2 height 4
type input "01-10-2025"
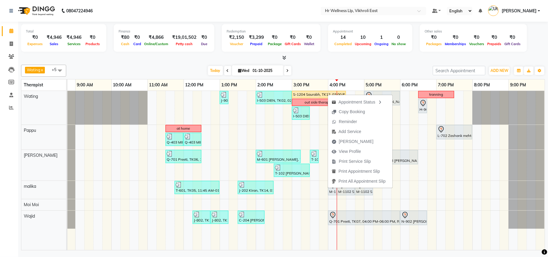
click at [303, 64] on div "Wating x Pappu x Jenny x malika x Moi Moi x Wajid x +5 Select All Wating Ritu R…" at bounding box center [282, 156] width 523 height 188
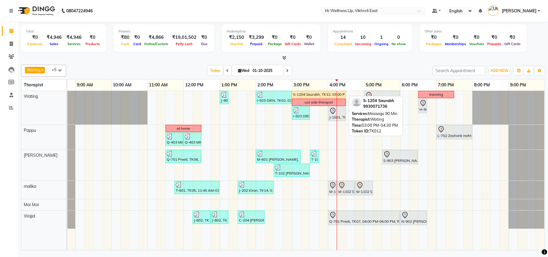
click at [307, 95] on div "S-1204 Saurabh, TK12, 03:00 PM-04:30 PM, Massage 90 Min" at bounding box center [318, 94] width 53 height 5
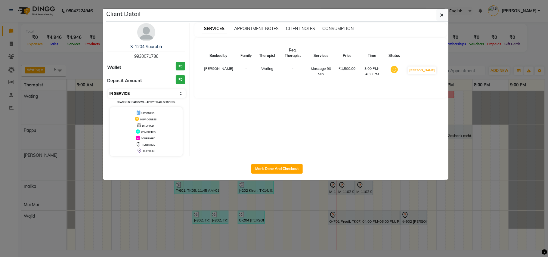
click at [165, 94] on select "Select IN SERVICE CONFIRMED TENTATIVE CHECK IN MARK DONE DROPPED UPCOMING" at bounding box center [147, 93] width 78 height 8
select select "6"
click at [108, 90] on select "Select IN SERVICE CONFIRMED TENTATIVE CHECK IN MARK DONE DROPPED UPCOMING" at bounding box center [147, 93] width 78 height 8
click at [196, 188] on ngb-modal-window "Client Detail S-1204 Saurabh 9930071736 Wallet ₹0 Deposit Amount ₹0 Select IN S…" at bounding box center [274, 128] width 548 height 257
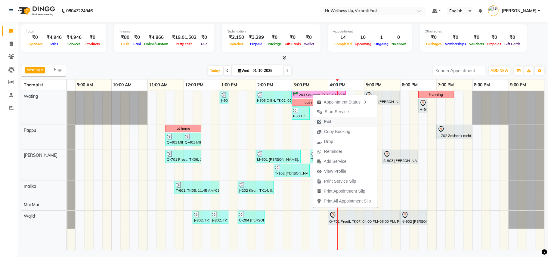
click at [326, 122] on span "Edit" at bounding box center [327, 121] width 7 height 6
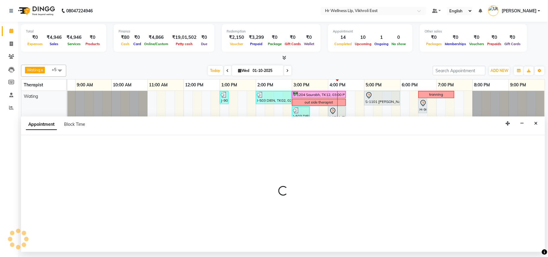
select select "tentative"
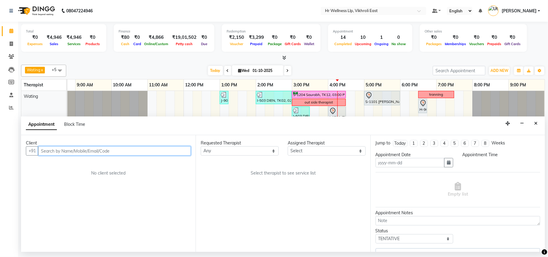
type input "01-10-2025"
select select "confirm booking"
select select "900"
select select "14980"
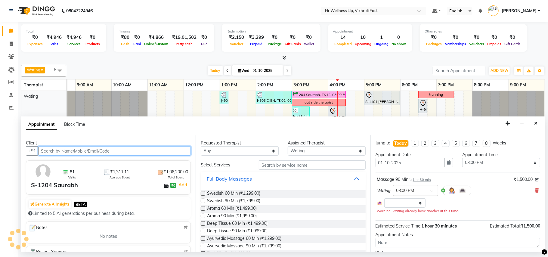
select select "1326"
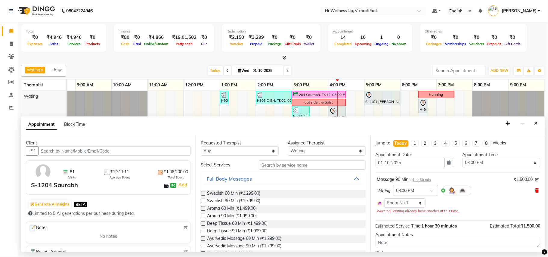
click at [535, 191] on icon at bounding box center [537, 190] width 4 height 4
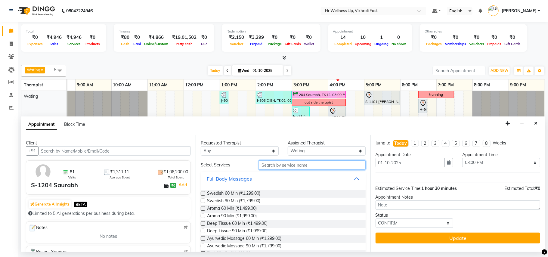
click at [277, 163] on input "text" at bounding box center [312, 164] width 107 height 9
type input "60"
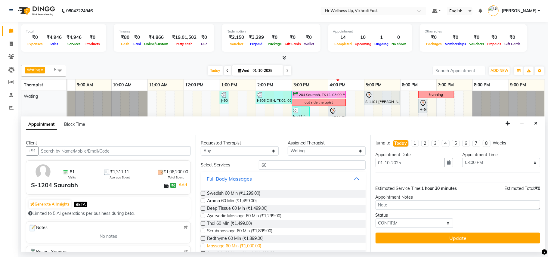
click at [221, 247] on span "Massage 60 Min (₹1,000.00)" at bounding box center [234, 247] width 54 height 8
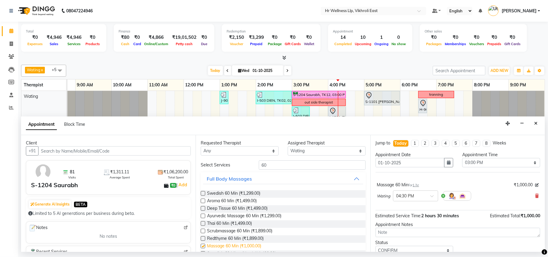
checkbox input "false"
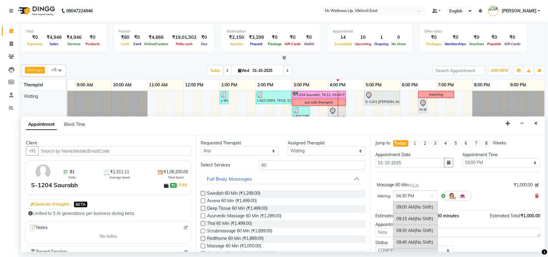
click at [431, 198] on span at bounding box center [434, 198] width 8 height 6
click at [416, 217] on span "(Booked)" at bounding box center [422, 214] width 17 height 5
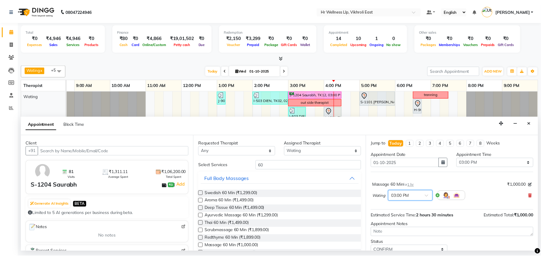
scroll to position [24, 0]
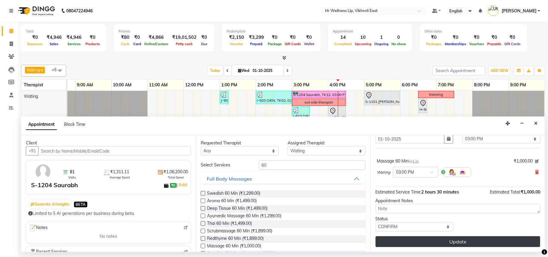
click at [472, 246] on button "Update" at bounding box center [457, 241] width 164 height 11
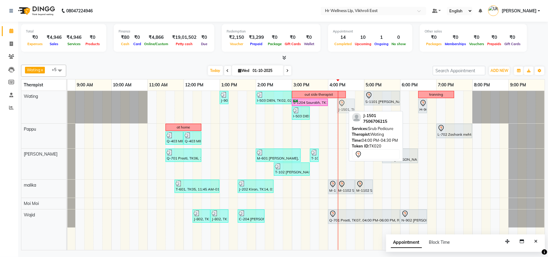
drag, startPoint x: 333, startPoint y: 106, endPoint x: 342, endPoint y: 106, distance: 8.1
click at [39, 106] on div "J-901 Supriya, TK18, 01:00 PM-01:15 PM, Eyebrows I-503 DIEN, TK02, 02:00 PM-03:…" at bounding box center [39, 107] width 0 height 32
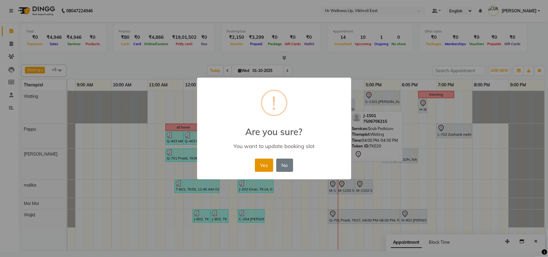
click at [268, 166] on button "Yes" at bounding box center [264, 164] width 18 height 13
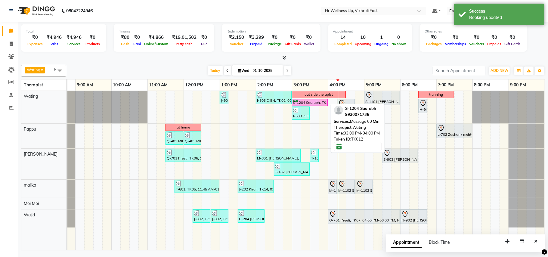
click at [323, 103] on div "S-1204 Saurabh, TK12, 03:00 PM-04:00 PM, Massage 60 Min" at bounding box center [309, 103] width 35 height 6
select select "6"
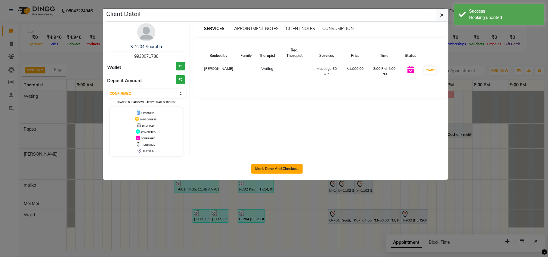
click at [295, 168] on button "Mark Done And Checkout" at bounding box center [276, 169] width 51 height 10
select select "service"
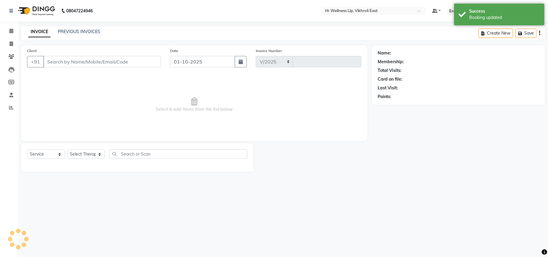
select select "915"
type input "2829"
type input "9930071736"
select select "14980"
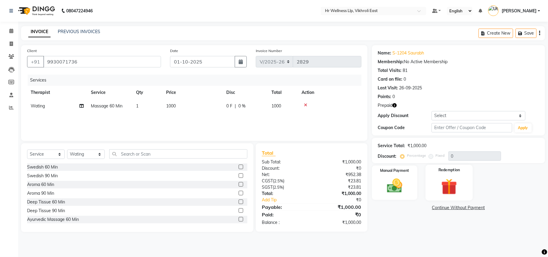
click at [444, 186] on img at bounding box center [449, 186] width 26 height 20
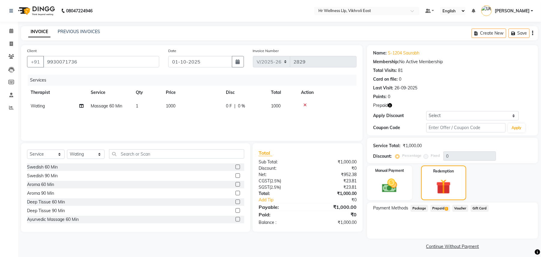
click at [441, 210] on span "Prepaid 1" at bounding box center [441, 208] width 20 height 7
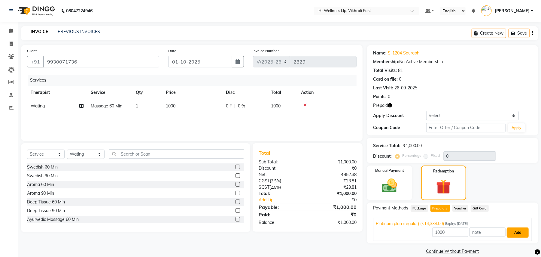
click at [518, 233] on button "Add" at bounding box center [518, 232] width 22 height 10
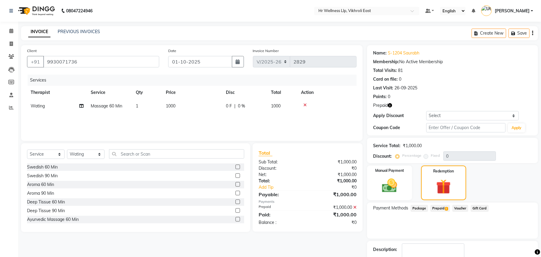
scroll to position [37, 0]
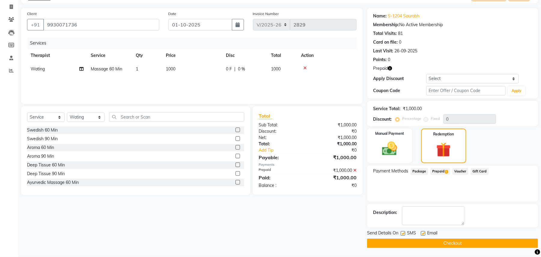
click at [446, 241] on button "Checkout" at bounding box center [452, 242] width 171 height 9
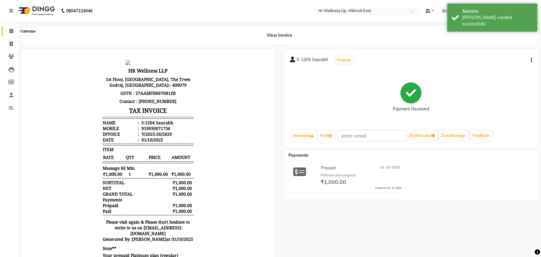
click at [10, 29] on icon at bounding box center [11, 31] width 4 height 5
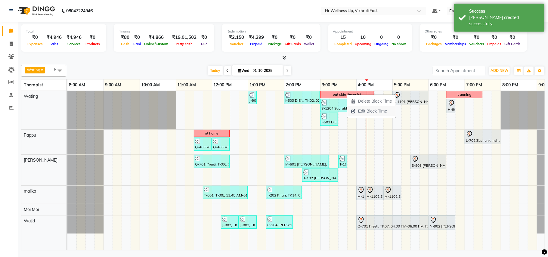
click at [363, 110] on span "Edit Block Time" at bounding box center [372, 111] width 29 height 6
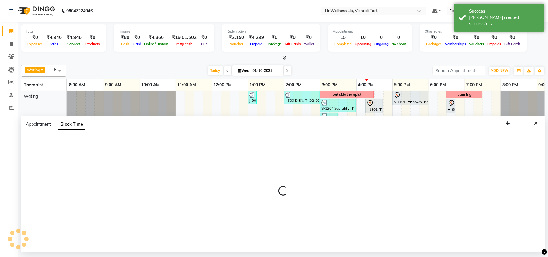
select select "14980"
select select "900"
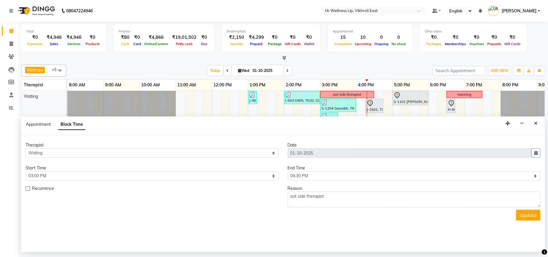
scroll to position [0, 28]
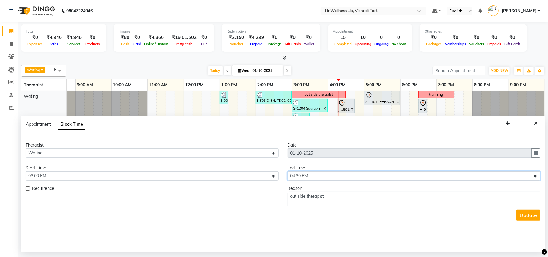
click at [375, 176] on select "Select 09:00 AM 09:15 AM 09:30 AM 09:45 AM 10:00 AM 10:15 AM 10:30 AM 10:45 AM …" at bounding box center [413, 175] width 253 height 9
select select "960"
click at [287, 172] on select "Select 09:00 AM 09:15 AM 09:30 AM 09:45 AM 10:00 AM 10:15 AM 10:30 AM 10:45 AM …" at bounding box center [413, 175] width 253 height 9
click at [519, 215] on button "Update" at bounding box center [528, 215] width 24 height 11
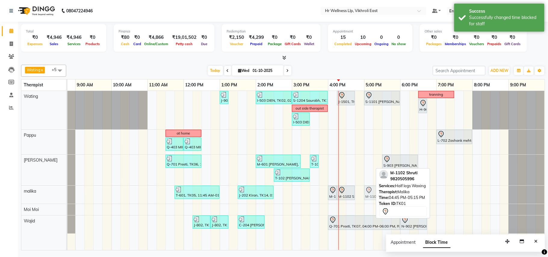
drag, startPoint x: 368, startPoint y: 195, endPoint x: 378, endPoint y: 194, distance: 10.3
click at [378, 194] on div "Wating x Pappu x Jenny x malika x Moi Moi x Wajid x +5 Select All Wating Ritu R…" at bounding box center [282, 156] width 523 height 188
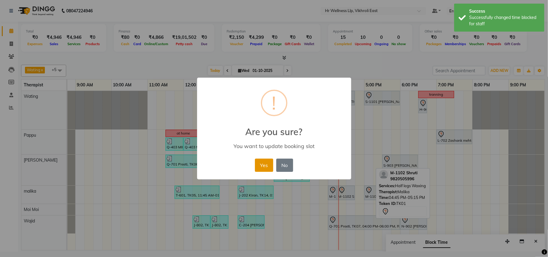
click at [263, 165] on button "Yes" at bounding box center [264, 164] width 18 height 13
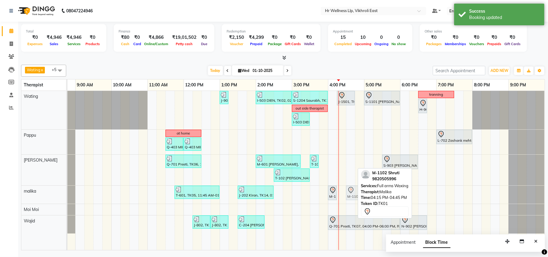
drag, startPoint x: 341, startPoint y: 196, endPoint x: 349, endPoint y: 196, distance: 8.4
click at [39, 196] on div "T-601, TK05, 11:45 AM-01:00 PM, Massage 60 Min J-202 Kiran, TK14, 01:30 PM-02:3…" at bounding box center [39, 195] width 0 height 18
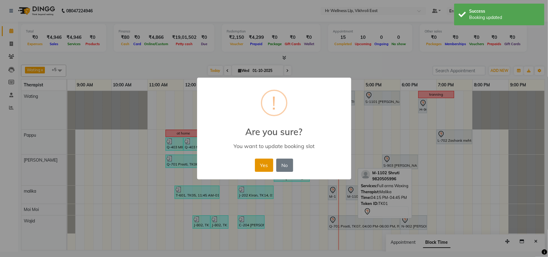
click at [269, 167] on button "Yes" at bounding box center [264, 164] width 18 height 13
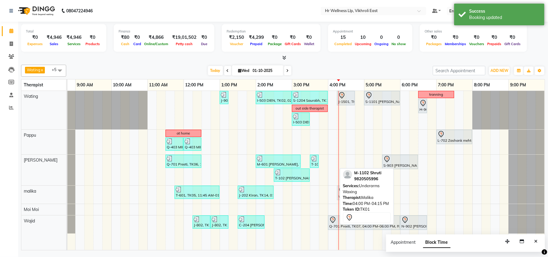
drag, startPoint x: 332, startPoint y: 197, endPoint x: 341, endPoint y: 197, distance: 8.7
click at [341, 197] on div "Wating x Pappu x Jenny x malika x Moi Moi x Wajid x +5 Select All Wating Ritu R…" at bounding box center [282, 156] width 523 height 188
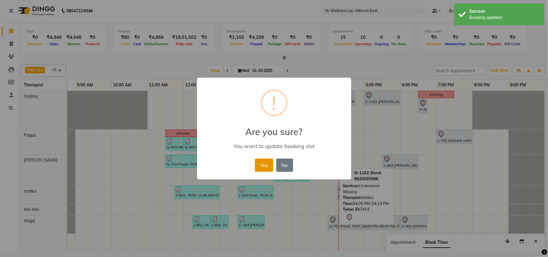
click at [267, 164] on button "Yes" at bounding box center [264, 164] width 18 height 13
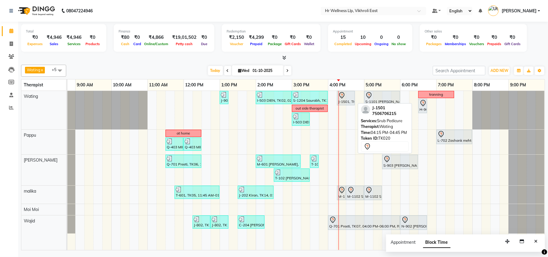
click at [343, 95] on icon at bounding box center [341, 95] width 7 height 7
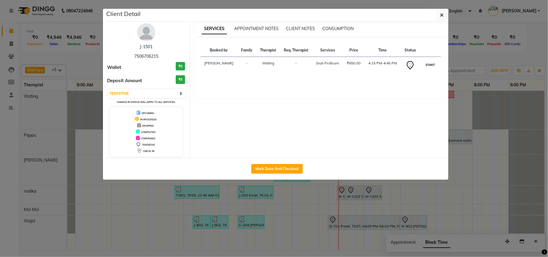
click at [428, 64] on button "START" at bounding box center [430, 65] width 12 height 8
select select "1"
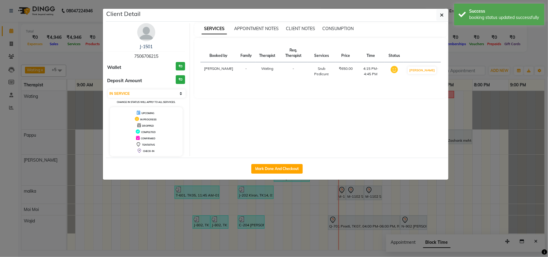
click at [472, 75] on ngb-modal-window "Client Detail J-1501 7506706215 Wallet ₹0 Deposit Amount ₹0 Select IN SERVICE C…" at bounding box center [274, 128] width 548 height 257
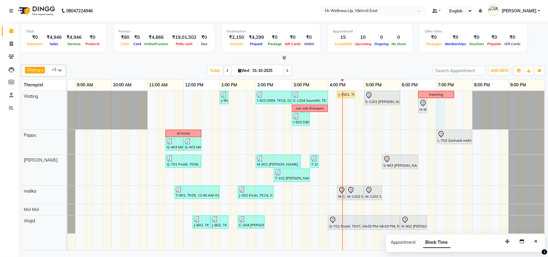
click at [437, 107] on div "J-901 Supriya, TK18, 01:00 PM-01:15 PM, Eyebrows I-503 DIEN, TK02, 02:00 PM-03:…" at bounding box center [291, 170] width 505 height 159
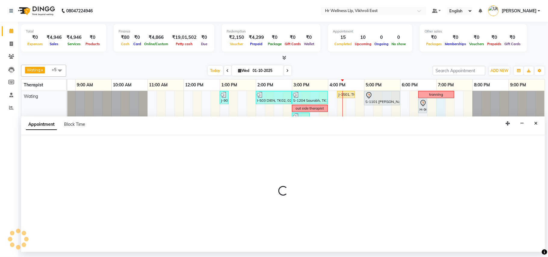
select select "14980"
select select "1140"
select select "tentative"
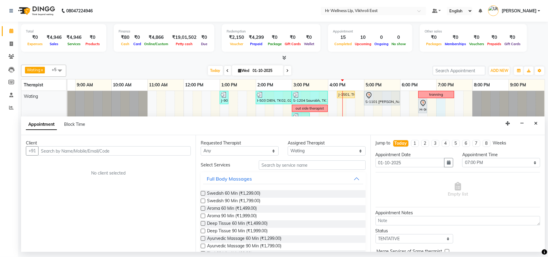
click at [120, 152] on input "text" at bounding box center [114, 150] width 152 height 9
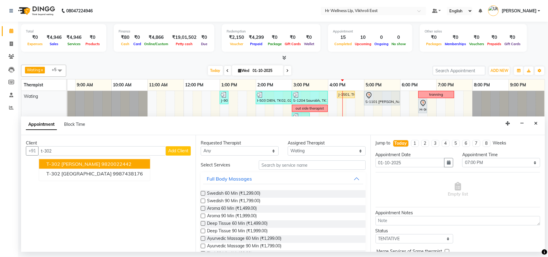
click at [101, 164] on ngb-highlight "9820022442" at bounding box center [116, 164] width 30 height 6
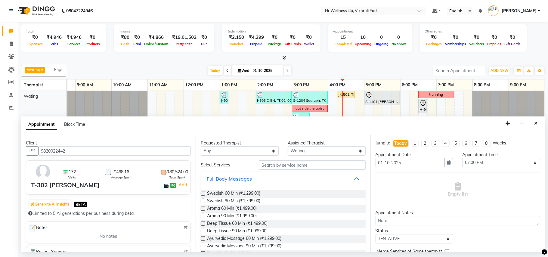
type input "9820022442"
click at [272, 165] on input "text" at bounding box center [312, 164] width 107 height 9
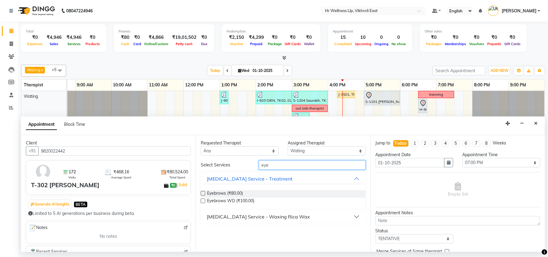
type input "eye"
click at [220, 219] on div "[MEDICAL_DATA] Service - Waxing Rica Wax" at bounding box center [258, 216] width 103 height 7
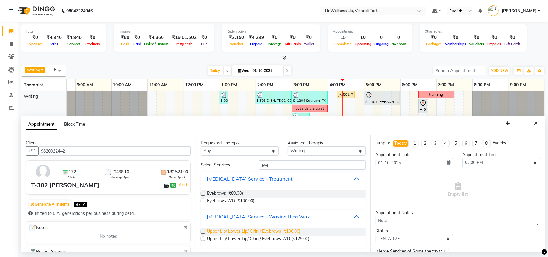
click at [225, 232] on span "Upper Lip/ Lower Lip/ Chin / Eyebrows (₹100.00)" at bounding box center [253, 232] width 93 height 8
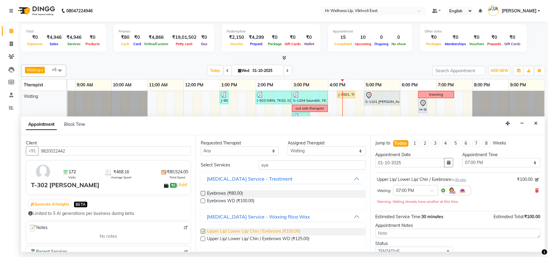
checkbox input "false"
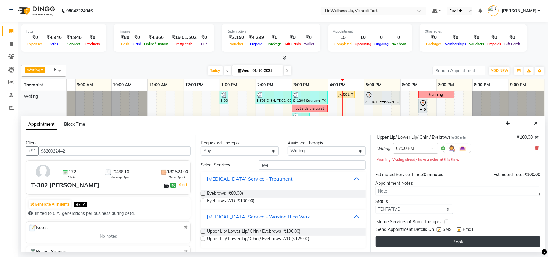
click at [475, 241] on button "Book" at bounding box center [457, 241] width 164 height 11
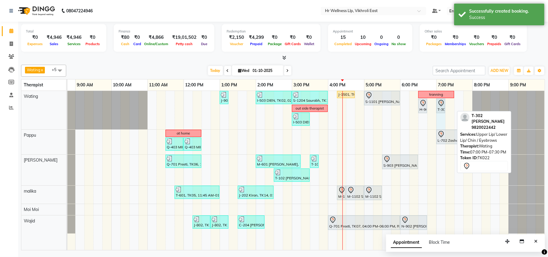
drag, startPoint x: 453, startPoint y: 103, endPoint x: 444, endPoint y: 105, distance: 8.6
click at [39, 105] on div "J-901 Supriya, TK18, 01:00 PM-01:15 PM, Eyebrows I-503 DIEN, TK02, 02:00 PM-03:…" at bounding box center [39, 110] width 0 height 38
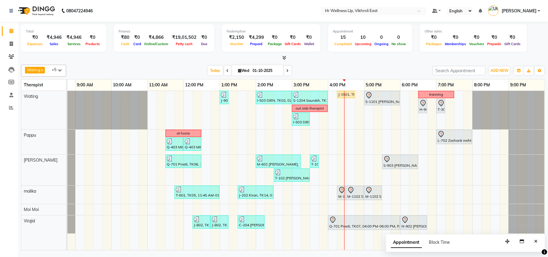
click at [284, 71] on span at bounding box center [287, 70] width 7 height 9
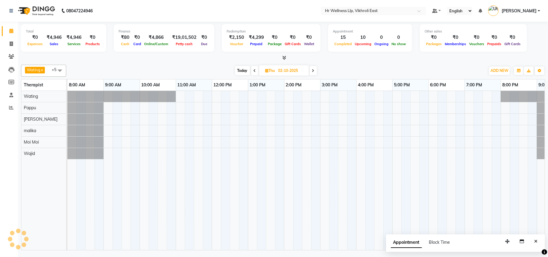
scroll to position [0, 28]
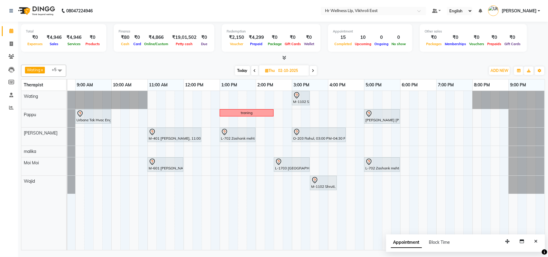
click at [254, 68] on span at bounding box center [254, 70] width 7 height 9
type input "01-10-2025"
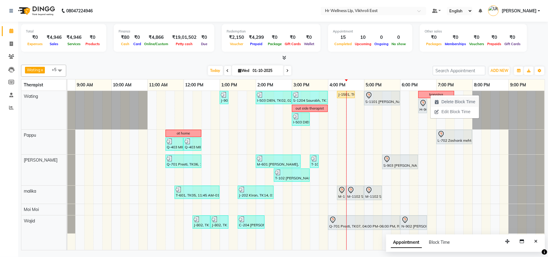
click at [445, 102] on span "Delete Block Time" at bounding box center [458, 102] width 34 height 6
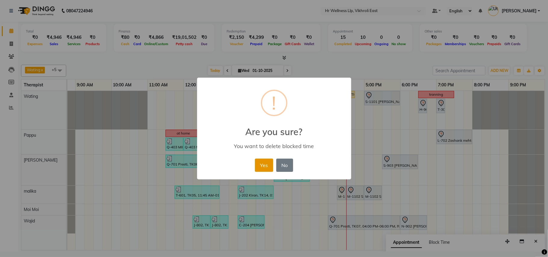
click at [268, 164] on button "Yes" at bounding box center [264, 164] width 18 height 13
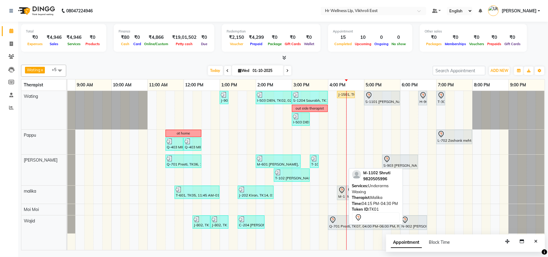
click at [342, 195] on div "M-1102 Shruti, TK01, 04:15 PM-04:30 PM, Underarms Waxing" at bounding box center [341, 192] width 8 height 13
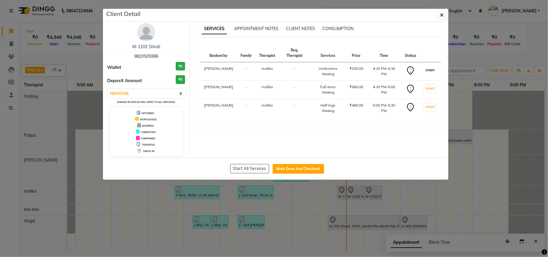
click at [431, 66] on button "START" at bounding box center [430, 70] width 12 height 8
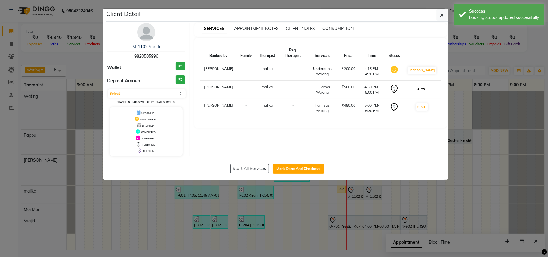
click at [425, 92] on button "START" at bounding box center [422, 89] width 12 height 8
click at [427, 111] on button "START" at bounding box center [422, 107] width 12 height 8
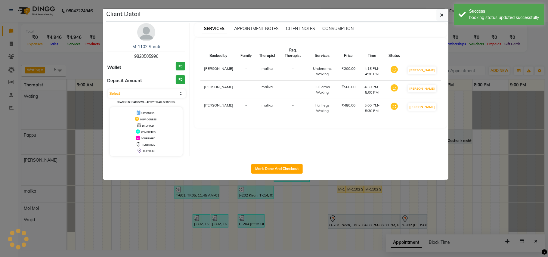
select select "1"
click at [463, 110] on ngb-modal-window "Client Detail M-1102 Shruti 9820505996 Wallet ₹0 Deposit Amount ₹0 Select IN SE…" at bounding box center [274, 128] width 548 height 257
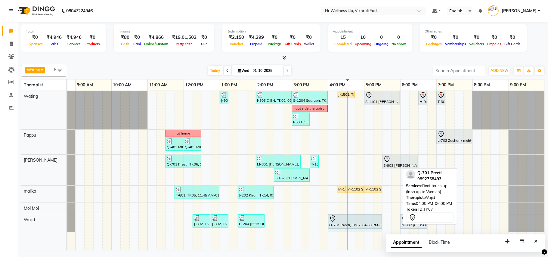
drag, startPoint x: 398, startPoint y: 220, endPoint x: 380, endPoint y: 222, distance: 18.1
click at [39, 222] on div "J-802, TK15, 12:15 PM-12:45 PM, Master Haircut J-802, TK15, 12:45 PM-01:15 PM, …" at bounding box center [39, 223] width 0 height 18
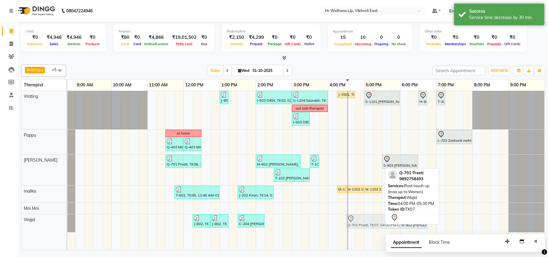
drag, startPoint x: 360, startPoint y: 224, endPoint x: 376, endPoint y: 222, distance: 15.4
click at [39, 222] on div "J-802, TK15, 12:15 PM-12:45 PM, Master Haircut J-802, TK15, 12:45 PM-01:15 PM, …" at bounding box center [39, 223] width 0 height 18
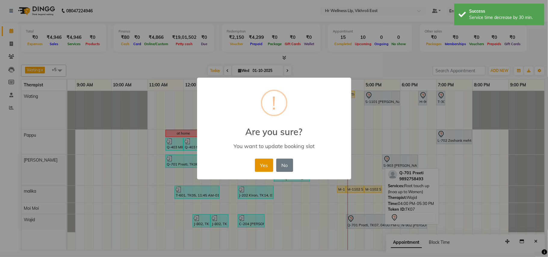
click at [261, 161] on button "Yes" at bounding box center [264, 164] width 18 height 13
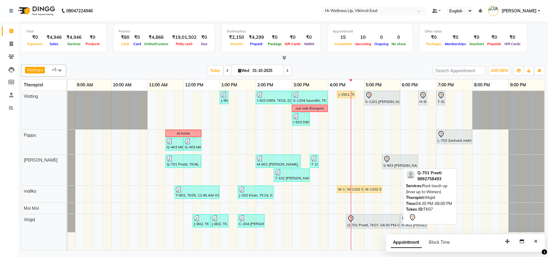
click at [389, 224] on div "Q-701 Preeti, TK07, 04:30 PM-06:00 PM, Root touch up (Inoa up to Women)" at bounding box center [372, 221] width 53 height 13
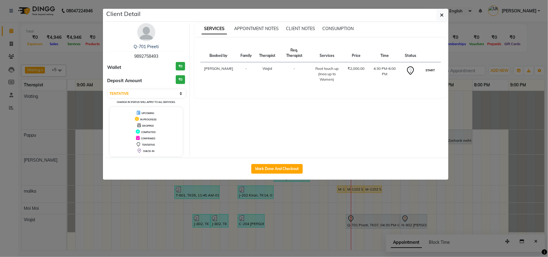
click at [428, 72] on button "START" at bounding box center [430, 70] width 12 height 8
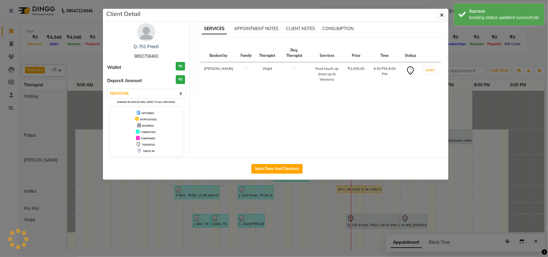
select select "1"
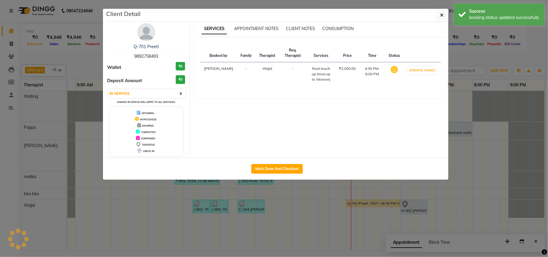
click at [481, 87] on ngb-modal-window "Client Detail Q-701 Preeti 9892758493 Wallet ₹0 Deposit Amount ₹0 Select IN SER…" at bounding box center [274, 128] width 548 height 257
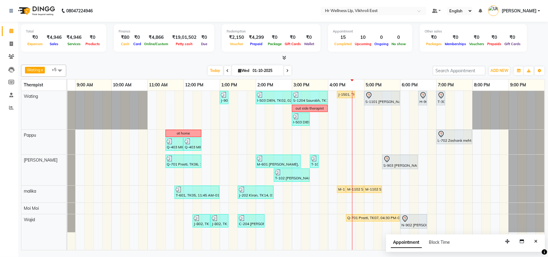
click at [245, 71] on span "Wed" at bounding box center [244, 70] width 14 height 5
select select "10"
select select "2025"
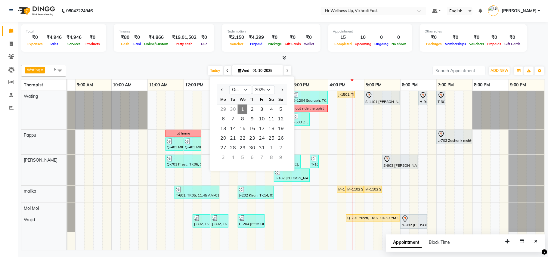
click at [301, 67] on div "Today Wed 01-10-2025 Jan Feb Mar Apr May Jun Jul Aug Sep Oct Nov Dec 2015 2016 …" at bounding box center [249, 70] width 360 height 9
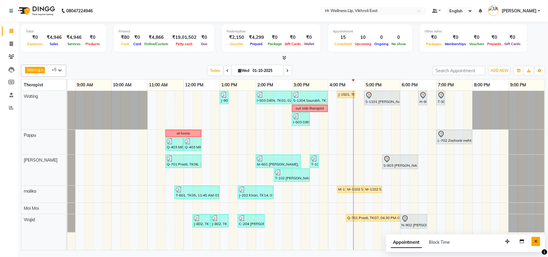
click at [534, 241] on icon "Close" at bounding box center [535, 241] width 3 height 4
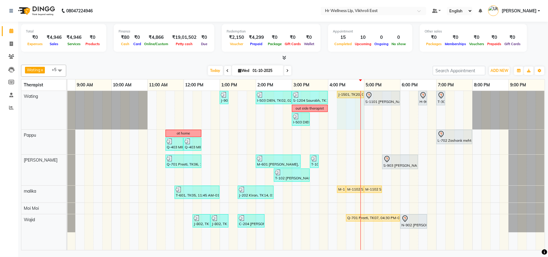
drag, startPoint x: 354, startPoint y: 95, endPoint x: 361, endPoint y: 96, distance: 7.6
click at [39, 96] on div "J-901 Supriya, TK18, 01:00 PM-01:15 PM, Eyebrows I-503 DIEN, TK02, 02:00 PM-03:…" at bounding box center [39, 110] width 0 height 38
click at [286, 72] on icon at bounding box center [287, 71] width 2 height 4
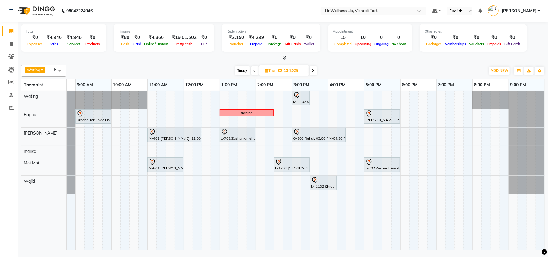
click at [244, 70] on span "Today" at bounding box center [242, 70] width 15 height 9
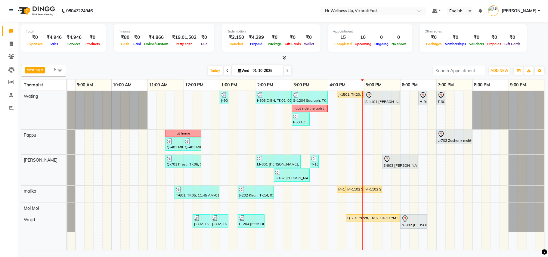
click at [286, 69] on icon at bounding box center [287, 71] width 2 height 4
type input "02-10-2025"
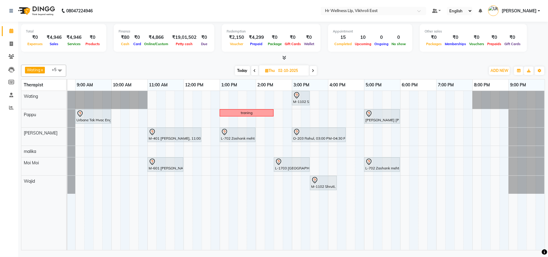
click at [151, 183] on div "M-1102 Shruti, 03:00 PM-03:30 PM, Srub Pedicure Urbane Tek Hvac Eng PVT LTD D-7…" at bounding box center [291, 170] width 505 height 159
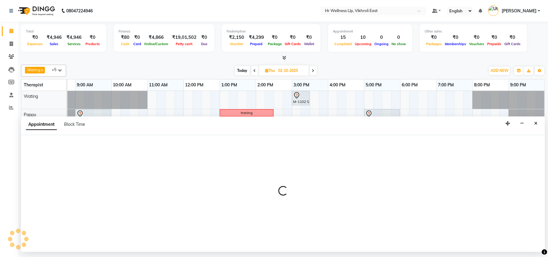
select select "88109"
select select "660"
select select "tentative"
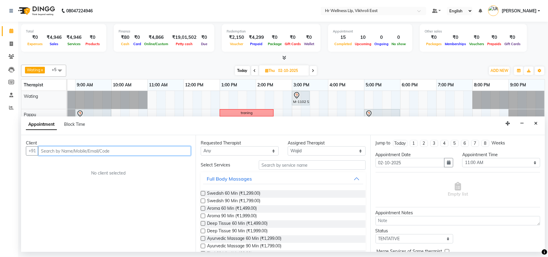
click at [85, 150] on input "text" at bounding box center [114, 150] width 152 height 9
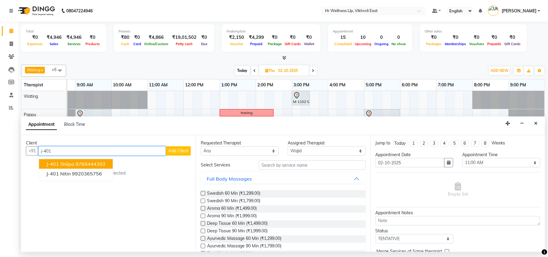
click at [75, 162] on ngb-highlight "9769444302" at bounding box center [90, 164] width 30 height 6
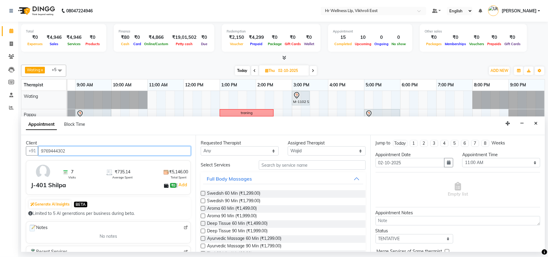
click at [87, 153] on input "9769444302" at bounding box center [114, 150] width 152 height 9
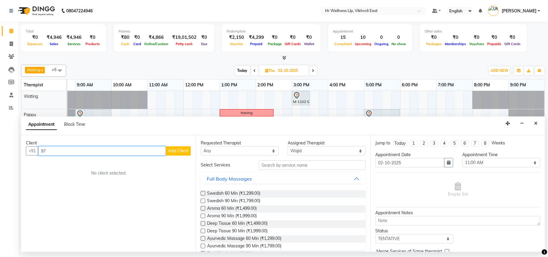
type input "9"
click at [47, 174] on span "J-401 Nitin" at bounding box center [58, 173] width 24 height 6
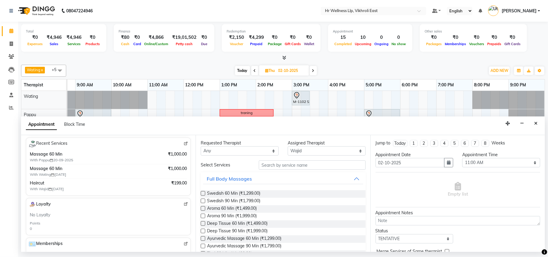
scroll to position [0, 0]
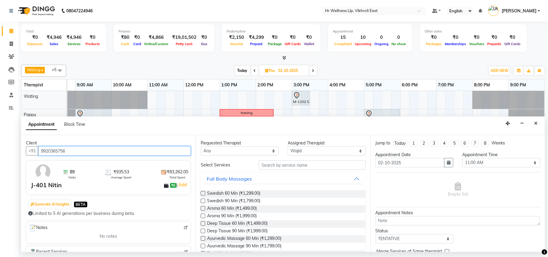
type input "9920365756"
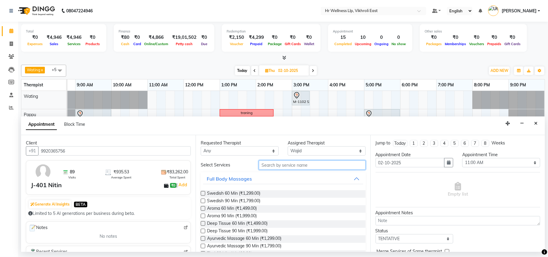
click at [296, 165] on input "text" at bounding box center [312, 164] width 107 height 9
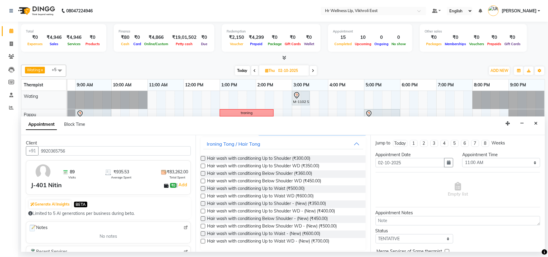
scroll to position [37, 0]
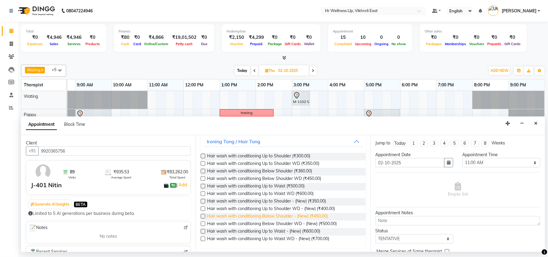
type input "hair wash"
click at [298, 216] on span "Hair wash with conditioning Below Shoulder - (New) (₹450.00)" at bounding box center [267, 217] width 121 height 8
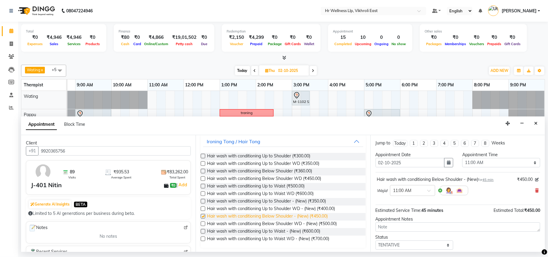
checkbox input "false"
click at [535, 192] on icon at bounding box center [537, 190] width 4 height 4
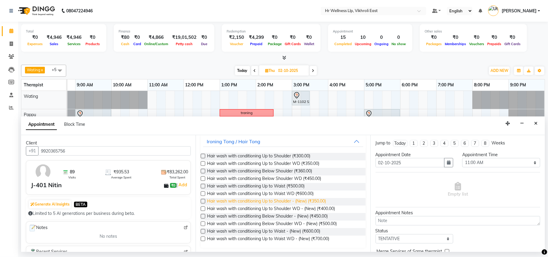
click at [301, 202] on span "Hair wash with conditioning Up to Shoulder - (New) (₹350.00)" at bounding box center [266, 202] width 119 height 8
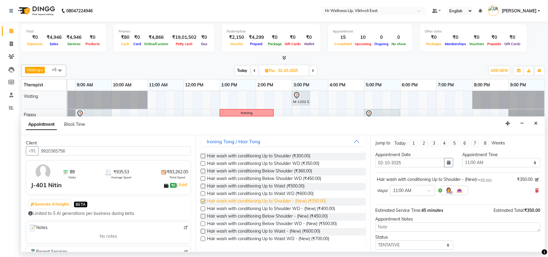
checkbox input "false"
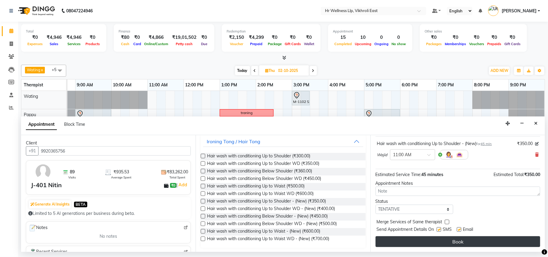
click at [448, 241] on button "Book" at bounding box center [457, 241] width 164 height 11
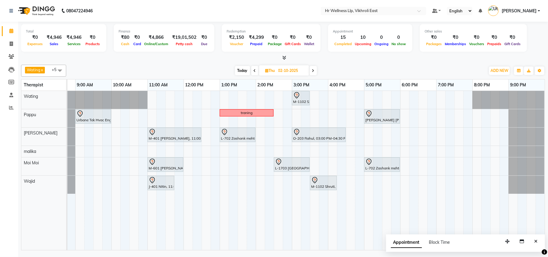
click at [241, 70] on span "Today" at bounding box center [242, 70] width 15 height 9
type input "01-10-2025"
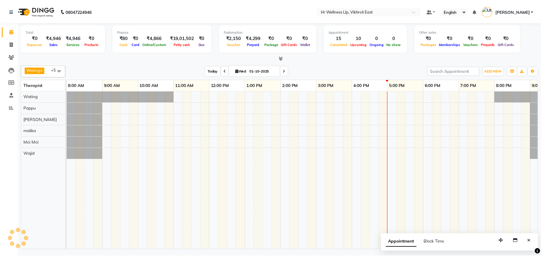
scroll to position [0, 28]
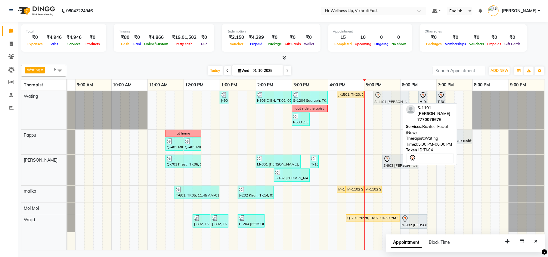
drag, startPoint x: 375, startPoint y: 102, endPoint x: 379, endPoint y: 102, distance: 4.5
click at [39, 102] on div "J-901 Supriya, TK18, 01:00 PM-01:15 PM, Eyebrows I-503 DIEN, TK02, 02:00 PM-03:…" at bounding box center [39, 110] width 0 height 38
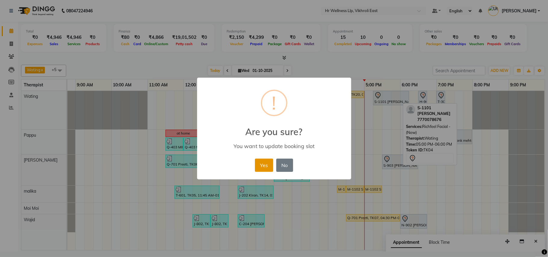
click at [259, 167] on button "Yes" at bounding box center [264, 164] width 18 height 13
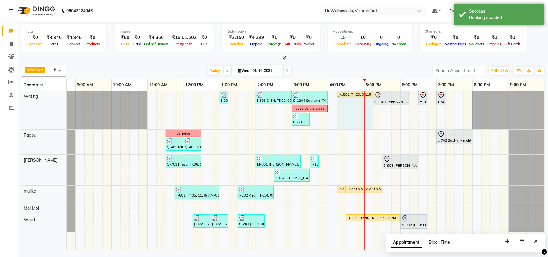
drag, startPoint x: 362, startPoint y: 93, endPoint x: 368, endPoint y: 94, distance: 5.7
click at [39, 94] on div "J-901 Supriya, TK18, 01:00 PM-01:15 PM, Eyebrows I-503 DIEN, TK02, 02:00 PM-03:…" at bounding box center [39, 110] width 0 height 38
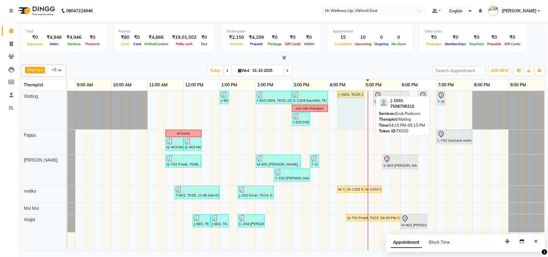
drag, startPoint x: 372, startPoint y: 95, endPoint x: 363, endPoint y: 94, distance: 9.1
click at [39, 94] on div "J-901 Supriya, TK18, 01:00 PM-01:15 PM, Eyebrows I-503 DIEN, TK02, 02:00 PM-03:…" at bounding box center [39, 110] width 0 height 38
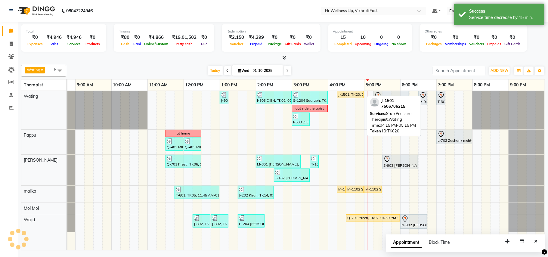
click at [352, 96] on div "J-1501, TK20, 04:15 PM-05:00 PM, Srub Pedicure" at bounding box center [350, 94] width 26 height 5
select select "1"
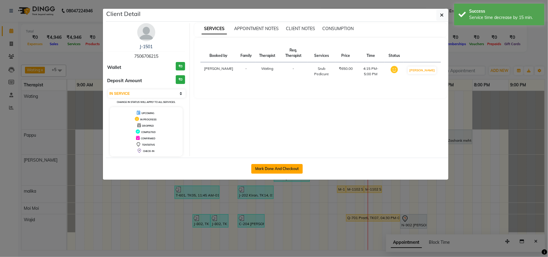
click at [281, 167] on button "Mark Done And Checkout" at bounding box center [276, 169] width 51 height 10
select select "service"
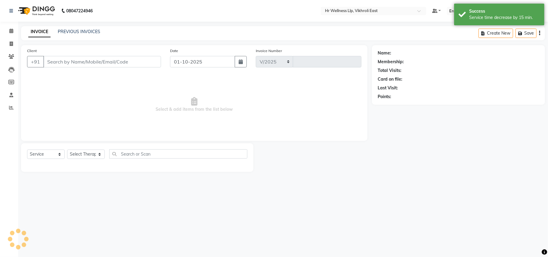
select select "915"
type input "2830"
type input "7506706215"
select select "14980"
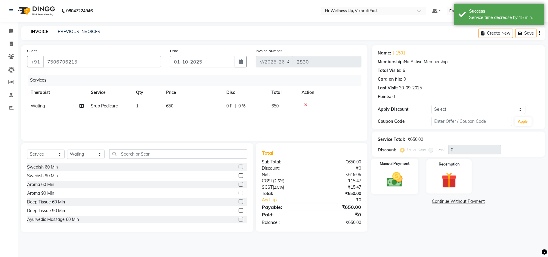
click at [394, 188] on img at bounding box center [394, 179] width 26 height 19
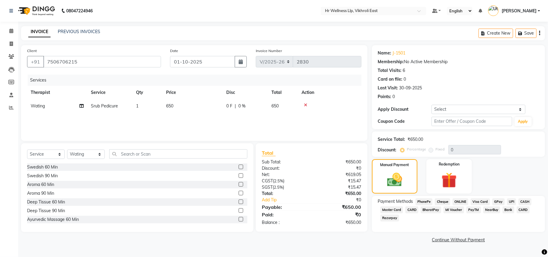
click at [419, 204] on span "PhonePe" at bounding box center [423, 201] width 17 height 7
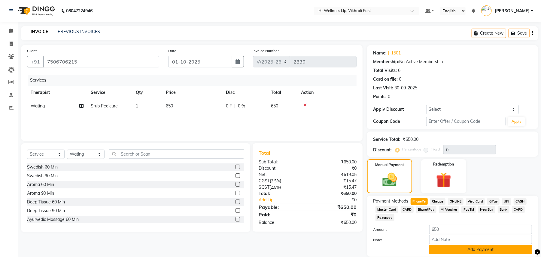
click at [509, 247] on button "Add Payment" at bounding box center [481, 249] width 103 height 9
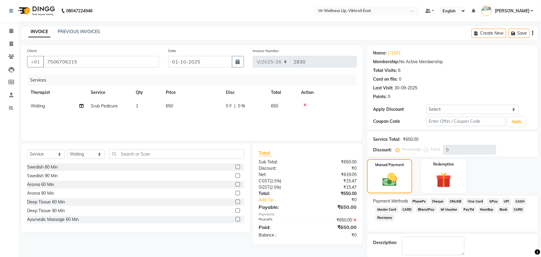
scroll to position [30, 0]
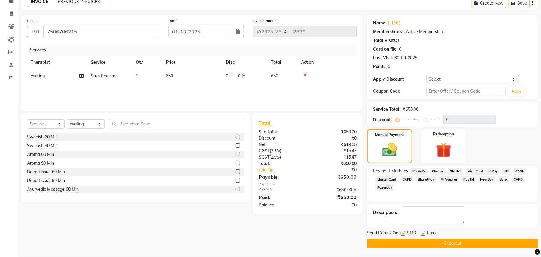
click at [473, 241] on button "Checkout" at bounding box center [452, 242] width 171 height 9
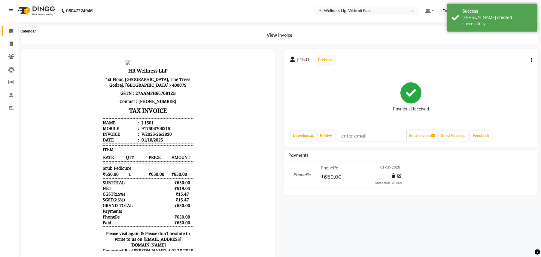
click at [11, 31] on icon at bounding box center [11, 31] width 4 height 5
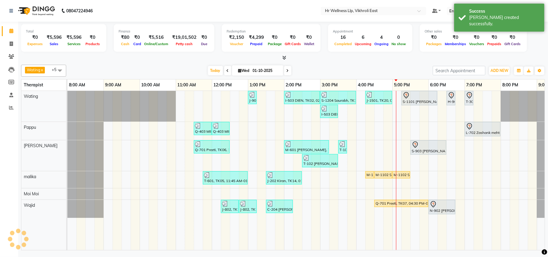
scroll to position [0, 28]
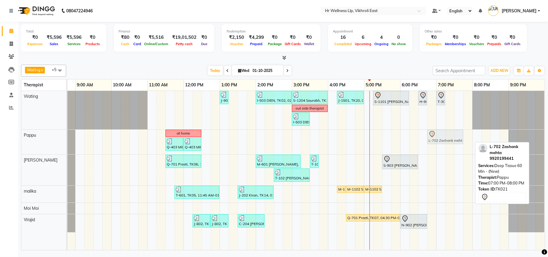
drag, startPoint x: 449, startPoint y: 137, endPoint x: 443, endPoint y: 138, distance: 6.4
click at [39, 138] on div "at home L-702 Zashank mehta, TK21, 07:00 PM-08:00 PM, Deep Tissue 60 Min - (New…" at bounding box center [39, 142] width 0 height 25
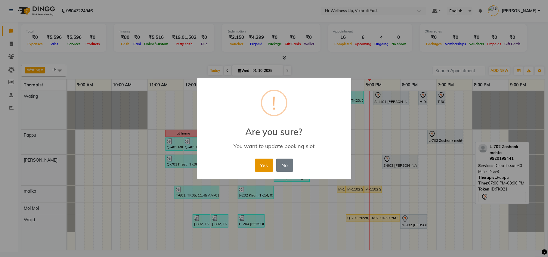
click at [260, 165] on button "Yes" at bounding box center [264, 164] width 18 height 13
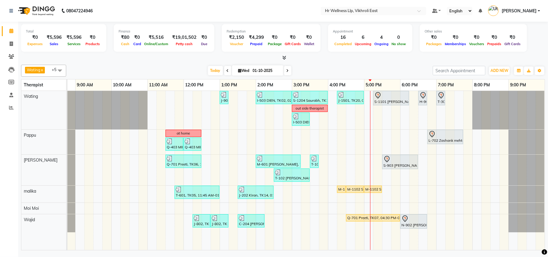
click at [286, 71] on icon at bounding box center [287, 71] width 2 height 4
click at [281, 71] on input "01-10-2025" at bounding box center [266, 70] width 30 height 9
type input "02-10-2025"
select select "10"
select select "2025"
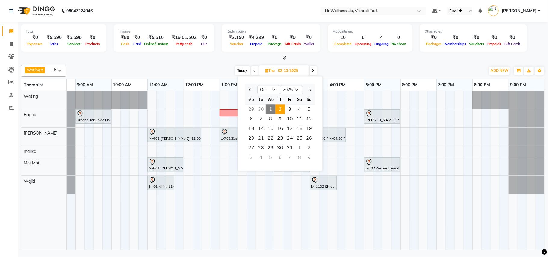
click at [210, 59] on div at bounding box center [282, 58] width 523 height 6
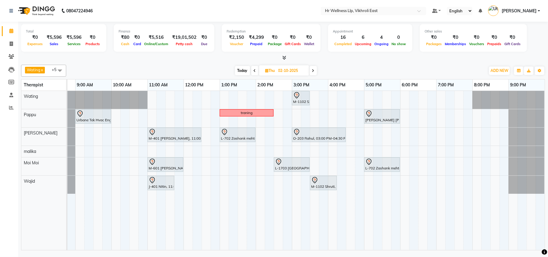
click at [322, 67] on div "Today Thu 02-10-2025" at bounding box center [275, 70] width 413 height 9
click at [253, 70] on icon at bounding box center [254, 71] width 2 height 4
type input "01-10-2025"
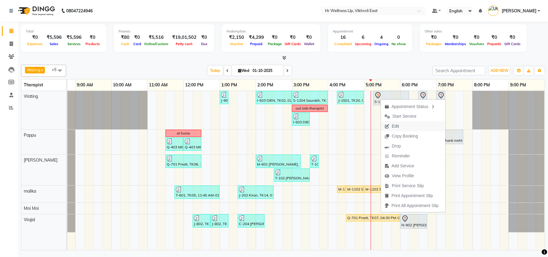
click at [394, 125] on span "Edit" at bounding box center [394, 126] width 7 height 6
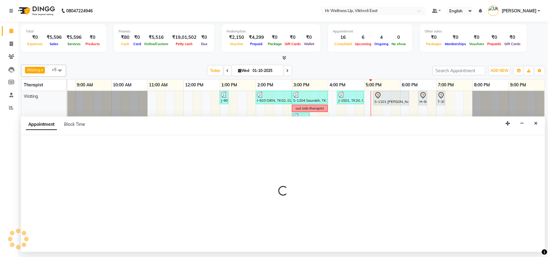
select select "tentative"
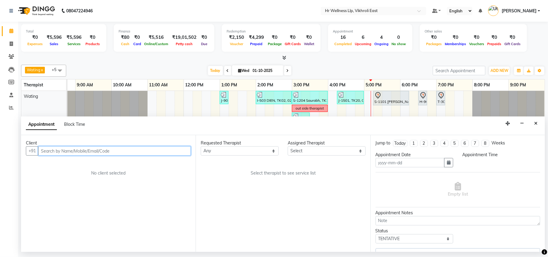
type input "01-10-2025"
select select "14980"
select select "1035"
select select "1327"
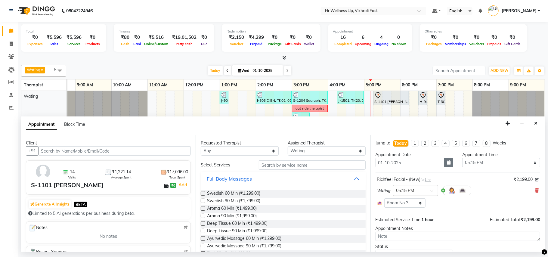
click at [448, 160] on button "button" at bounding box center [448, 162] width 9 height 9
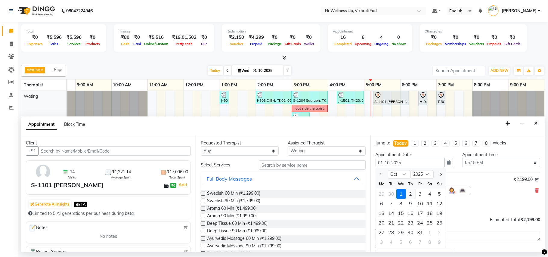
click at [411, 194] on div "2" at bounding box center [411, 194] width 10 height 10
type input "02-10-2025"
select select "1035"
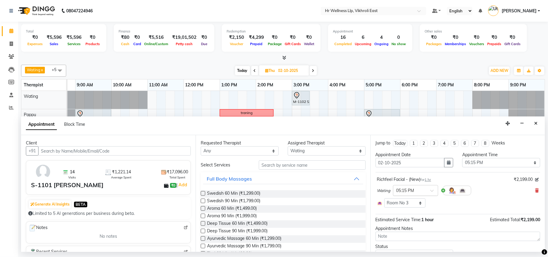
click at [413, 193] on input "text" at bounding box center [409, 190] width 26 height 6
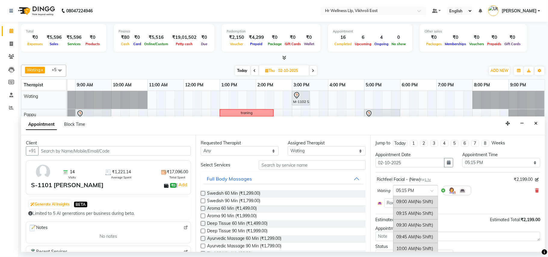
scroll to position [375, 0]
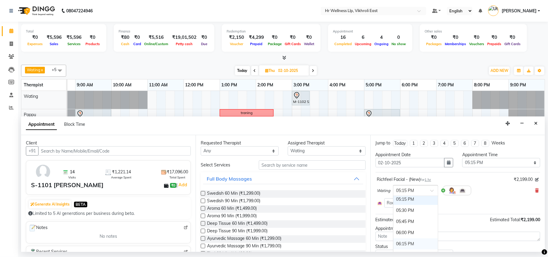
click at [413, 244] on div "06:15 PM" at bounding box center [415, 243] width 44 height 11
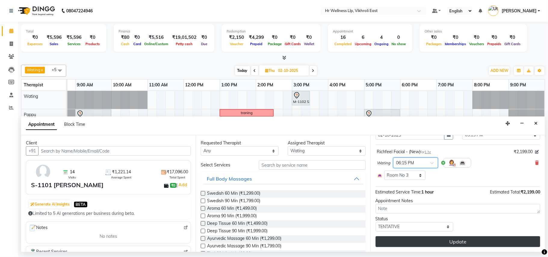
click at [479, 242] on button "Update" at bounding box center [457, 241] width 164 height 11
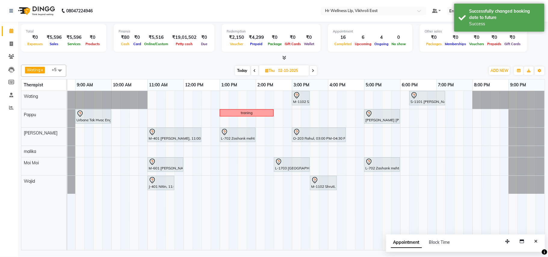
click at [242, 72] on span "Today" at bounding box center [242, 70] width 15 height 9
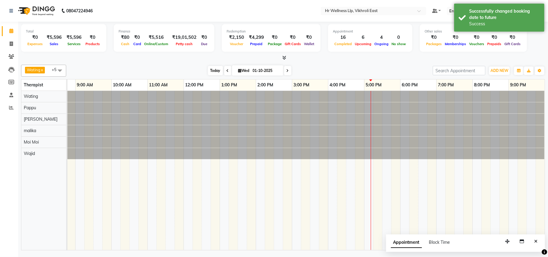
scroll to position [0, 28]
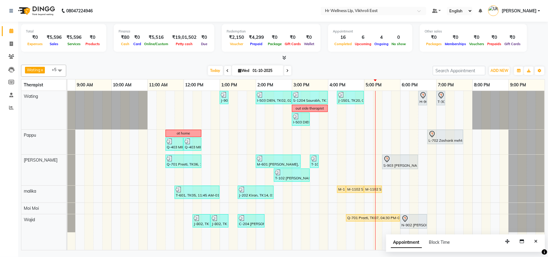
click at [286, 69] on icon at bounding box center [287, 71] width 2 height 4
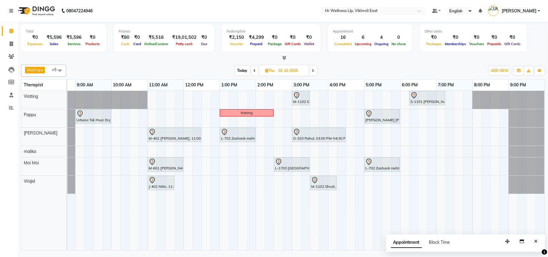
click at [243, 70] on span "Today" at bounding box center [242, 70] width 15 height 9
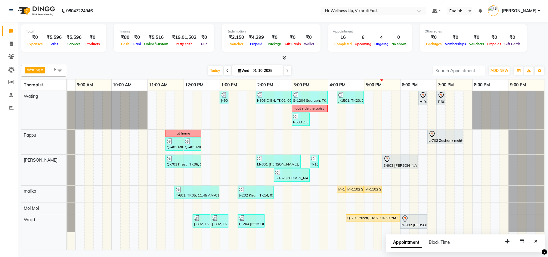
click at [287, 71] on span at bounding box center [287, 70] width 7 height 9
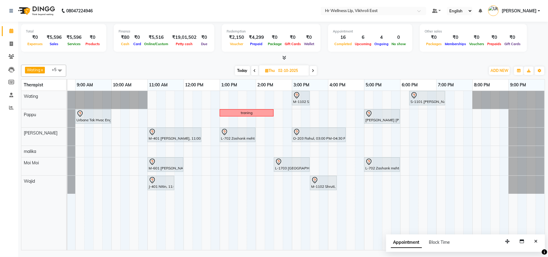
click at [242, 71] on span "Today" at bounding box center [242, 70] width 15 height 9
type input "01-10-2025"
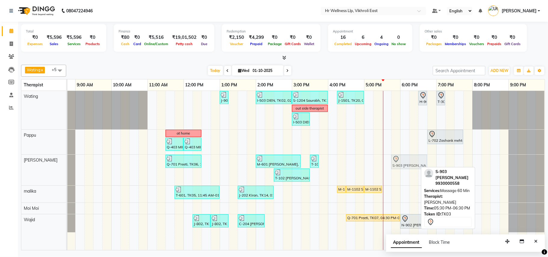
drag, startPoint x: 398, startPoint y: 164, endPoint x: 403, endPoint y: 164, distance: 4.8
click at [39, 164] on div "Q-701 Preeti, TK06, 11:30 AM-12:30 PM, Massage 60 Min M-601 Sounak, TK09, 02:00…" at bounding box center [39, 170] width 0 height 31
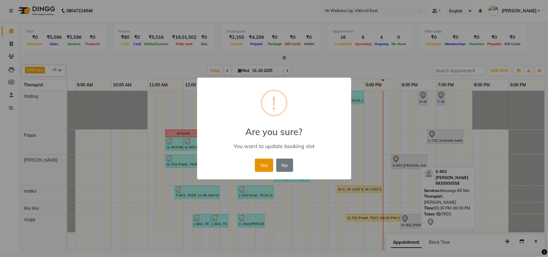
click at [267, 163] on button "Yes" at bounding box center [264, 164] width 18 height 13
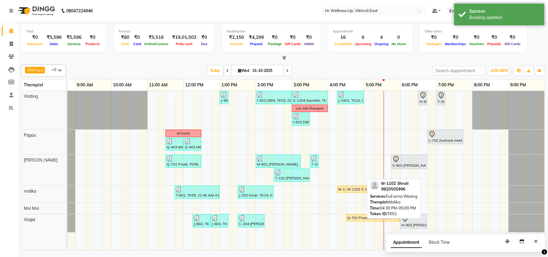
click at [355, 189] on div "M-1102 Shruti, TK01, 04:30 PM-05:00 PM, Full arms Waxing" at bounding box center [354, 188] width 17 height 5
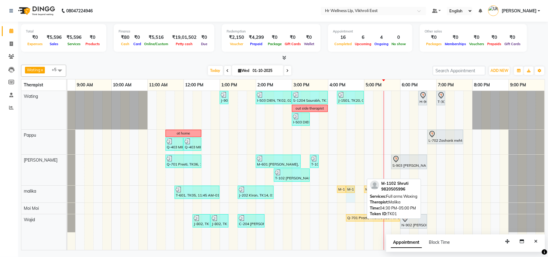
drag, startPoint x: 361, startPoint y: 189, endPoint x: 354, endPoint y: 191, distance: 8.0
click at [39, 191] on div "T-601, TK05, 11:45 AM-01:00 PM, Massage 60 Min J-202 Kiran, TK14, 01:30 PM-02:3…" at bounding box center [39, 194] width 0 height 17
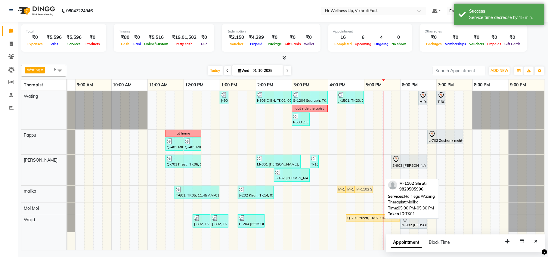
click at [39, 191] on div "T-601, TK05, 11:45 AM-01:00 PM, Massage 60 Min J-202 Kiran, TK14, 01:30 PM-02:3…" at bounding box center [39, 194] width 0 height 17
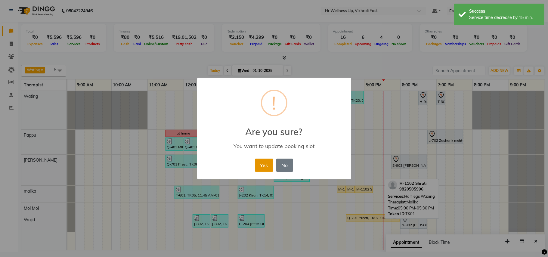
click at [266, 167] on button "Yes" at bounding box center [264, 164] width 18 height 13
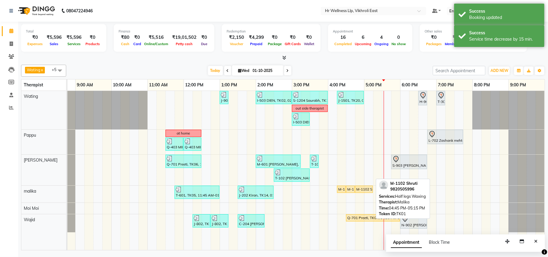
click at [360, 191] on div "M-1102 Shruti, TK01, 04:45 PM-05:15 PM, Half legs Waxing" at bounding box center [363, 188] width 17 height 5
select select "1"
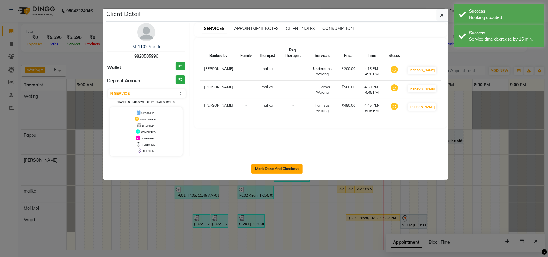
click at [274, 166] on button "Mark Done And Checkout" at bounding box center [276, 169] width 51 height 10
select select "service"
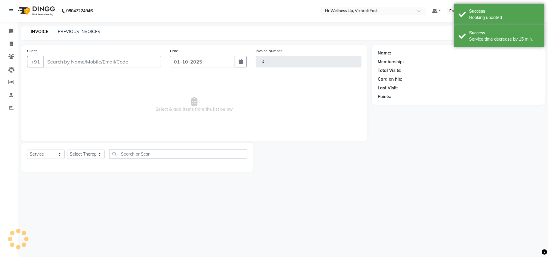
type input "2831"
select select "915"
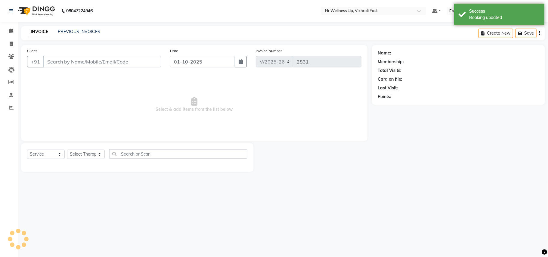
type input "9820505996"
select select "86532"
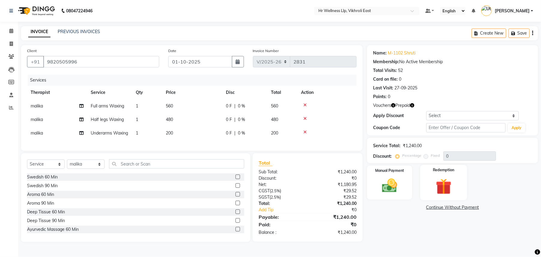
click at [449, 182] on img at bounding box center [444, 186] width 26 height 20
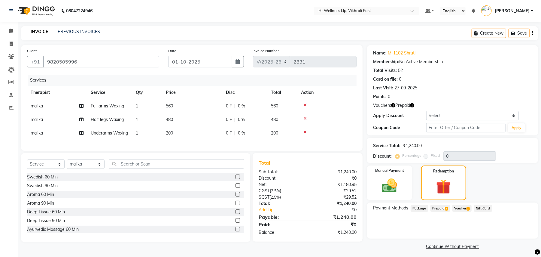
click at [460, 209] on span "Voucher 1" at bounding box center [462, 208] width 19 height 7
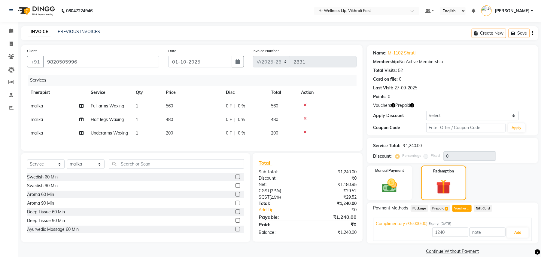
click at [440, 206] on span "Prepaid 2" at bounding box center [441, 208] width 20 height 7
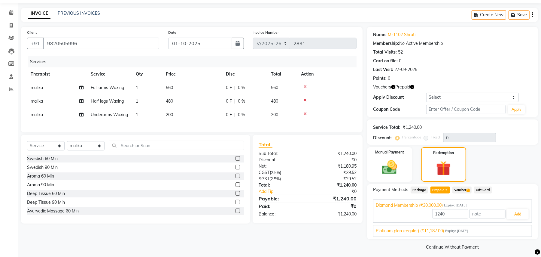
scroll to position [22, 0]
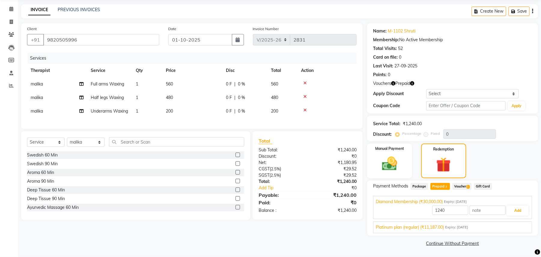
click at [427, 229] on span "Platinum plan (regular) (₹11,187.00)" at bounding box center [410, 227] width 68 height 6
click at [521, 222] on button "Add" at bounding box center [518, 224] width 22 height 10
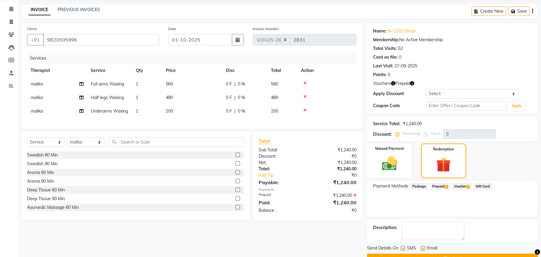
scroll to position [37, 0]
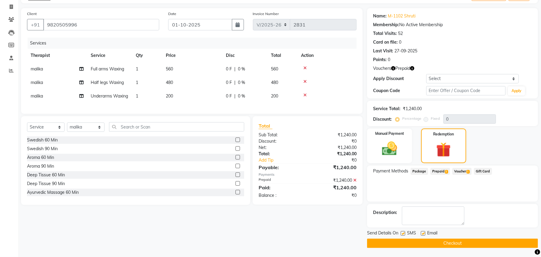
click at [458, 240] on button "Checkout" at bounding box center [452, 242] width 171 height 9
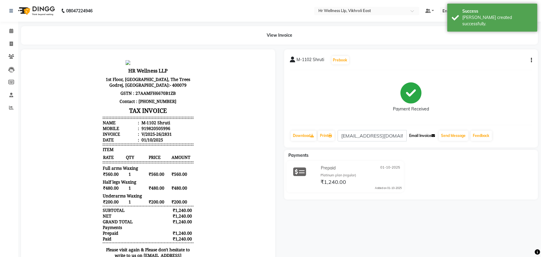
click at [432, 136] on button "Email Invoice" at bounding box center [422, 135] width 31 height 10
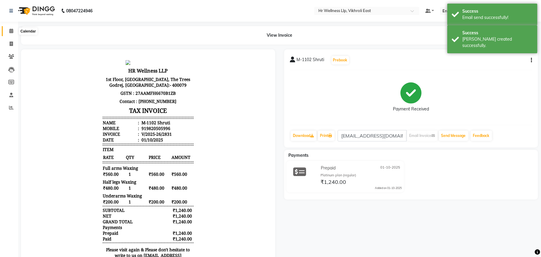
click at [12, 29] on icon at bounding box center [11, 31] width 4 height 5
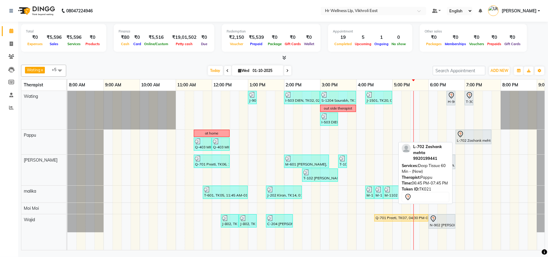
click at [476, 137] on div at bounding box center [472, 133] width 33 height 7
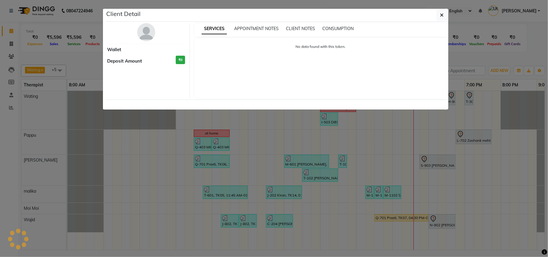
select select "7"
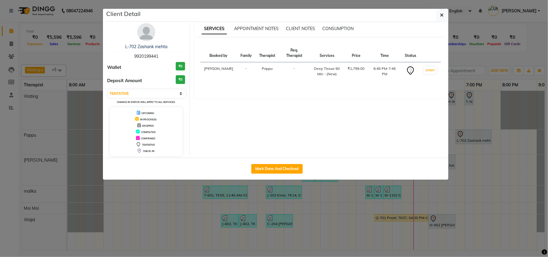
click at [150, 31] on img at bounding box center [146, 32] width 18 height 18
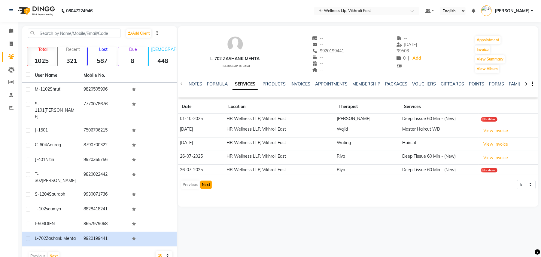
click at [205, 188] on button "Next" at bounding box center [206, 184] width 11 height 8
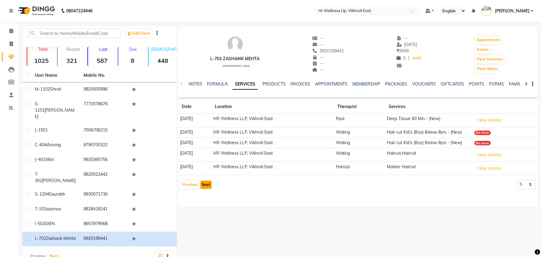
click at [205, 188] on button "Next" at bounding box center [206, 184] width 11 height 8
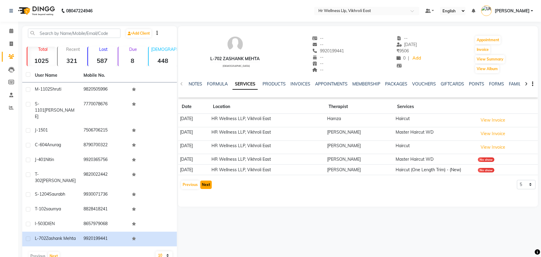
click at [205, 188] on button "Next" at bounding box center [206, 184] width 11 height 8
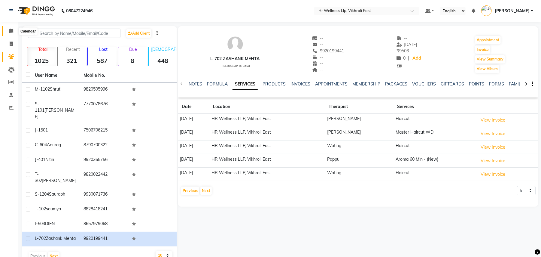
click at [11, 29] on icon at bounding box center [11, 31] width 4 height 5
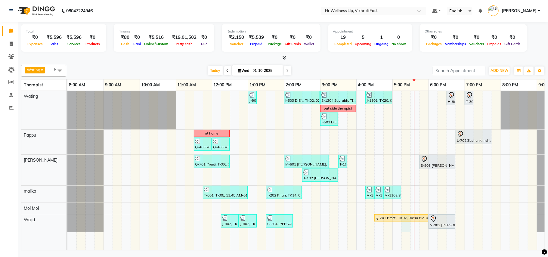
click at [404, 226] on div "J-901 Supriya, TK18, 01:00 PM-01:15 PM, Eyebrows I-503 DIEN, TK02, 02:00 PM-03:…" at bounding box center [319, 170] width 505 height 159
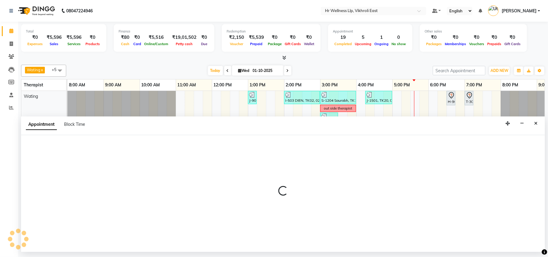
select select "88109"
select select "tentative"
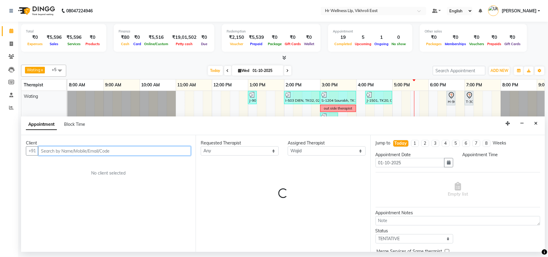
select select "1035"
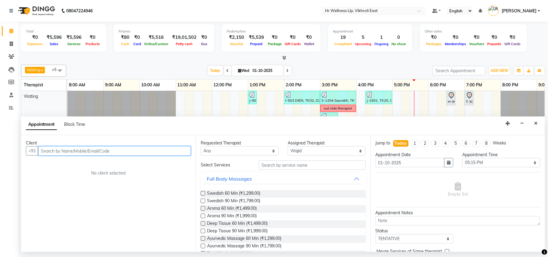
click at [110, 151] on input "text" at bounding box center [114, 150] width 152 height 9
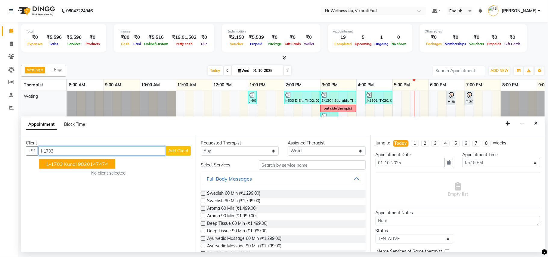
click at [70, 164] on span "L-1703 Kunal" at bounding box center [61, 164] width 30 height 6
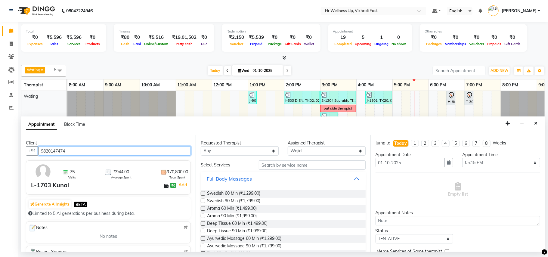
type input "9820147474"
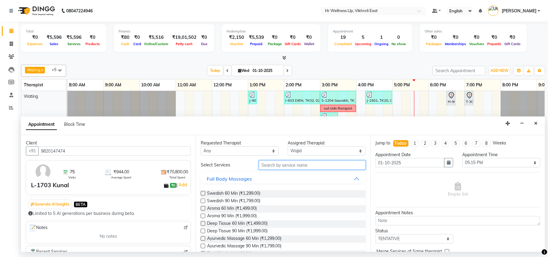
click at [271, 165] on input "text" at bounding box center [312, 164] width 107 height 9
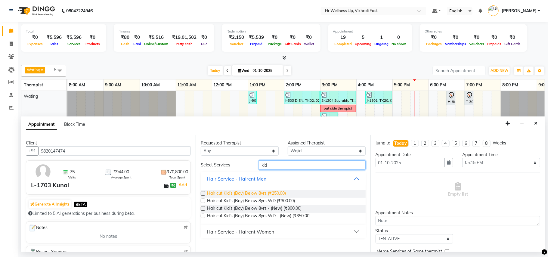
type input "kid"
click at [256, 194] on span "Hair cut Kid’s (Boy) Below 8yrs (₹250.00)" at bounding box center [246, 194] width 79 height 8
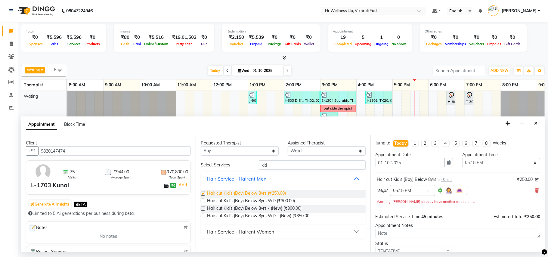
checkbox input "false"
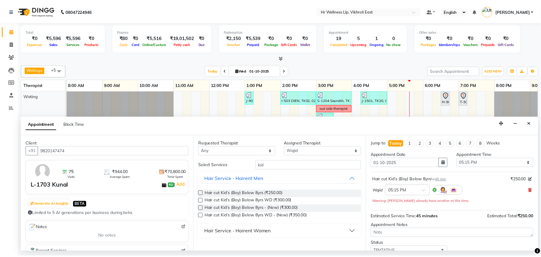
scroll to position [43, 0]
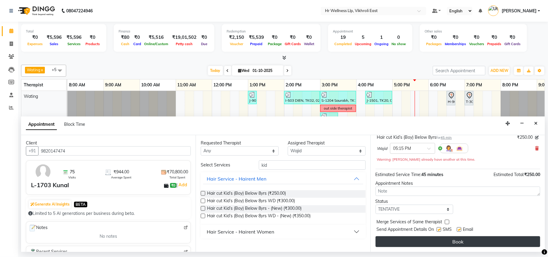
click at [462, 239] on button "Book" at bounding box center [457, 241] width 164 height 11
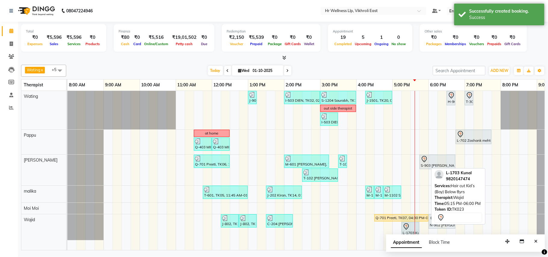
drag, startPoint x: 427, startPoint y: 230, endPoint x: 410, endPoint y: 230, distance: 16.8
click at [67, 230] on div "J-802, TK15, 12:15 PM-12:45 PM, Master Haircut J-802, TK15, 12:45 PM-01:15 PM, …" at bounding box center [67, 227] width 0 height 26
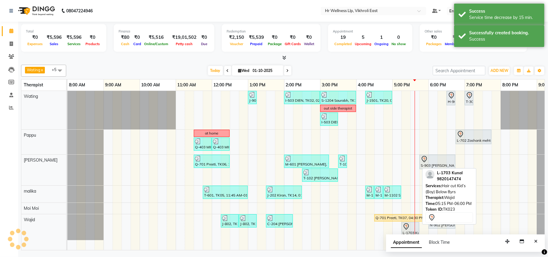
click at [410, 230] on div at bounding box center [409, 226] width 15 height 7
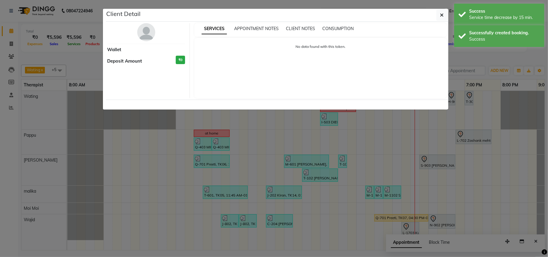
select select "7"
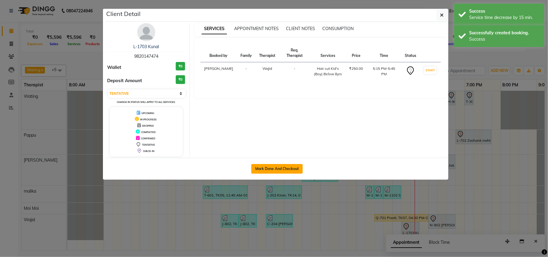
click at [287, 167] on button "Mark Done And Checkout" at bounding box center [276, 169] width 51 height 10
select select "service"
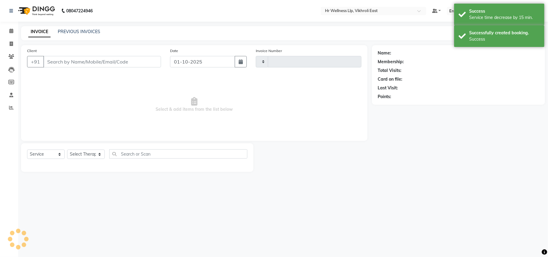
type input "2832"
select select "915"
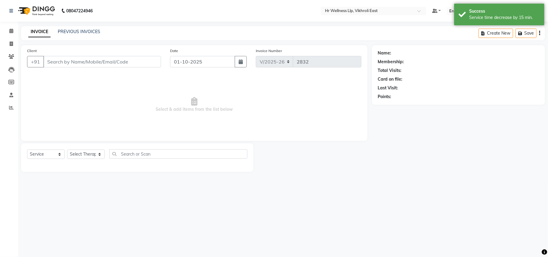
type input "9820147474"
select select "88109"
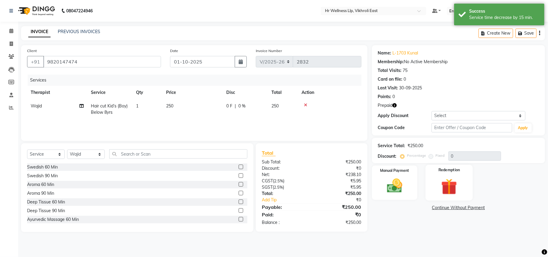
click at [440, 186] on img at bounding box center [449, 186] width 26 height 20
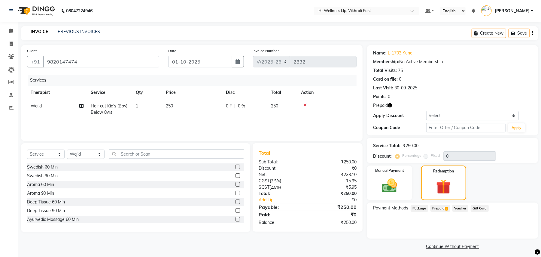
click at [438, 210] on span "Prepaid 1" at bounding box center [441, 208] width 20 height 7
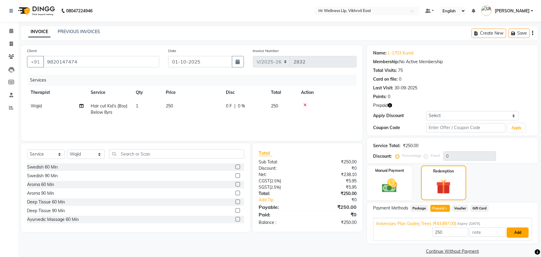
click at [518, 234] on button "Add" at bounding box center [518, 232] width 22 height 10
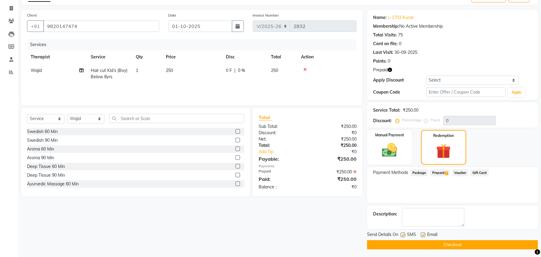
scroll to position [37, 0]
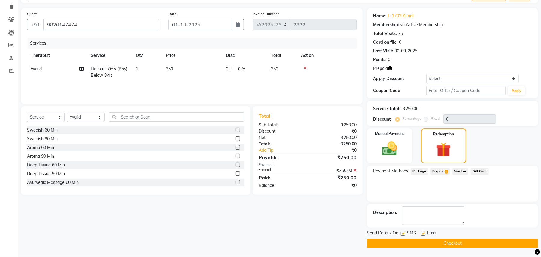
click at [458, 241] on button "Checkout" at bounding box center [452, 242] width 171 height 9
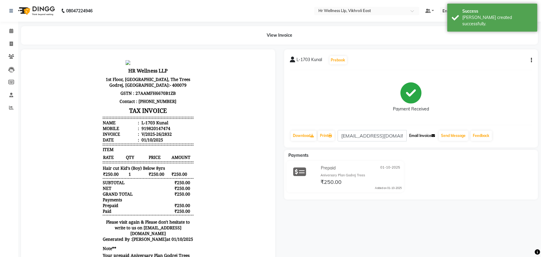
click at [425, 133] on button "Email Invoice" at bounding box center [422, 135] width 31 height 10
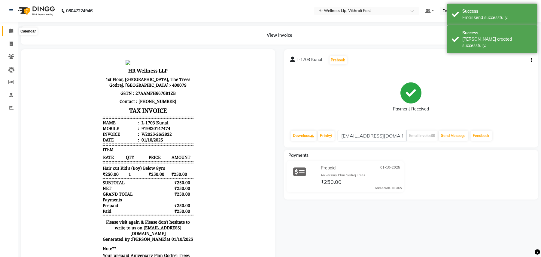
click at [10, 30] on icon at bounding box center [11, 31] width 4 height 5
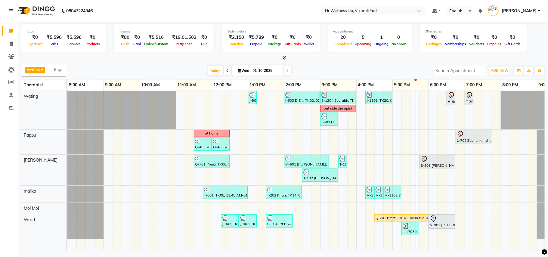
click at [286, 69] on icon at bounding box center [287, 71] width 2 height 4
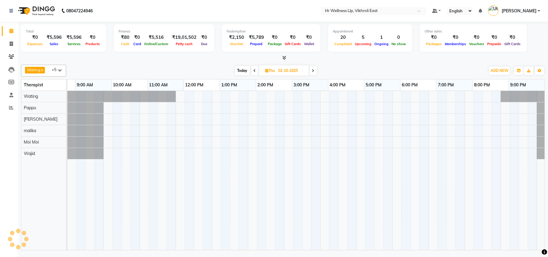
scroll to position [0, 28]
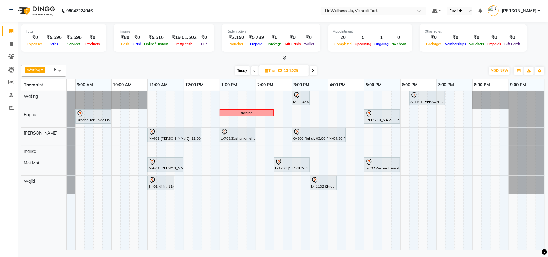
click at [241, 70] on span "Today" at bounding box center [242, 70] width 15 height 9
type input "01-10-2025"
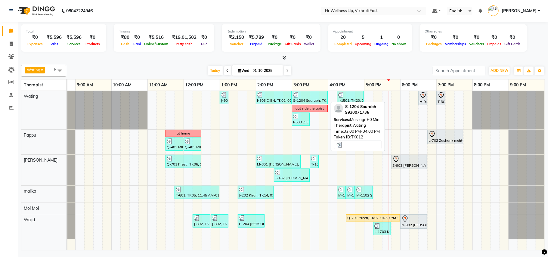
click at [306, 94] on div at bounding box center [309, 95] width 33 height 6
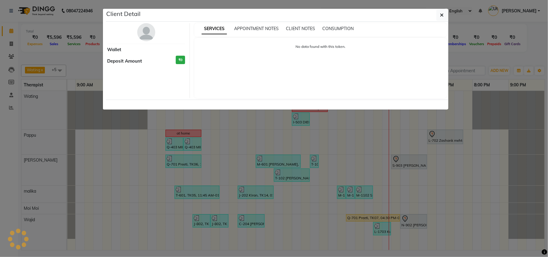
select select "3"
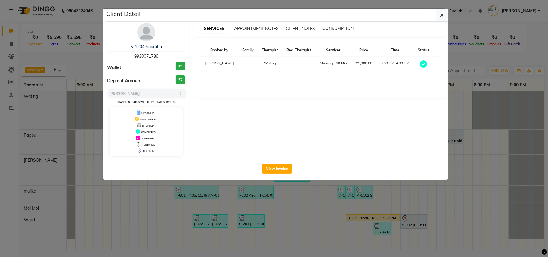
click at [144, 37] on img at bounding box center [146, 32] width 18 height 18
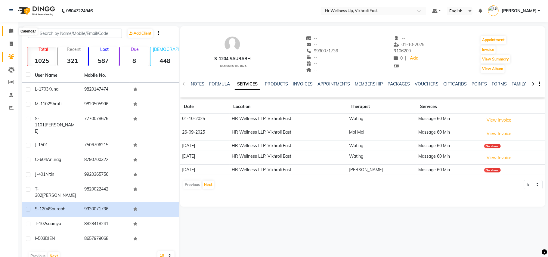
click at [12, 31] on icon at bounding box center [11, 31] width 4 height 5
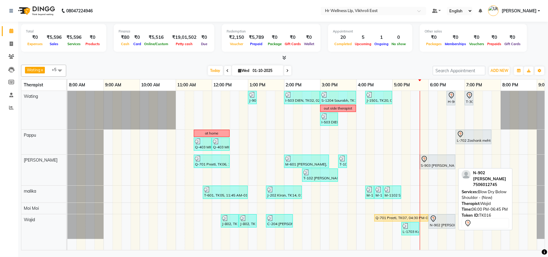
click at [444, 222] on div at bounding box center [441, 218] width 24 height 7
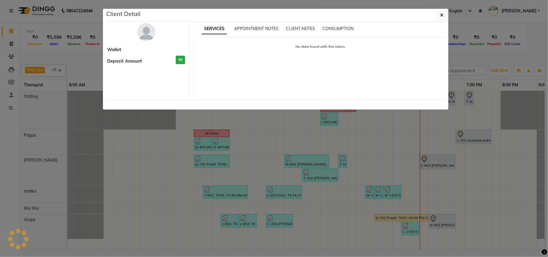
select select "7"
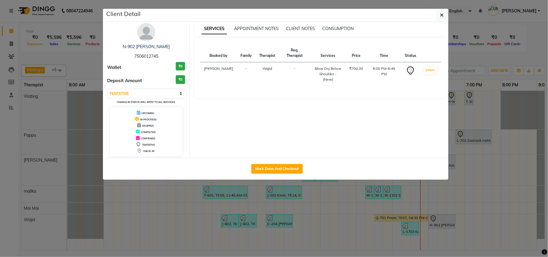
click at [142, 31] on img at bounding box center [146, 32] width 18 height 18
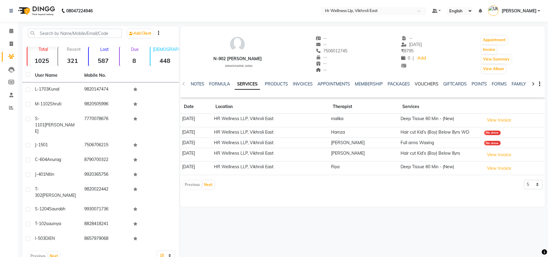
click at [418, 81] on link "VOUCHERS" at bounding box center [426, 83] width 24 height 5
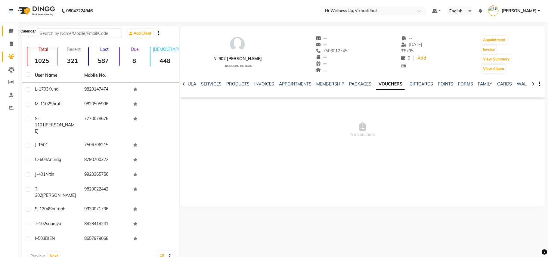
click at [11, 30] on icon at bounding box center [11, 31] width 4 height 5
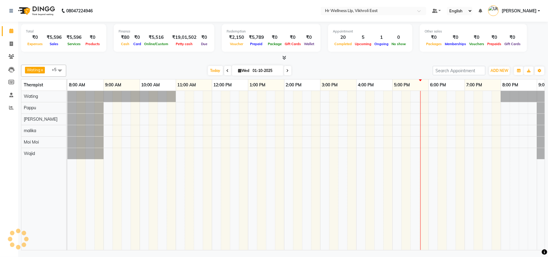
scroll to position [0, 28]
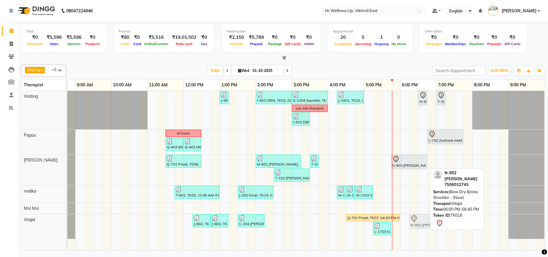
drag, startPoint x: 402, startPoint y: 224, endPoint x: 414, endPoint y: 224, distance: 12.3
click at [39, 224] on div "J-802, TK15, 12:15 PM-12:45 PM, Master Haircut J-802, TK15, 12:45 PM-01:15 PM, …" at bounding box center [39, 226] width 0 height 25
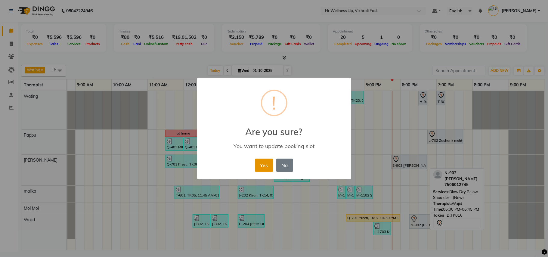
click at [264, 162] on button "Yes" at bounding box center [264, 164] width 18 height 13
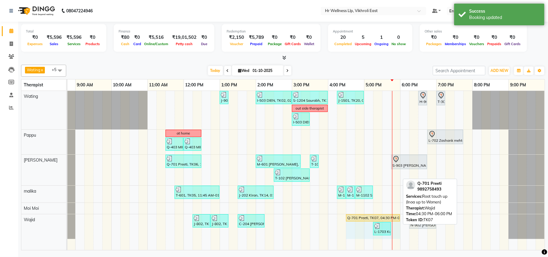
drag, startPoint x: 398, startPoint y: 216, endPoint x: 391, endPoint y: 217, distance: 7.3
click at [39, 217] on div "J-802, TK15, 12:15 PM-12:45 PM, Master Haircut J-802, TK15, 12:45 PM-01:15 PM, …" at bounding box center [39, 226] width 0 height 25
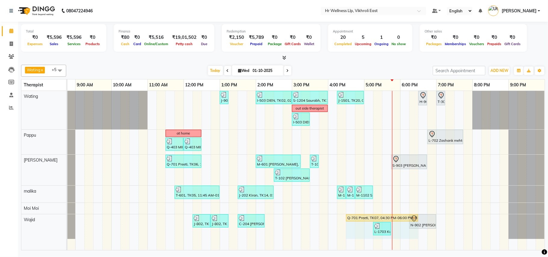
drag, startPoint x: 399, startPoint y: 218, endPoint x: 409, endPoint y: 218, distance: 9.9
click at [39, 218] on div "J-802, TK15, 12:15 PM-12:45 PM, Master Haircut J-802, TK15, 12:45 PM-01:15 PM, …" at bounding box center [39, 226] width 0 height 25
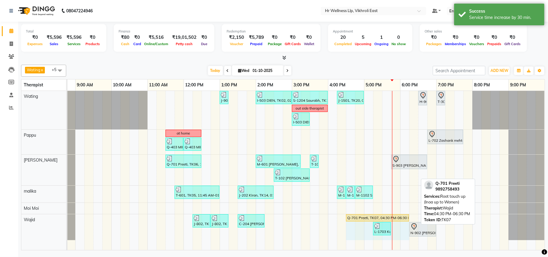
drag, startPoint x: 417, startPoint y: 217, endPoint x: 404, endPoint y: 215, distance: 13.1
click at [39, 215] on div "J-802, TK15, 12:15 PM-12:45 PM, Master Haircut J-802, TK15, 12:45 PM-01:15 PM, …" at bounding box center [39, 227] width 0 height 26
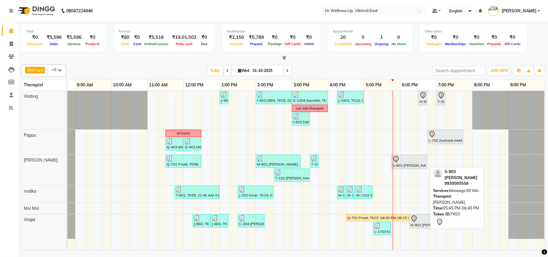
click at [406, 164] on div "S-903 Raghvan, TK03, 05:45 PM-06:45 PM, Massage 60 Min" at bounding box center [408, 161] width 35 height 13
click at [406, 165] on div "S-903 Raghvan, TK03, 05:45 PM-06:45 PM, Massage 60 Min" at bounding box center [408, 161] width 35 height 13
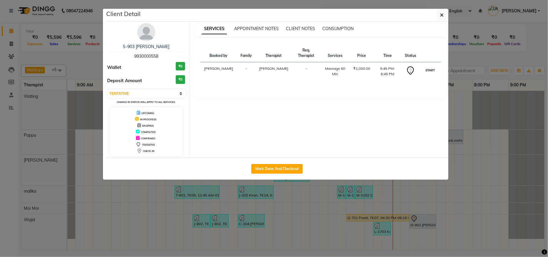
click at [426, 70] on button "START" at bounding box center [430, 70] width 12 height 8
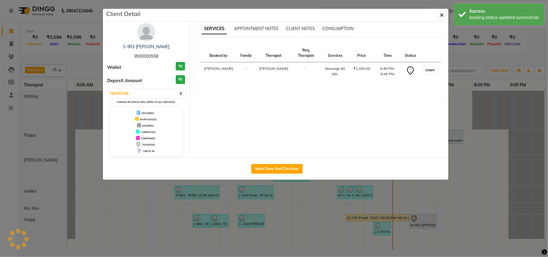
select select "1"
click at [468, 76] on ngb-modal-window "Client Detail S-903 Raghvan 9930000558 Wallet ₹0 Deposit Amount ₹0 Select IN SE…" at bounding box center [274, 128] width 548 height 257
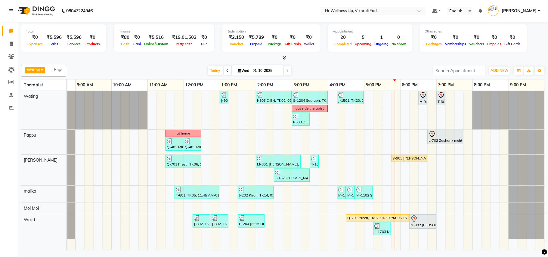
click at [286, 70] on icon at bounding box center [287, 71] width 2 height 4
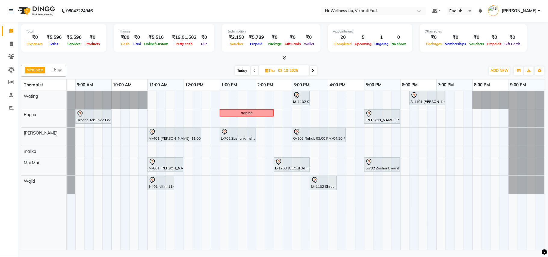
click at [245, 69] on span "Today" at bounding box center [242, 70] width 15 height 9
type input "01-10-2025"
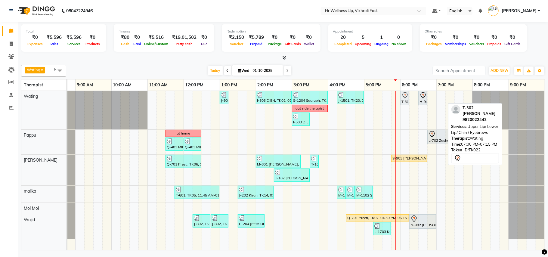
drag, startPoint x: 440, startPoint y: 99, endPoint x: 405, endPoint y: 100, distance: 34.3
click at [39, 100] on div "J-901 Supriya, TK18, 01:00 PM-01:15 PM, Eyebrows I-503 DIEN, TK02, 02:00 PM-03:…" at bounding box center [39, 110] width 0 height 38
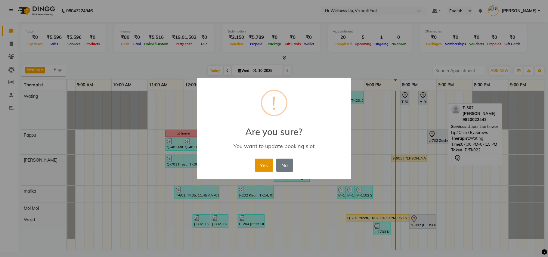
click at [267, 164] on button "Yes" at bounding box center [264, 164] width 18 height 13
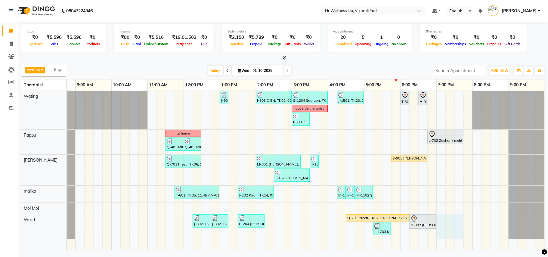
drag, startPoint x: 439, startPoint y: 218, endPoint x: 458, endPoint y: 218, distance: 18.6
click at [458, 218] on div "J-901 Supriya, TK18, 01:00 PM-01:15 PM, Eyebrows I-503 DIEN, TK02, 02:00 PM-03:…" at bounding box center [291, 170] width 505 height 159
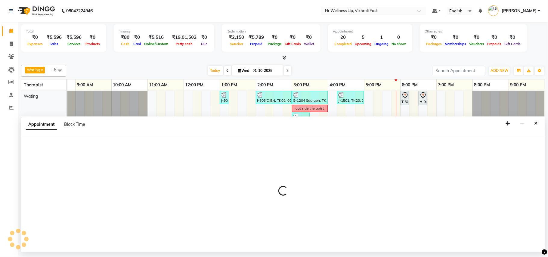
select select "88109"
select select "1140"
select select "tentative"
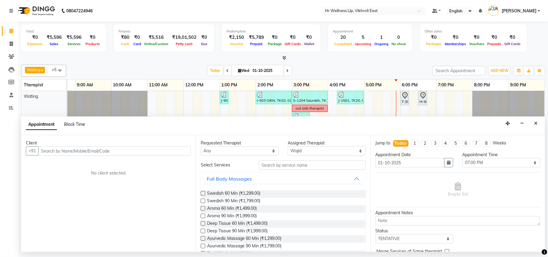
click at [81, 126] on span "Block Time" at bounding box center [74, 123] width 21 height 5
select select "88109"
select select "1140"
select select "1185"
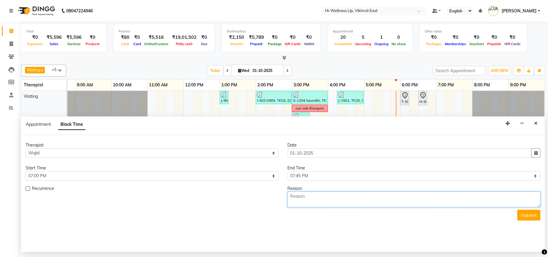
click at [334, 203] on textarea at bounding box center [413, 200] width 253 height 16
type textarea "appointment"
click at [527, 218] on button "Submit" at bounding box center [528, 215] width 23 height 11
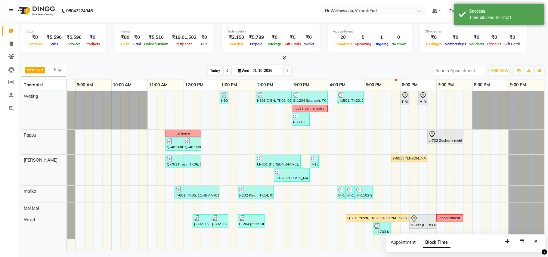
click at [211, 70] on span "Today" at bounding box center [215, 70] width 15 height 9
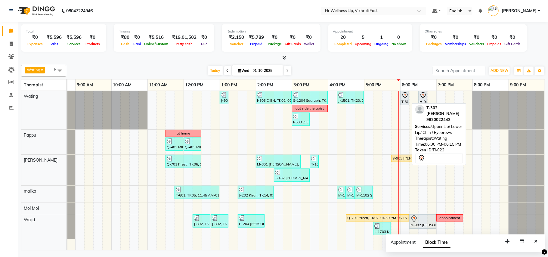
click at [406, 101] on div "T-302 Sara, TK22, 06:00 PM-06:15 PM, Upper Lip/ Lower Lip/ Chin / Eyebrows" at bounding box center [404, 98] width 8 height 13
click at [405, 101] on div "T-302 Sara, TK22, 06:00 PM-06:15 PM, Upper Lip/ Lower Lip/ Chin / Eyebrows" at bounding box center [404, 98] width 8 height 13
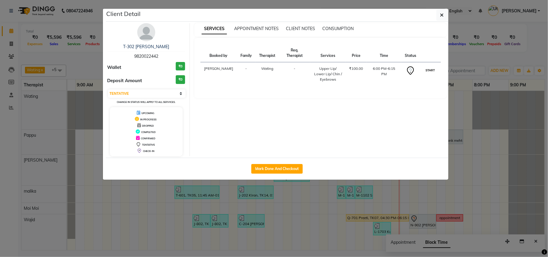
click at [432, 66] on button "START" at bounding box center [430, 70] width 12 height 8
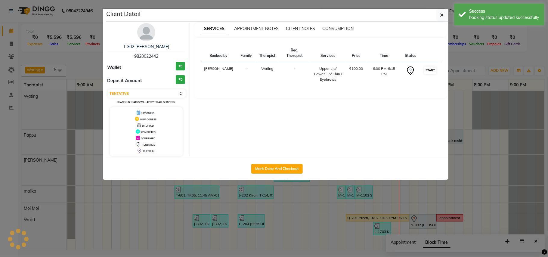
select select "1"
click at [457, 72] on ngb-modal-window "Client Detail T-302 Sara 9820022442 Wallet ₹0 Deposit Amount ₹0 Select IN SERVI…" at bounding box center [274, 128] width 548 height 257
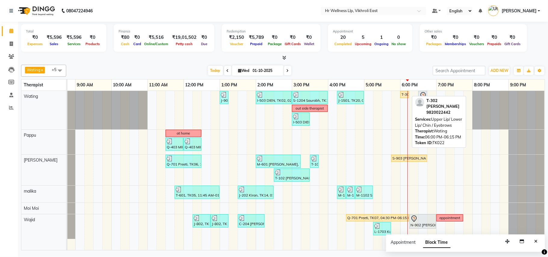
click at [402, 94] on div "T-302 Sara, TK22, 06:00 PM-06:15 PM, Upper Lip/ Lower Lip/ Chin / Eyebrows" at bounding box center [404, 94] width 8 height 5
select select "1"
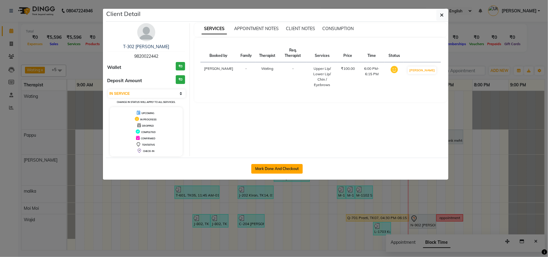
click at [288, 167] on button "Mark Done And Checkout" at bounding box center [276, 169] width 51 height 10
select select "service"
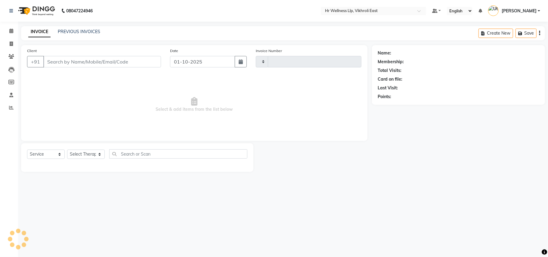
type input "2833"
select select "915"
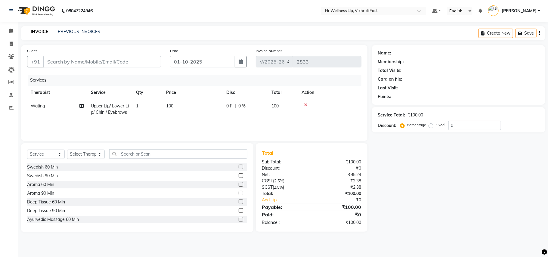
type input "9820022442"
select select "14980"
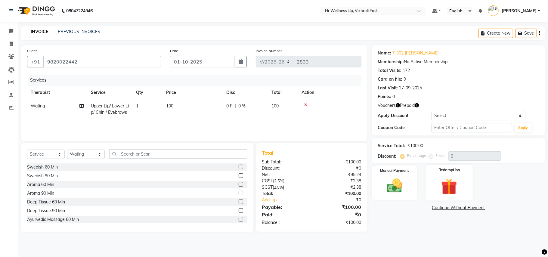
click at [436, 193] on img at bounding box center [449, 186] width 26 height 20
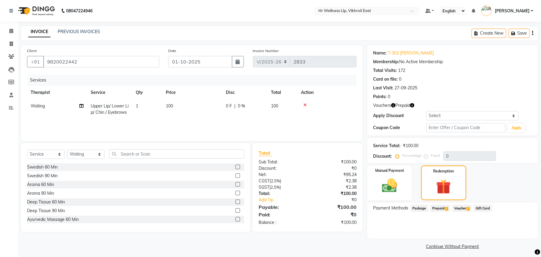
click at [460, 211] on span "Voucher 1" at bounding box center [462, 208] width 19 height 7
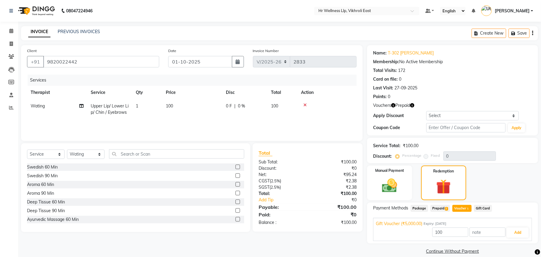
click at [444, 206] on span "Prepaid 2" at bounding box center [441, 208] width 20 height 7
click at [425, 247] on span "Silver Membership (₹427.00)" at bounding box center [403, 249] width 55 height 6
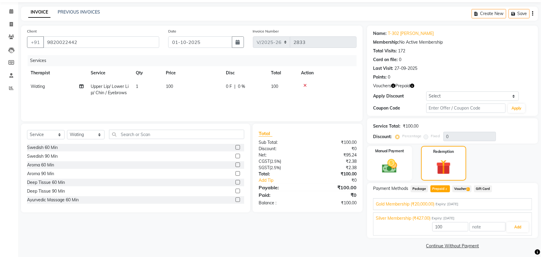
scroll to position [22, 0]
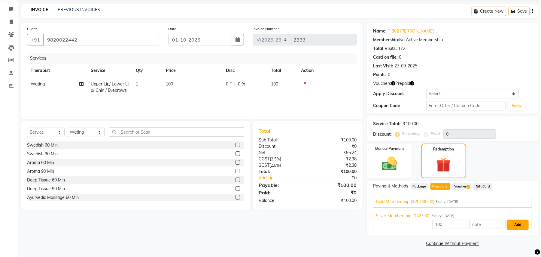
click at [524, 225] on button "Add" at bounding box center [518, 224] width 22 height 10
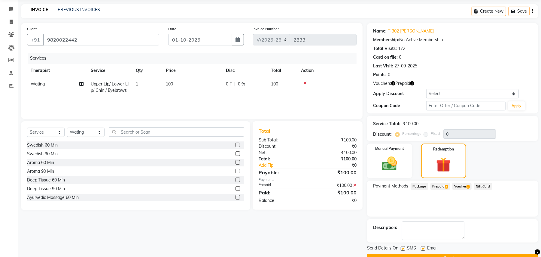
click at [473, 254] on button "Checkout" at bounding box center [452, 257] width 171 height 9
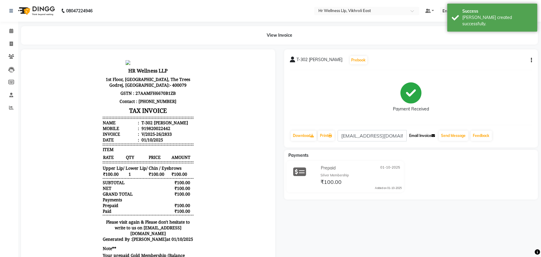
click at [428, 139] on button "Email Invoice" at bounding box center [422, 135] width 31 height 10
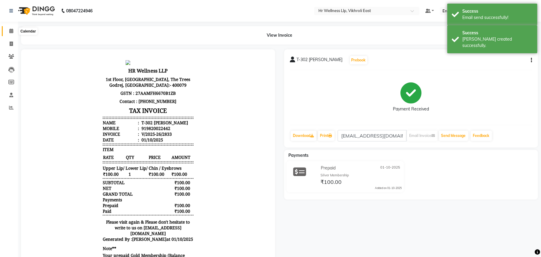
click at [10, 32] on icon at bounding box center [11, 31] width 4 height 5
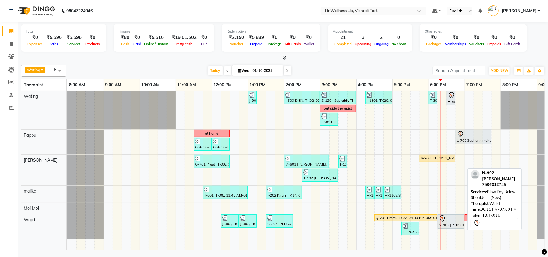
click at [445, 223] on div "N-902 Shipra, TK16, 06:15 PM-07:00 PM, Blow Dry Below Shoulder - (New)" at bounding box center [451, 221] width 26 height 13
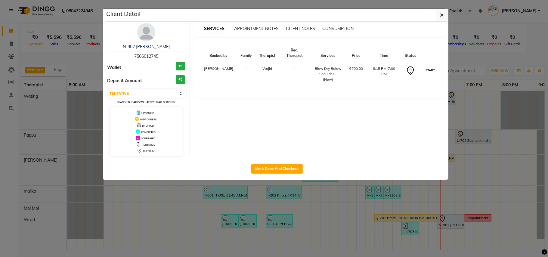
click at [426, 66] on button "START" at bounding box center [430, 70] width 12 height 8
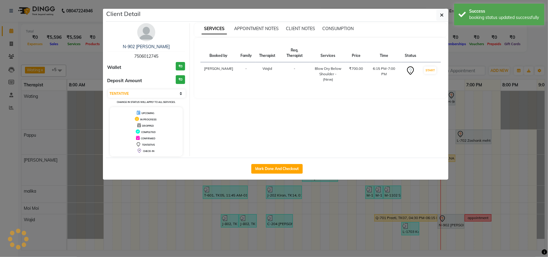
select select "1"
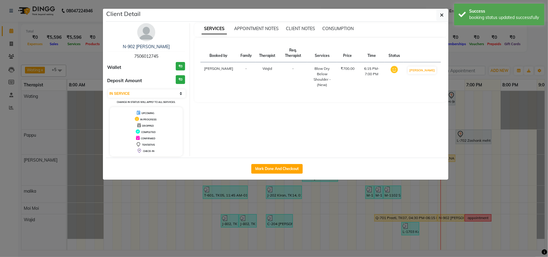
click at [474, 90] on ngb-modal-window "Client Detail N-902 Shipra 7506012745 Wallet ₹0 Deposit Amount ₹0 Select IN SER…" at bounding box center [274, 128] width 548 height 257
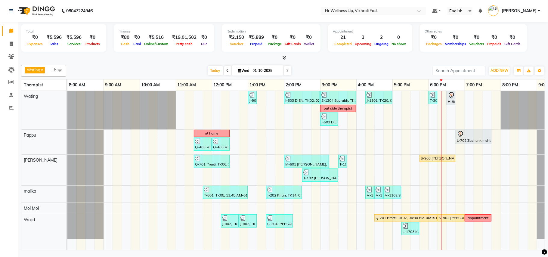
click at [459, 98] on div "J-901 Supriya, TK18, 01:00 PM-01:15 PM, Eyebrows I-503 DIEN, TK02, 02:00 PM-03:…" at bounding box center [319, 170] width 505 height 159
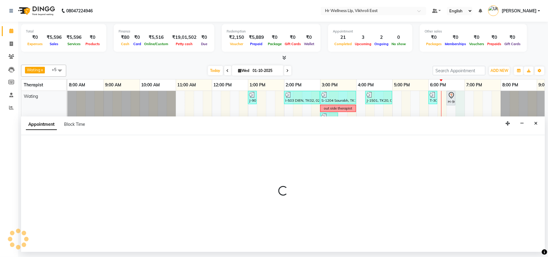
select select "14980"
select select "1125"
select select "tentative"
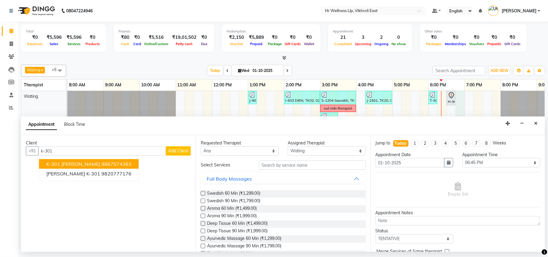
click at [101, 164] on ngb-highlight "9867574363" at bounding box center [116, 164] width 30 height 6
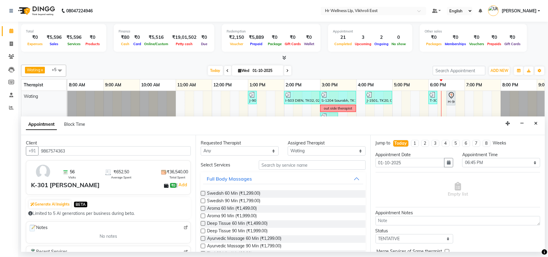
type input "9867574363"
click at [277, 166] on input "text" at bounding box center [312, 164] width 107 height 9
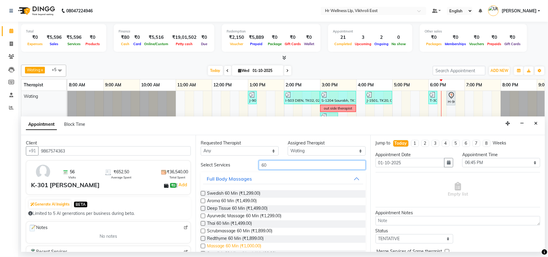
type input "60"
click at [225, 244] on span "Massage 60 Min (₹1,000.00)" at bounding box center [234, 247] width 54 height 8
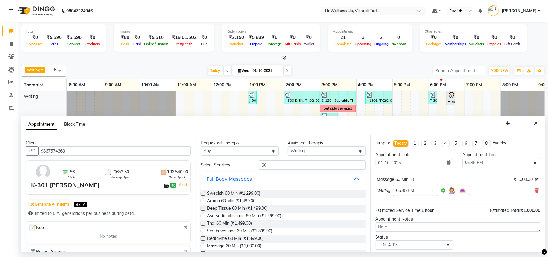
scroll to position [36, 0]
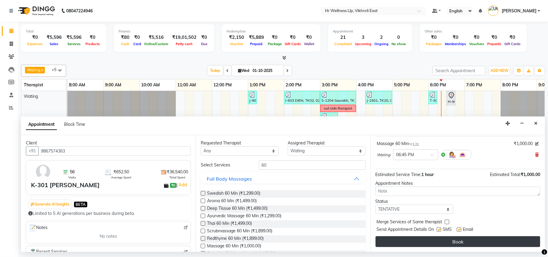
click at [462, 245] on button "Book" at bounding box center [457, 241] width 164 height 11
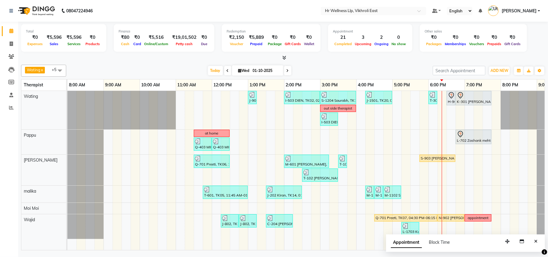
click at [251, 70] on input "01-10-2025" at bounding box center [266, 70] width 30 height 9
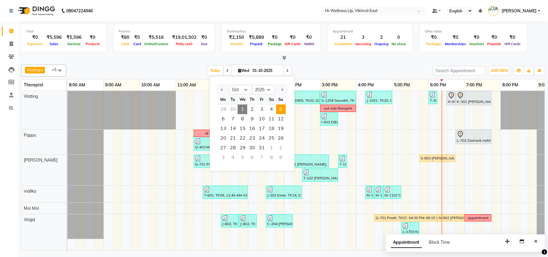
click at [278, 111] on span "5" at bounding box center [281, 109] width 10 height 10
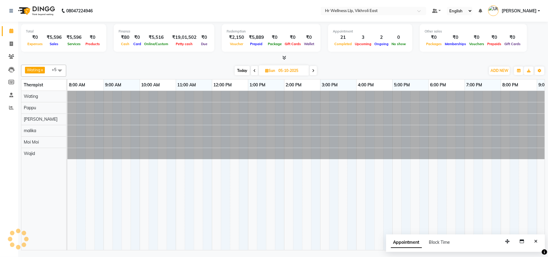
scroll to position [0, 28]
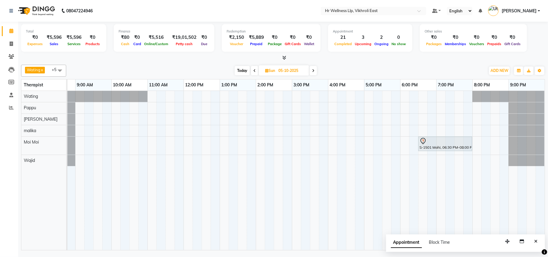
click at [277, 70] on input "05-10-2025" at bounding box center [291, 70] width 30 height 9
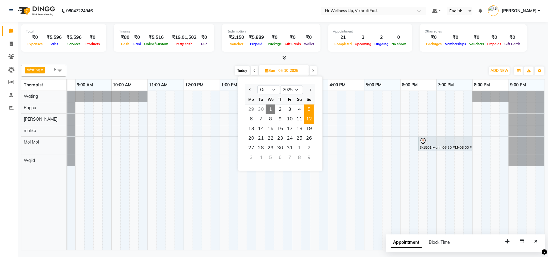
click at [306, 118] on span "12" at bounding box center [309, 119] width 10 height 10
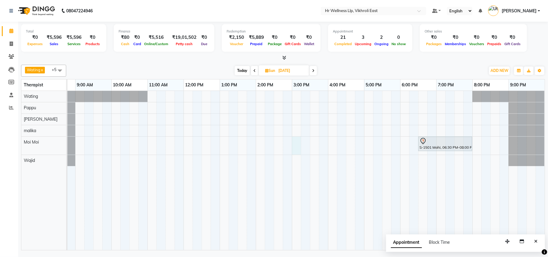
click at [295, 146] on div "S-1501 Mahi, 06:30 PM-08:00 PM, Massage 90 Min" at bounding box center [291, 170] width 505 height 159
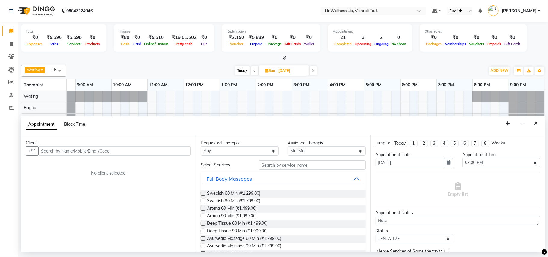
click at [146, 150] on input "text" at bounding box center [114, 150] width 152 height 9
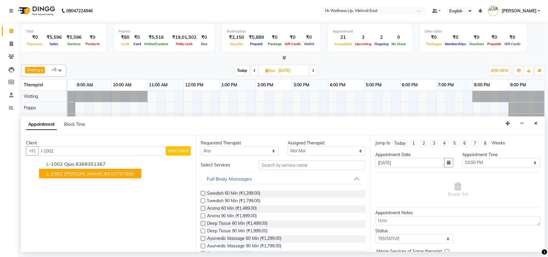
click at [73, 174] on span "L-1002 Parvinder singh" at bounding box center [74, 173] width 57 height 6
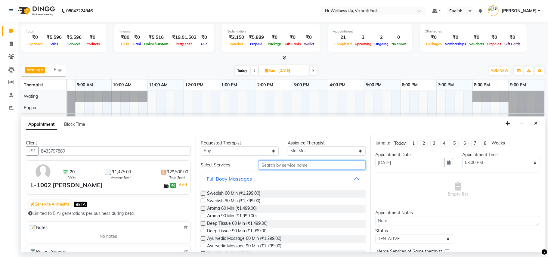
click at [270, 165] on input "text" at bounding box center [312, 164] width 107 height 9
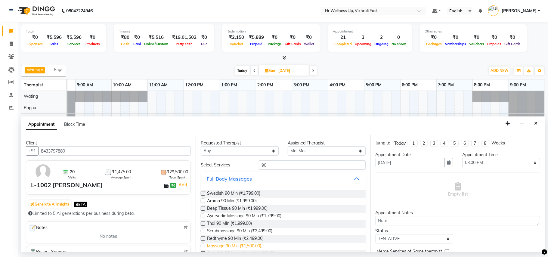
click at [236, 246] on span "Massage 90 Min (₹1,500.00)" at bounding box center [234, 247] width 54 height 8
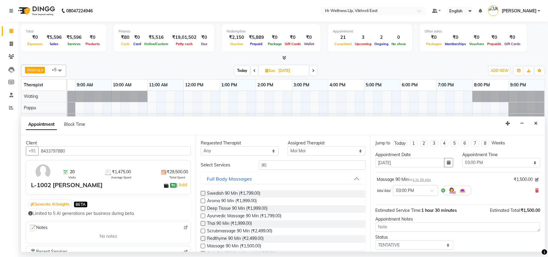
scroll to position [36, 0]
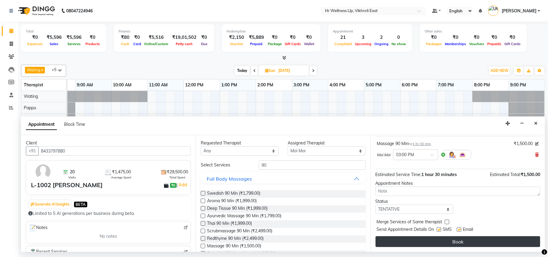
click at [455, 241] on button "Book" at bounding box center [457, 241] width 164 height 11
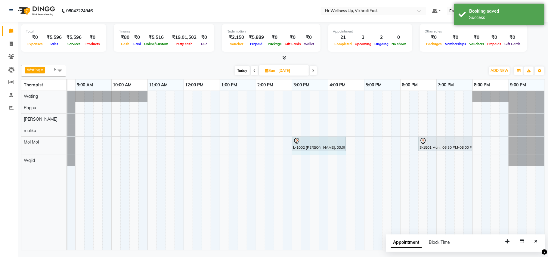
drag, startPoint x: 298, startPoint y: 154, endPoint x: 338, endPoint y: 154, distance: 39.7
click at [338, 154] on div "L-1002 Parvinder singh, 03:00 PM-04:30 PM, Massage 90 Min S-1501 Mahi, 06:30 PM…" at bounding box center [291, 170] width 505 height 159
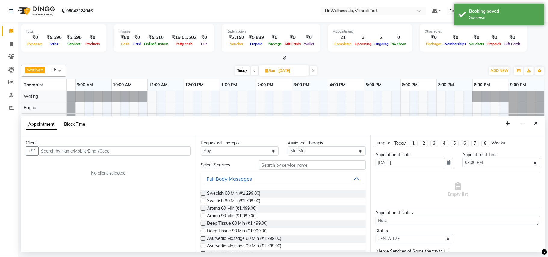
click at [82, 124] on span "Block Time" at bounding box center [74, 123] width 21 height 5
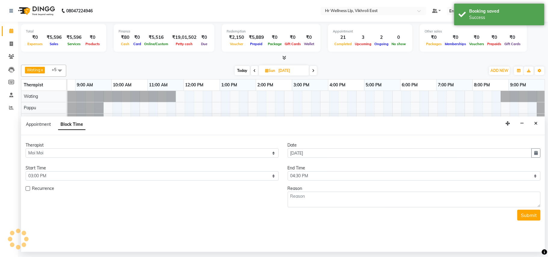
scroll to position [0, 28]
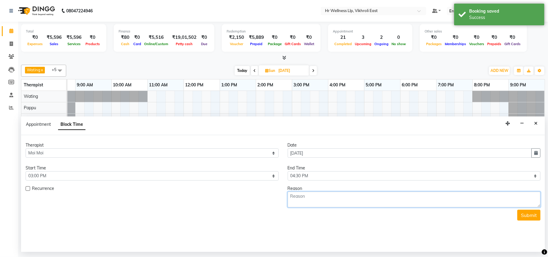
click at [298, 198] on textarea at bounding box center [413, 200] width 253 height 16
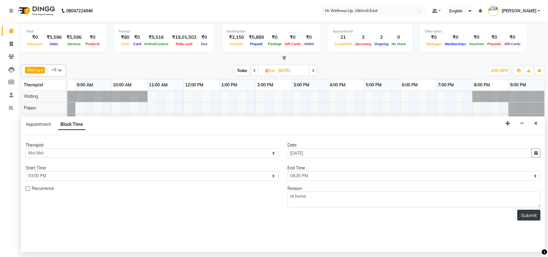
click at [530, 217] on button "Submit" at bounding box center [528, 215] width 23 height 11
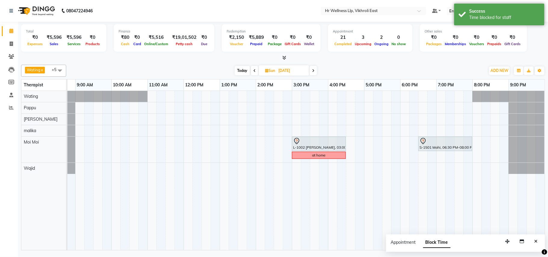
click at [243, 69] on span "Today" at bounding box center [242, 70] width 15 height 9
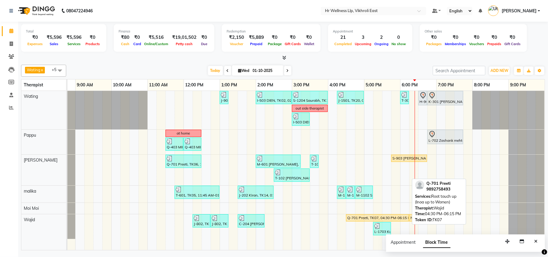
click at [366, 220] on div "Q-701 Preeti, TK07, 04:30 PM-06:15 PM, Root touch up (Inoa up to Women)" at bounding box center [377, 217] width 62 height 5
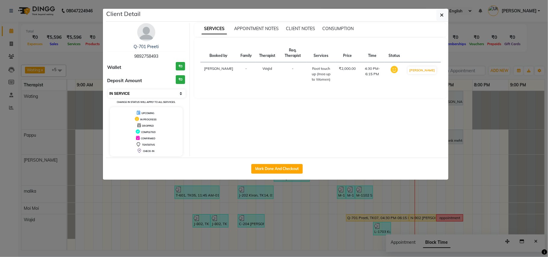
click at [163, 93] on select "Select IN SERVICE CONFIRMED TENTATIVE CHECK IN MARK DONE DROPPED UPCOMING" at bounding box center [147, 93] width 78 height 8
click at [108, 90] on select "Select IN SERVICE CONFIRMED TENTATIVE CHECK IN MARK DONE DROPPED UPCOMING" at bounding box center [147, 93] width 78 height 8
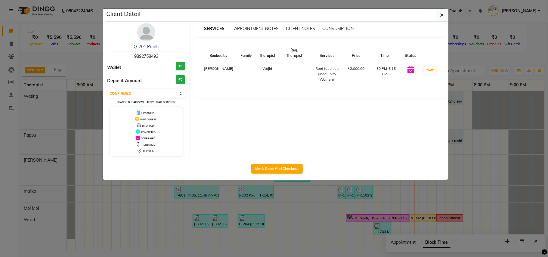
click at [358, 208] on ngb-modal-window "Client Detail Q-701 Preeti 9892758493 Wallet ₹0 Deposit Amount ₹0 Select IN SER…" at bounding box center [274, 128] width 548 height 257
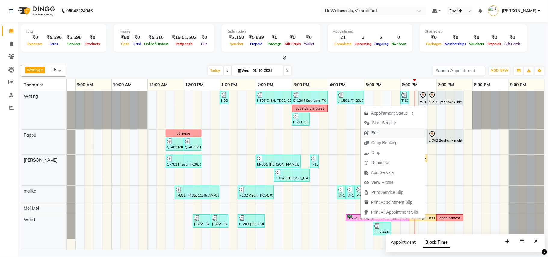
click at [381, 130] on span "Edit" at bounding box center [371, 133] width 22 height 10
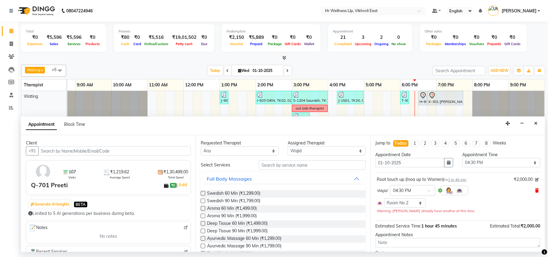
click at [535, 190] on icon at bounding box center [537, 190] width 4 height 4
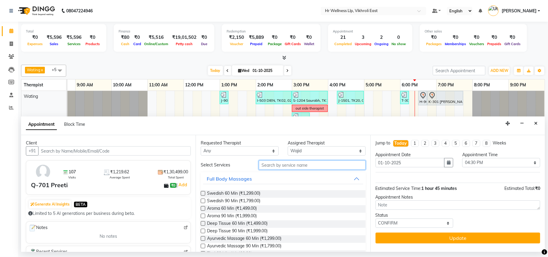
click at [313, 166] on input "text" at bounding box center [312, 164] width 107 height 9
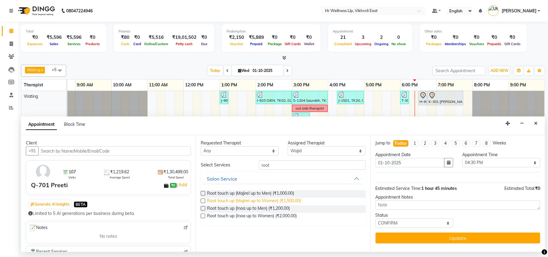
click at [241, 201] on span "Root touch up (Majirel up to Women) (₹1,500.00)" at bounding box center [254, 202] width 94 height 8
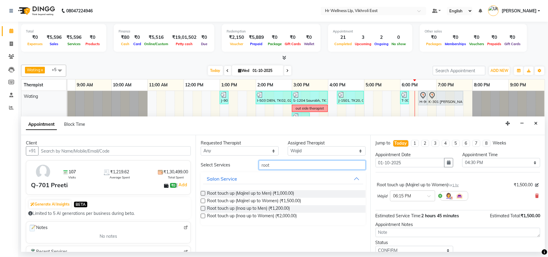
click at [294, 164] on input "root" at bounding box center [312, 164] width 107 height 9
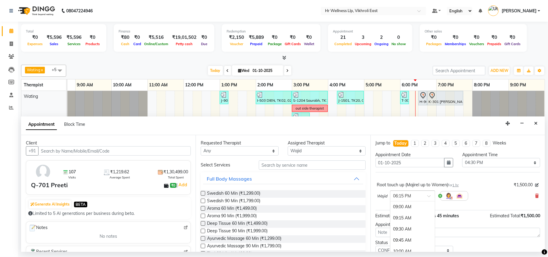
click at [410, 198] on input "text" at bounding box center [406, 195] width 26 height 6
click at [402, 242] on div "04:30 PM" at bounding box center [412, 237] width 44 height 11
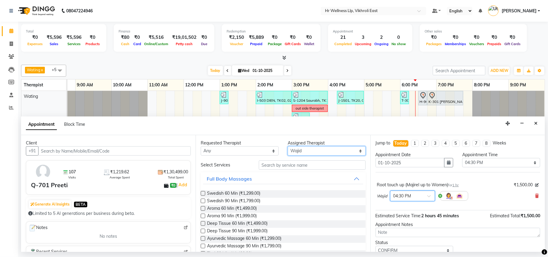
click at [301, 153] on select "Select [PERSON_NAME] [PERSON_NAME] Moi Moi Pappu Ritu [PERSON_NAME]" at bounding box center [326, 150] width 78 height 9
click at [287, 147] on select "Select [PERSON_NAME] [PERSON_NAME] Moi Moi Pappu Ritu [PERSON_NAME]" at bounding box center [326, 150] width 78 height 9
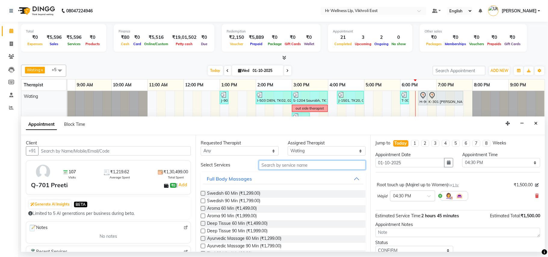
click at [280, 164] on input "text" at bounding box center [312, 164] width 107 height 9
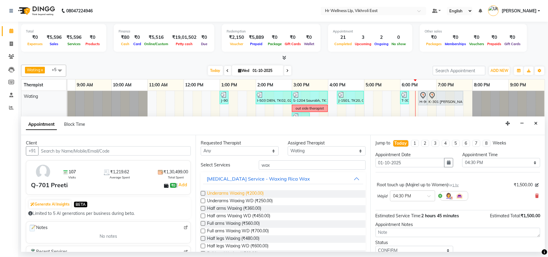
click at [242, 194] on span "Underarms Waxing (₹200.00)" at bounding box center [235, 194] width 57 height 8
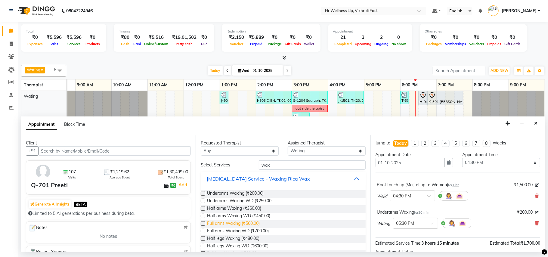
click at [225, 226] on span "Full arms Waxing (₹560.00)" at bounding box center [233, 224] width 53 height 8
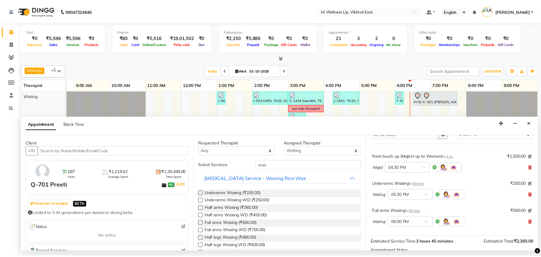
scroll to position [79, 0]
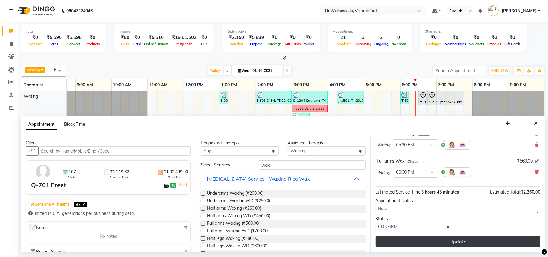
click at [449, 240] on button "Update" at bounding box center [457, 241] width 164 height 11
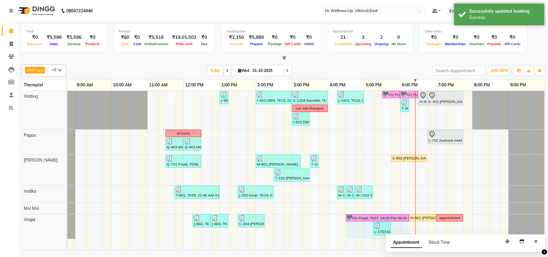
drag, startPoint x: 380, startPoint y: 219, endPoint x: 401, endPoint y: 217, distance: 20.9
click at [39, 217] on div "J-802, TK15, 12:15 PM-12:45 PM, Master Haircut J-802, TK15, 12:45 PM-01:15 PM, …" at bounding box center [39, 226] width 0 height 25
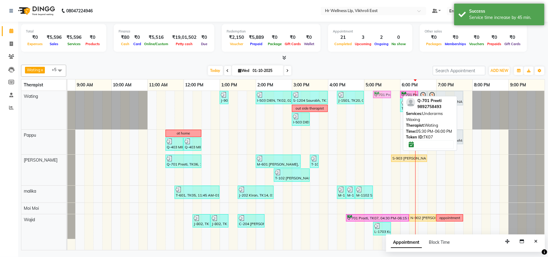
drag, startPoint x: 390, startPoint y: 97, endPoint x: 379, endPoint y: 97, distance: 10.5
click at [39, 97] on div "J-901 Supriya, TK18, 01:00 PM-01:15 PM, Eyebrows I-503 DIEN, TK02, 02:00 PM-03:…" at bounding box center [39, 110] width 0 height 38
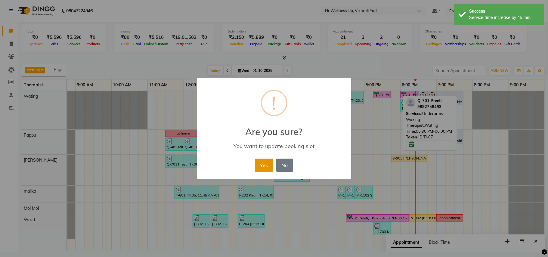
click at [261, 167] on button "Yes" at bounding box center [264, 164] width 18 height 13
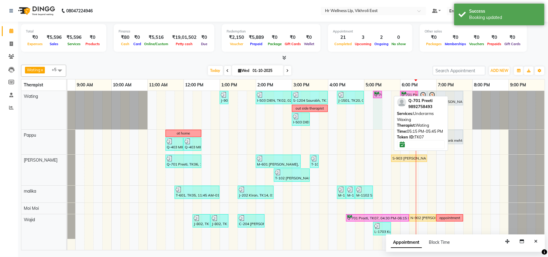
drag, startPoint x: 389, startPoint y: 96, endPoint x: 379, endPoint y: 94, distance: 9.7
click at [39, 94] on div "J-901 Supriya, TK18, 01:00 PM-01:15 PM, Eyebrows I-503 DIEN, TK02, 02:00 PM-03:…" at bounding box center [39, 110] width 0 height 38
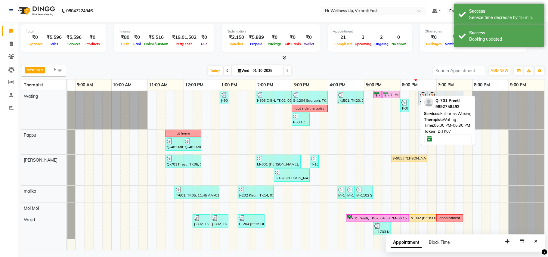
drag, startPoint x: 409, startPoint y: 94, endPoint x: 394, endPoint y: 94, distance: 15.3
click at [39, 94] on div "J-901 Supriya, TK18, 01:00 PM-01:15 PM, Eyebrows I-503 DIEN, TK02, 02:00 PM-03:…" at bounding box center [39, 110] width 0 height 38
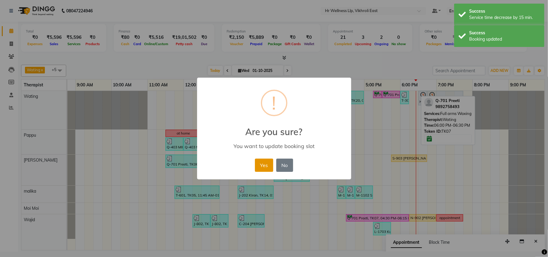
click at [259, 167] on button "Yes" at bounding box center [264, 164] width 18 height 13
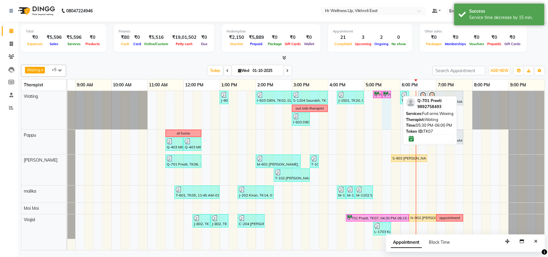
drag, startPoint x: 399, startPoint y: 93, endPoint x: 390, endPoint y: 93, distance: 9.6
click at [39, 93] on div "J-901 Supriya, TK18, 01:00 PM-01:15 PM, Eyebrows I-503 DIEN, TK02, 02:00 PM-03:…" at bounding box center [39, 110] width 0 height 38
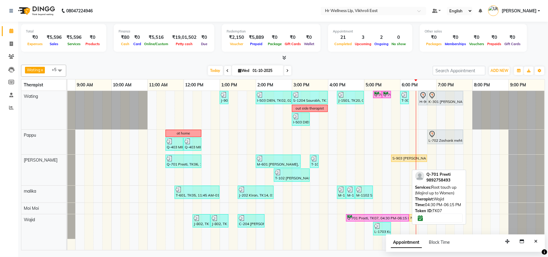
click at [364, 217] on div "Q-701 Preeti, TK07, 04:30 PM-06:15 PM, Root touch up (Majirel up to Women)" at bounding box center [377, 218] width 62 height 6
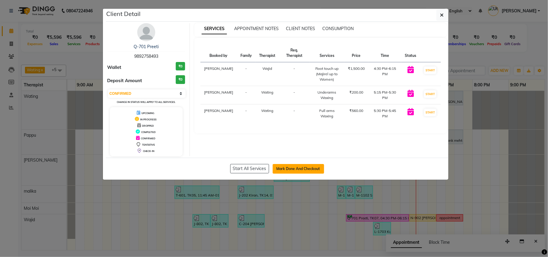
click at [304, 171] on button "Mark Done And Checkout" at bounding box center [297, 169] width 51 height 10
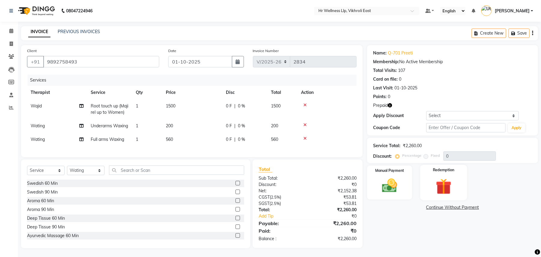
click at [432, 185] on img at bounding box center [444, 186] width 26 height 20
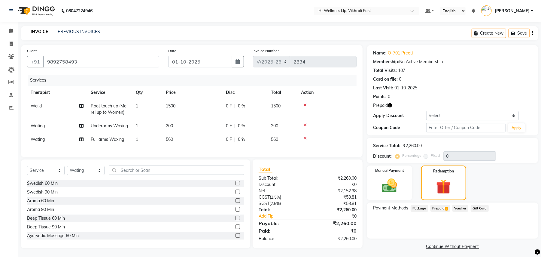
click at [437, 207] on span "Prepaid 1" at bounding box center [441, 208] width 20 height 7
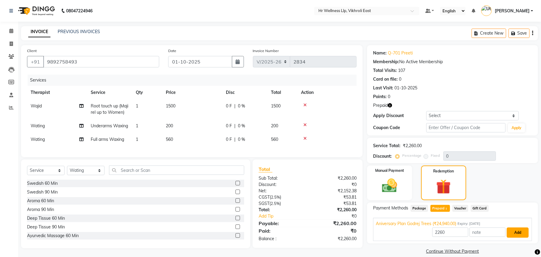
click at [521, 230] on button "Add" at bounding box center [518, 232] width 22 height 10
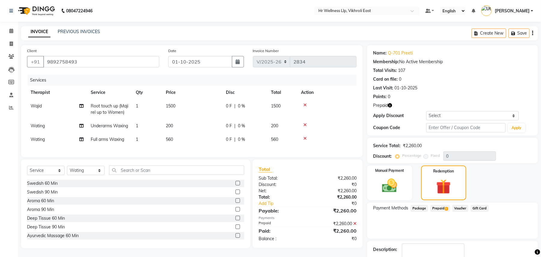
scroll to position [37, 0]
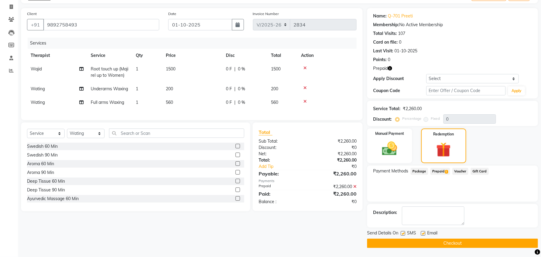
click at [460, 243] on button "Checkout" at bounding box center [452, 242] width 171 height 9
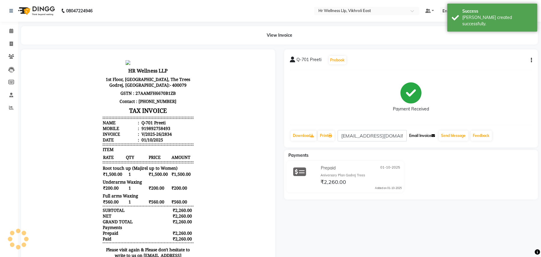
click at [432, 136] on button "Email Invoice" at bounding box center [422, 135] width 31 height 10
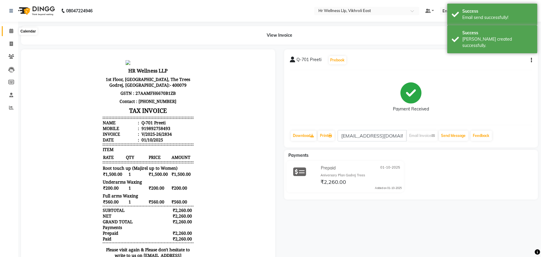
click at [11, 29] on icon at bounding box center [11, 31] width 4 height 5
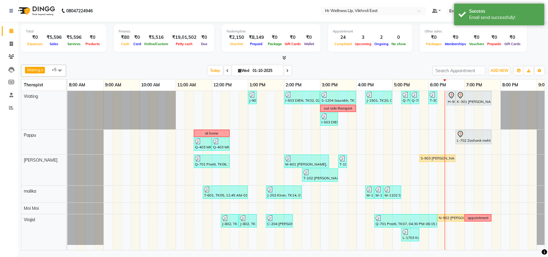
click at [241, 70] on span "Wed" at bounding box center [244, 70] width 14 height 5
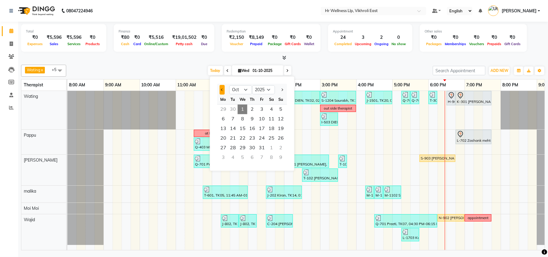
click at [223, 89] on span "Previous month" at bounding box center [222, 89] width 2 height 2
click at [231, 146] on span "30" at bounding box center [233, 148] width 10 height 10
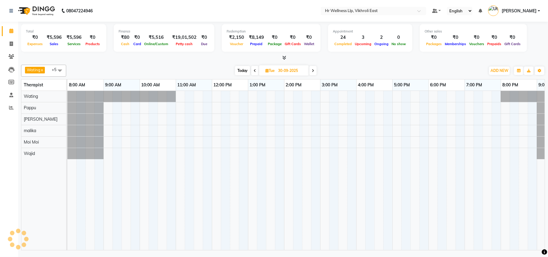
scroll to position [0, 28]
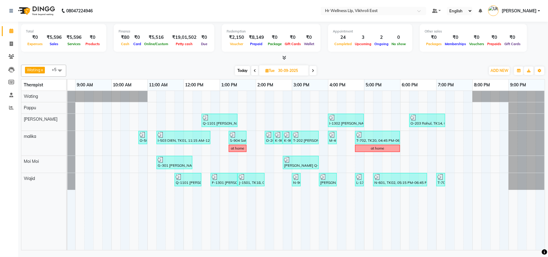
click at [277, 69] on input "30-09-2025" at bounding box center [291, 70] width 30 height 9
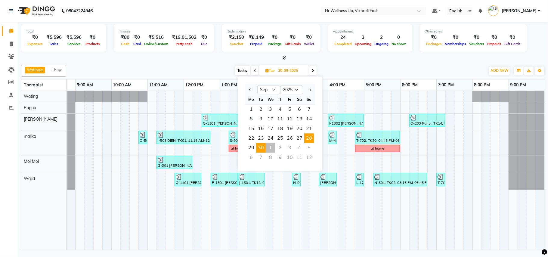
click at [311, 137] on span "28" at bounding box center [309, 138] width 10 height 10
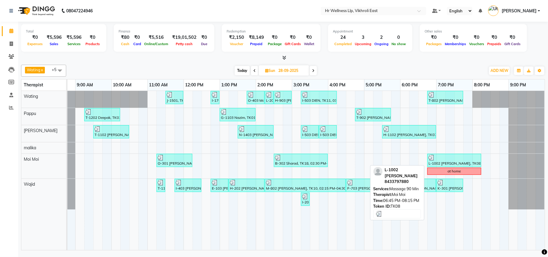
click at [434, 163] on div "L-1002 [PERSON_NAME], TK08, 06:45 PM-08:15 PM, Massage 90 Min" at bounding box center [454, 160] width 53 height 11
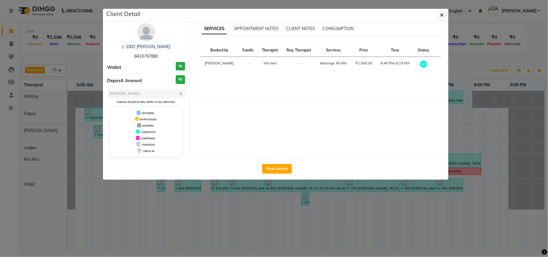
click at [151, 34] on img at bounding box center [146, 32] width 18 height 18
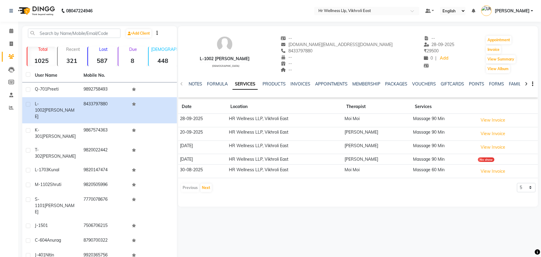
click at [343, 118] on td "HR Wellness LLP, Vikhroli East" at bounding box center [285, 121] width 116 height 14
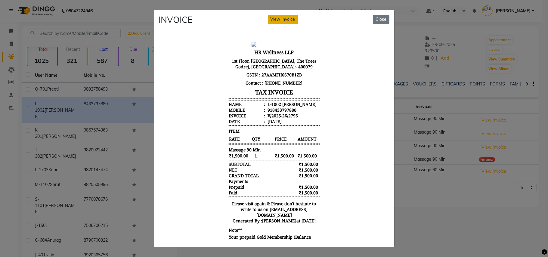
click at [285, 17] on button "View Invoice" at bounding box center [283, 19] width 30 height 9
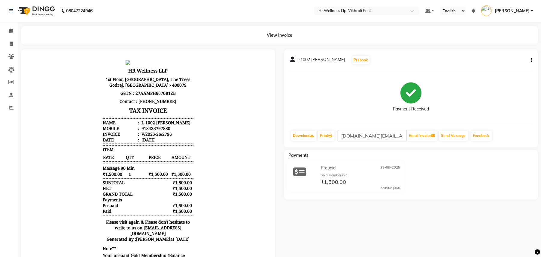
click at [532, 56] on div "L-1002 [PERSON_NAME] Prebook" at bounding box center [411, 60] width 242 height 10
click at [533, 61] on div "L-1002 Parvinder singh Prebook Payment Received Download Print singhparv.sg@gma…" at bounding box center [411, 98] width 254 height 98
click at [532, 60] on icon "button" at bounding box center [531, 60] width 1 height 0
click at [493, 70] on div "Edit Invoice" at bounding box center [501, 71] width 41 height 8
select select "service"
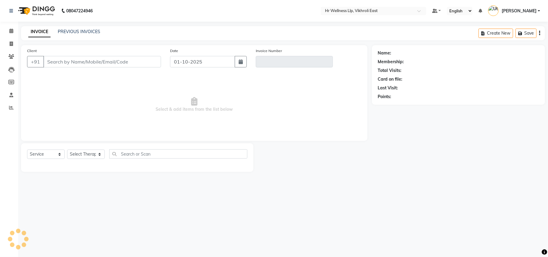
type input "8433797880"
type input "V/2025-26/2796"
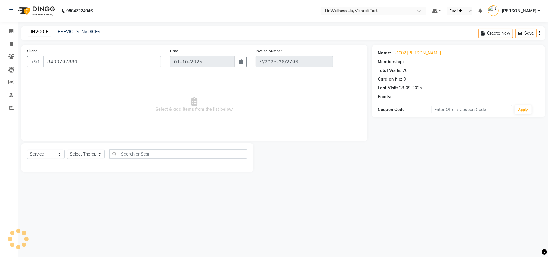
type input "28-09-2025"
select select "select"
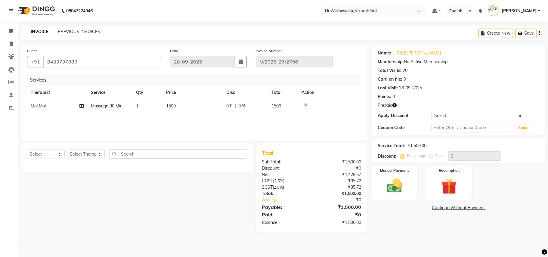
click at [116, 106] on span "Massage 90 Min" at bounding box center [107, 105] width 32 height 5
select select "88715"
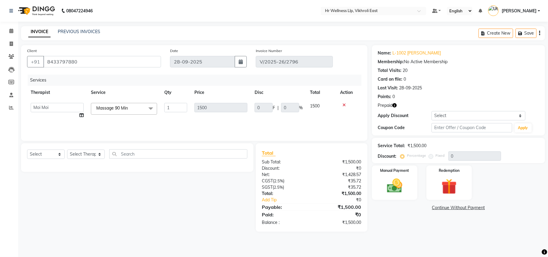
click at [124, 109] on span "Massage 90 Min" at bounding box center [112, 107] width 32 height 5
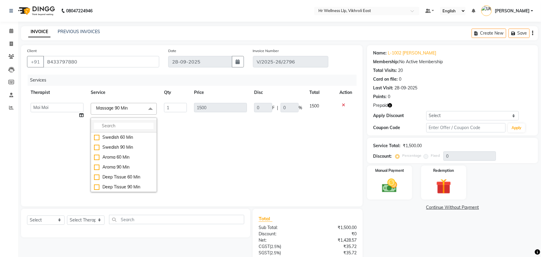
click at [116, 121] on li at bounding box center [124, 126] width 66 height 13
click at [118, 125] on input "multiselect-search" at bounding box center [124, 126] width 60 height 6
type input "60"
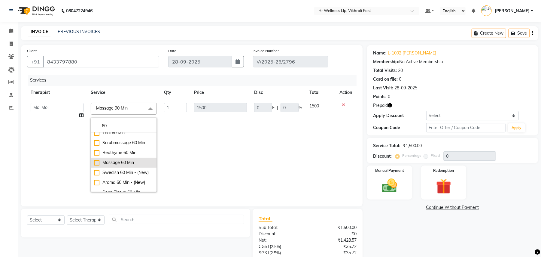
click at [118, 164] on div "Massage 60 Min" at bounding box center [124, 162] width 60 height 6
checkbox input "true"
type input "1000"
click at [226, 155] on td "1000" at bounding box center [221, 147] width 60 height 96
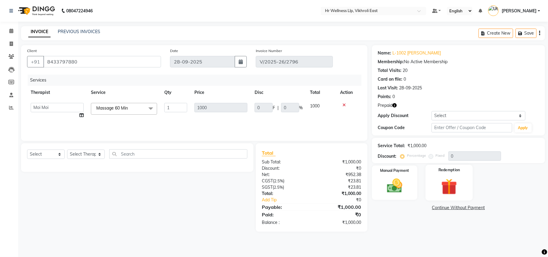
click at [444, 179] on img at bounding box center [449, 186] width 26 height 20
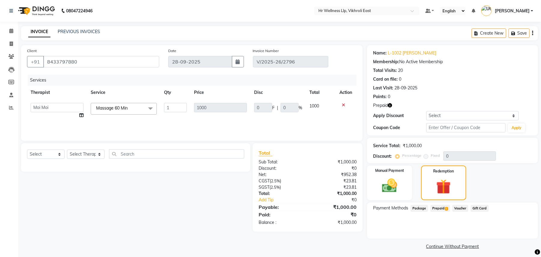
click at [443, 208] on span "Prepaid 1" at bounding box center [441, 208] width 20 height 7
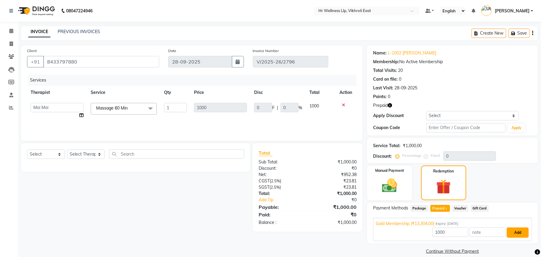
click at [518, 232] on button "Add" at bounding box center [518, 232] width 22 height 10
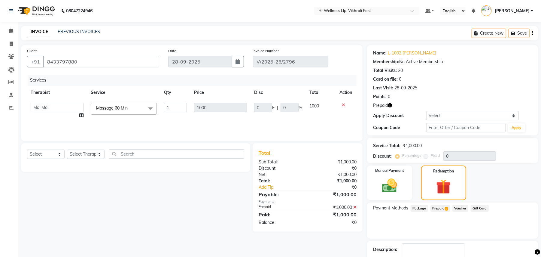
scroll to position [28, 0]
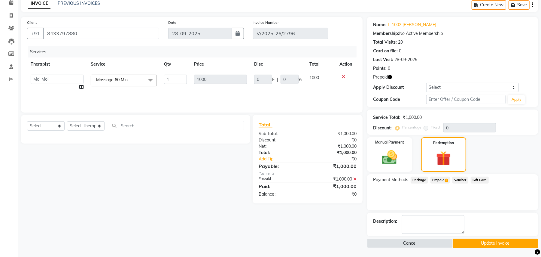
click at [476, 244] on button "Update Invoice" at bounding box center [495, 242] width 85 height 9
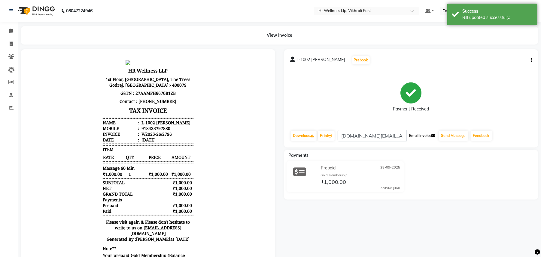
click at [424, 135] on button "Email Invoice" at bounding box center [422, 135] width 31 height 10
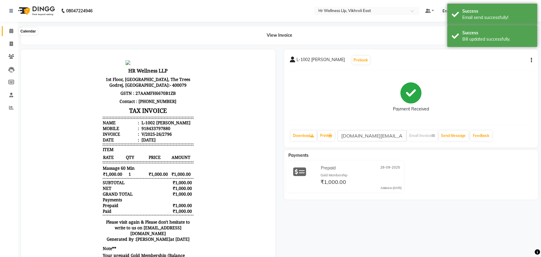
click at [11, 31] on icon at bounding box center [11, 31] width 4 height 5
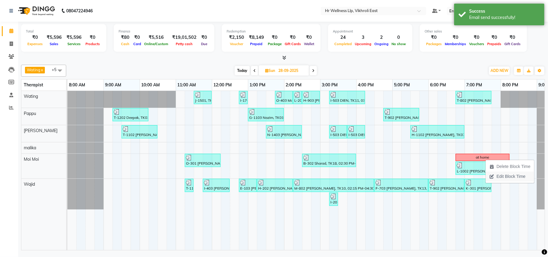
click at [501, 176] on span "Edit Block Time" at bounding box center [510, 176] width 29 height 6
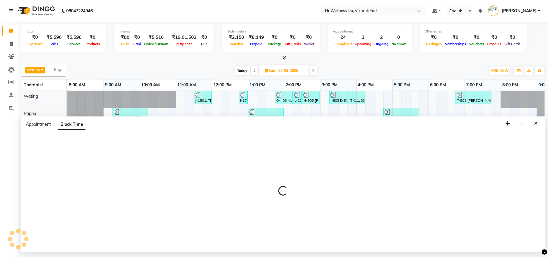
select select "88715"
select select "1125"
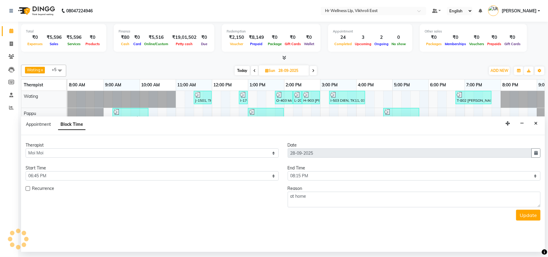
scroll to position [0, 28]
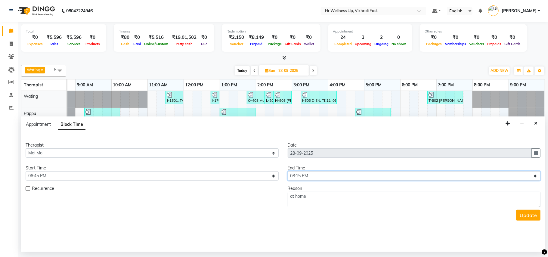
click at [348, 177] on select "Select 09:00 AM 09:15 AM 09:30 AM 09:45 AM 10:00 AM 10:15 AM 10:30 AM 10:45 AM …" at bounding box center [413, 175] width 253 height 9
select select "1200"
click at [287, 172] on select "Select 09:00 AM 09:15 AM 09:30 AM 09:45 AM 10:00 AM 10:15 AM 10:30 AM 10:45 AM …" at bounding box center [413, 175] width 253 height 9
click at [523, 216] on button "Update" at bounding box center [528, 215] width 24 height 11
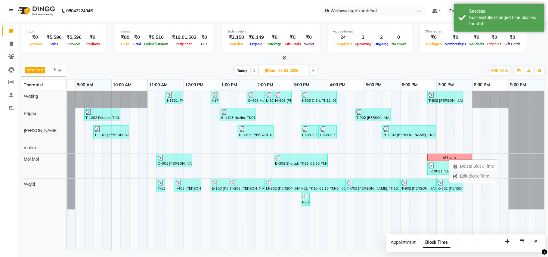
click at [476, 175] on span "Edit Block Time" at bounding box center [474, 176] width 29 height 6
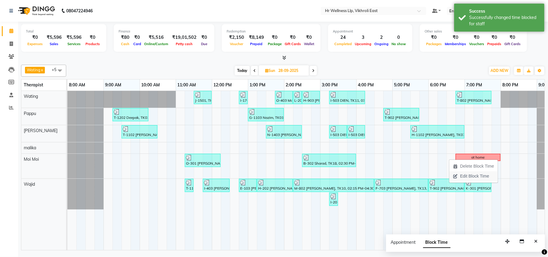
select select "88715"
select select "1125"
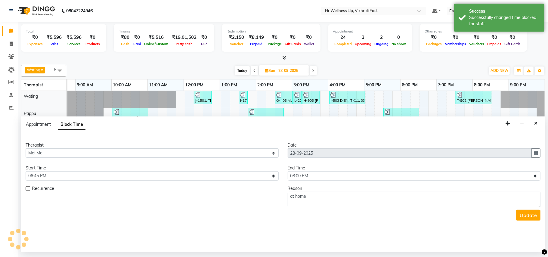
scroll to position [0, 28]
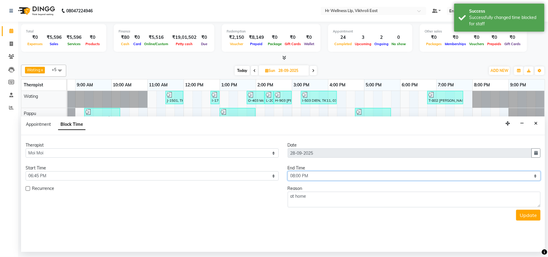
click at [394, 178] on select "Select 09:00 AM 09:15 AM 09:30 AM 09:45 AM 10:00 AM 10:15 AM 10:30 AM 10:45 AM …" at bounding box center [413, 175] width 253 height 9
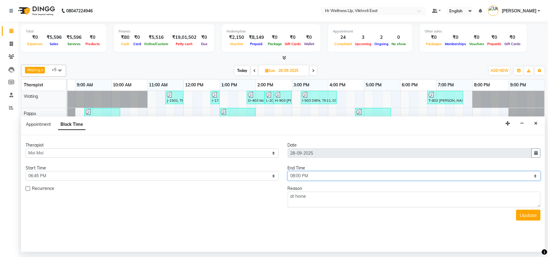
select select "1185"
click at [287, 172] on select "Select 09:00 AM 09:15 AM 09:30 AM 09:45 AM 10:00 AM 10:15 AM 10:30 AM 10:45 AM …" at bounding box center [413, 175] width 253 height 9
click at [531, 219] on button "Update" at bounding box center [528, 215] width 24 height 11
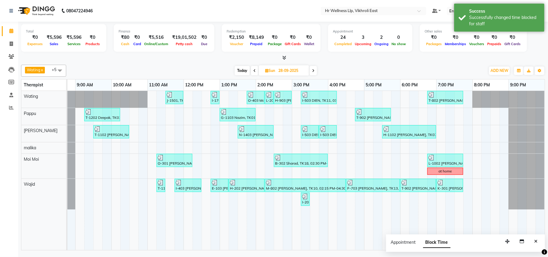
click at [239, 70] on span "Today" at bounding box center [242, 70] width 15 height 9
type input "01-10-2025"
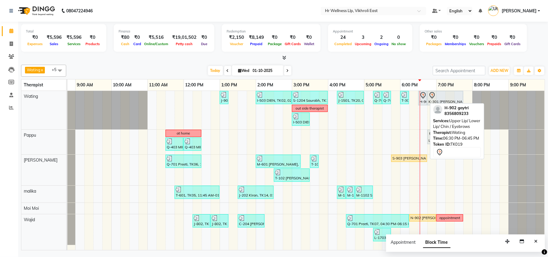
click at [422, 98] on icon at bounding box center [422, 95] width 7 height 7
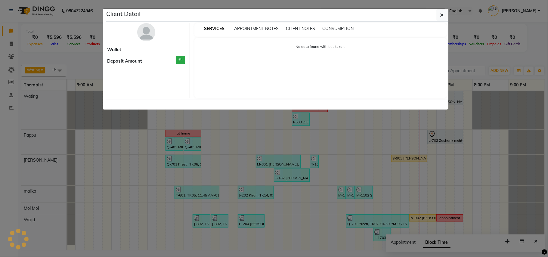
select select "7"
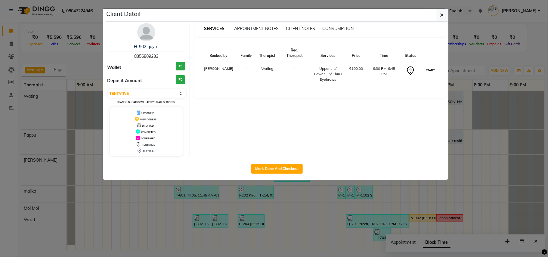
click at [432, 66] on button "START" at bounding box center [430, 70] width 12 height 8
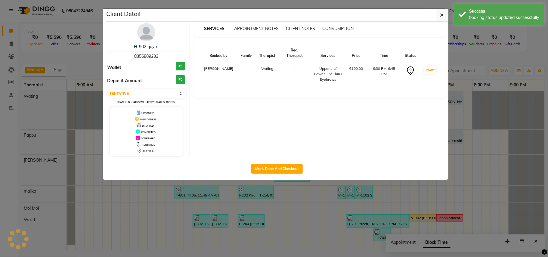
click at [150, 35] on img at bounding box center [146, 32] width 18 height 18
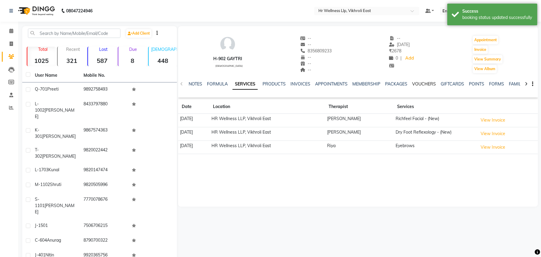
click at [425, 84] on link "VOUCHERS" at bounding box center [425, 83] width 24 height 5
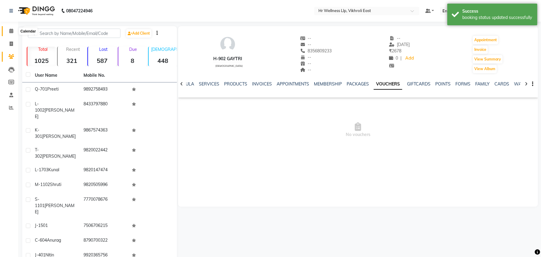
click at [12, 29] on icon at bounding box center [11, 31] width 4 height 5
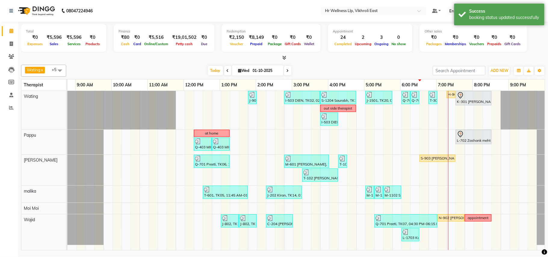
scroll to position [0, 28]
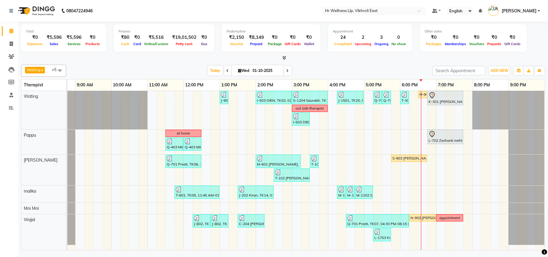
click at [286, 70] on icon at bounding box center [287, 71] width 2 height 4
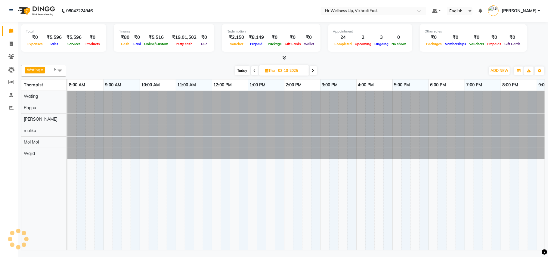
click at [315, 69] on span at bounding box center [312, 70] width 7 height 9
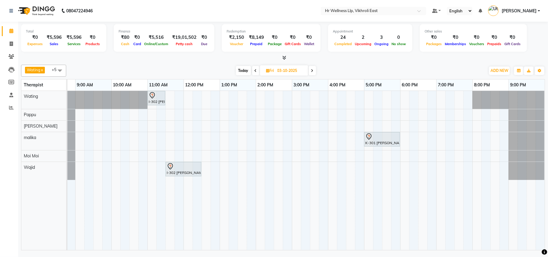
click at [242, 70] on span "Today" at bounding box center [243, 70] width 15 height 9
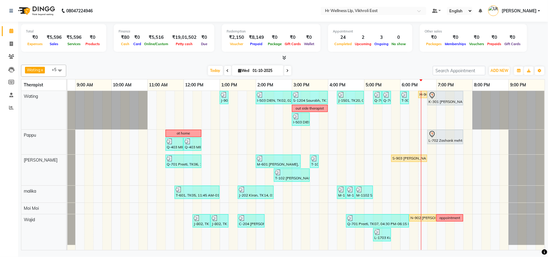
click at [286, 71] on icon at bounding box center [287, 71] width 2 height 4
type input "02-10-2025"
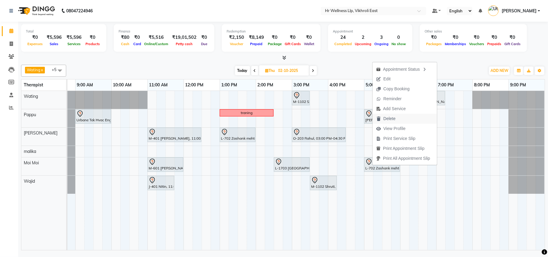
click at [388, 118] on span "Delete" at bounding box center [389, 118] width 12 height 6
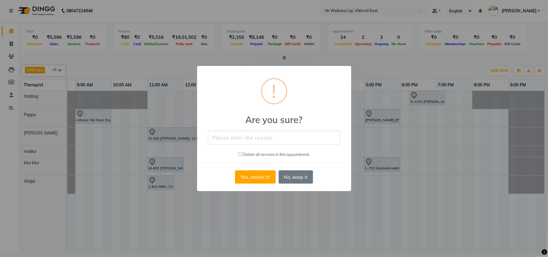
click at [259, 140] on input "text" at bounding box center [274, 137] width 132 height 14
type input "dfghjkerytui"
click at [253, 176] on button "Yes, delete it!" at bounding box center [255, 176] width 40 height 13
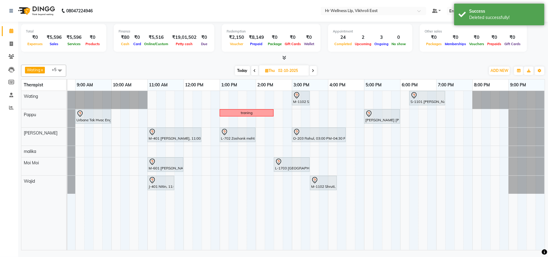
click at [242, 70] on span "Today" at bounding box center [242, 70] width 15 height 9
type input "01-10-2025"
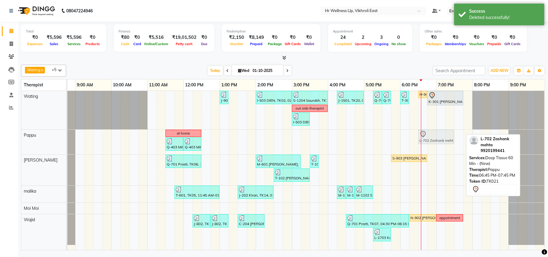
drag, startPoint x: 434, startPoint y: 133, endPoint x: 425, endPoint y: 137, distance: 10.4
click at [39, 137] on div "at home L-702 Zashank mehta, TK21, 06:45 PM-07:45 PM, Deep Tissue 60 Min - (New…" at bounding box center [39, 142] width 0 height 25
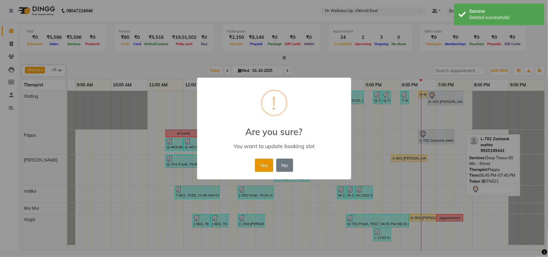
click at [256, 167] on button "Yes" at bounding box center [264, 164] width 18 height 13
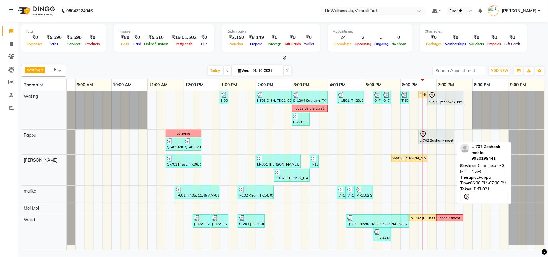
click at [439, 140] on div "L-702 Zashank mehta, TK21, 06:30 PM-07:30 PM, Deep Tissue 60 Min - (New)" at bounding box center [436, 136] width 35 height 13
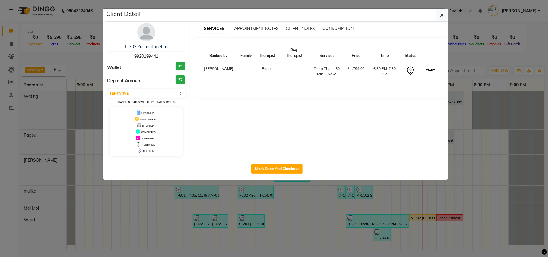
click at [433, 73] on button "START" at bounding box center [430, 70] width 12 height 8
select select "1"
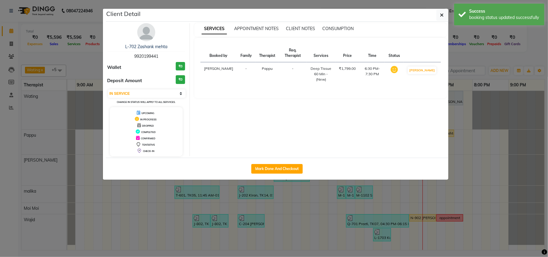
click at [453, 84] on ngb-modal-window "Client Detail L-702 Zashank mehta 9920199441 Wallet ₹0 Deposit Amount ₹0 Select…" at bounding box center [274, 128] width 548 height 257
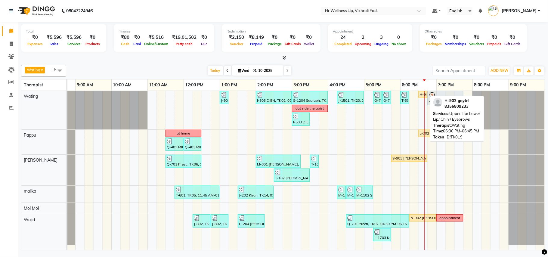
click at [420, 95] on div "H-902 gaytri, TK19, 06:30 PM-06:45 PM, [GEOGRAPHIC_DATA]/ [GEOGRAPHIC_DATA]/ Ch…" at bounding box center [423, 94] width 8 height 5
select select "1"
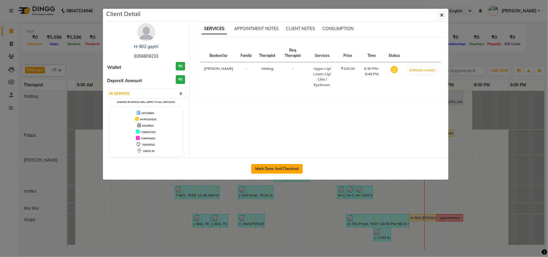
click at [276, 165] on button "Mark Done And Checkout" at bounding box center [276, 169] width 51 height 10
select select "service"
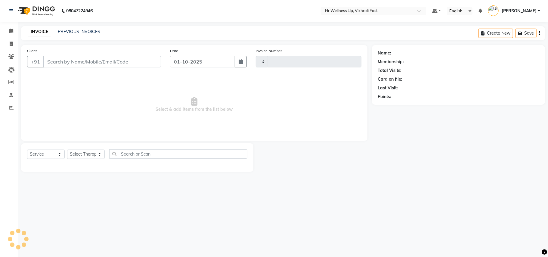
type input "2835"
select select "915"
type input "8356809233"
select select "14980"
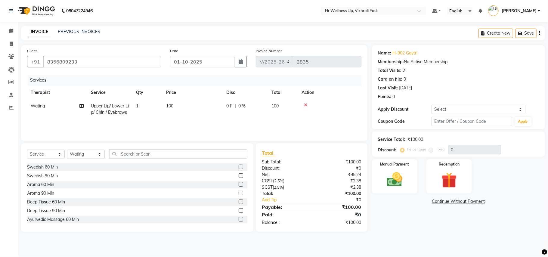
click at [113, 109] on span "Upper Lip/ Lower Lip/ Chin / Eyebrows" at bounding box center [110, 109] width 38 height 12
select select "14980"
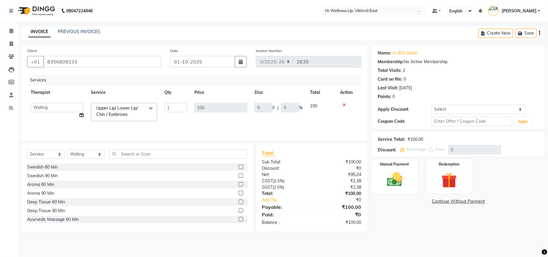
click at [115, 115] on span "Upper Lip/ Lower Lip/ Chin / Eyebrows" at bounding box center [116, 111] width 41 height 12
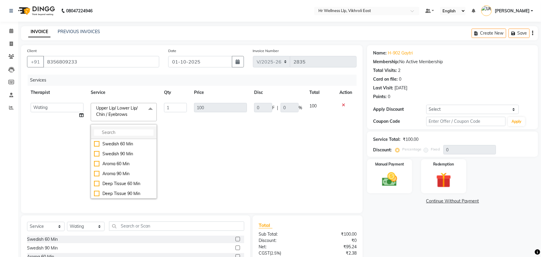
click at [110, 130] on input "multiselect-search" at bounding box center [124, 132] width 60 height 6
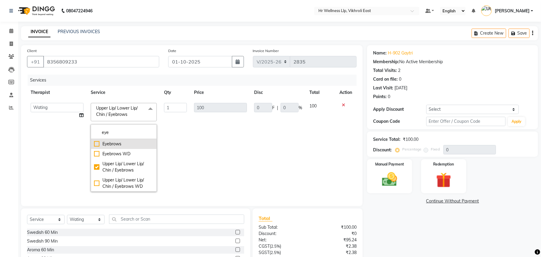
type input "eye"
click at [107, 141] on div "Eyebrows" at bounding box center [124, 144] width 60 height 6
checkbox input "true"
checkbox input "false"
type input "80"
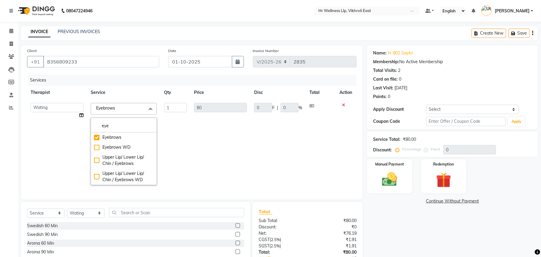
click at [235, 153] on td "80" at bounding box center [221, 143] width 60 height 89
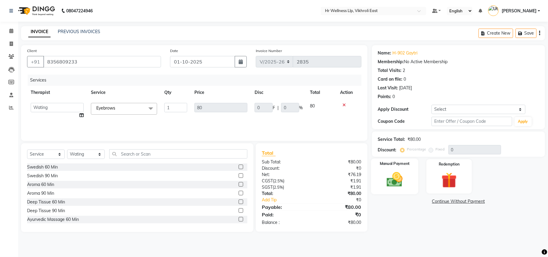
click at [406, 188] on img at bounding box center [394, 179] width 26 height 19
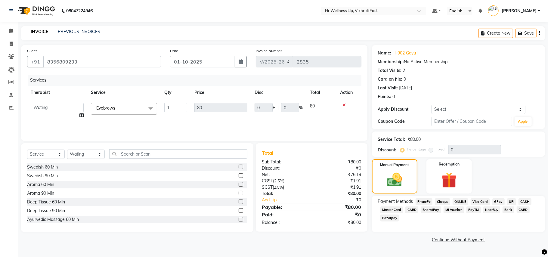
click at [425, 203] on span "PhonePe" at bounding box center [423, 201] width 17 height 7
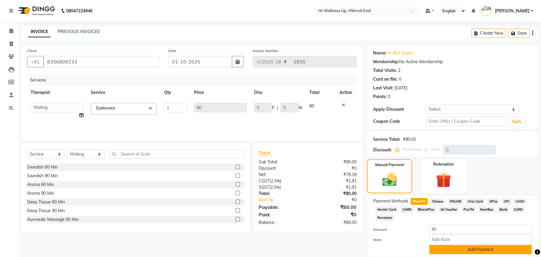
click at [476, 250] on button "Add Payment" at bounding box center [481, 249] width 103 height 9
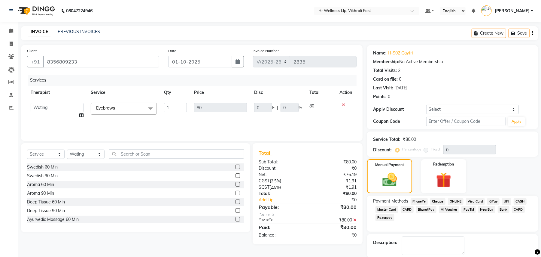
scroll to position [30, 0]
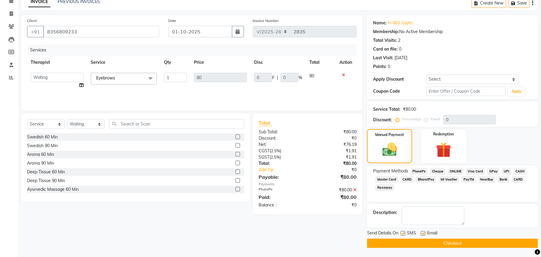
click at [460, 241] on button "Checkout" at bounding box center [452, 242] width 171 height 9
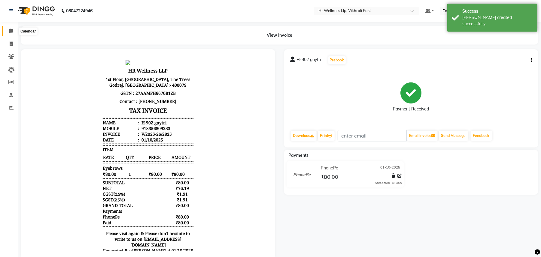
click at [10, 30] on icon at bounding box center [11, 31] width 4 height 5
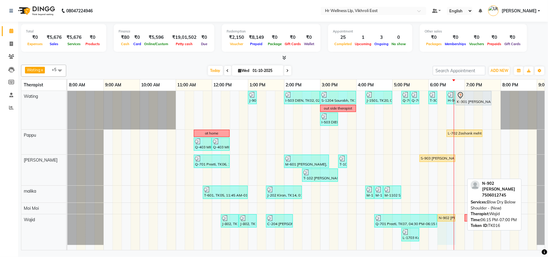
drag, startPoint x: 463, startPoint y: 218, endPoint x: 452, endPoint y: 219, distance: 11.5
click at [67, 219] on div "J-802, TK15, 12:15 PM-12:45 PM, Master Haircut J-802, TK15, 12:45 PM-01:15 PM, …" at bounding box center [67, 229] width 0 height 31
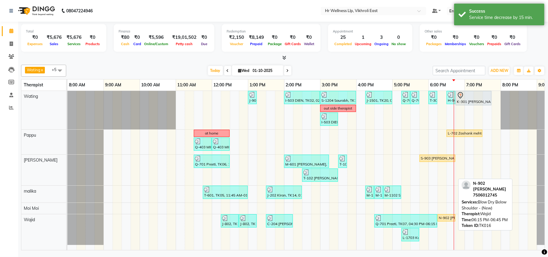
click at [446, 219] on div "N-902 Shipra, TK16, 06:15 PM-06:45 PM, Blow Dry Below Shoulder - (New)" at bounding box center [446, 217] width 17 height 5
select select "1"
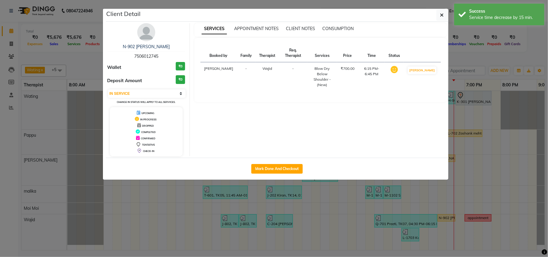
click at [145, 30] on img at bounding box center [146, 32] width 18 height 18
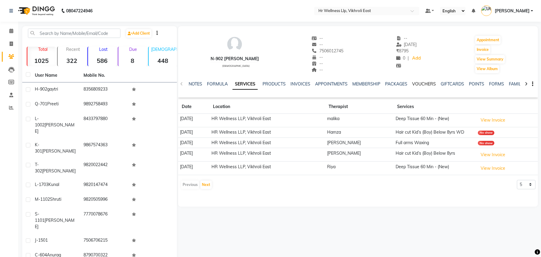
click at [426, 86] on link "VOUCHERS" at bounding box center [425, 83] width 24 height 5
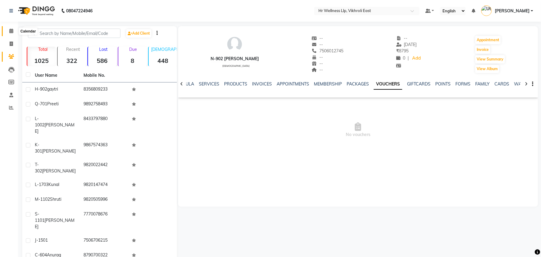
click at [11, 31] on icon at bounding box center [11, 31] width 4 height 5
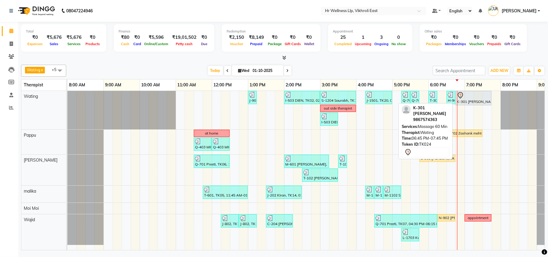
click at [473, 97] on div at bounding box center [472, 95] width 33 height 7
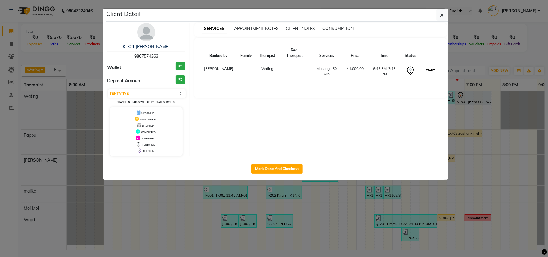
click at [432, 69] on button "START" at bounding box center [430, 70] width 12 height 8
select select "1"
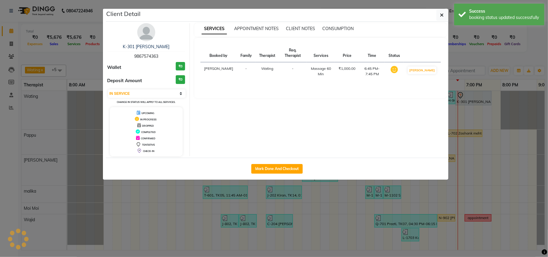
click at [465, 68] on ngb-modal-window "Client Detail K-301 Aanchal 9867574363 Wallet ₹0 Deposit Amount ₹0 Select IN SE…" at bounding box center [274, 128] width 548 height 257
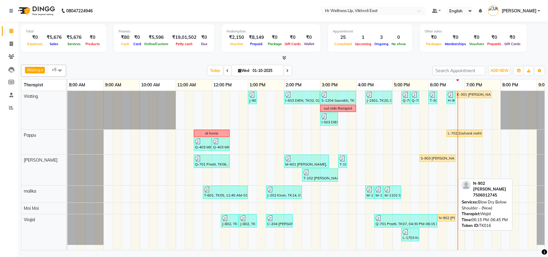
click at [445, 217] on div "N-902 Shipra, TK16, 06:15 PM-06:45 PM, Blow Dry Below Shoulder - (New)" at bounding box center [446, 217] width 17 height 5
select select "1"
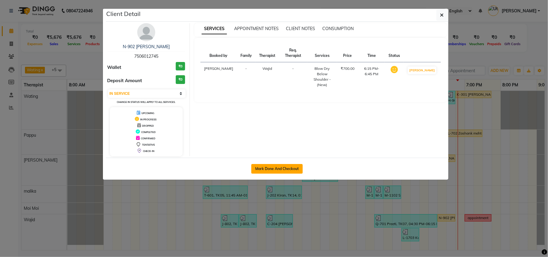
click at [281, 170] on button "Mark Done And Checkout" at bounding box center [276, 169] width 51 height 10
select select "service"
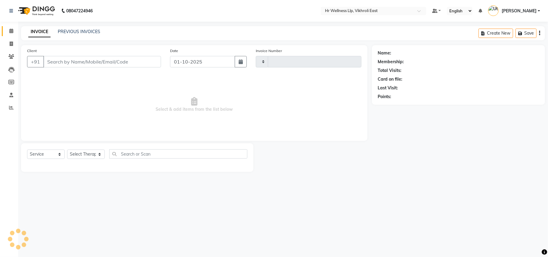
type input "2836"
select select "915"
type input "7506012745"
select select "88109"
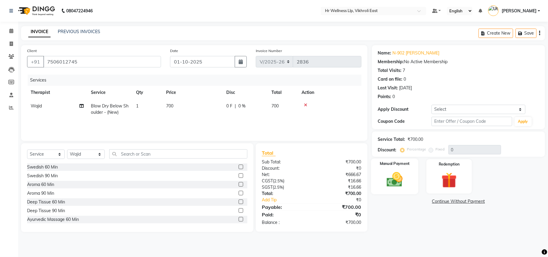
click at [388, 182] on img at bounding box center [394, 179] width 26 height 19
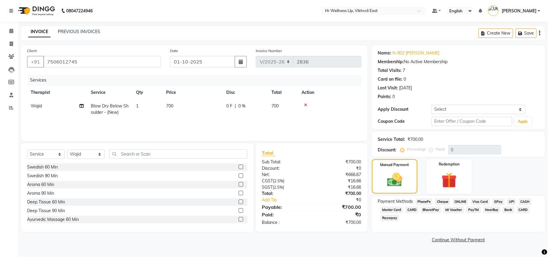
click at [521, 200] on span "CASH" at bounding box center [524, 201] width 13 height 7
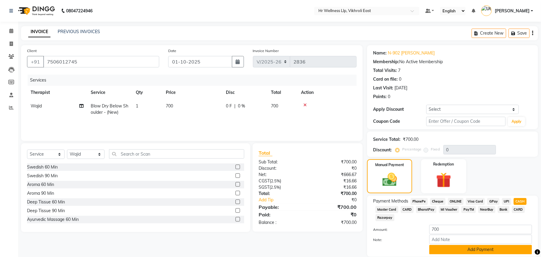
click at [489, 247] on button "Add Payment" at bounding box center [481, 249] width 103 height 9
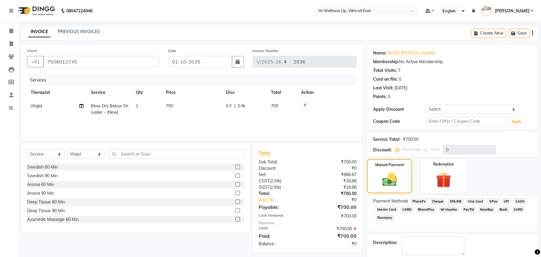
scroll to position [30, 0]
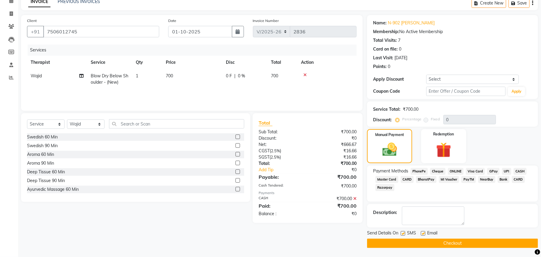
click at [473, 242] on button "Checkout" at bounding box center [452, 242] width 171 height 9
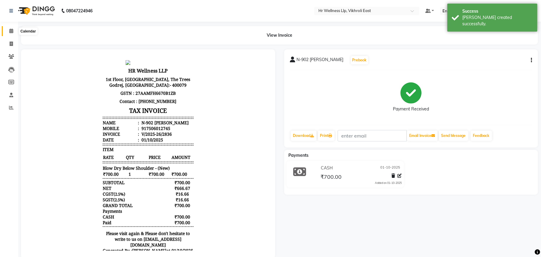
click at [12, 30] on icon at bounding box center [11, 31] width 4 height 5
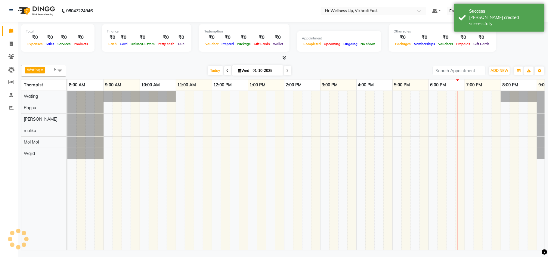
scroll to position [0, 28]
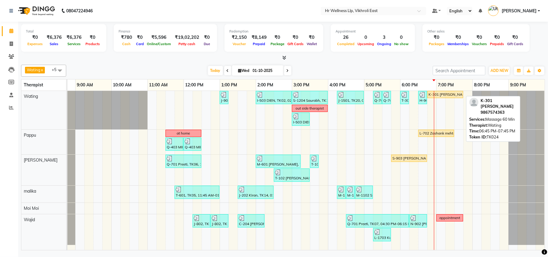
click at [445, 96] on div "K-301 Aanchal, TK24, 06:45 PM-07:45 PM, Massage 60 Min" at bounding box center [445, 94] width 35 height 5
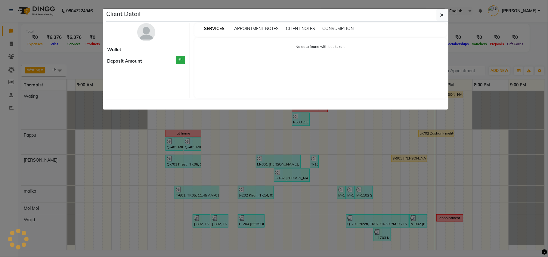
select select "1"
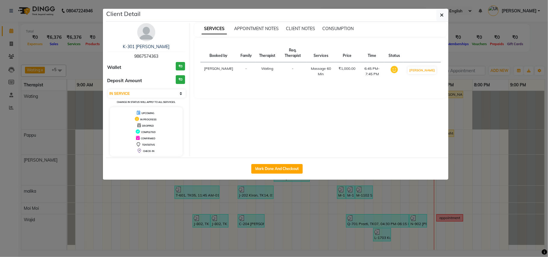
click at [150, 31] on img at bounding box center [146, 32] width 18 height 18
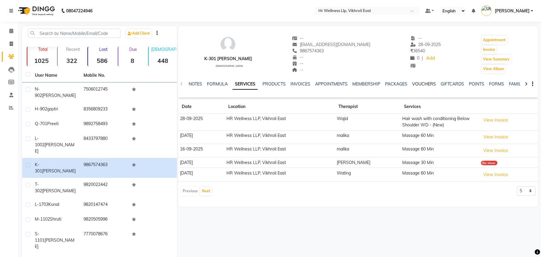
click at [420, 86] on link "VOUCHERS" at bounding box center [425, 83] width 24 height 5
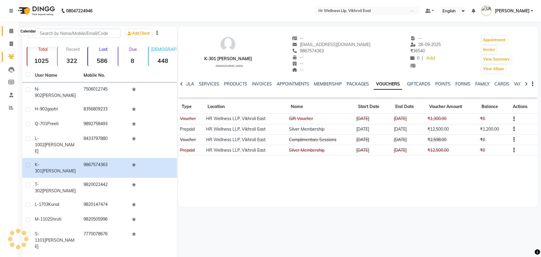
click at [11, 29] on icon at bounding box center [11, 31] width 4 height 5
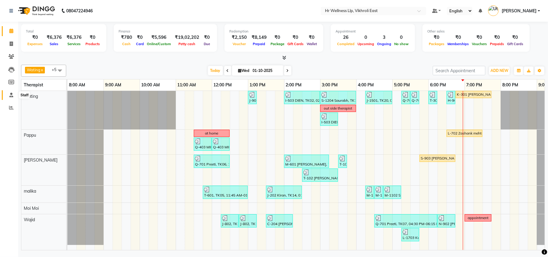
click at [13, 95] on icon at bounding box center [11, 95] width 4 height 5
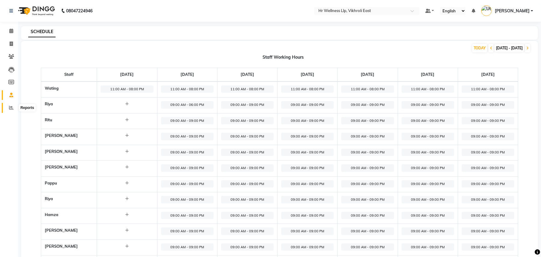
click at [8, 106] on span at bounding box center [11, 107] width 11 height 7
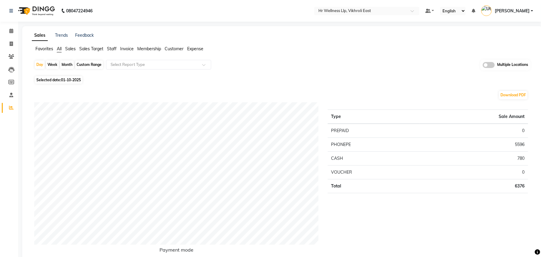
click at [69, 64] on div "Month" at bounding box center [67, 64] width 14 height 8
select select "10"
select select "2025"
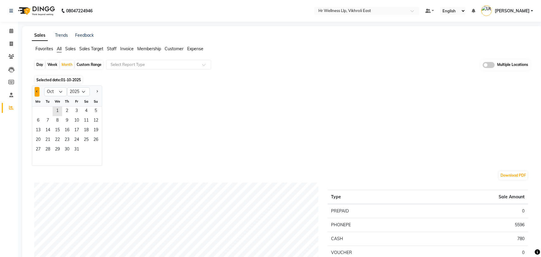
click at [35, 93] on button "Previous month" at bounding box center [37, 92] width 5 height 10
select select "9"
click at [41, 109] on span "1" at bounding box center [38, 111] width 10 height 10
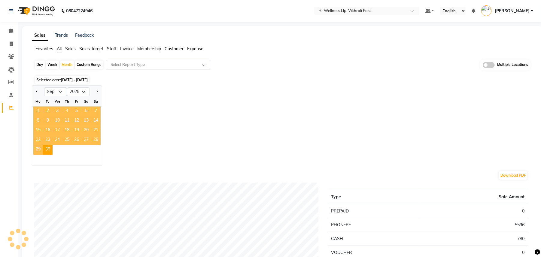
click at [41, 109] on span "1" at bounding box center [38, 111] width 10 height 10
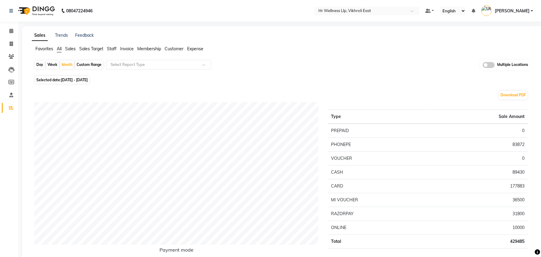
click at [88, 79] on span "01-09-2025 - 30-09-2025" at bounding box center [74, 80] width 27 height 5
select select "9"
select select "2025"
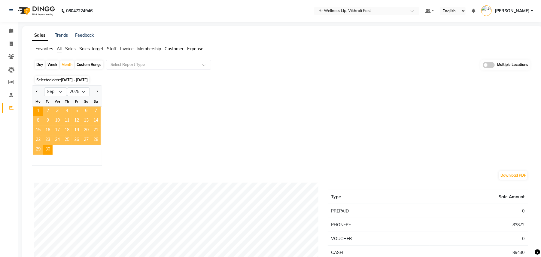
click at [73, 146] on div "29 30" at bounding box center [67, 150] width 70 height 10
click at [108, 48] on span "Staff" at bounding box center [112, 48] width 10 height 5
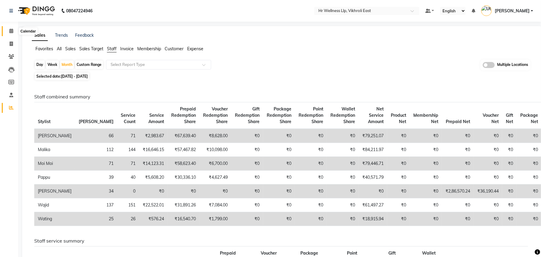
click at [12, 30] on icon at bounding box center [11, 31] width 4 height 5
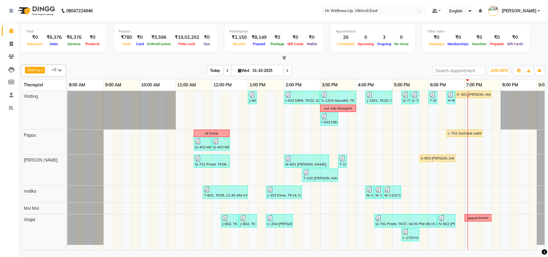
click at [212, 71] on span "Today" at bounding box center [215, 70] width 15 height 9
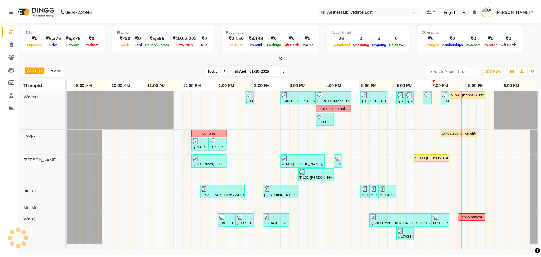
scroll to position [0, 28]
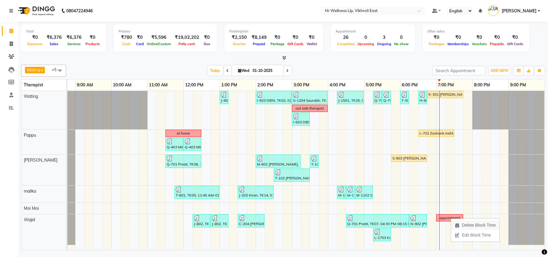
click at [471, 225] on span "Delete Block Time" at bounding box center [479, 225] width 34 height 6
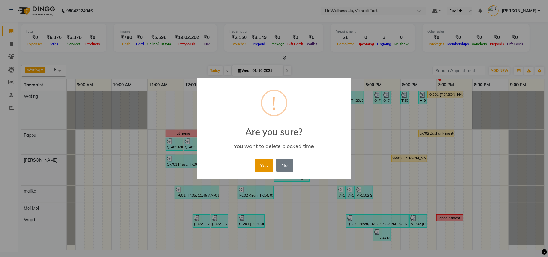
click at [266, 164] on button "Yes" at bounding box center [264, 164] width 18 height 13
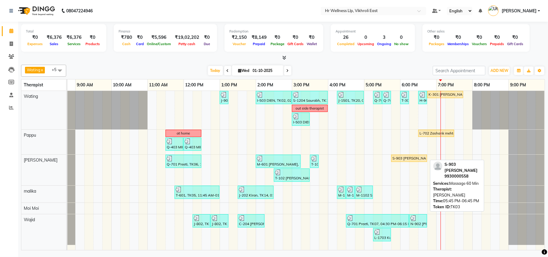
click at [410, 158] on div "S-903 Raghvan, TK03, 05:45 PM-06:45 PM, Massage 60 Min" at bounding box center [408, 157] width 35 height 5
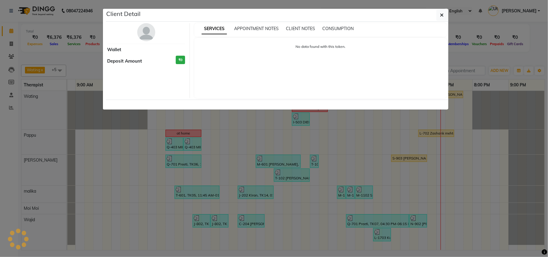
select select "1"
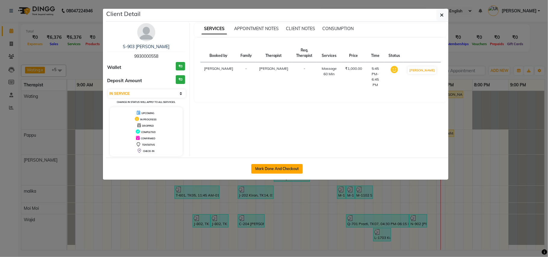
click at [282, 169] on button "Mark Done And Checkout" at bounding box center [276, 169] width 51 height 10
select select "service"
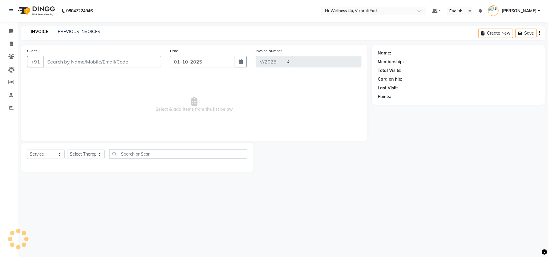
select select "915"
type input "2837"
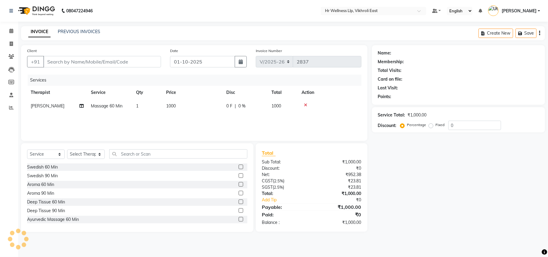
type input "9930000558"
select select "88716"
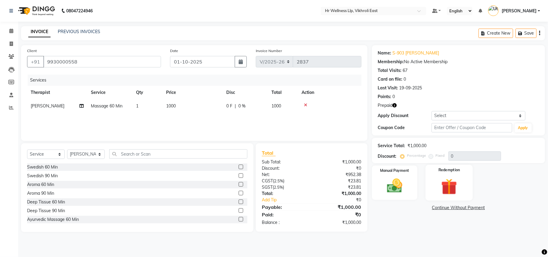
click at [444, 182] on img at bounding box center [449, 186] width 26 height 20
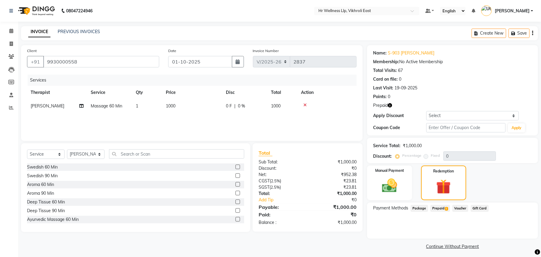
click at [441, 207] on span "Prepaid 1" at bounding box center [441, 208] width 20 height 7
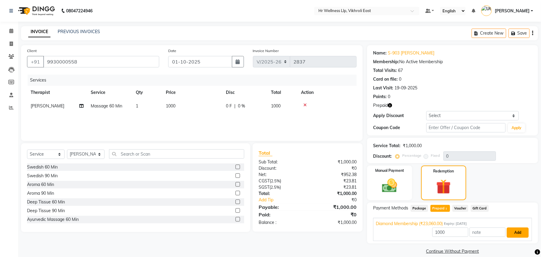
click at [514, 235] on button "Add" at bounding box center [518, 232] width 22 height 10
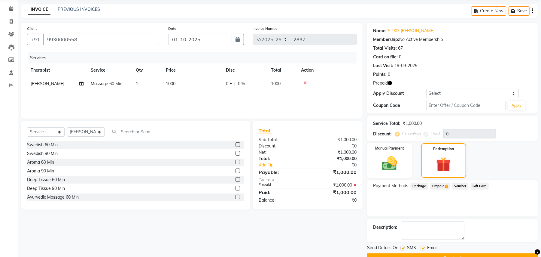
scroll to position [37, 0]
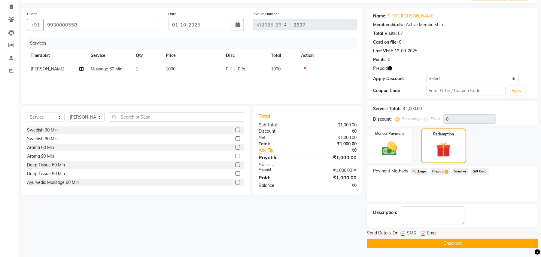
click at [460, 241] on button "Checkout" at bounding box center [452, 242] width 171 height 9
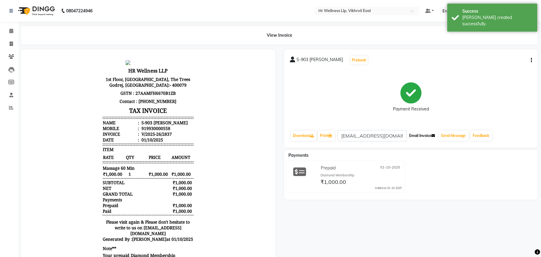
click at [424, 137] on button "Email Invoice" at bounding box center [422, 135] width 31 height 10
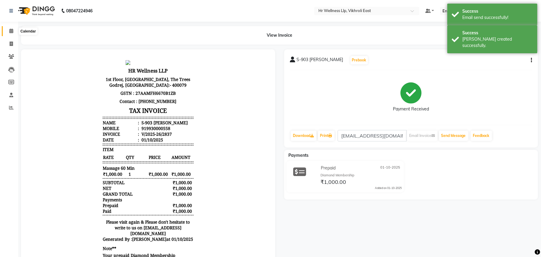
click at [12, 30] on icon at bounding box center [11, 31] width 4 height 5
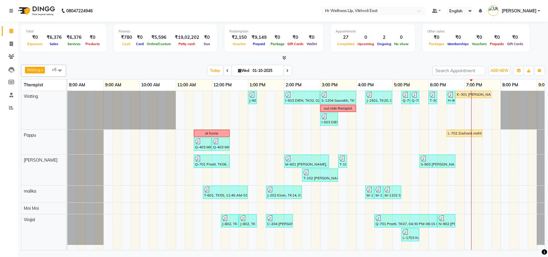
click at [286, 71] on icon at bounding box center [287, 71] width 2 height 4
type input "02-10-2025"
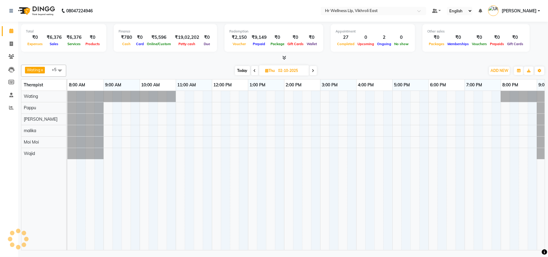
scroll to position [0, 28]
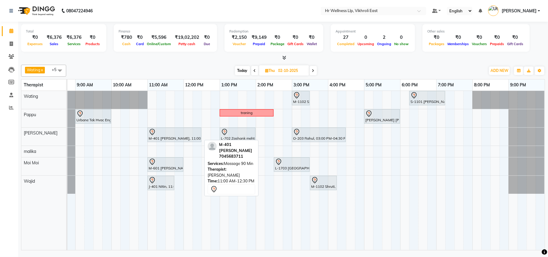
click at [186, 141] on div "M-401 [PERSON_NAME], 11:00 AM-12:30 PM, Massage 90 Min" at bounding box center [174, 134] width 53 height 13
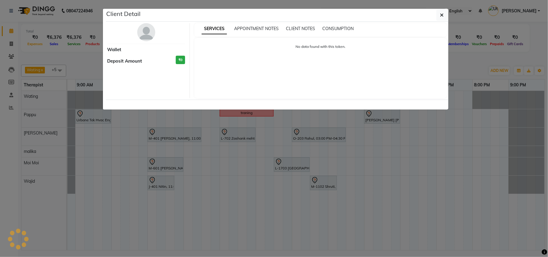
select select "7"
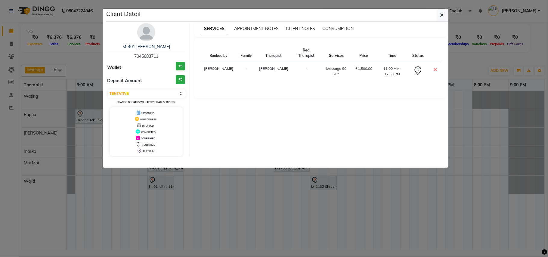
click at [144, 32] on img at bounding box center [146, 32] width 18 height 18
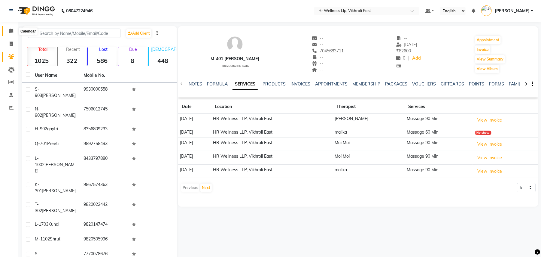
click at [12, 33] on icon at bounding box center [11, 31] width 4 height 5
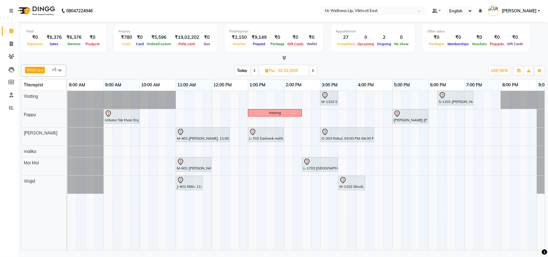
click at [239, 69] on span "Today" at bounding box center [242, 70] width 15 height 9
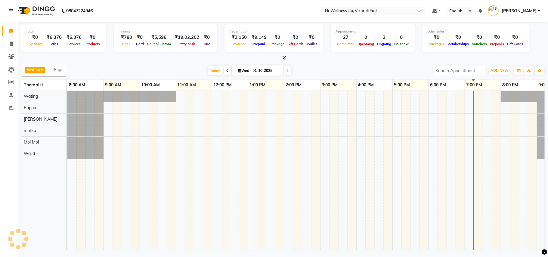
scroll to position [0, 28]
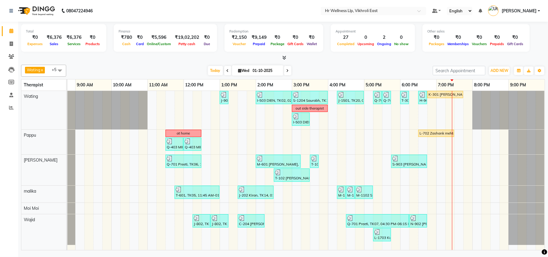
click at [284, 70] on span at bounding box center [287, 70] width 7 height 9
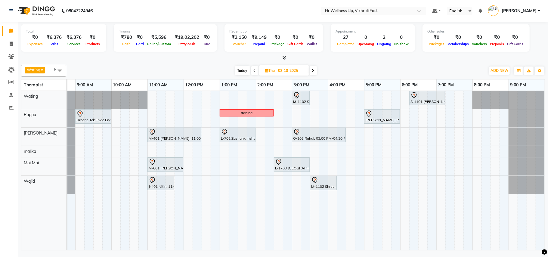
click at [238, 69] on span "Today" at bounding box center [242, 70] width 15 height 9
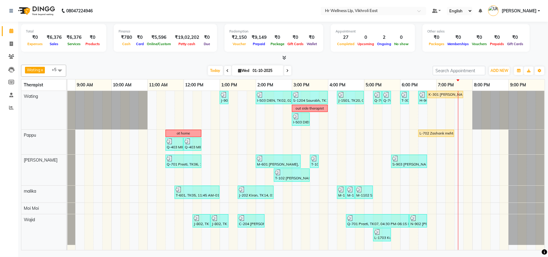
click at [288, 71] on span at bounding box center [287, 70] width 7 height 9
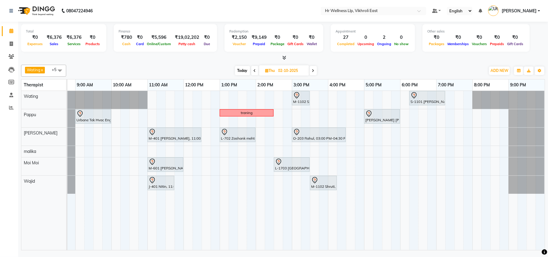
click at [236, 70] on span "Today" at bounding box center [242, 70] width 15 height 9
type input "01-10-2025"
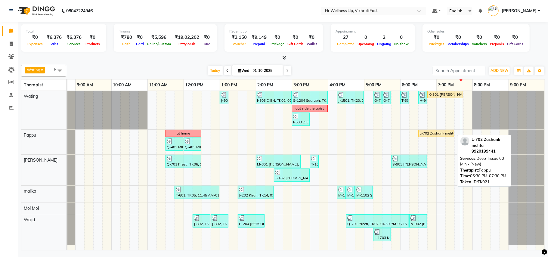
click at [429, 133] on div "L-702 Zashank mehta, TK21, 06:30 PM-07:30 PM, Deep Tissue 60 Min - (New)" at bounding box center [436, 132] width 35 height 5
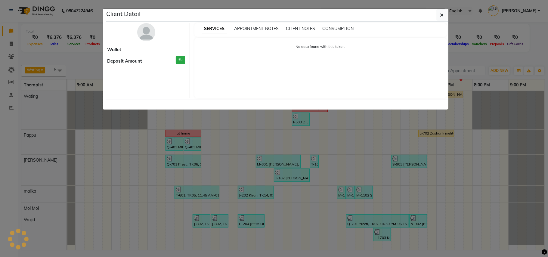
select select "1"
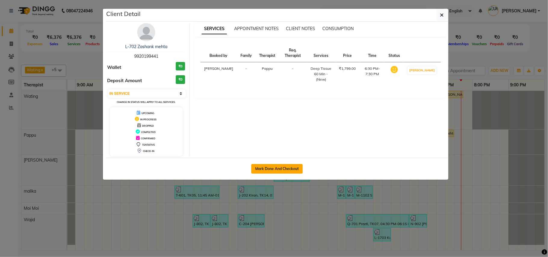
click at [275, 170] on button "Mark Done And Checkout" at bounding box center [276, 169] width 51 height 10
select select "service"
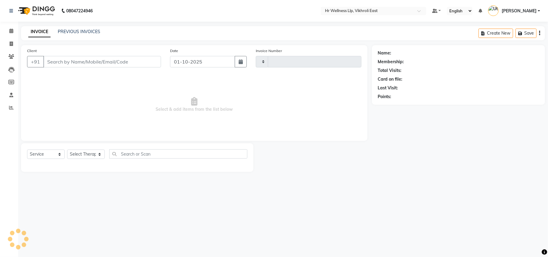
type input "2838"
select select "915"
type input "9920199441"
select select "50978"
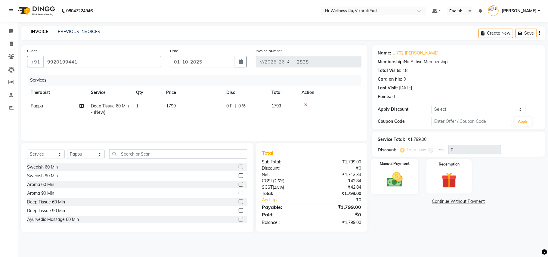
click at [394, 177] on img at bounding box center [394, 179] width 26 height 19
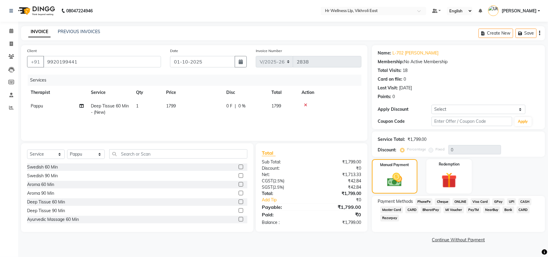
click at [423, 201] on span "PhonePe" at bounding box center [423, 201] width 17 height 7
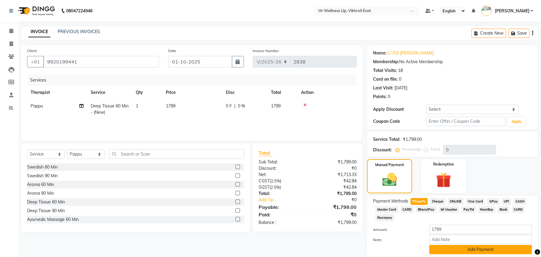
click at [469, 249] on button "Add Payment" at bounding box center [481, 249] width 103 height 9
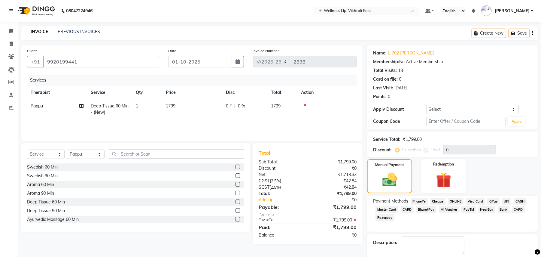
scroll to position [30, 0]
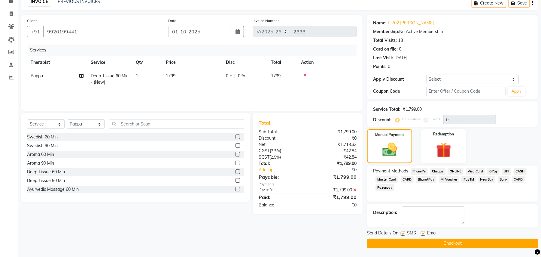
click at [474, 243] on button "Checkout" at bounding box center [452, 242] width 171 height 9
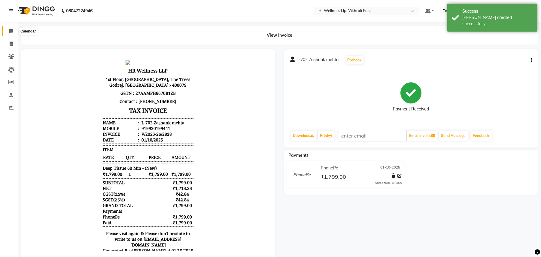
click at [12, 31] on icon at bounding box center [11, 31] width 4 height 5
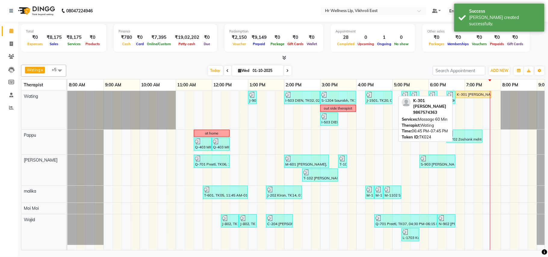
click at [468, 95] on div "K-301 Aanchal, TK24, 06:45 PM-07:45 PM, Massage 60 Min" at bounding box center [473, 94] width 35 height 5
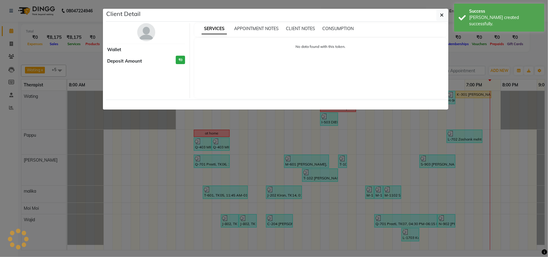
select select "1"
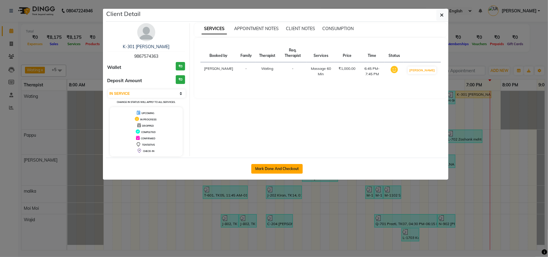
click at [280, 169] on button "Mark Done And Checkout" at bounding box center [276, 169] width 51 height 10
select select "service"
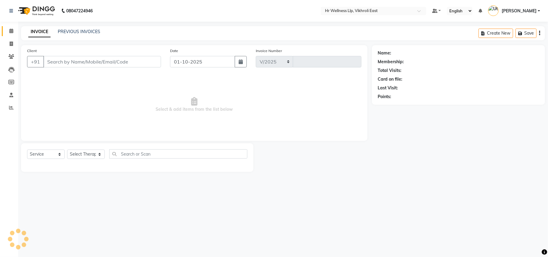
select select "915"
type input "2839"
type input "9867574363"
select select "14980"
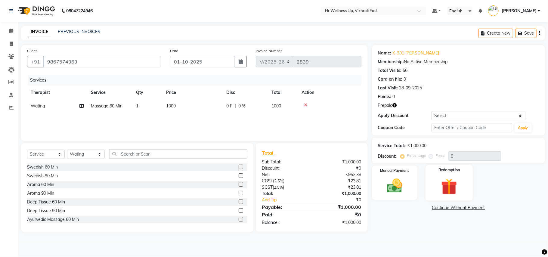
click at [446, 177] on img at bounding box center [449, 186] width 26 height 20
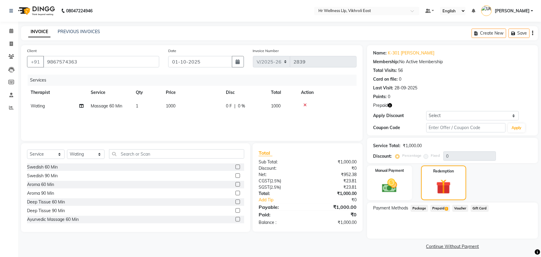
click at [443, 209] on span "Prepaid 1" at bounding box center [441, 208] width 20 height 7
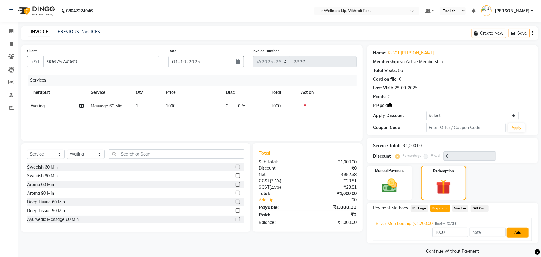
click at [517, 234] on button "Add" at bounding box center [518, 232] width 22 height 10
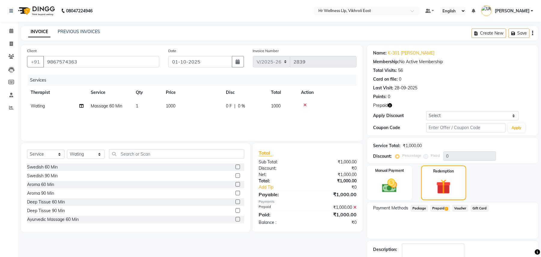
scroll to position [37, 0]
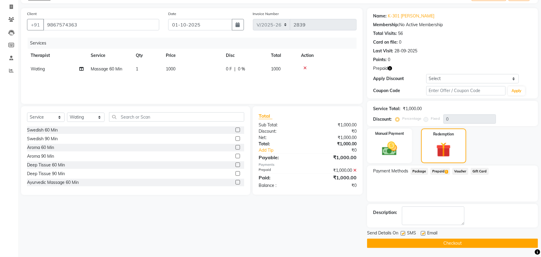
click at [461, 243] on button "Checkout" at bounding box center [452, 242] width 171 height 9
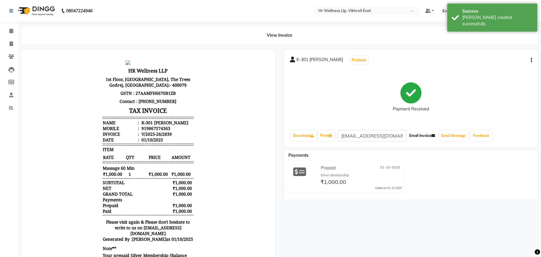
click at [424, 135] on button "Email Invoice" at bounding box center [422, 135] width 31 height 10
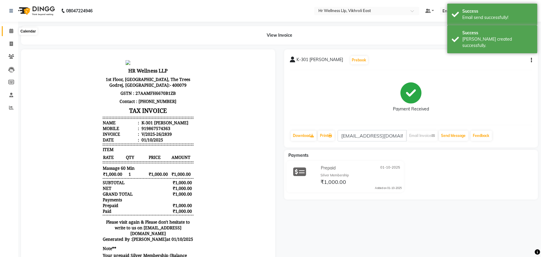
click at [10, 29] on icon at bounding box center [11, 31] width 4 height 5
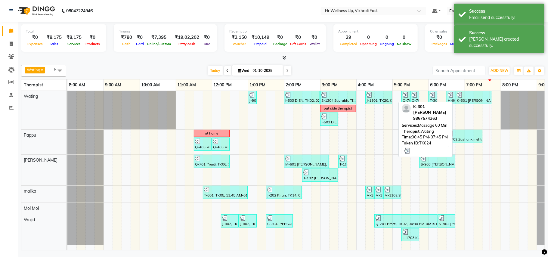
click at [470, 100] on div "K-301 Aanchal, TK24, 06:45 PM-07:45 PM, Massage 60 Min" at bounding box center [473, 97] width 35 height 11
select select "3"
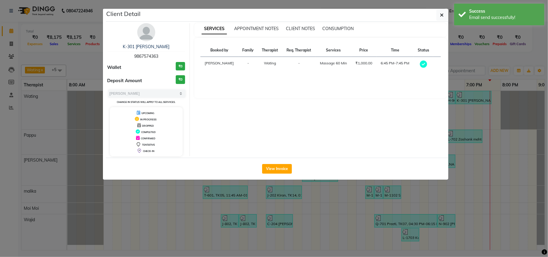
click at [148, 34] on img at bounding box center [146, 32] width 18 height 18
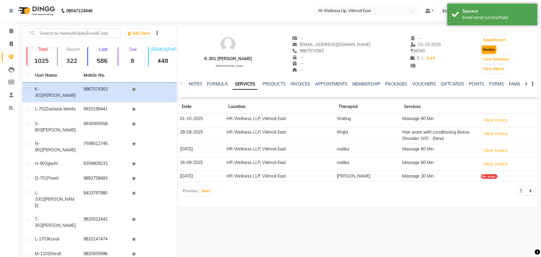
click at [486, 49] on button "Invoice" at bounding box center [489, 49] width 15 height 8
select select "service"
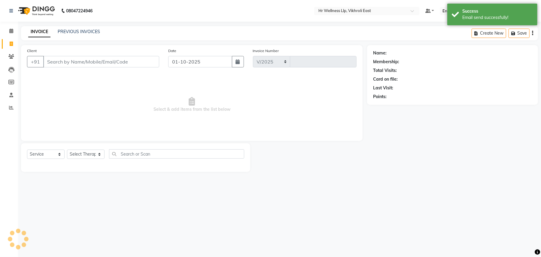
select select "915"
type input "2840"
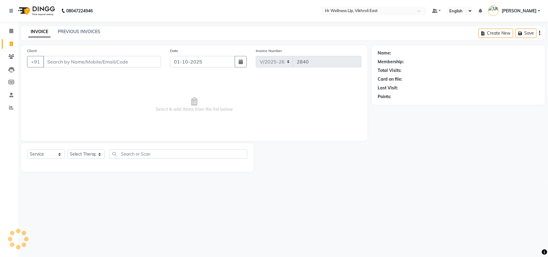
type input "9867574363"
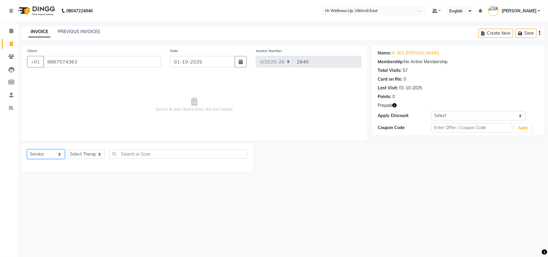
click at [48, 152] on select "Select Service Product Membership Package Voucher Prepaid Gift Card" at bounding box center [46, 153] width 38 height 9
select select "P"
click at [27, 149] on select "Select Service Product Membership Package Voucher Prepaid Gift Card" at bounding box center [46, 153] width 38 height 9
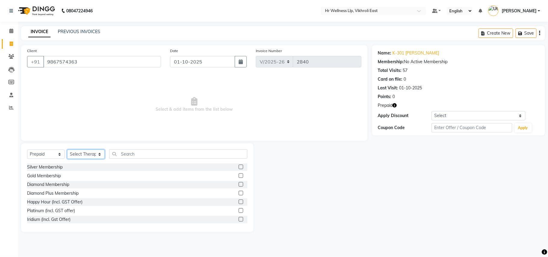
click at [92, 154] on select "Select Therapist Akshara yadav Ali Hamza Jenny Jose malika Moi Moi Monali Pappu…" at bounding box center [86, 153] width 38 height 9
select select "75905"
click at [67, 149] on select "Select Therapist Akshara yadav Ali Hamza Jenny Jose malika Moi Moi Monali Pappu…" at bounding box center [86, 153] width 38 height 9
click at [238, 184] on label at bounding box center [240, 184] width 5 height 5
click at [238, 184] on input "checkbox" at bounding box center [240, 185] width 4 height 4
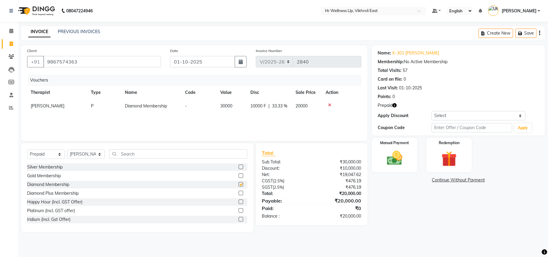
checkbox input "false"
click at [406, 152] on img at bounding box center [394, 158] width 26 height 19
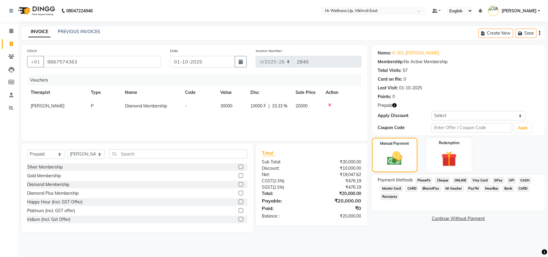
click at [410, 187] on span "CARD" at bounding box center [411, 188] width 13 height 7
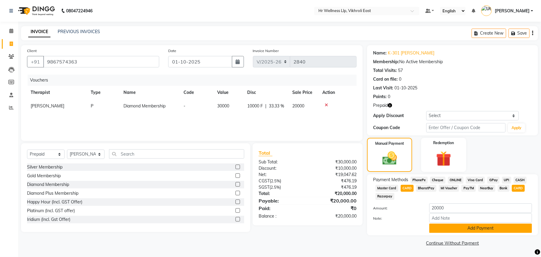
click at [502, 226] on button "Add Payment" at bounding box center [481, 227] width 103 height 9
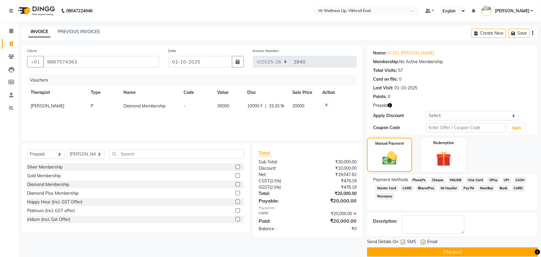
scroll to position [9, 0]
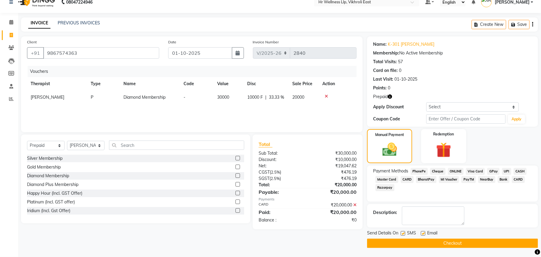
click at [459, 242] on button "Checkout" at bounding box center [452, 242] width 171 height 9
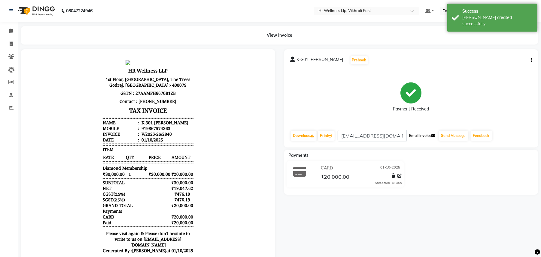
click at [422, 134] on button "Email Invoice" at bounding box center [422, 135] width 31 height 10
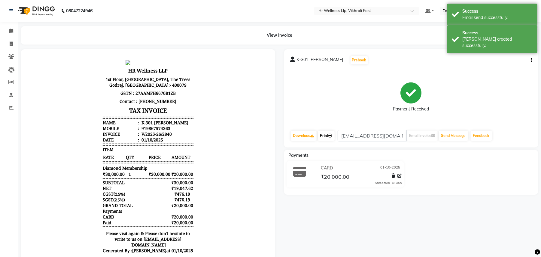
click at [331, 135] on icon at bounding box center [331, 136] width 4 height 4
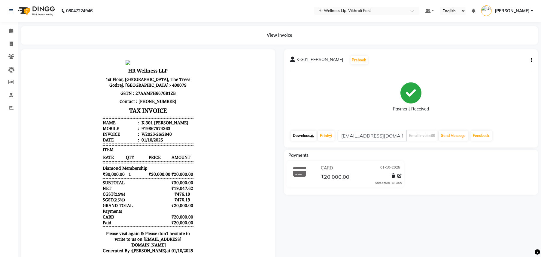
click at [311, 134] on link "Download" at bounding box center [304, 135] width 26 height 10
click at [12, 28] on span at bounding box center [11, 31] width 11 height 7
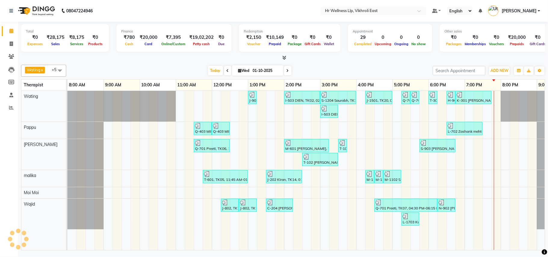
scroll to position [0, 28]
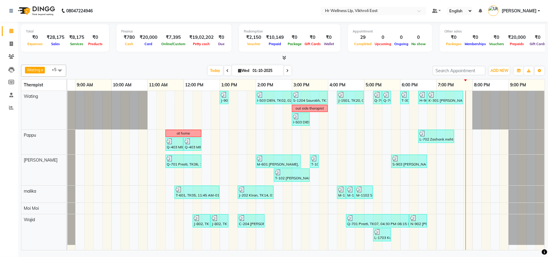
click at [284, 69] on span at bounding box center [287, 70] width 7 height 9
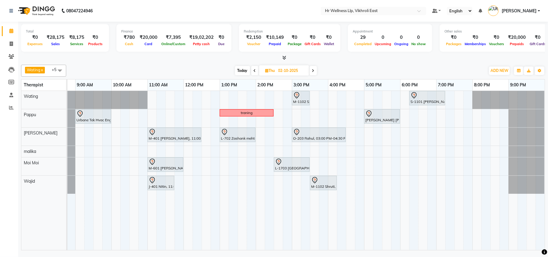
click at [239, 70] on span "Today" at bounding box center [242, 70] width 15 height 9
type input "01-10-2025"
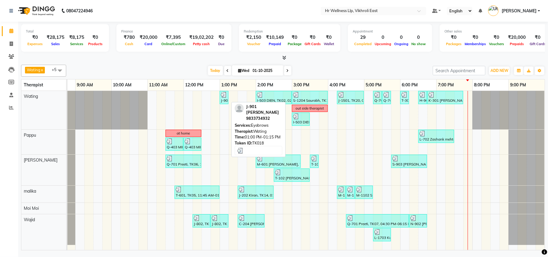
click at [224, 100] on div "J-901 [PERSON_NAME], TK18, 01:00 PM-01:15 PM, Eyebrows" at bounding box center [224, 97] width 8 height 11
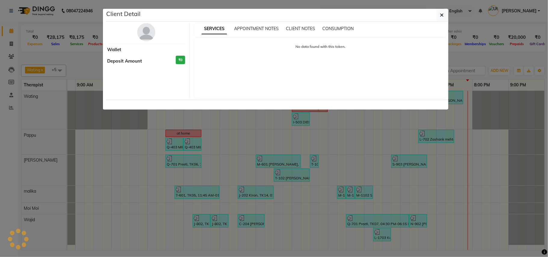
select select "3"
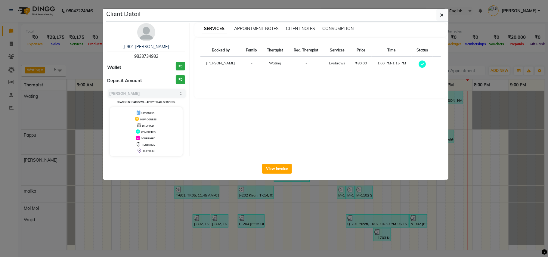
click at [151, 32] on img at bounding box center [146, 32] width 18 height 18
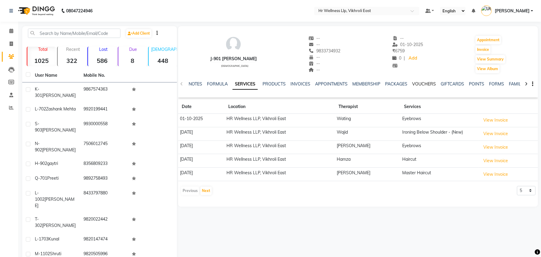
click at [425, 84] on link "VOUCHERS" at bounding box center [425, 83] width 24 height 5
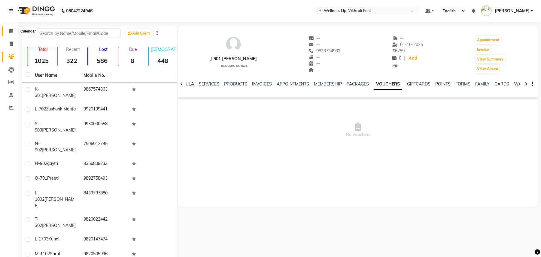
click at [11, 30] on icon at bounding box center [11, 31] width 4 height 5
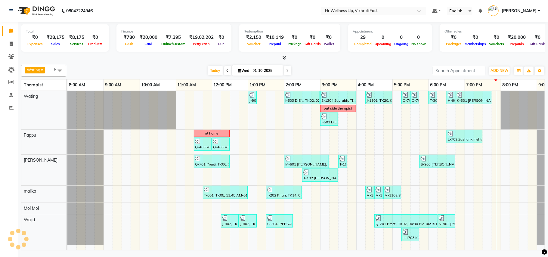
scroll to position [0, 28]
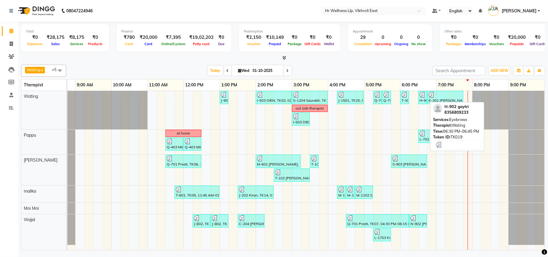
click at [422, 100] on div "H-902 gaytri, TK19, 06:30 PM-06:45 PM, Eyebrows" at bounding box center [423, 97] width 8 height 11
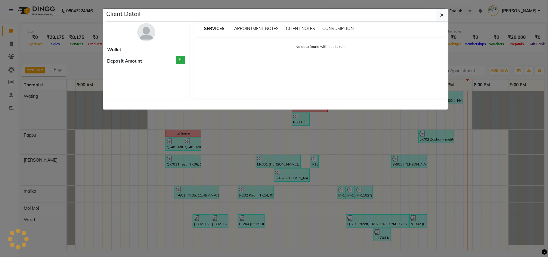
select select "3"
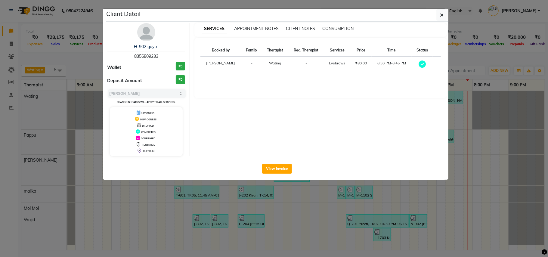
click at [149, 30] on img at bounding box center [146, 32] width 18 height 18
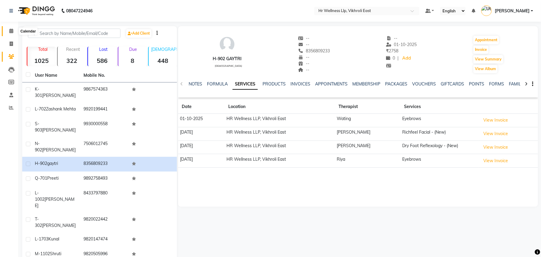
click at [12, 31] on icon at bounding box center [11, 31] width 4 height 5
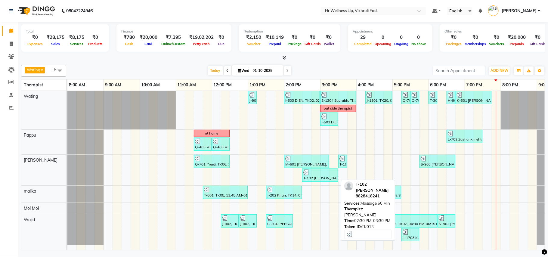
click at [316, 175] on div at bounding box center [319, 172] width 33 height 6
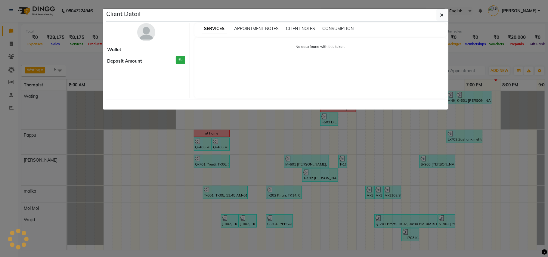
click at [217, 153] on ngb-modal-window "Client Detail Wallet Deposit Amount ₹0 SERVICES APPOINTMENT NOTES CLIENT NOTES …" at bounding box center [274, 128] width 548 height 257
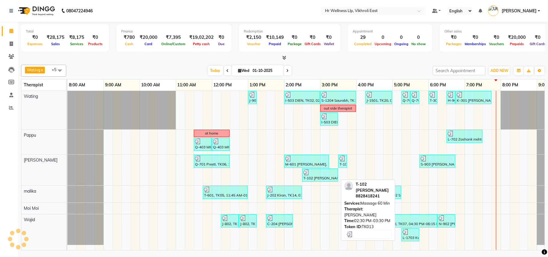
click at [320, 177] on div "T-102 [PERSON_NAME], TK13, 02:30 PM-03:30 PM, Massage 60 Min" at bounding box center [319, 174] width 35 height 11
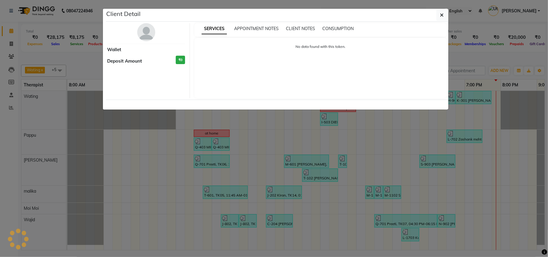
select select "3"
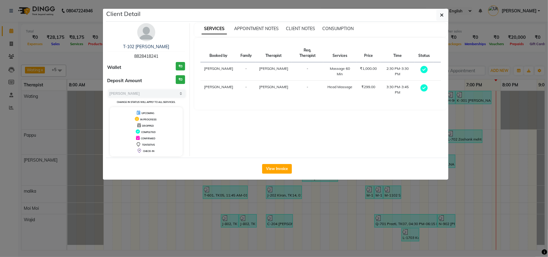
click at [344, 189] on ngb-modal-window "Client Detail T-102 saumya 8828418241 Wallet ₹0 Deposit Amount ₹0 Select MARK D…" at bounding box center [274, 128] width 548 height 257
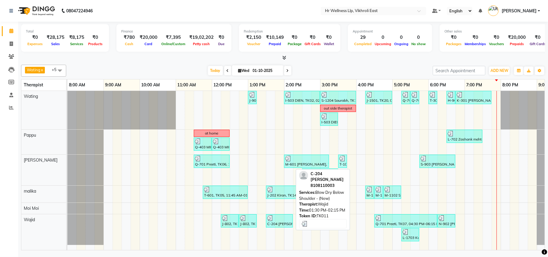
click at [277, 219] on div at bounding box center [279, 218] width 24 height 6
select select "3"
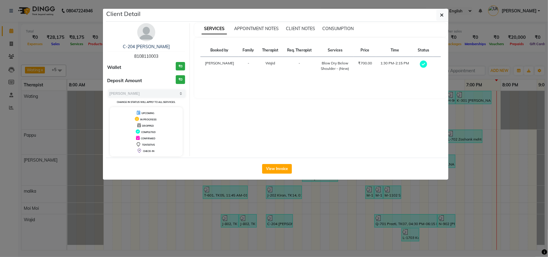
click at [152, 36] on img at bounding box center [146, 32] width 18 height 18
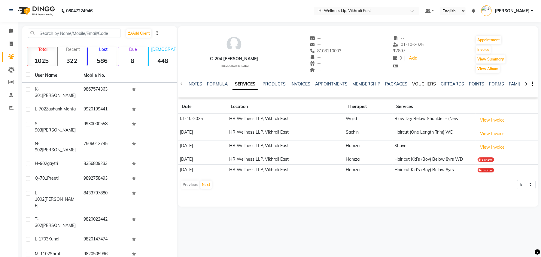
click at [417, 82] on link "VOUCHERS" at bounding box center [425, 83] width 24 height 5
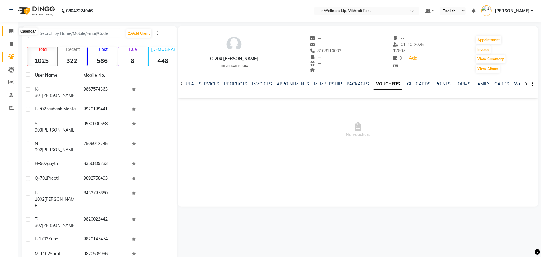
click at [11, 29] on icon at bounding box center [11, 31] width 4 height 5
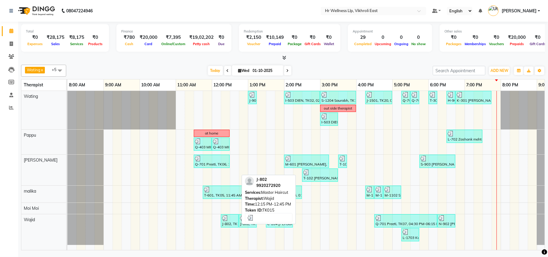
click at [230, 221] on div at bounding box center [229, 218] width 15 height 6
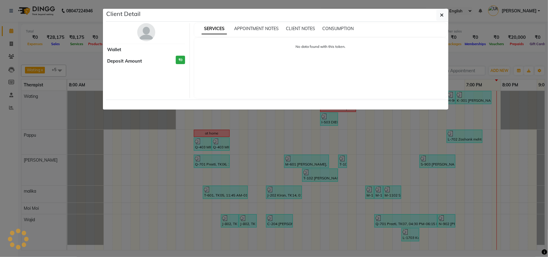
select select "3"
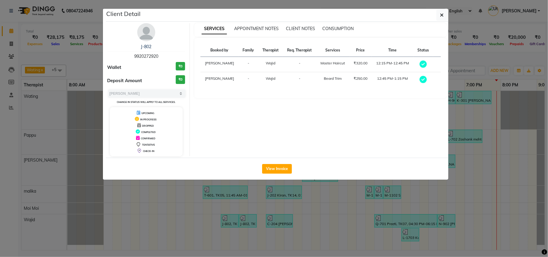
click at [148, 35] on img at bounding box center [146, 32] width 18 height 18
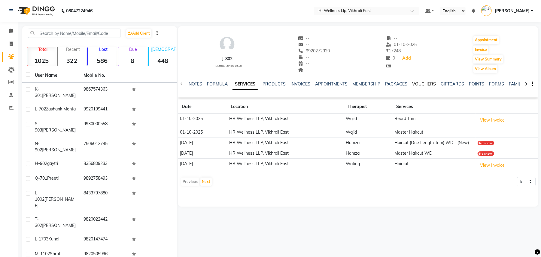
click at [420, 82] on link "VOUCHERS" at bounding box center [425, 83] width 24 height 5
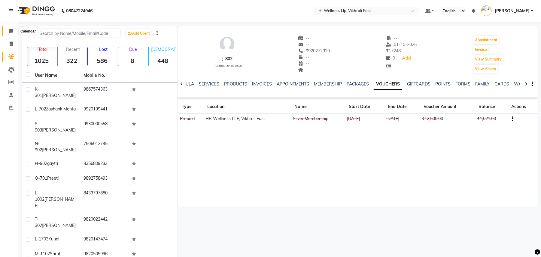
click at [11, 29] on icon at bounding box center [11, 31] width 4 height 5
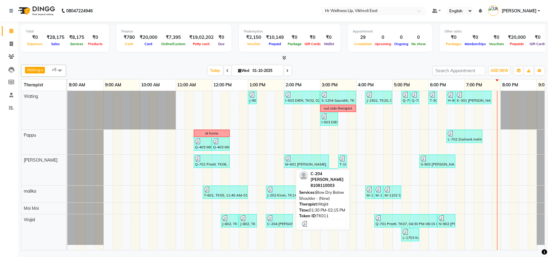
click at [281, 221] on div at bounding box center [279, 218] width 24 height 6
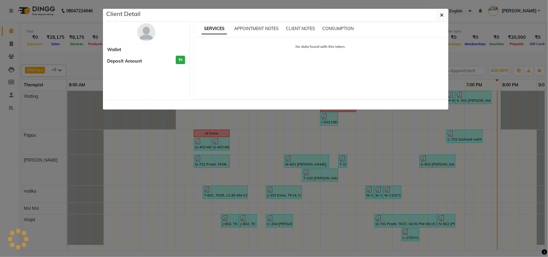
select select "3"
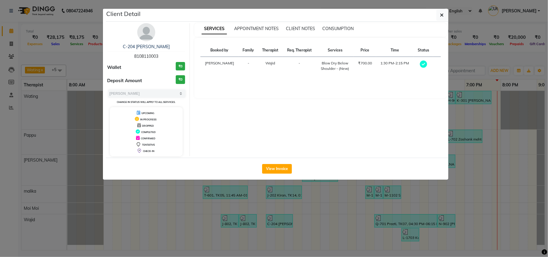
click at [145, 29] on img at bounding box center [146, 32] width 18 height 18
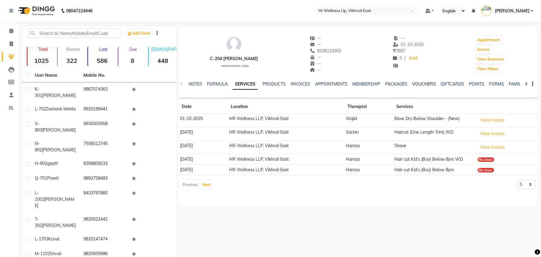
click at [416, 85] on link "VOUCHERS" at bounding box center [425, 83] width 24 height 5
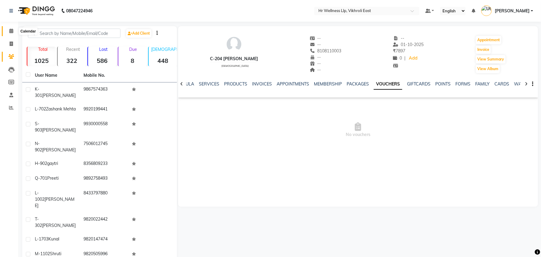
click at [12, 31] on icon at bounding box center [11, 31] width 4 height 5
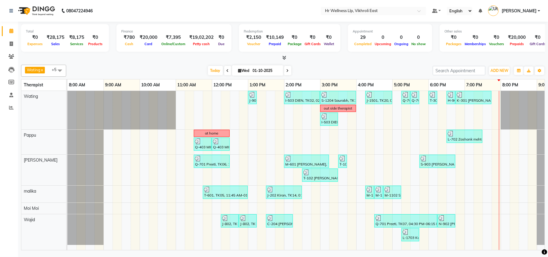
click at [284, 69] on span at bounding box center [287, 70] width 7 height 9
type input "02-10-2025"
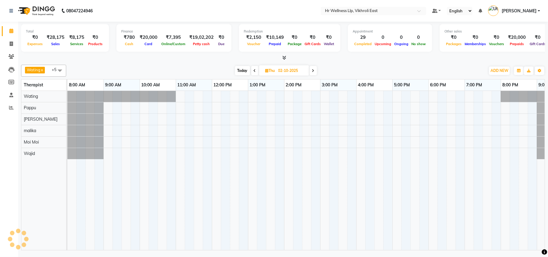
scroll to position [0, 28]
